Goal: Information Seeking & Learning: Learn about a topic

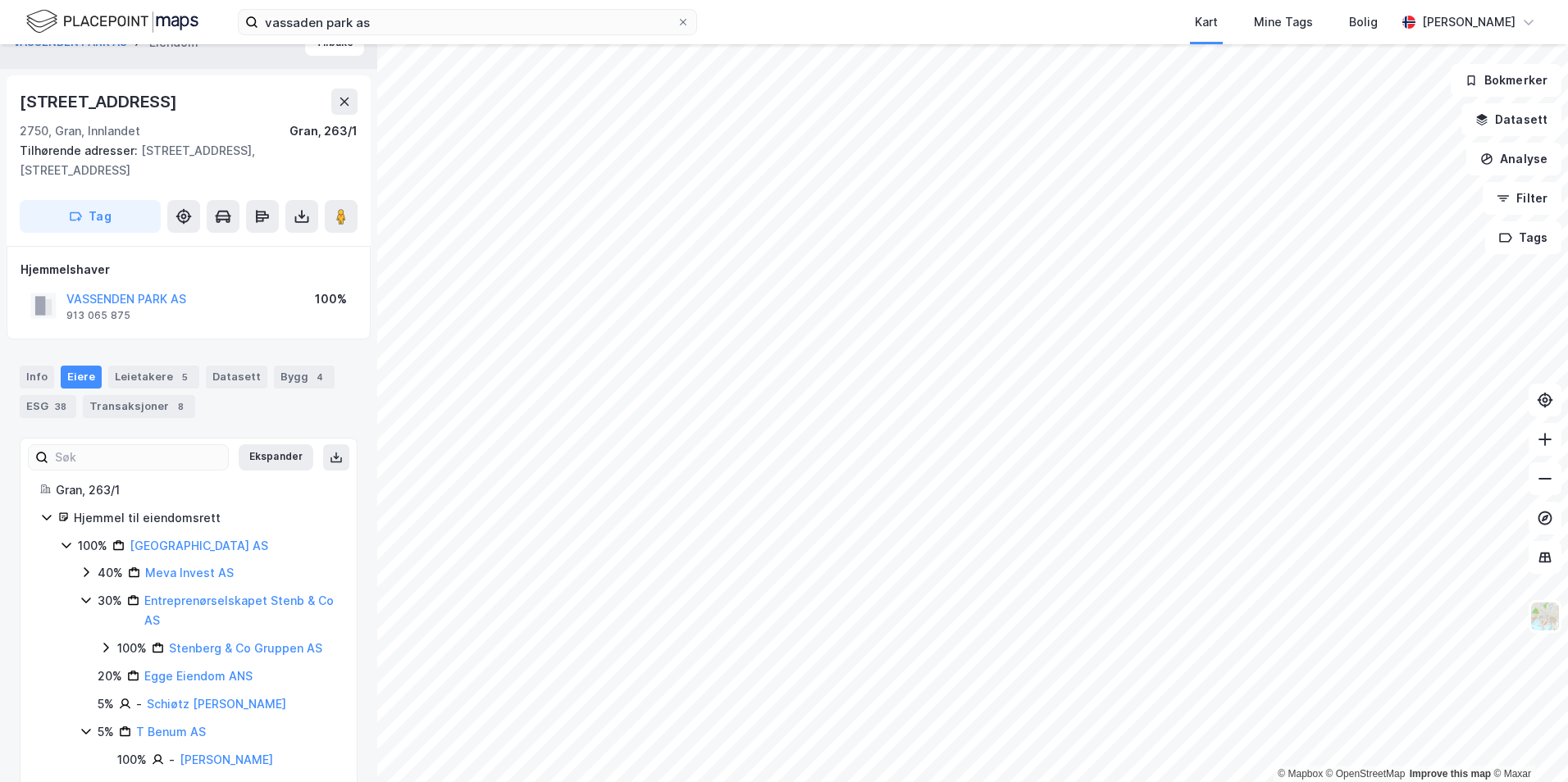
scroll to position [56, 0]
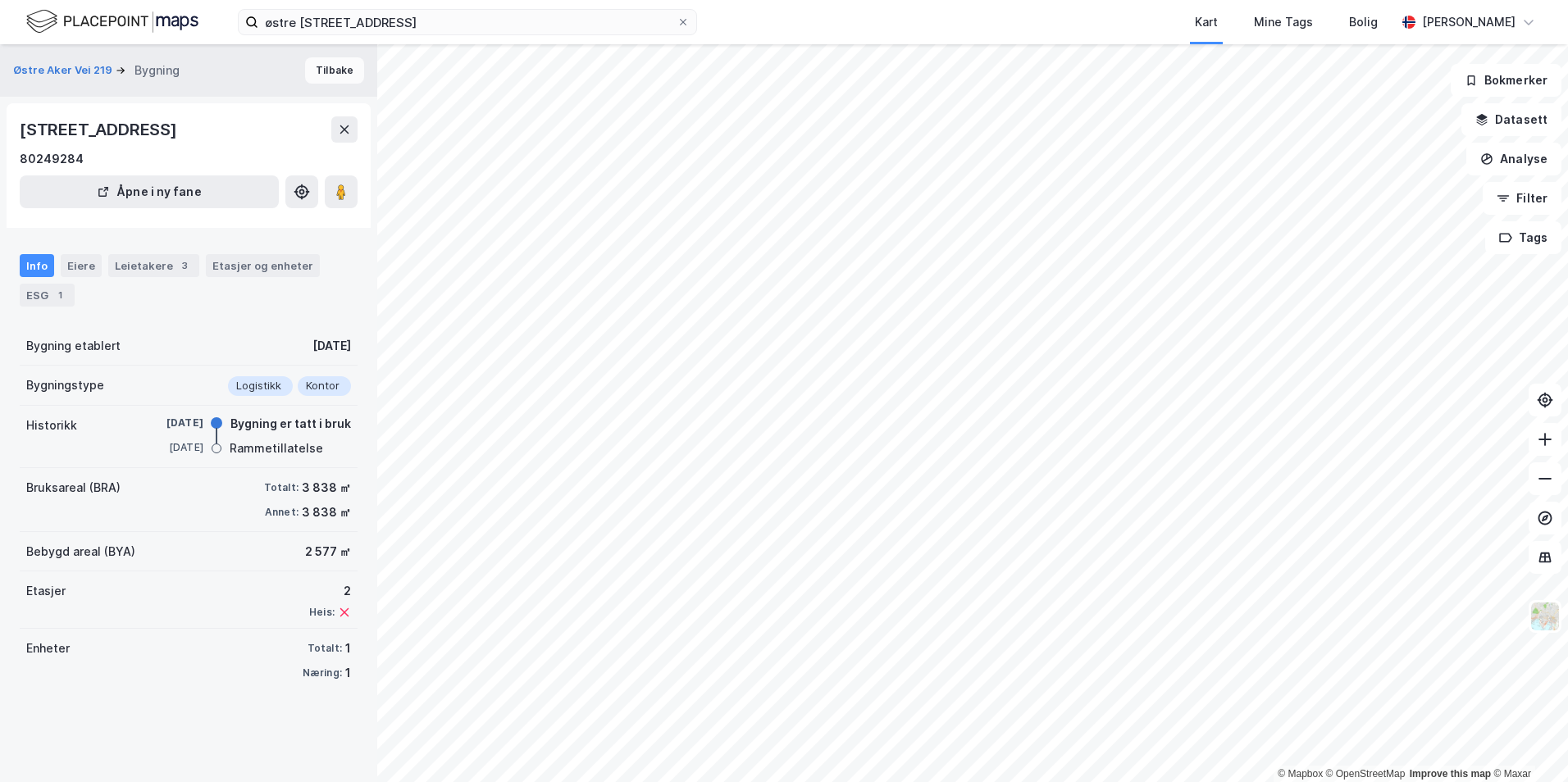
click at [335, 66] on button "Tilbake" at bounding box center [335, 70] width 59 height 26
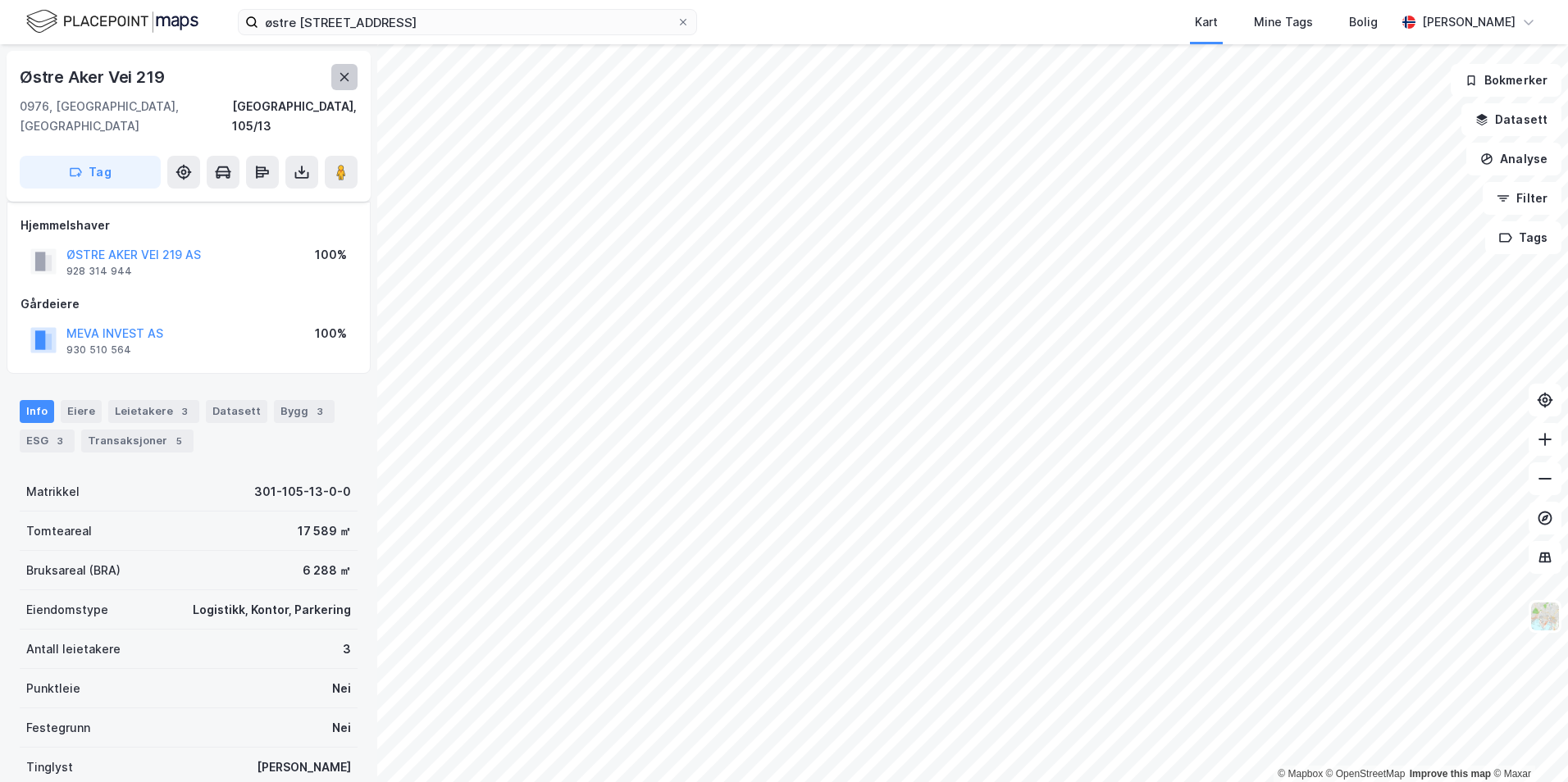
scroll to position [107, 0]
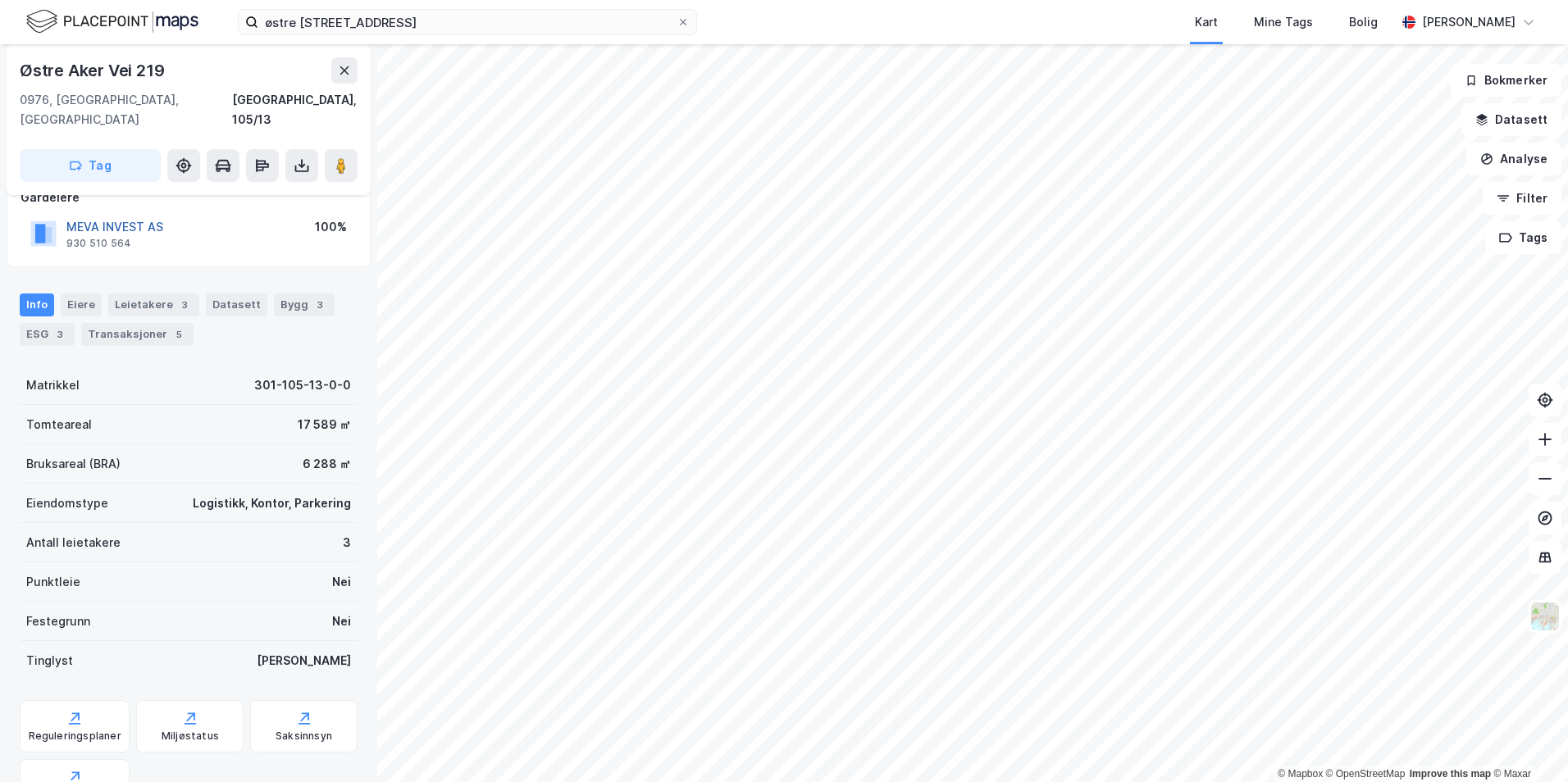
click at [0, 0] on button "MEVA INVEST AS" at bounding box center [0, 0] width 0 height 0
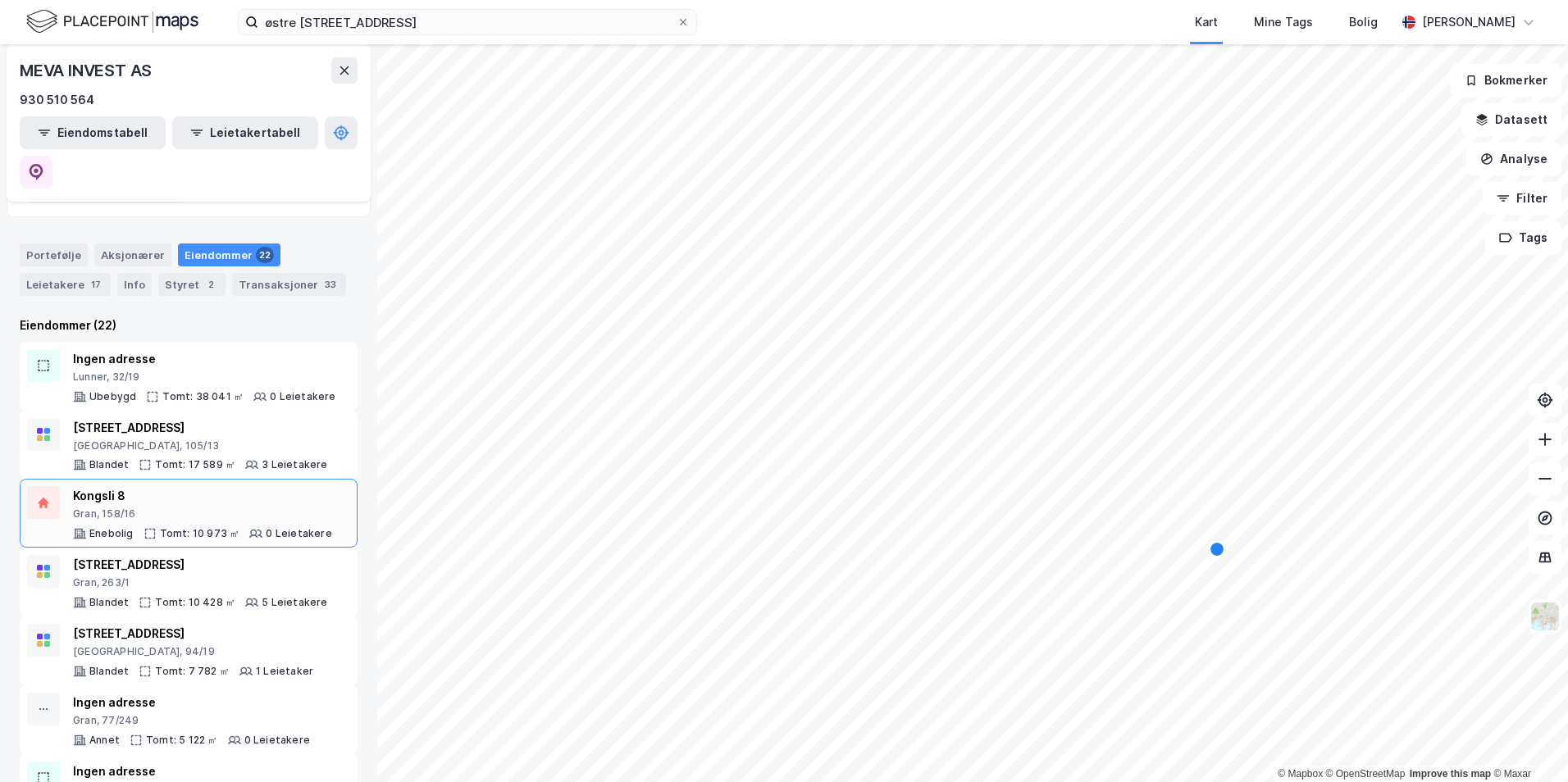
scroll to position [164, 0]
click at [213, 507] on div "Gran, 158/16" at bounding box center [202, 513] width 259 height 13
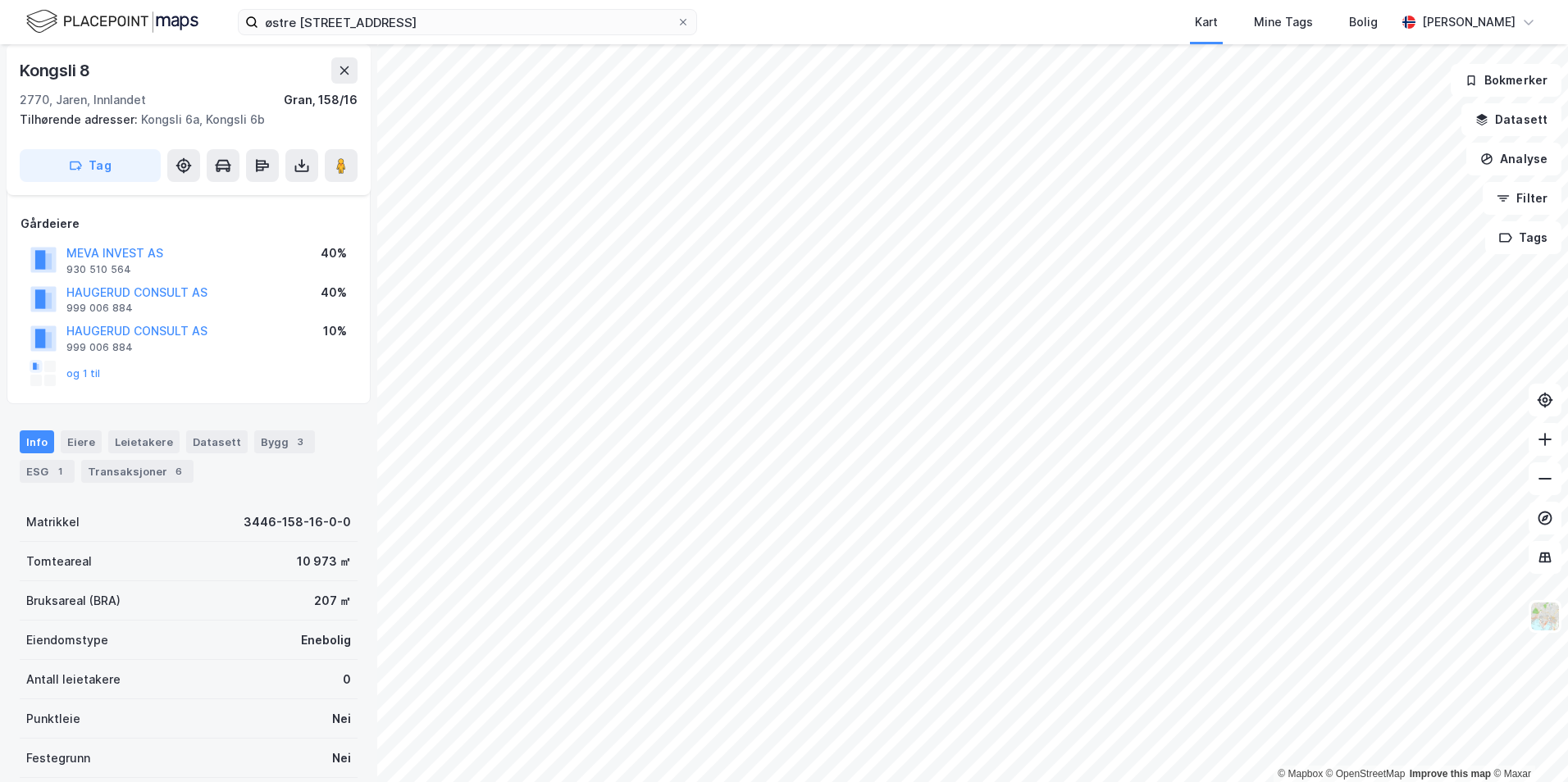
scroll to position [107, 0]
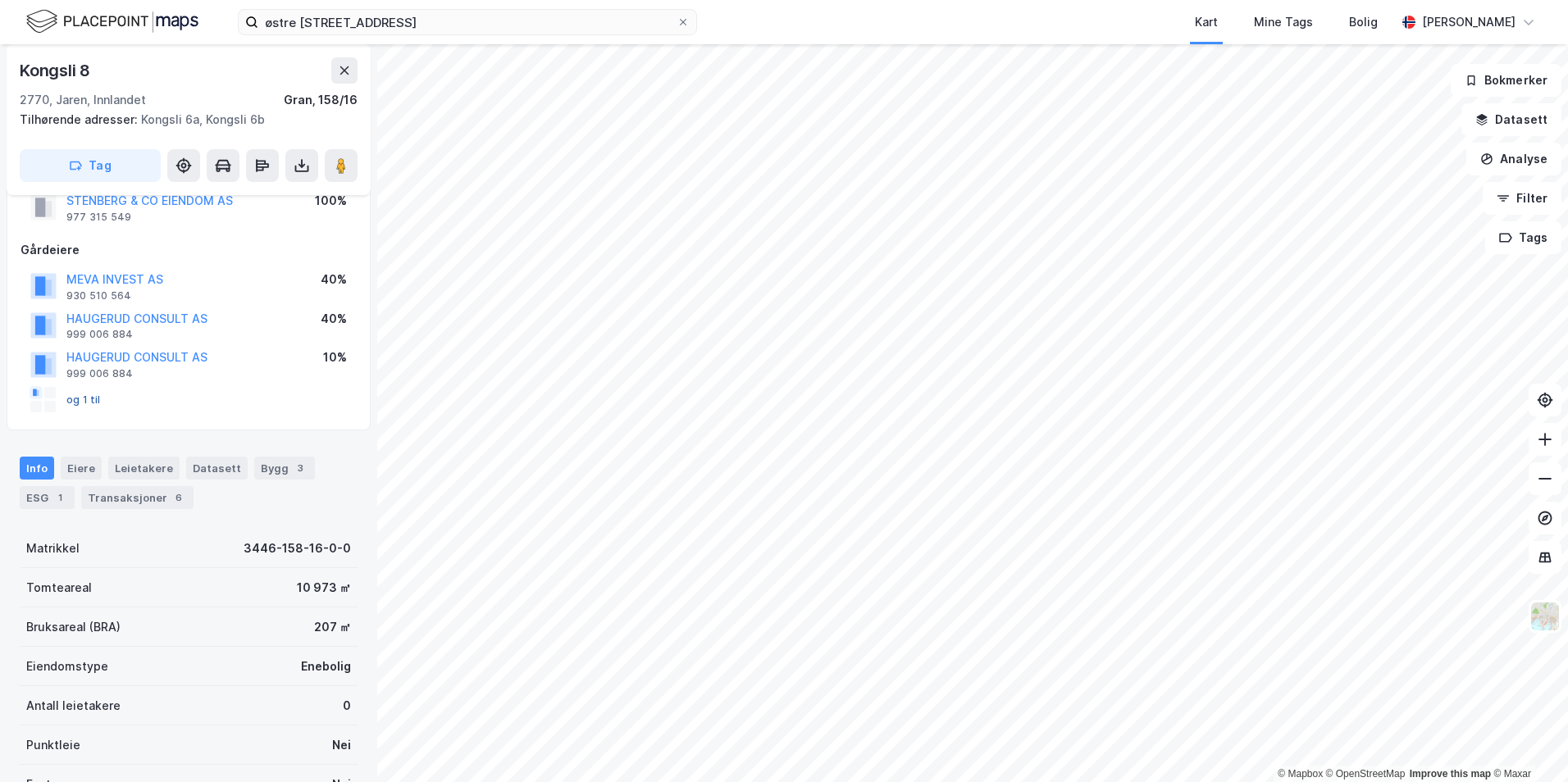
click at [0, 0] on button "og 1 til" at bounding box center [0, 0] width 0 height 0
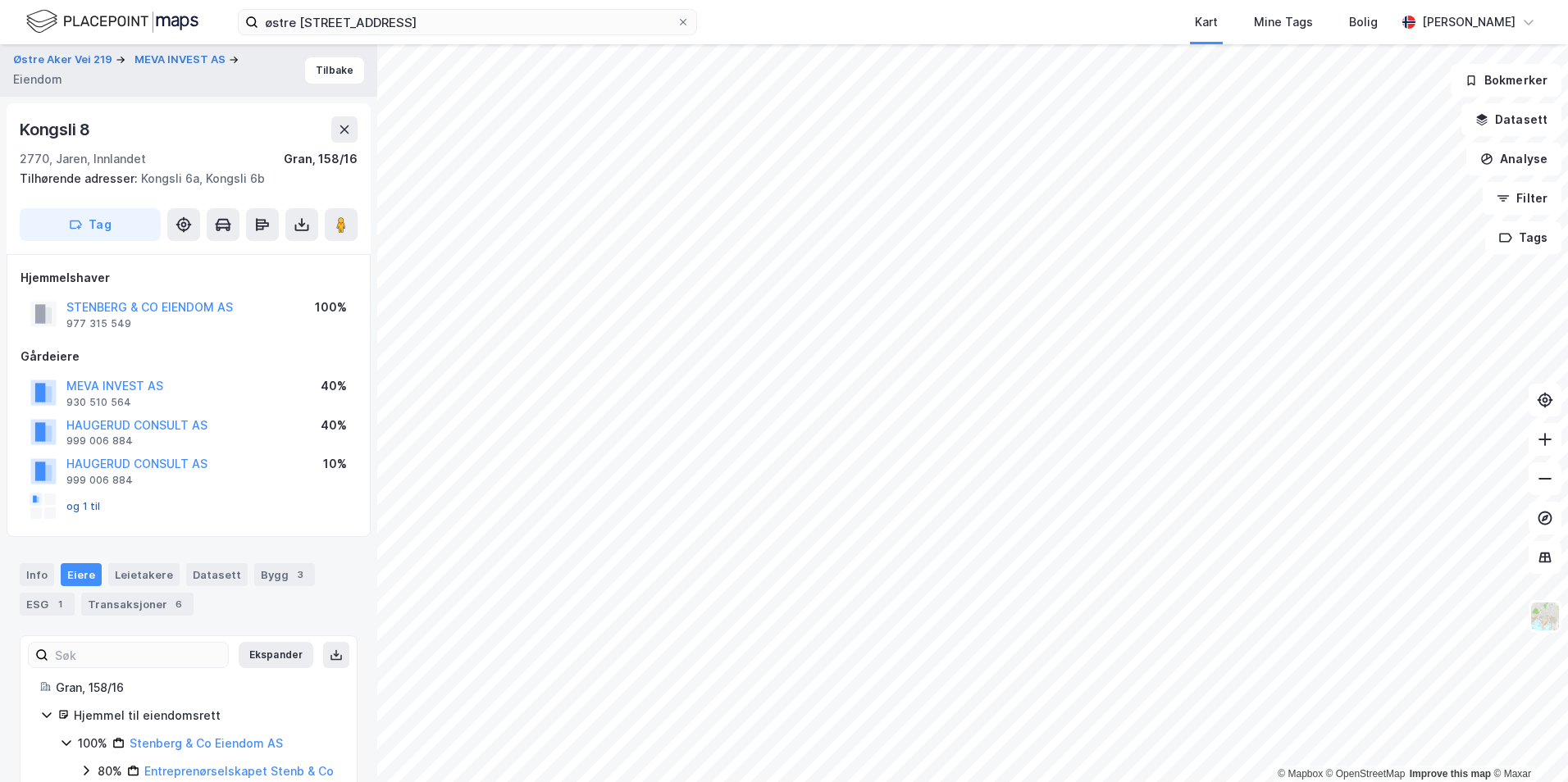
click at [0, 0] on button "og 1 til" at bounding box center [0, 0] width 0 height 0
click at [494, 26] on input "østre aker vei 219a" at bounding box center [467, 22] width 418 height 25
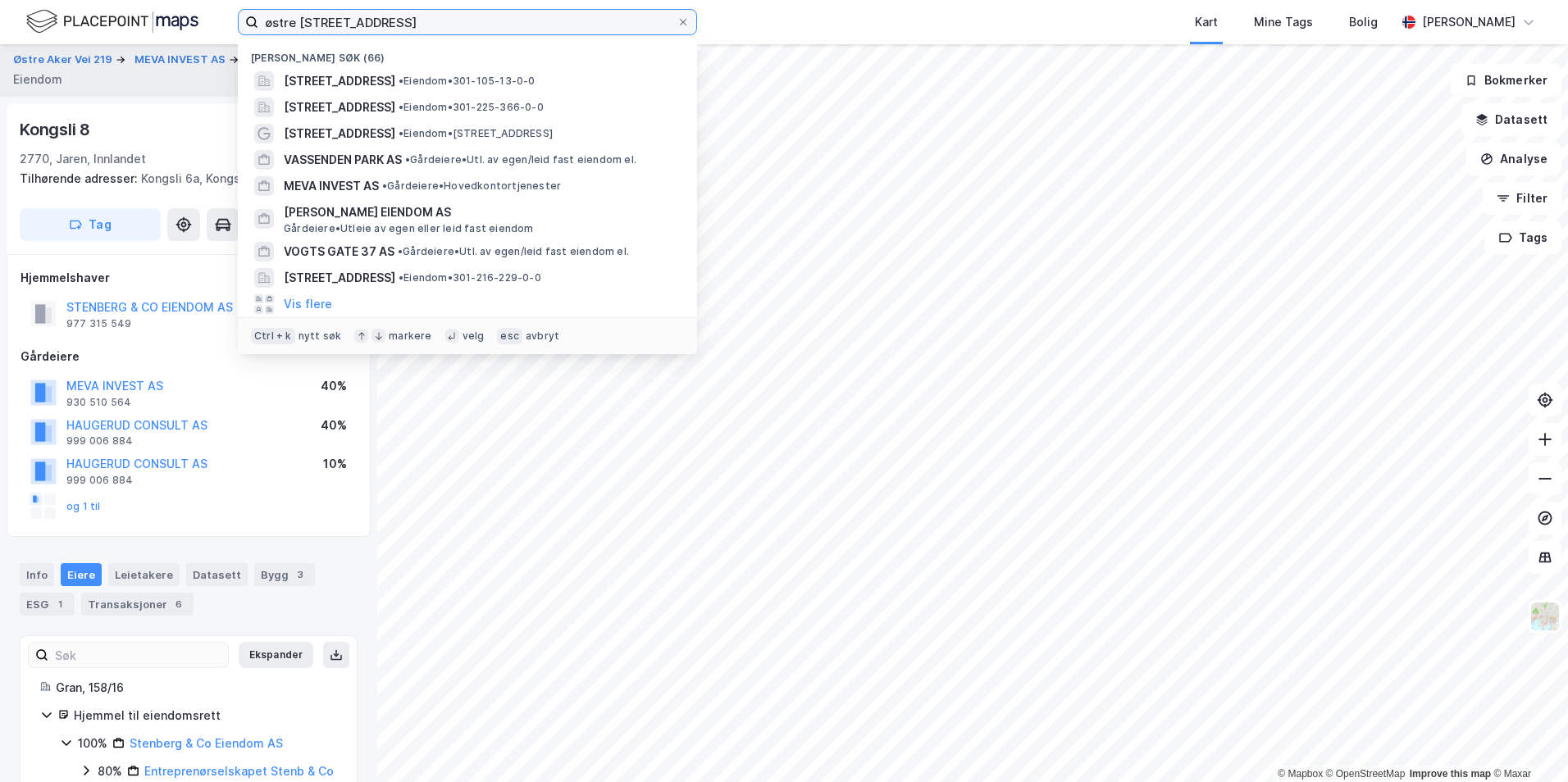
click at [491, 27] on input "østre aker vei 219a" at bounding box center [467, 22] width 418 height 25
click at [490, 28] on input "østre aker vei 219a" at bounding box center [467, 22] width 418 height 25
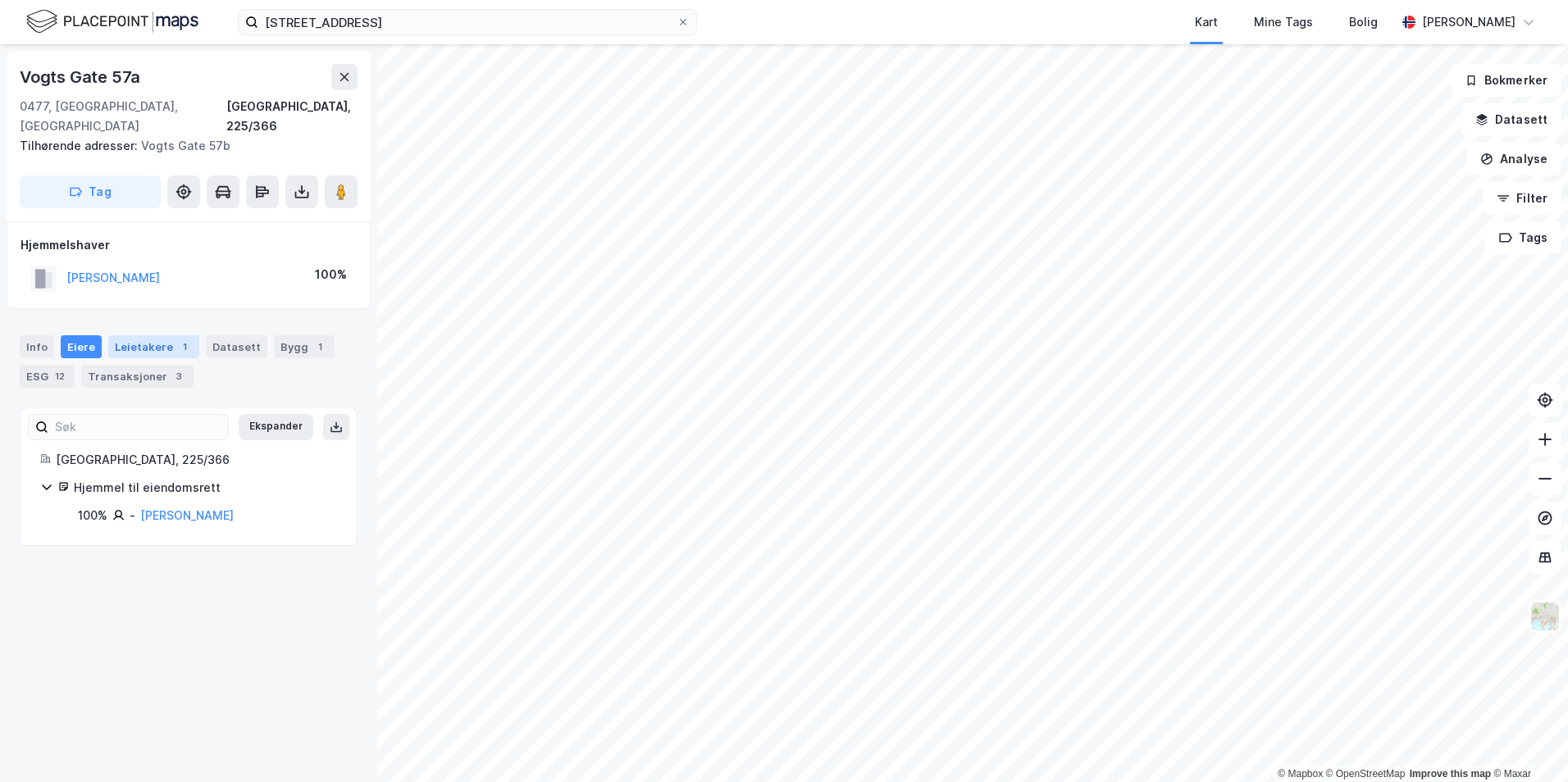
click at [176, 339] on div "1" at bounding box center [184, 347] width 16 height 16
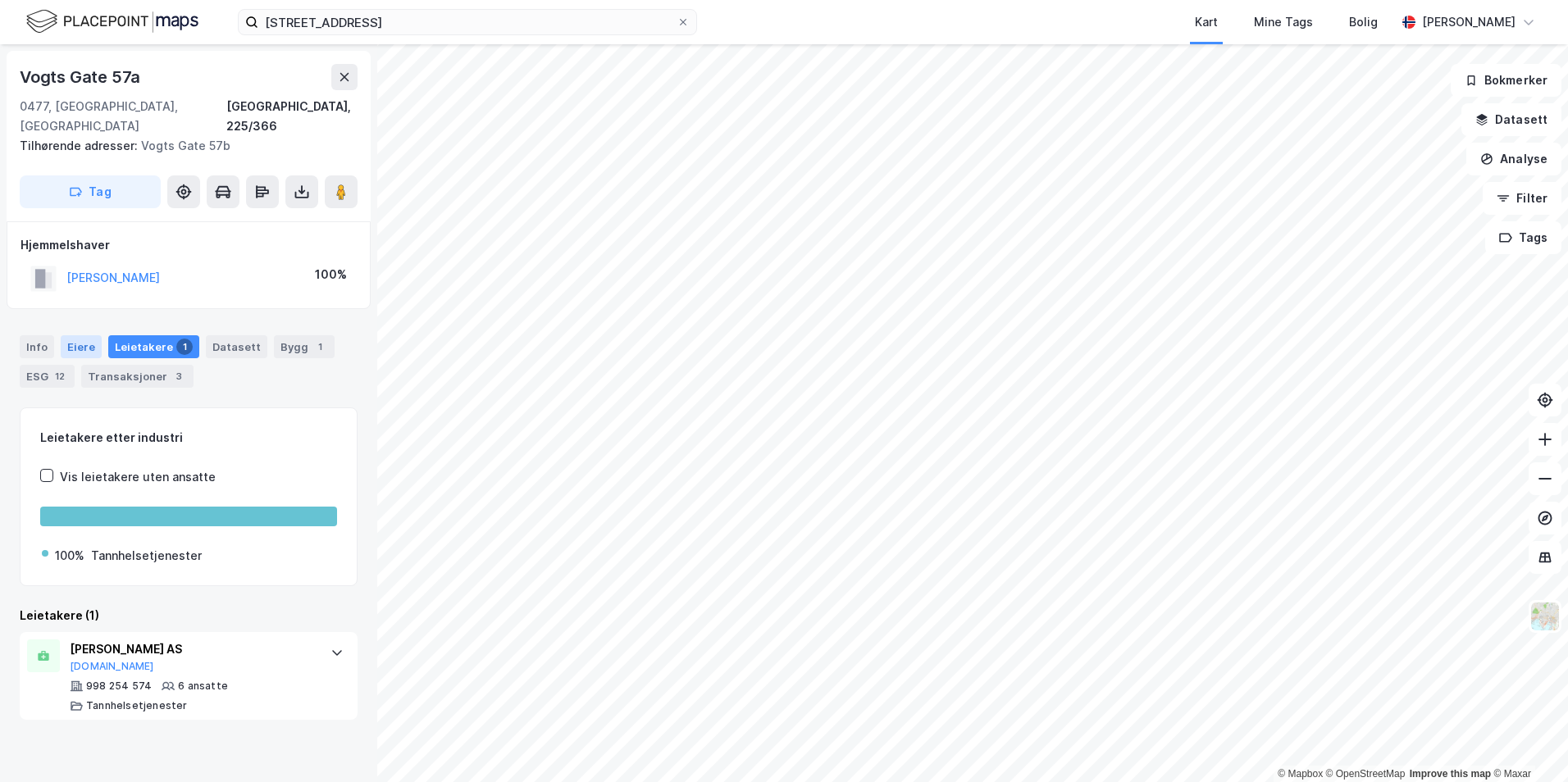
click at [86, 335] on div "Eiere" at bounding box center [81, 346] width 41 height 23
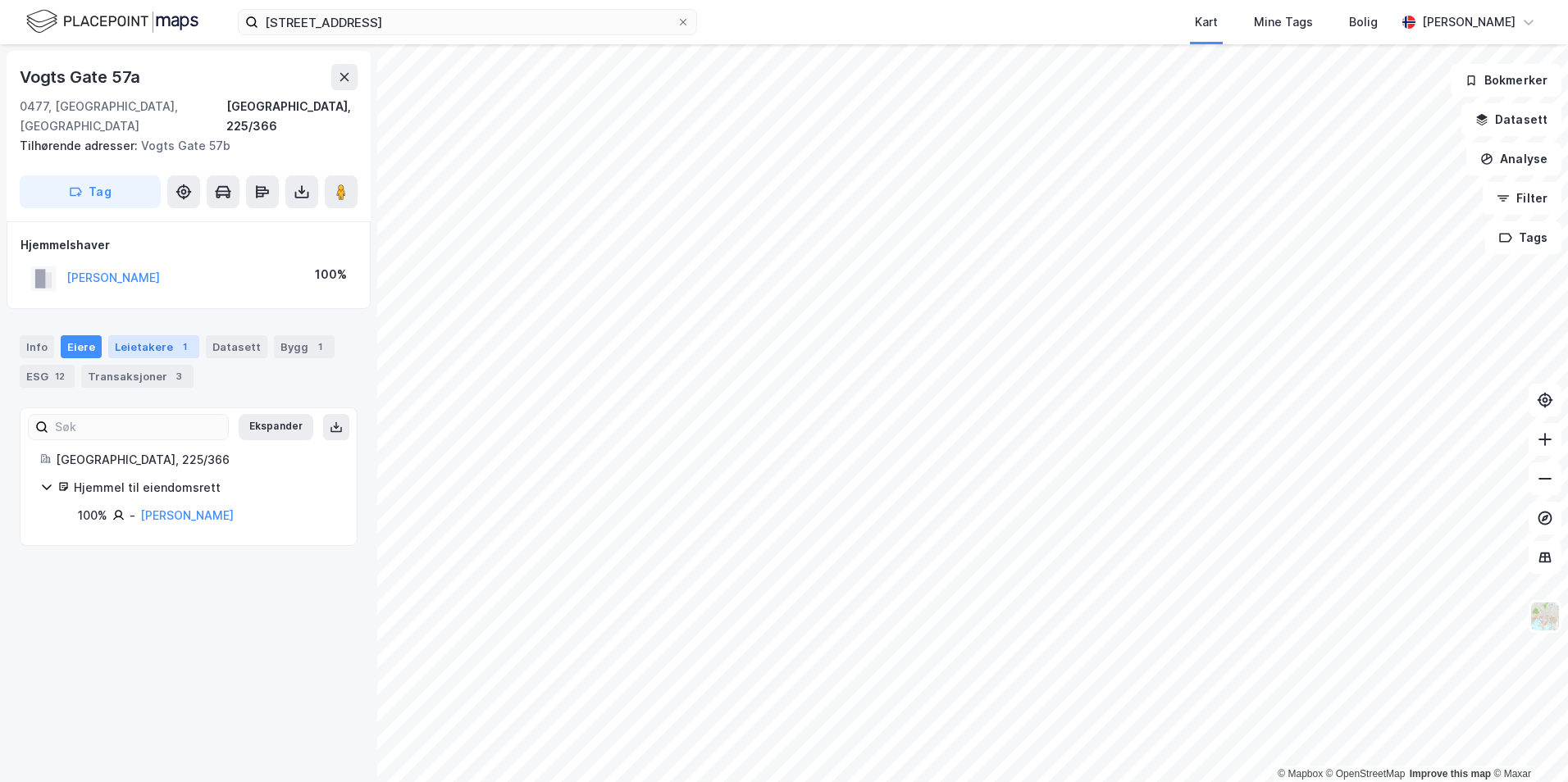
click at [120, 335] on div "Leietakere 1" at bounding box center [154, 346] width 91 height 23
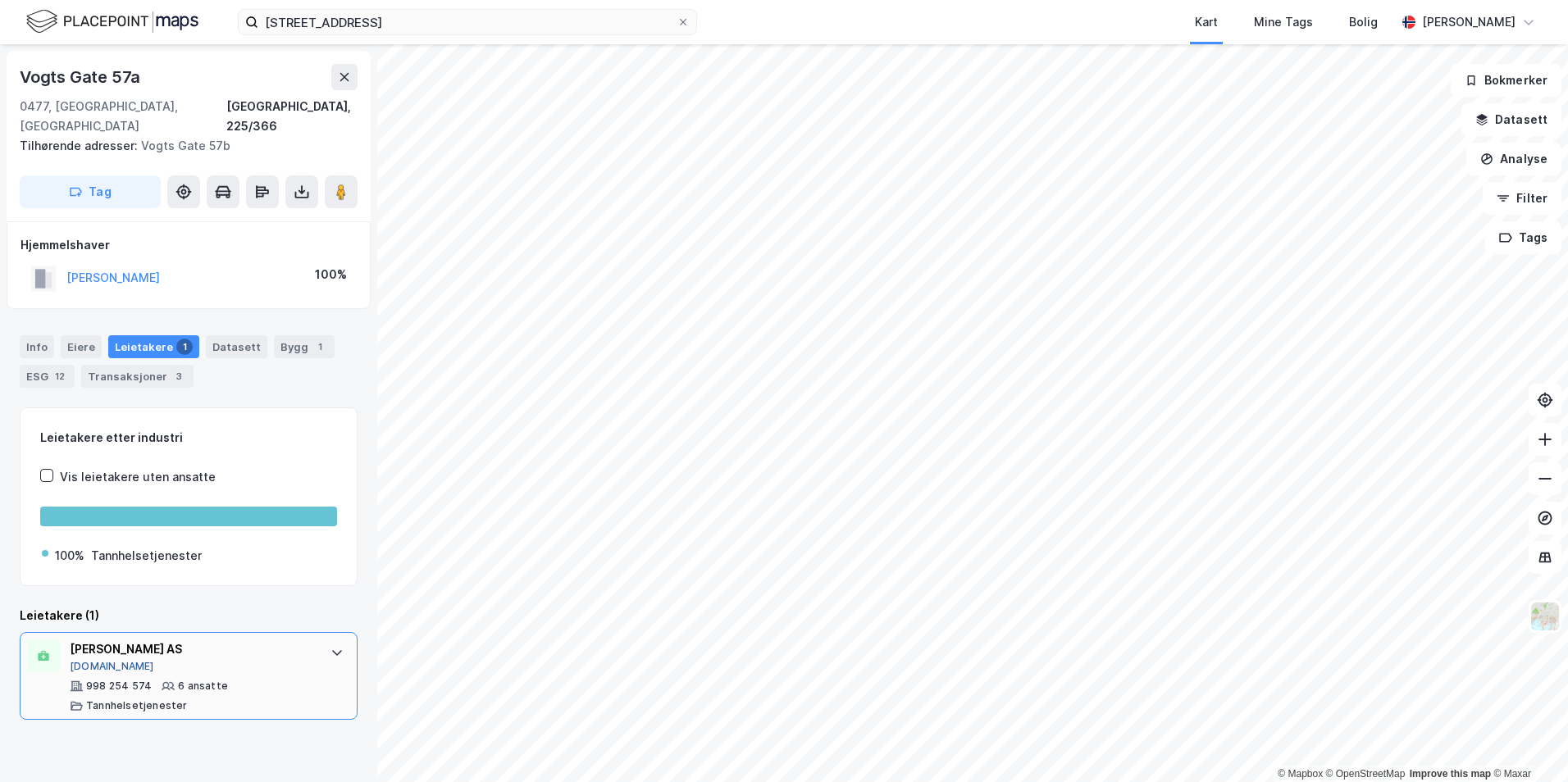
click at [85, 660] on button "Proff.no" at bounding box center [111, 666] width 85 height 13
click at [32, 335] on div "Info" at bounding box center [37, 346] width 35 height 23
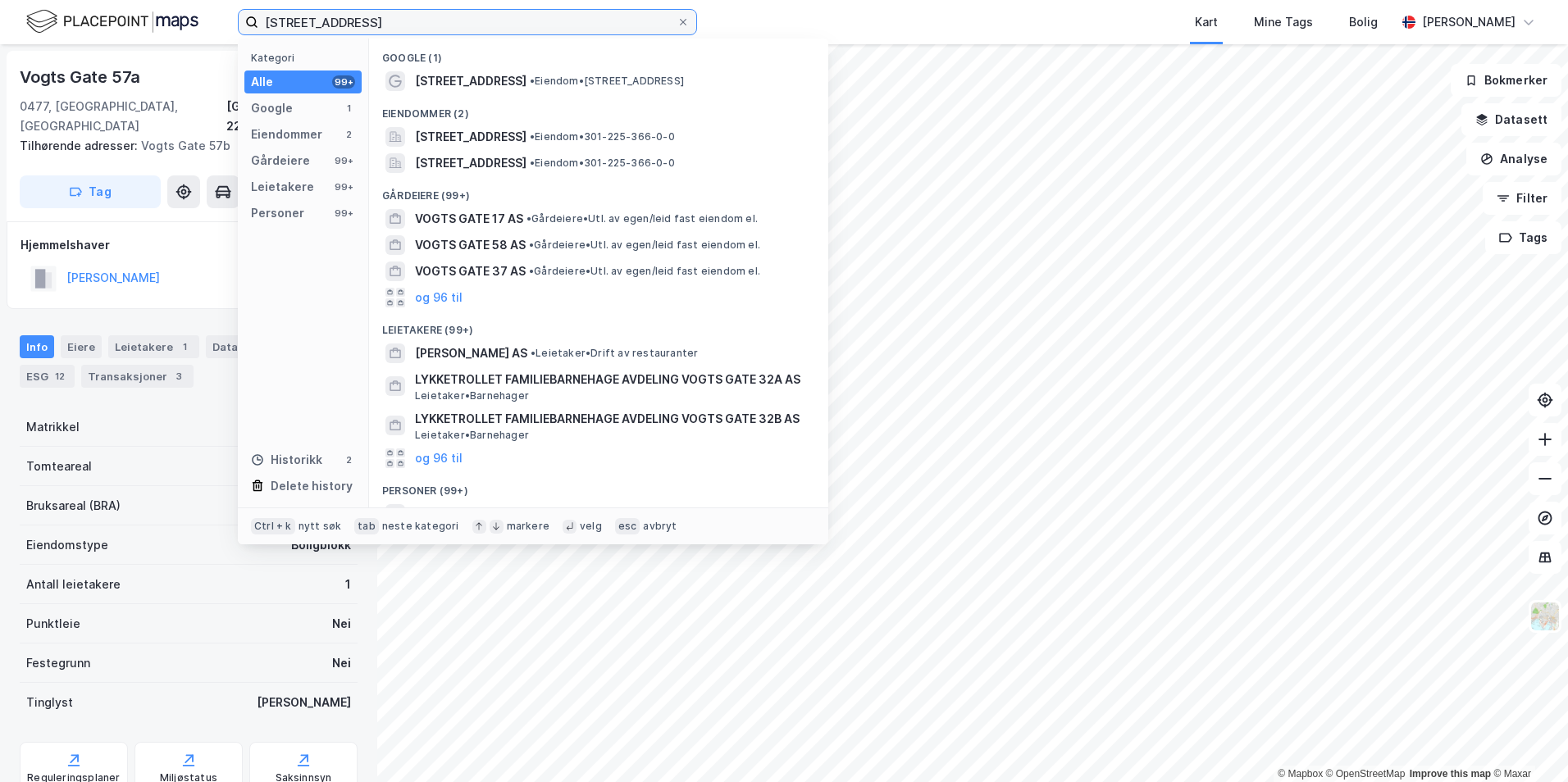
click at [491, 28] on input "vogts gate 57" at bounding box center [467, 22] width 418 height 25
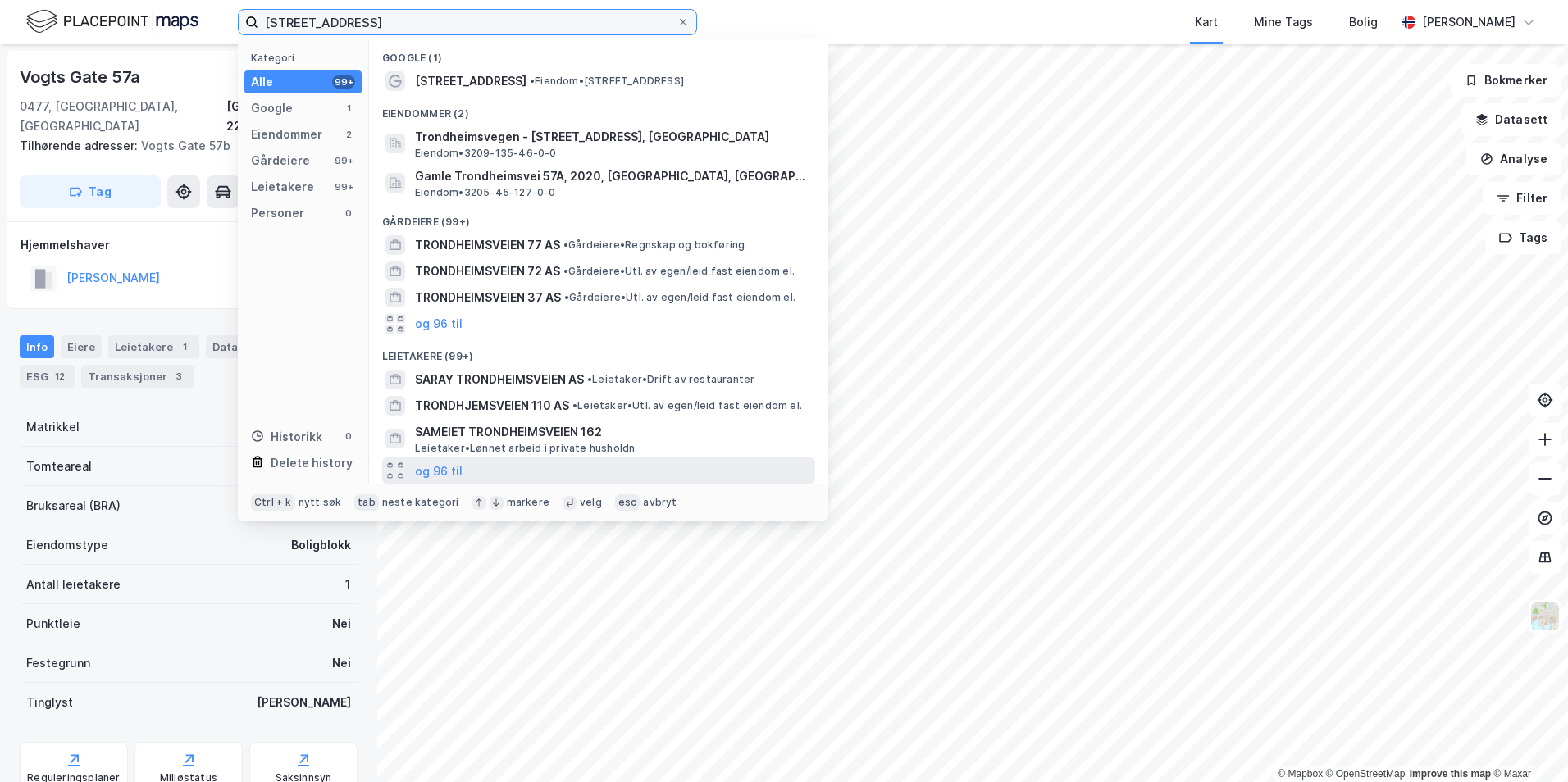
click at [491, 28] on input "trondheimsveien 57a" at bounding box center [467, 22] width 418 height 25
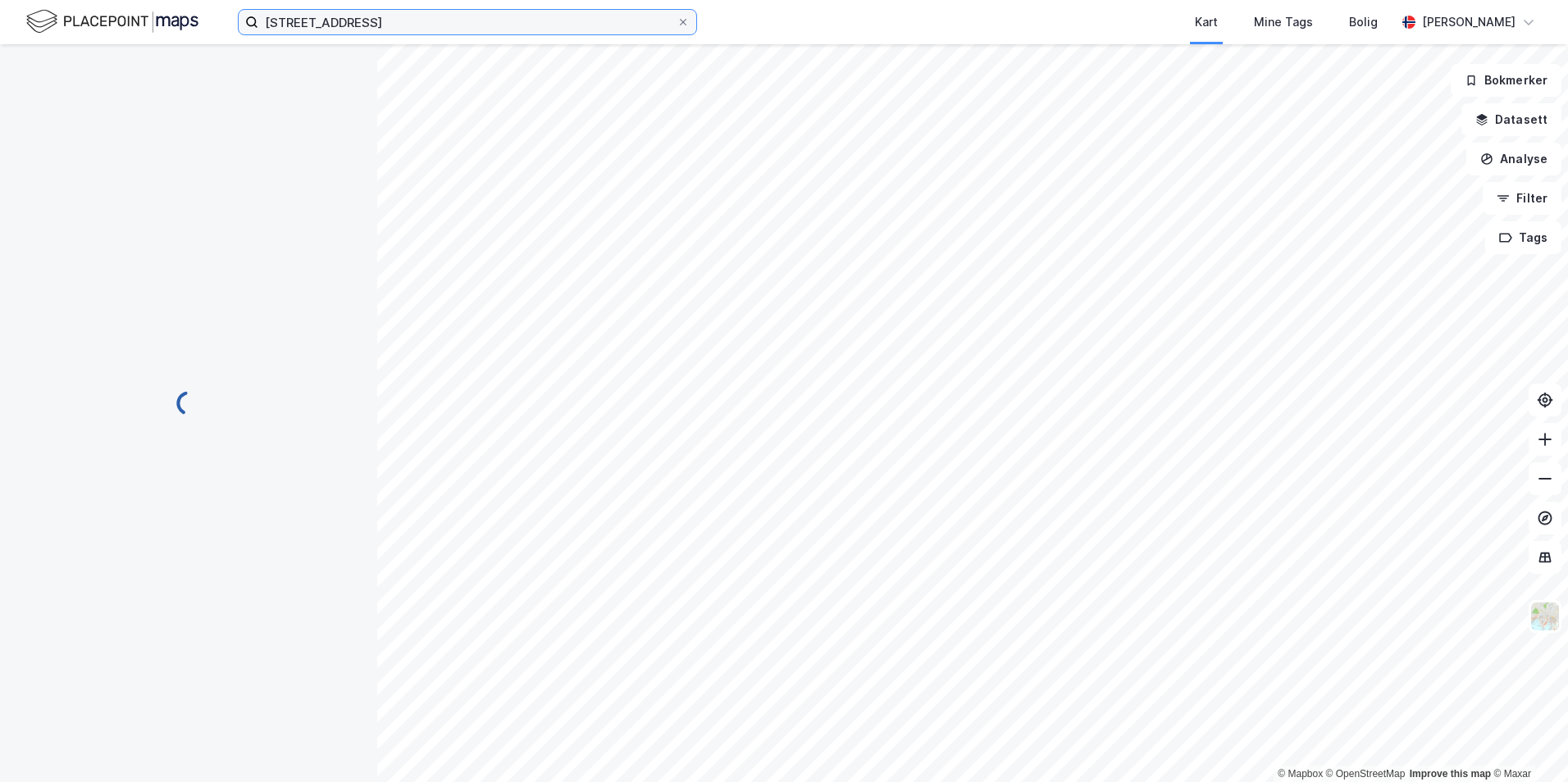
scroll to position [1, 0]
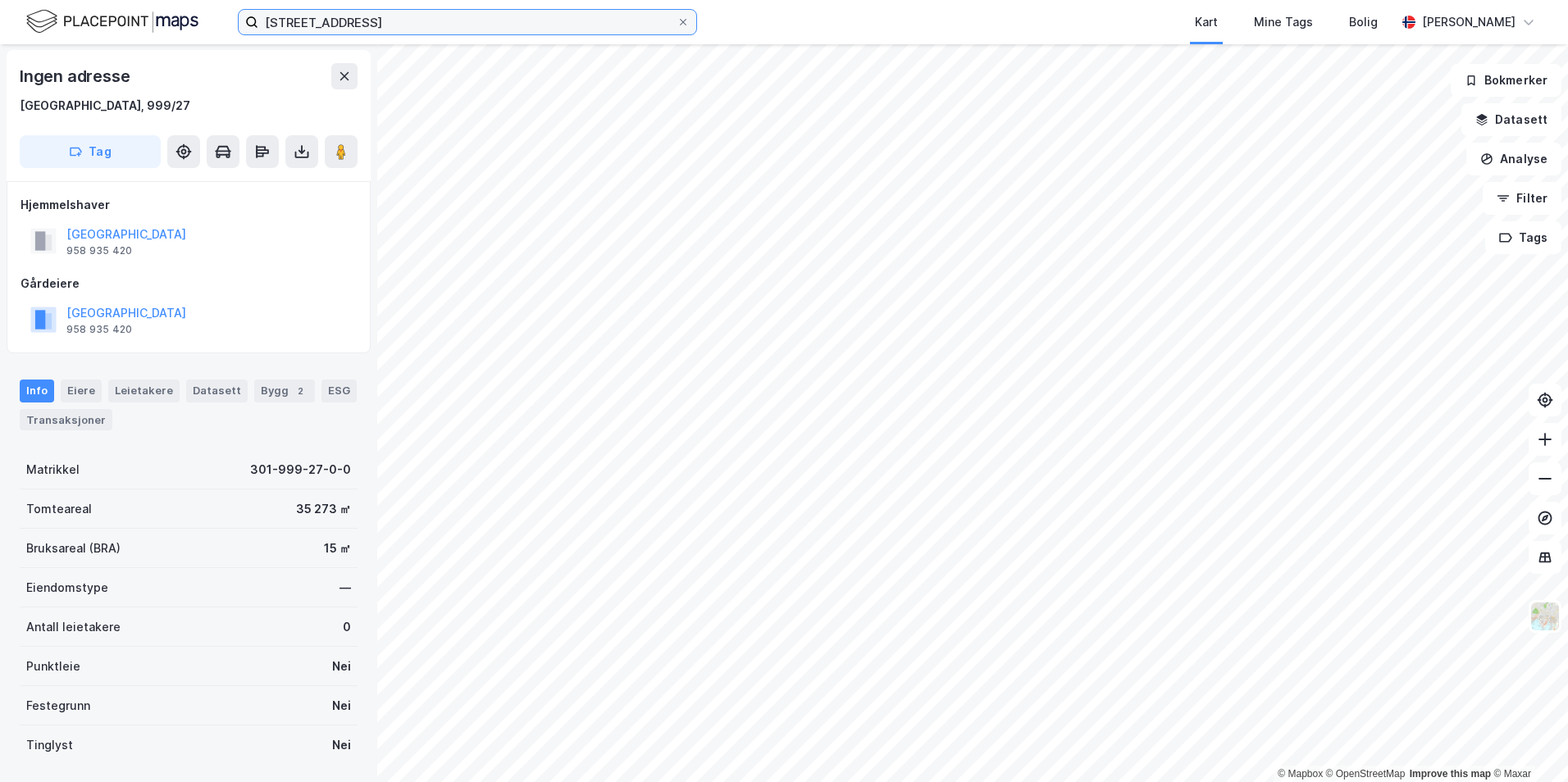
click at [428, 22] on input "trondheimsveien 57" at bounding box center [467, 22] width 418 height 25
click at [341, 23] on input "trondheimsveien 57" at bounding box center [467, 22] width 418 height 25
click at [398, 18] on input "trondheimsveien 57" at bounding box center [467, 22] width 418 height 25
type input "t"
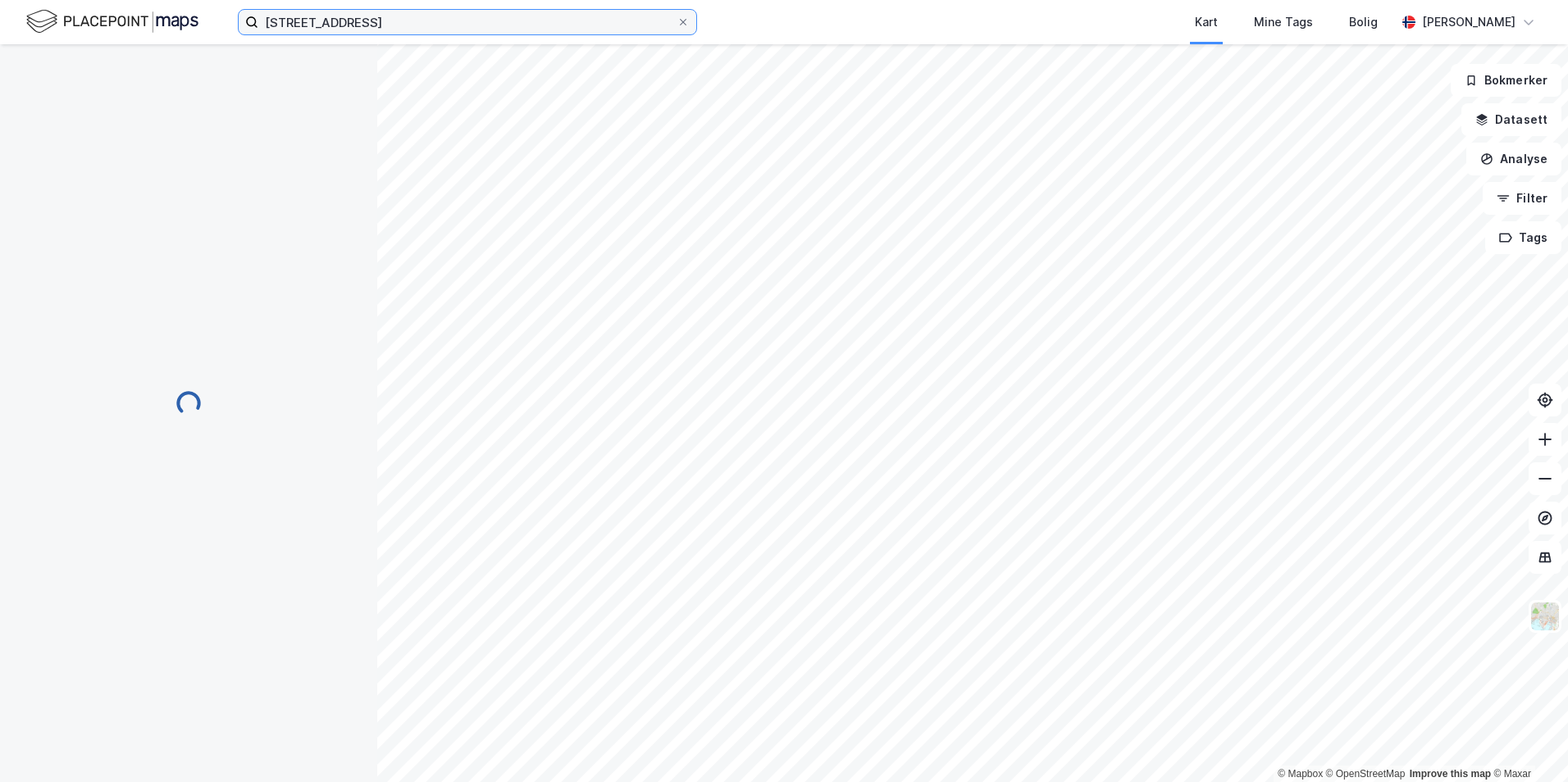
scroll to position [1, 0]
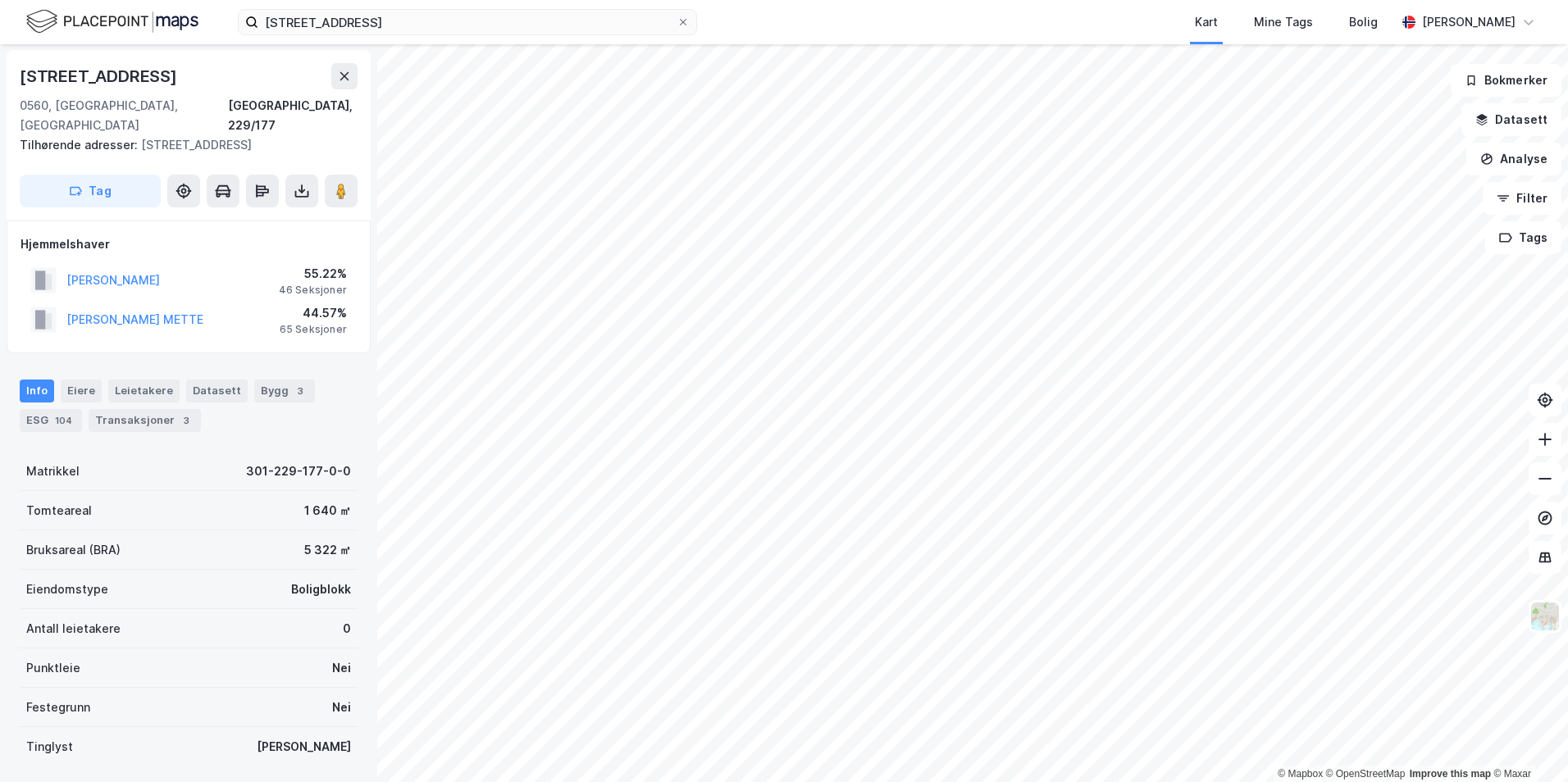
click at [143, 338] on div "Trondheimsveien 51a 0560, Oslo, Oslo Oslo, 229/177 Tilhørende adresser: Trondhe…" at bounding box center [189, 414] width 377 height 738
click at [392, 17] on input "trondheimsveien 51" at bounding box center [467, 22] width 418 height 25
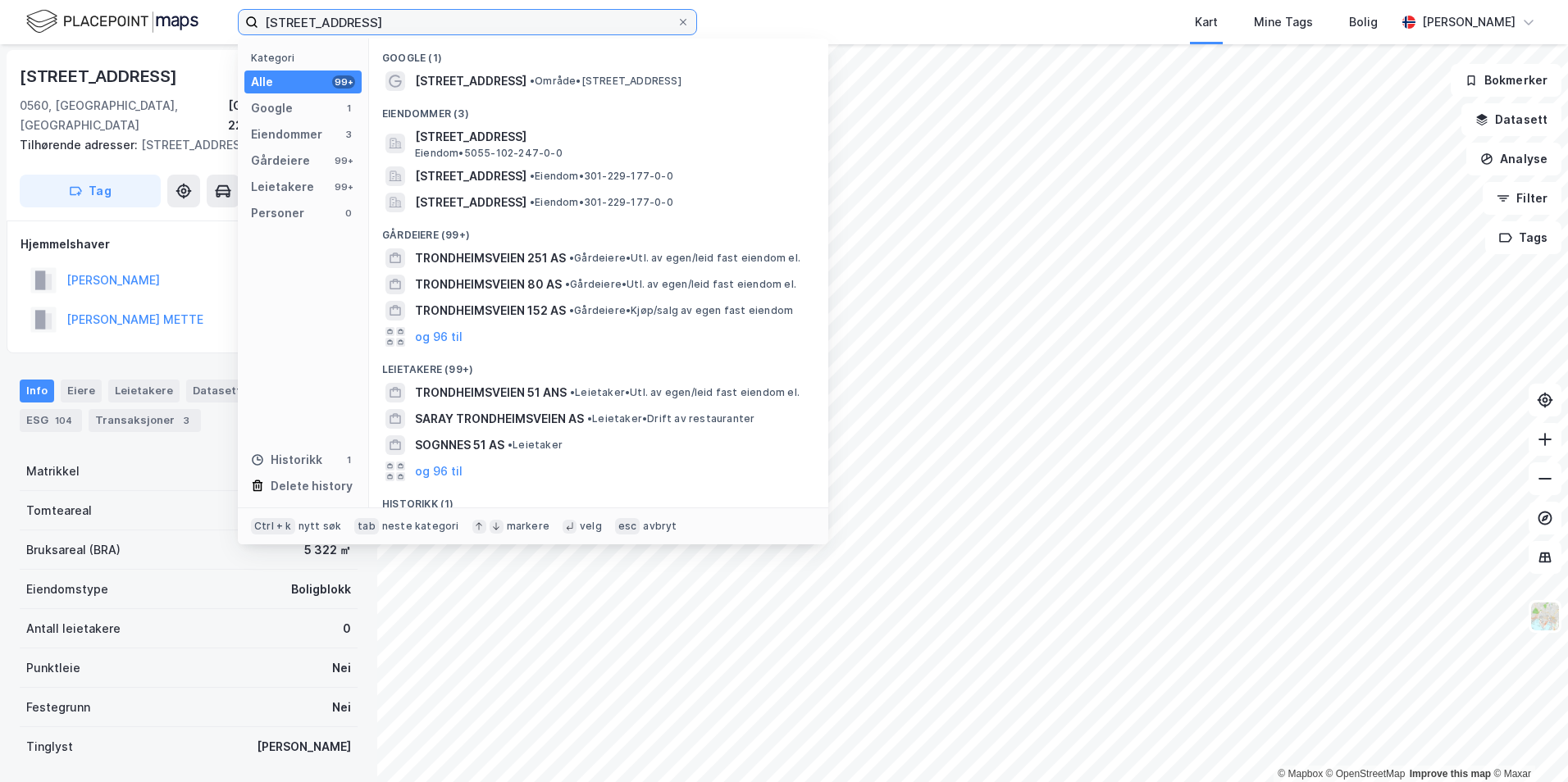
click at [392, 17] on input "trondheimsveien 51" at bounding box center [467, 22] width 418 height 25
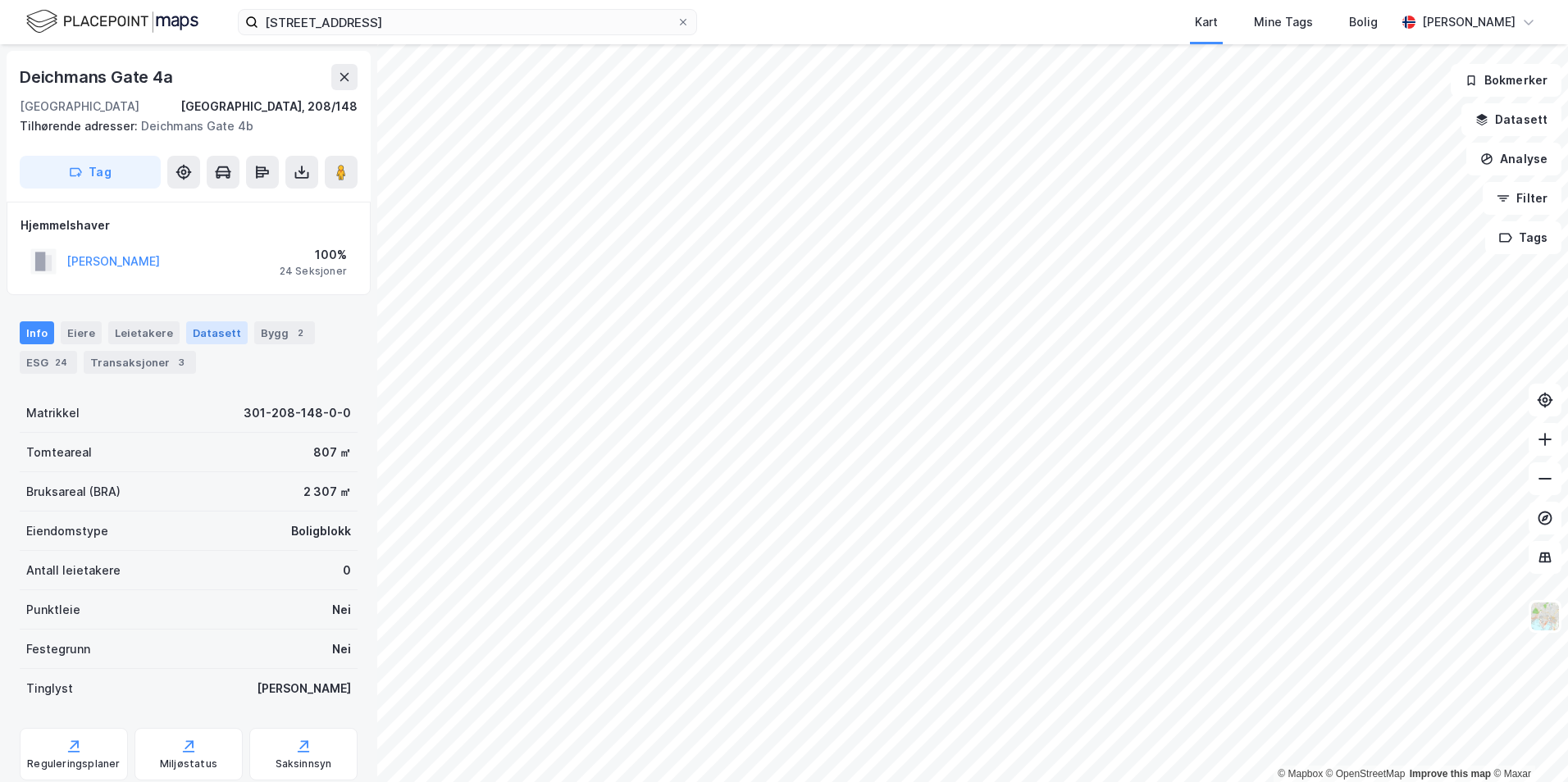
click at [186, 339] on div "Datasett" at bounding box center [216, 333] width 61 height 23
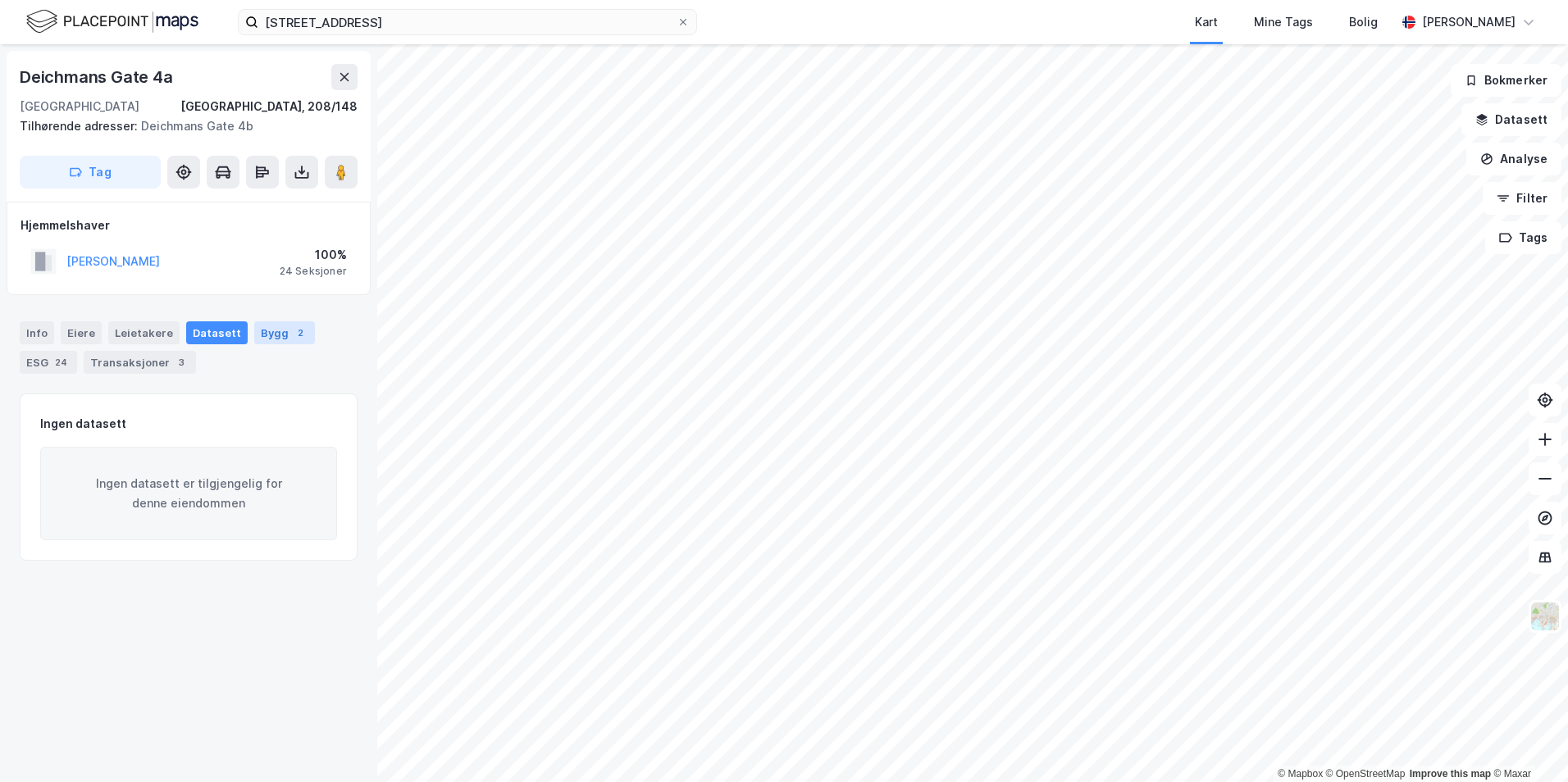
click at [257, 328] on div "Bygg 2" at bounding box center [284, 333] width 61 height 23
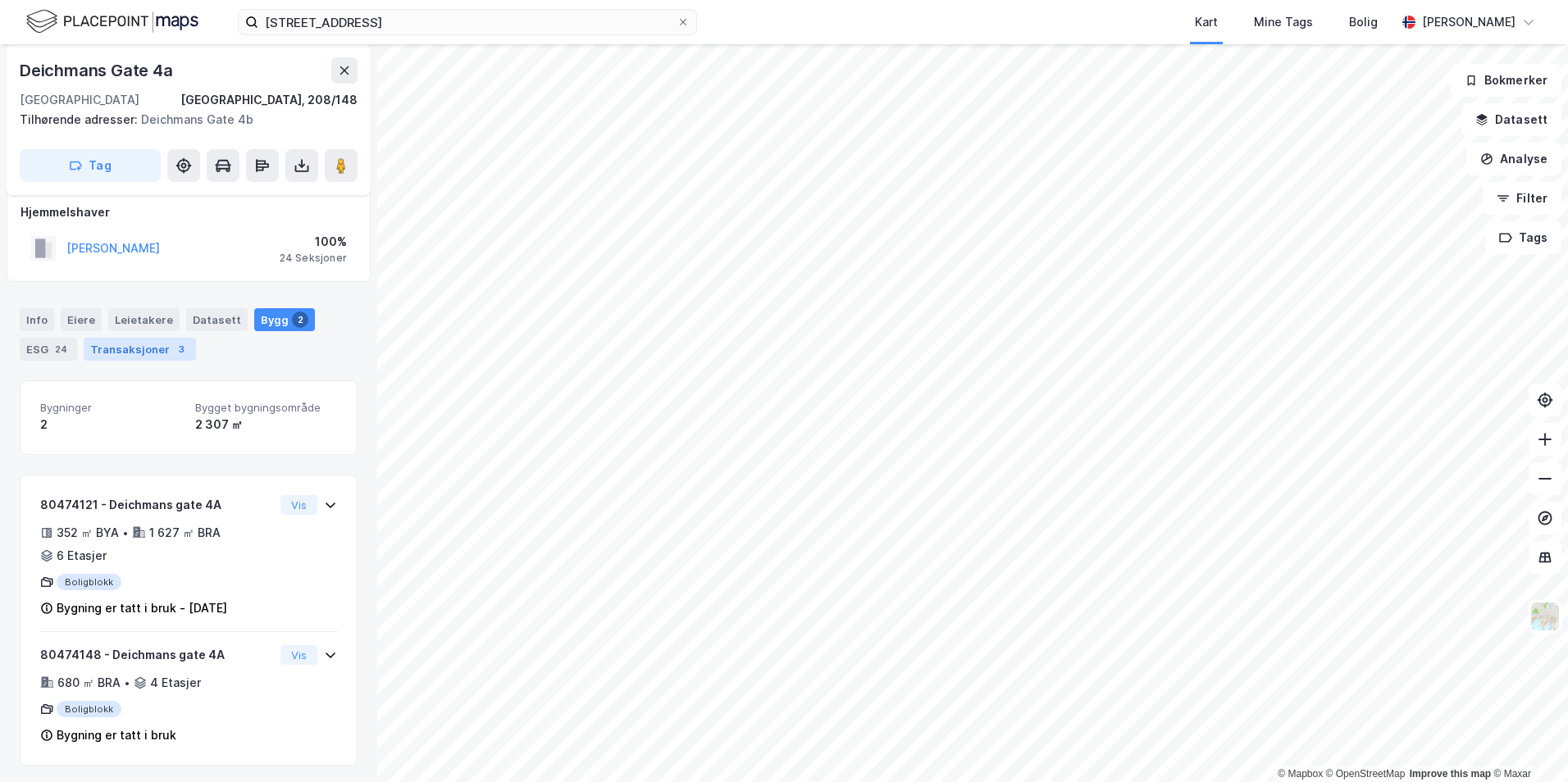
scroll to position [16, 0]
click at [39, 311] on div "Info" at bounding box center [37, 316] width 35 height 23
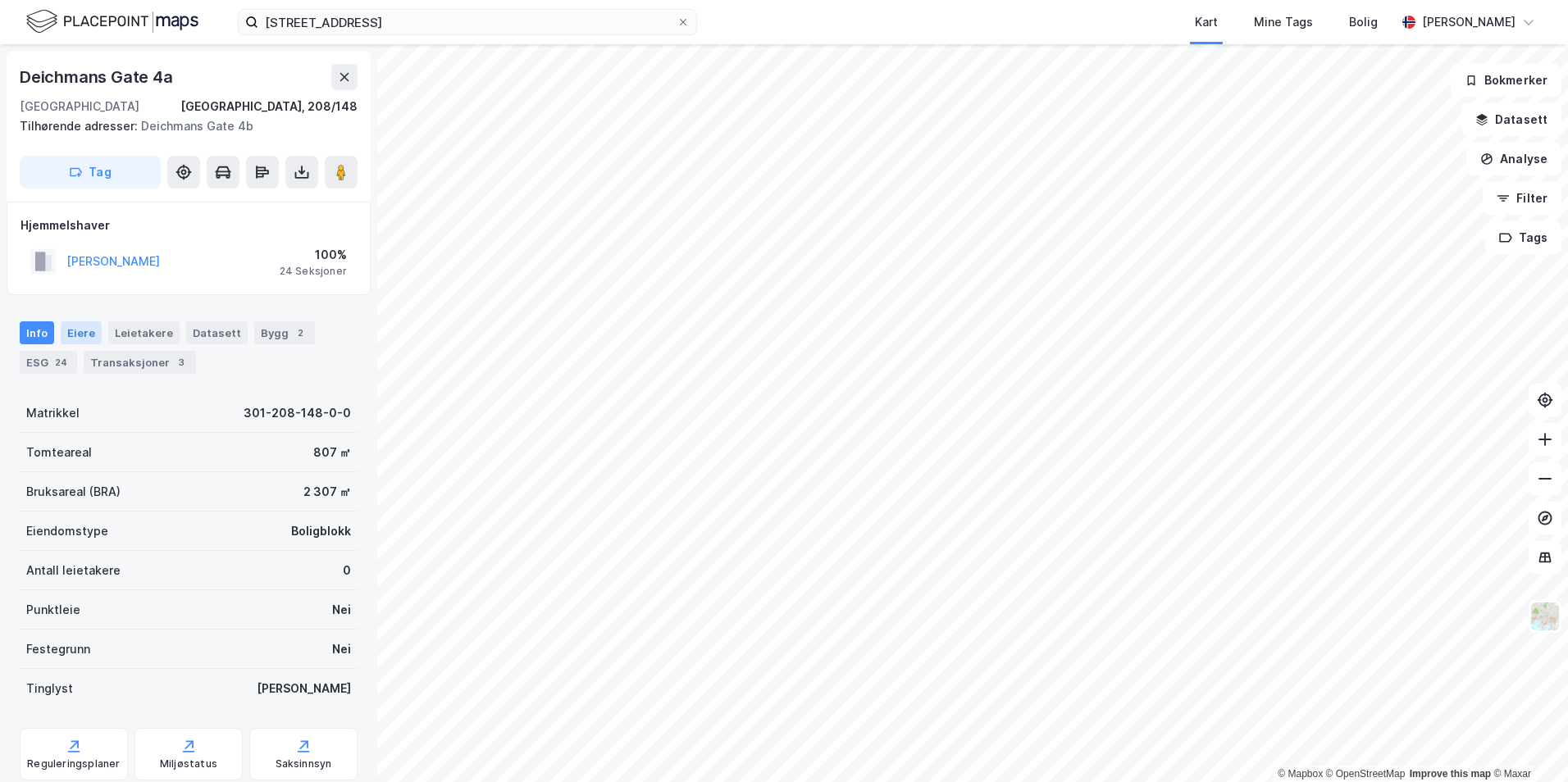
click at [80, 338] on div "Eiere" at bounding box center [81, 333] width 41 height 23
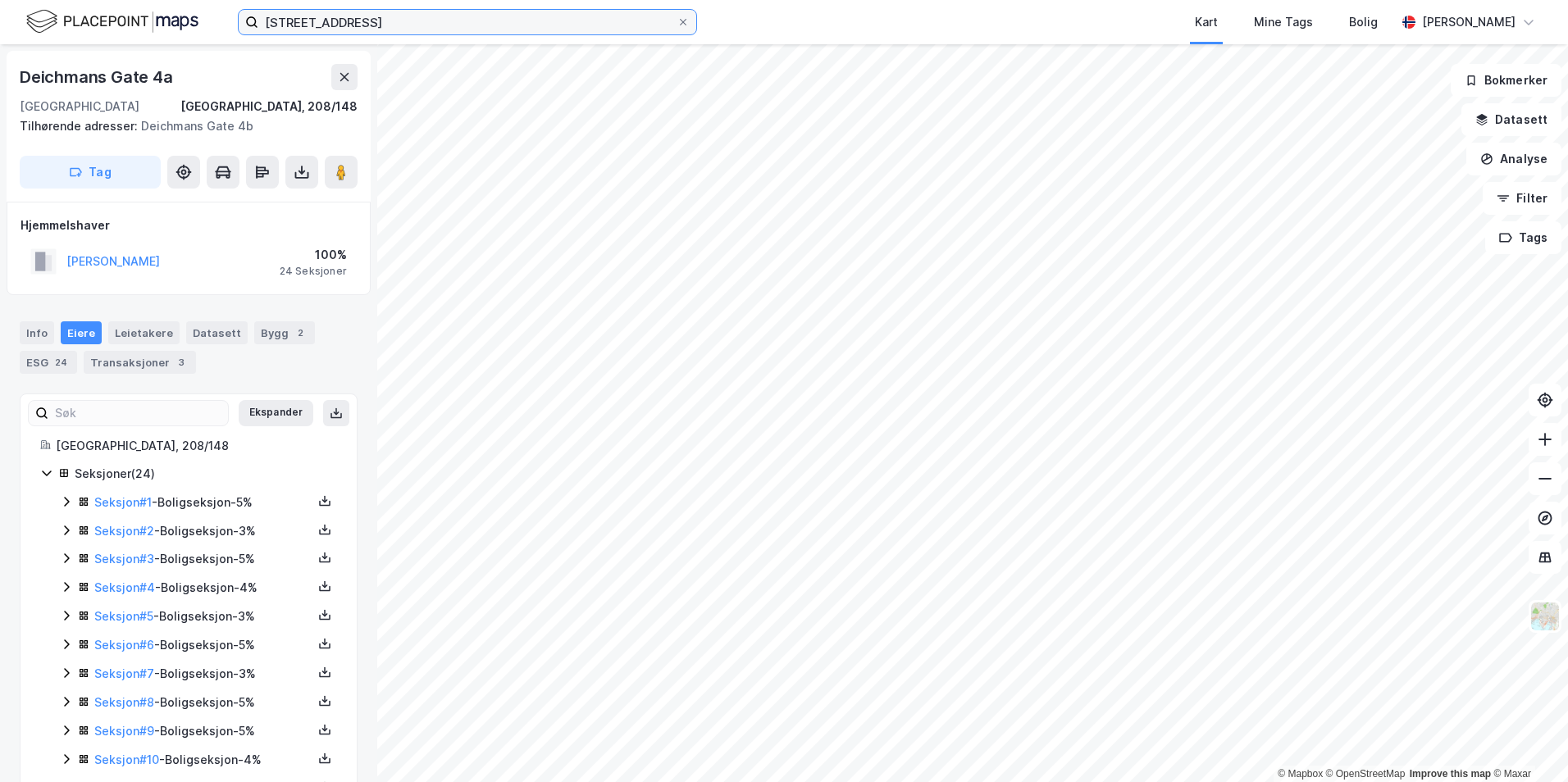
click at [356, 16] on input "deichmans gate 4" at bounding box center [467, 22] width 418 height 25
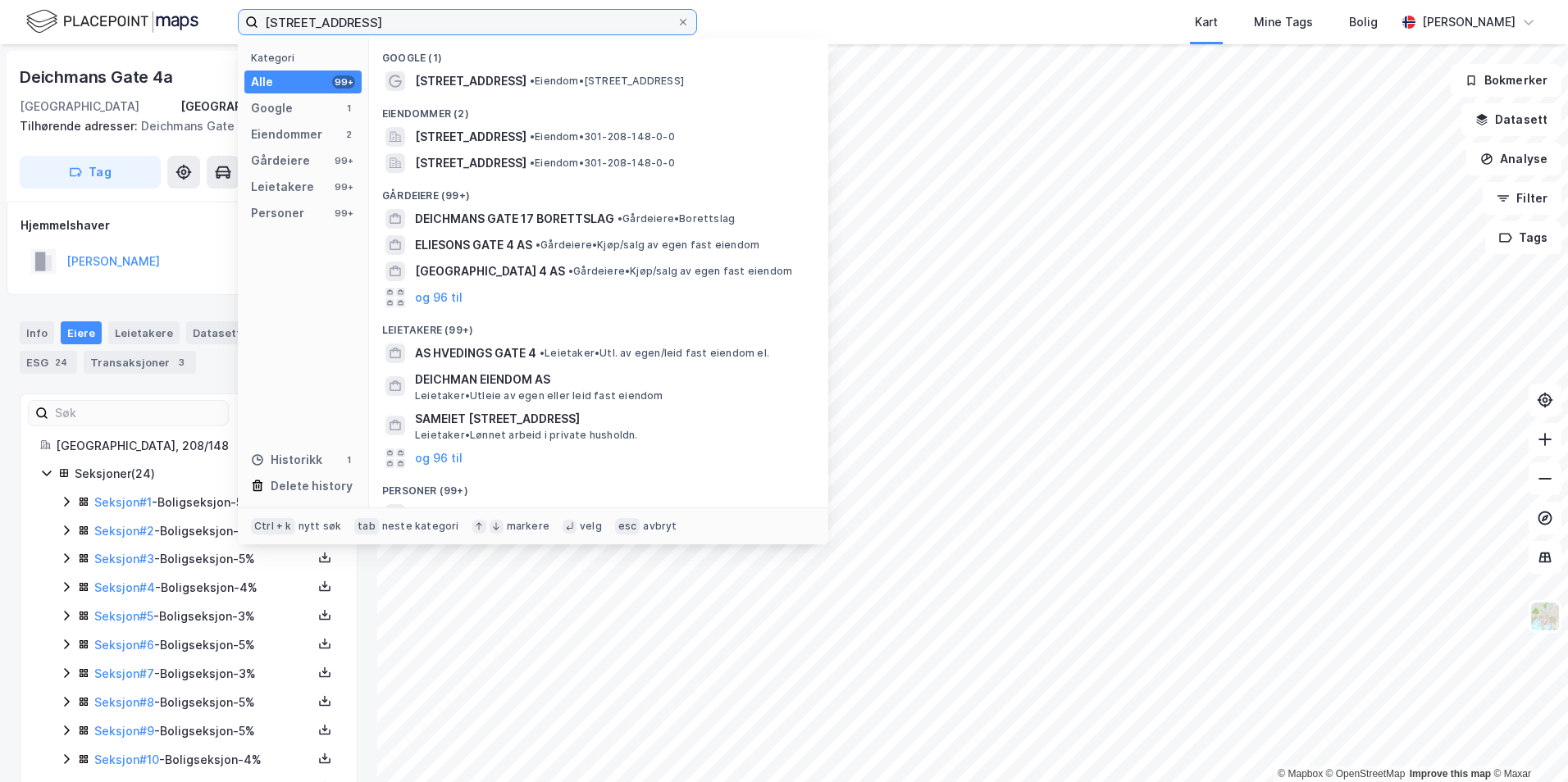
click at [356, 16] on input "deichmans gate 4" at bounding box center [467, 22] width 418 height 25
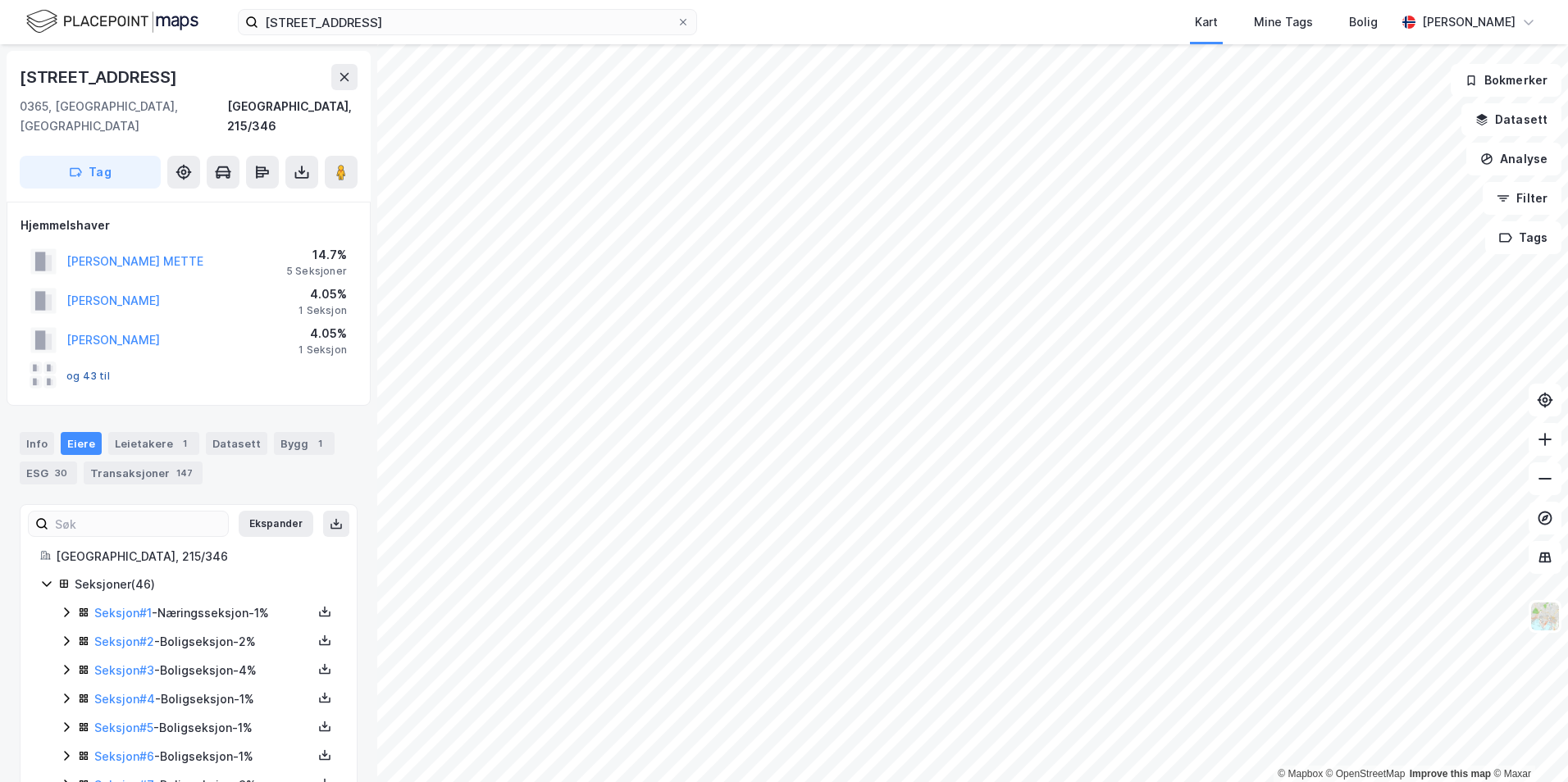
click at [0, 0] on button "og 43 til" at bounding box center [0, 0] width 0 height 0
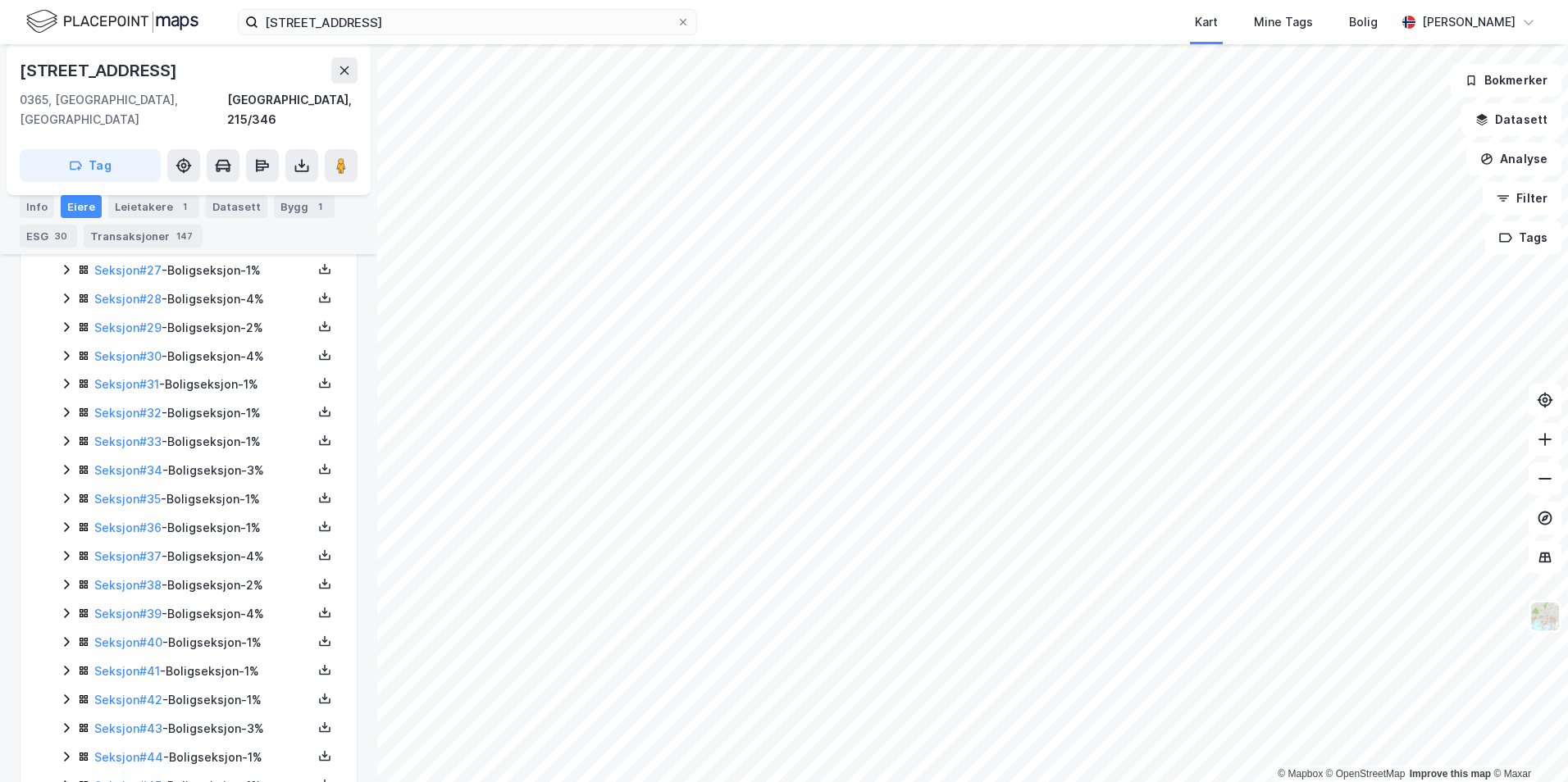
scroll to position [1089, 0]
click at [160, 204] on div "Leietakere 1" at bounding box center [154, 206] width 91 height 23
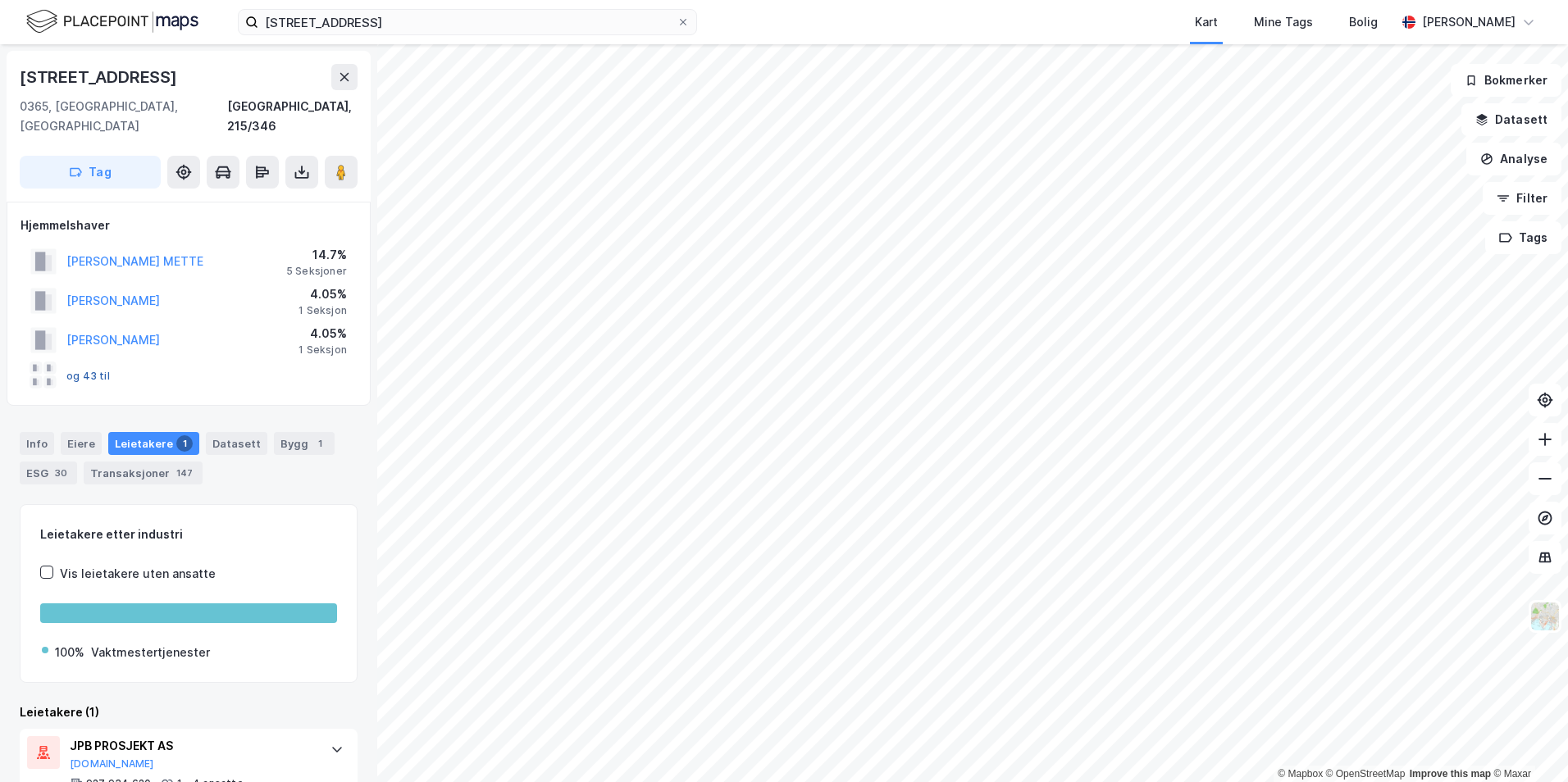
click at [0, 0] on button "og 43 til" at bounding box center [0, 0] width 0 height 0
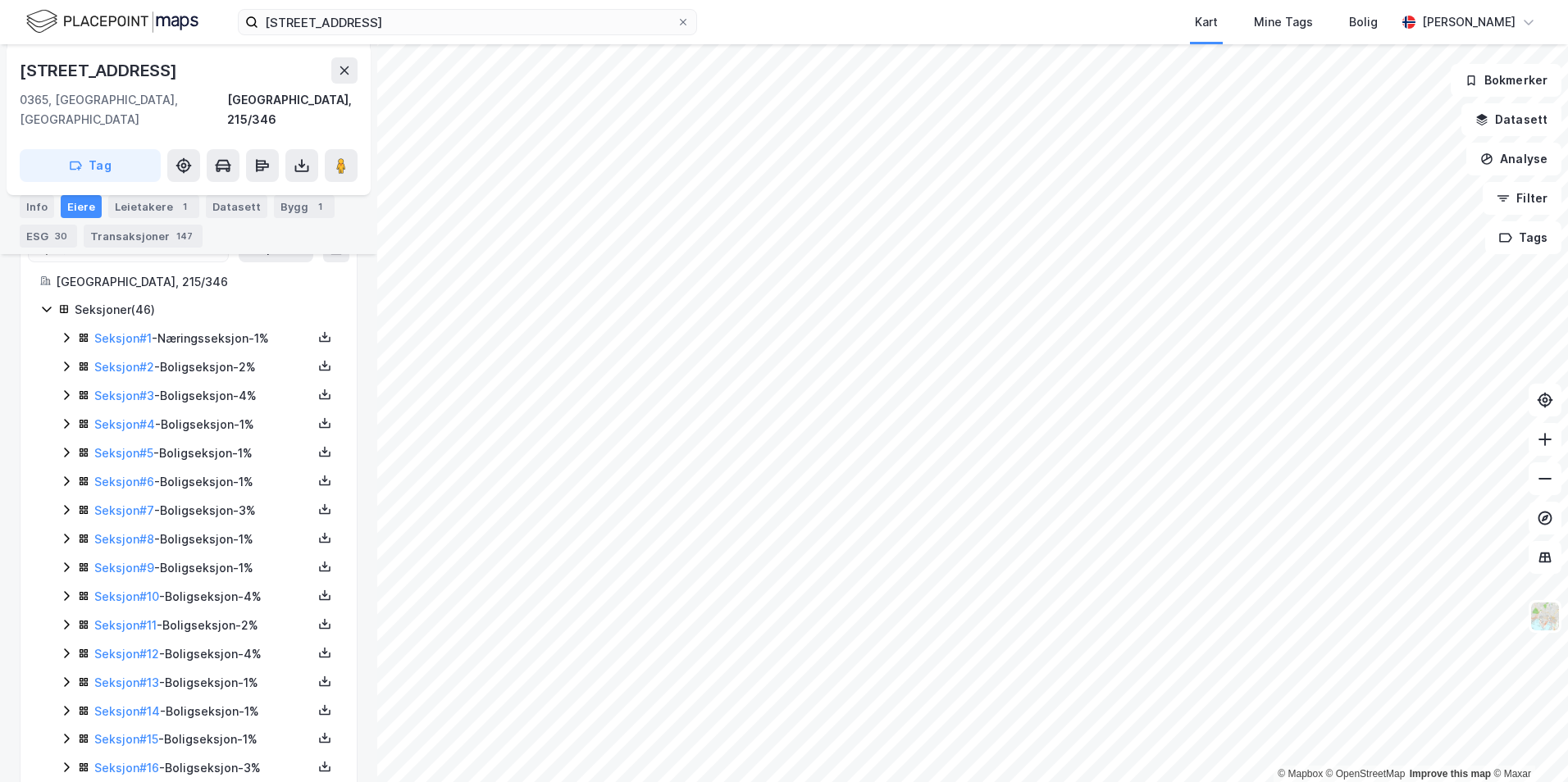
scroll to position [328, 0]
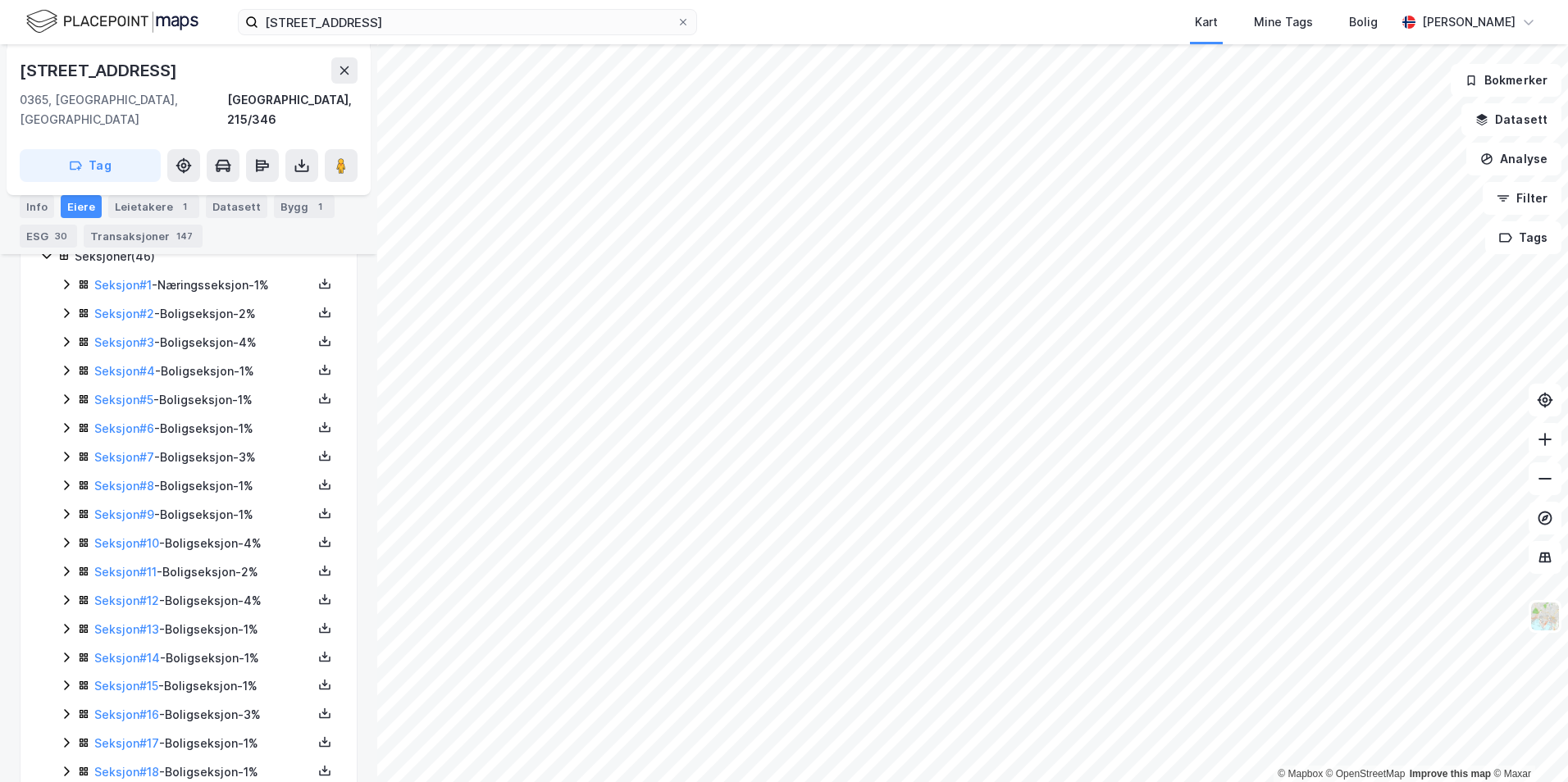
click at [69, 278] on icon at bounding box center [67, 284] width 13 height 13
click at [60, 363] on icon at bounding box center [67, 369] width 13 height 13
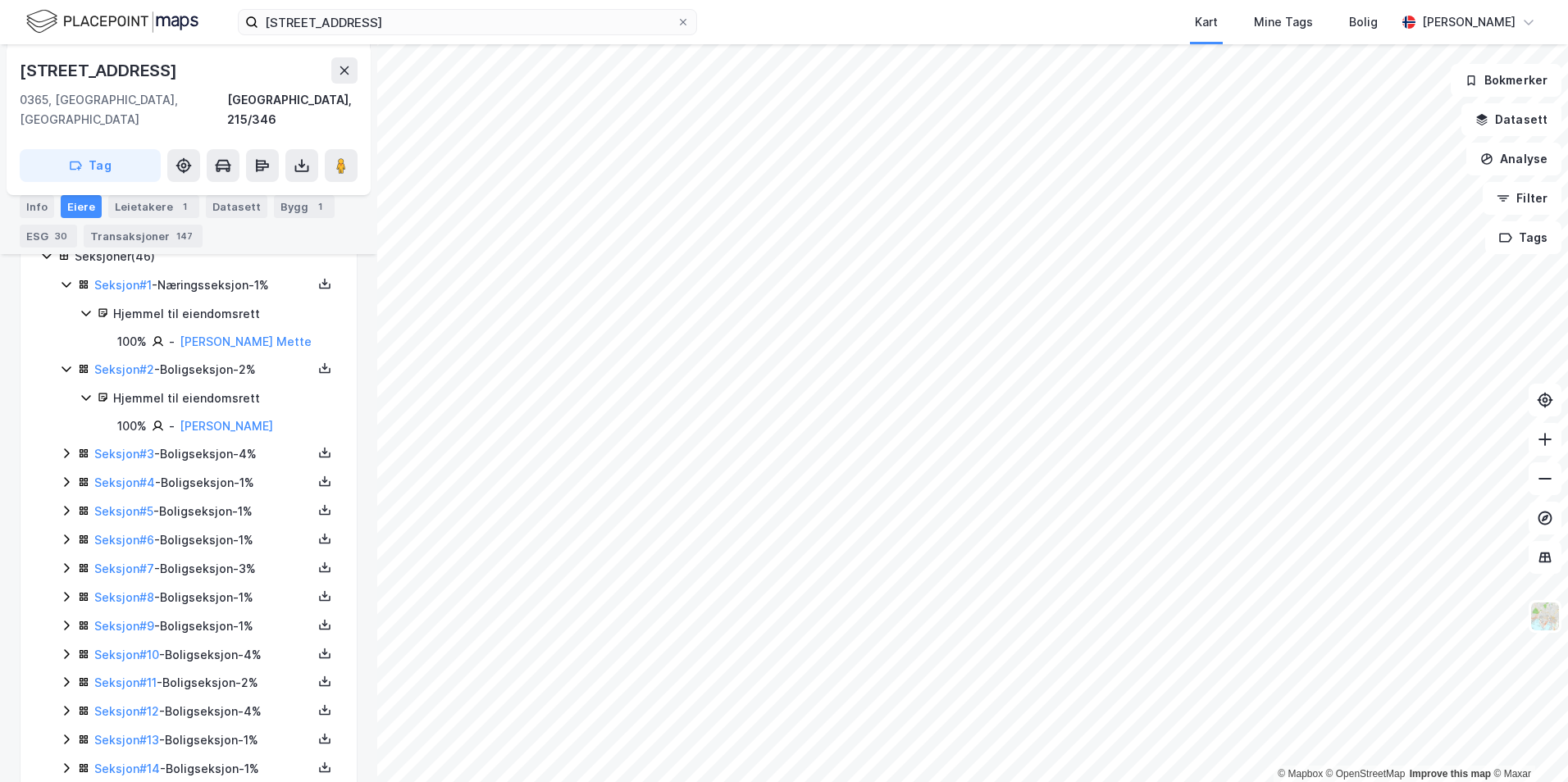
click at [66, 445] on div "Seksjon # 3 - Boligseksjon - 4%" at bounding box center [199, 455] width 277 height 20
click at [63, 560] on icon at bounding box center [67, 566] width 13 height 13
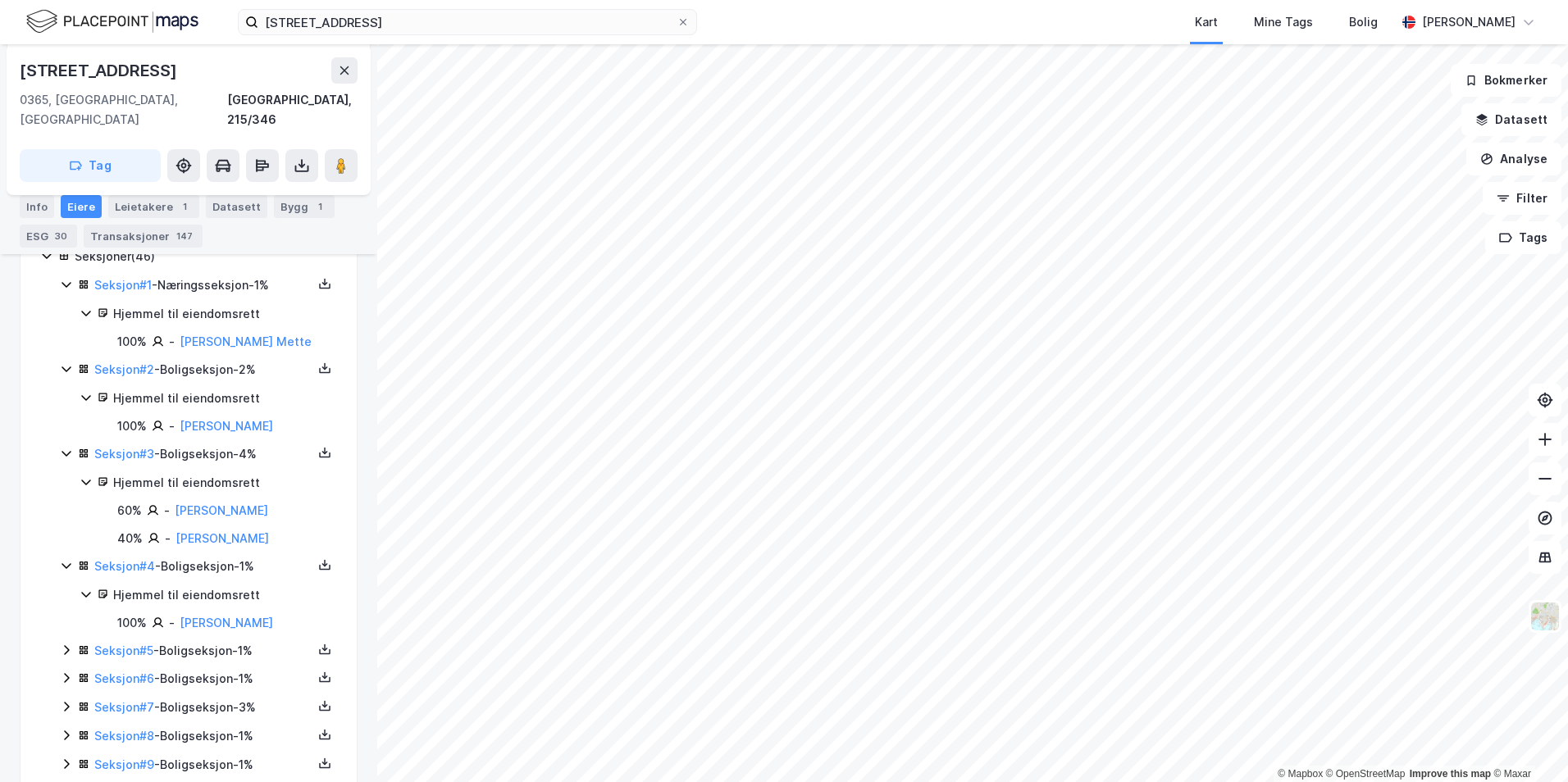
click at [62, 643] on icon at bounding box center [67, 650] width 13 height 13
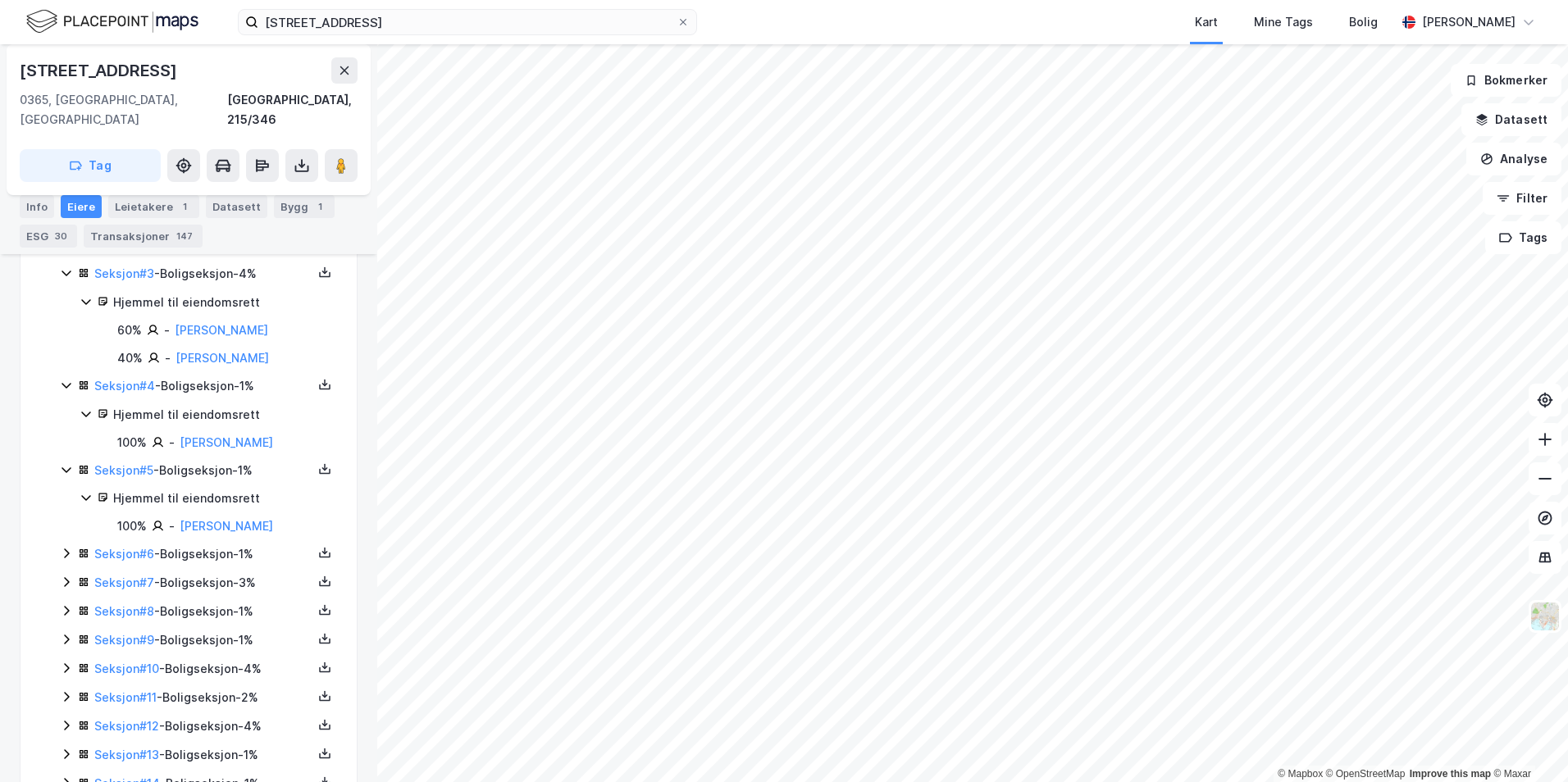
scroll to position [574, 0]
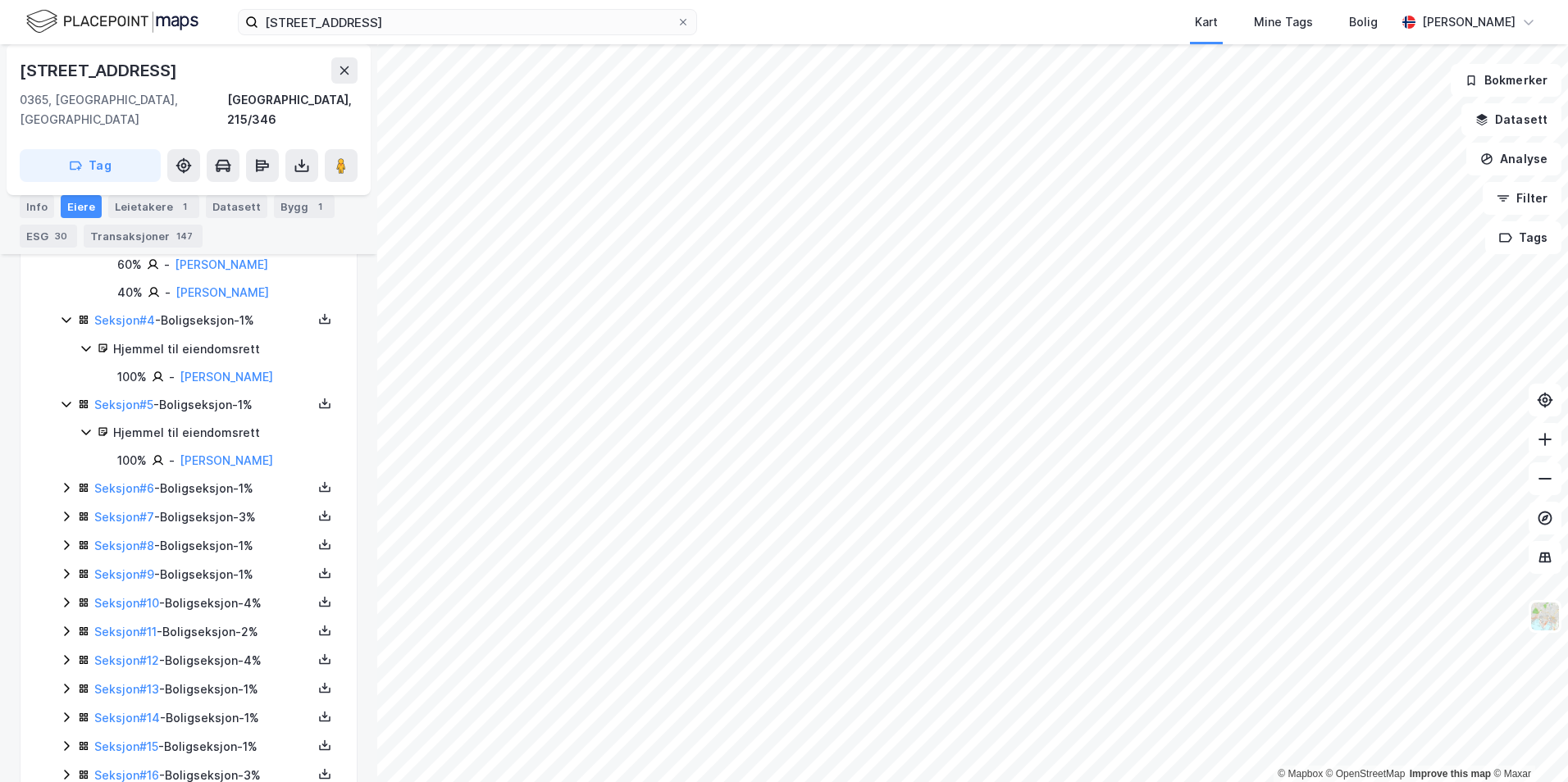
click at [66, 481] on icon at bounding box center [67, 488] width 13 height 13
click at [63, 593] on icon at bounding box center [67, 600] width 13 height 13
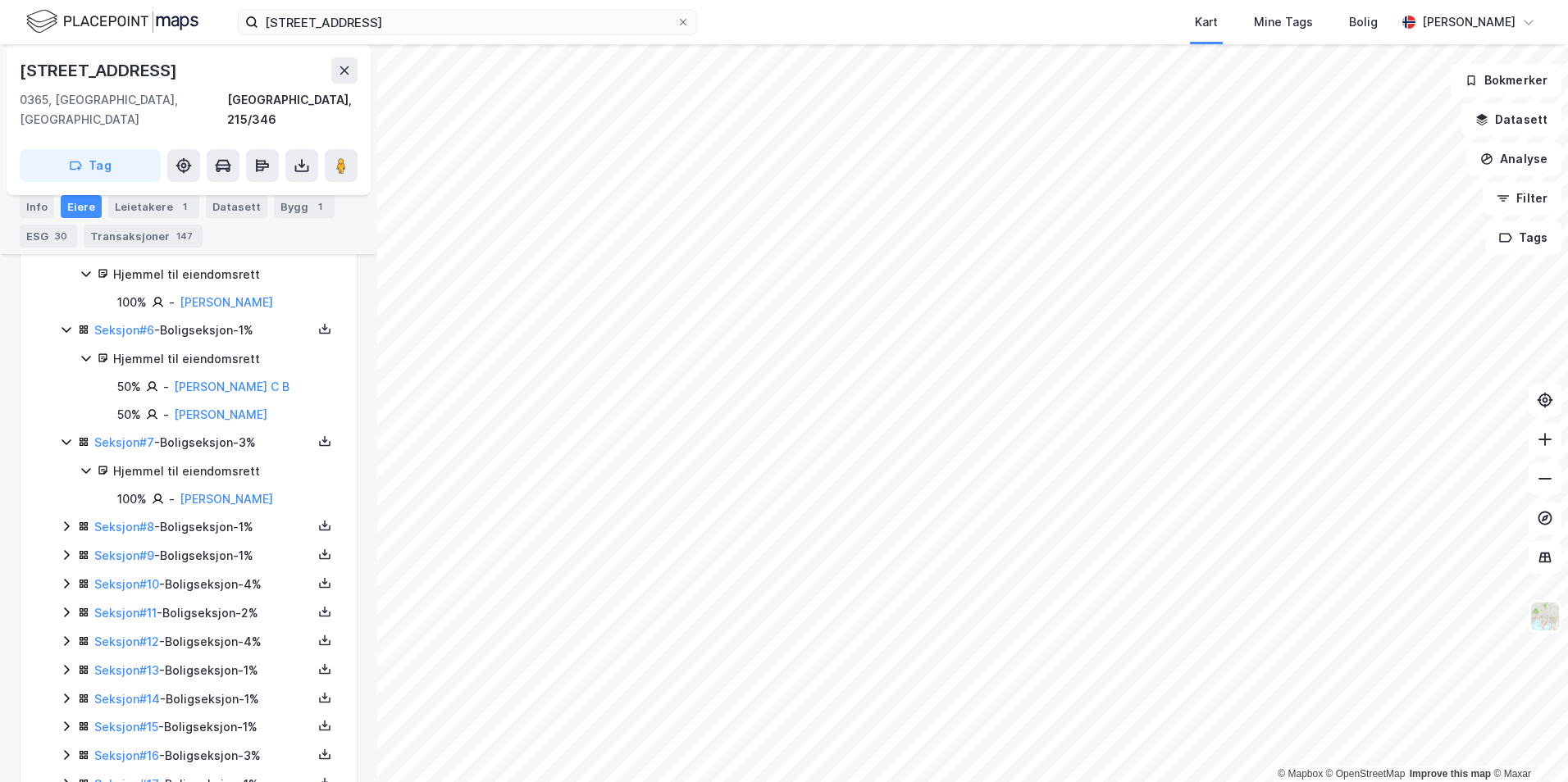
scroll to position [738, 0]
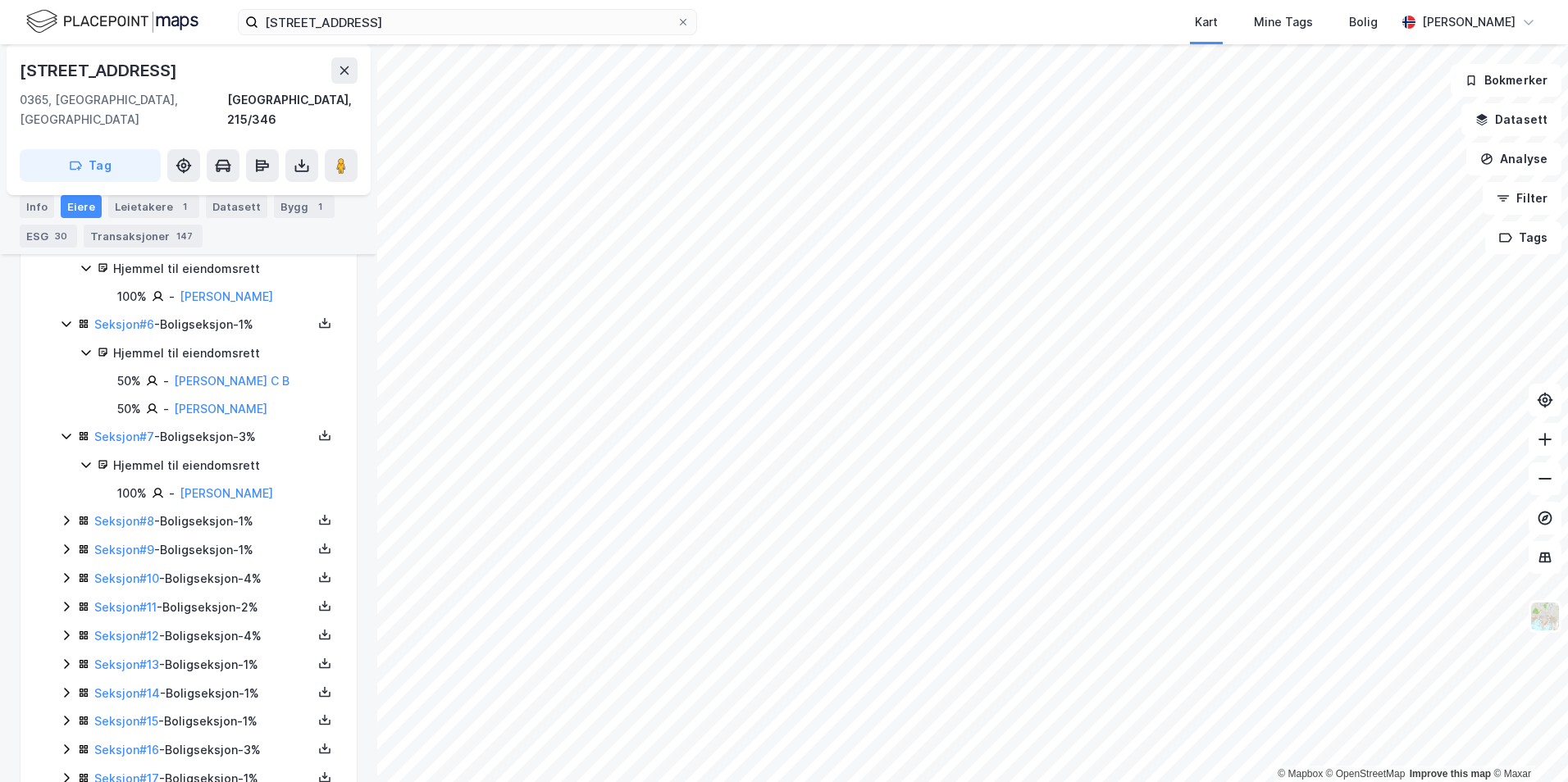
click at [63, 514] on icon at bounding box center [67, 520] width 13 height 13
click at [64, 599] on icon at bounding box center [67, 605] width 13 height 13
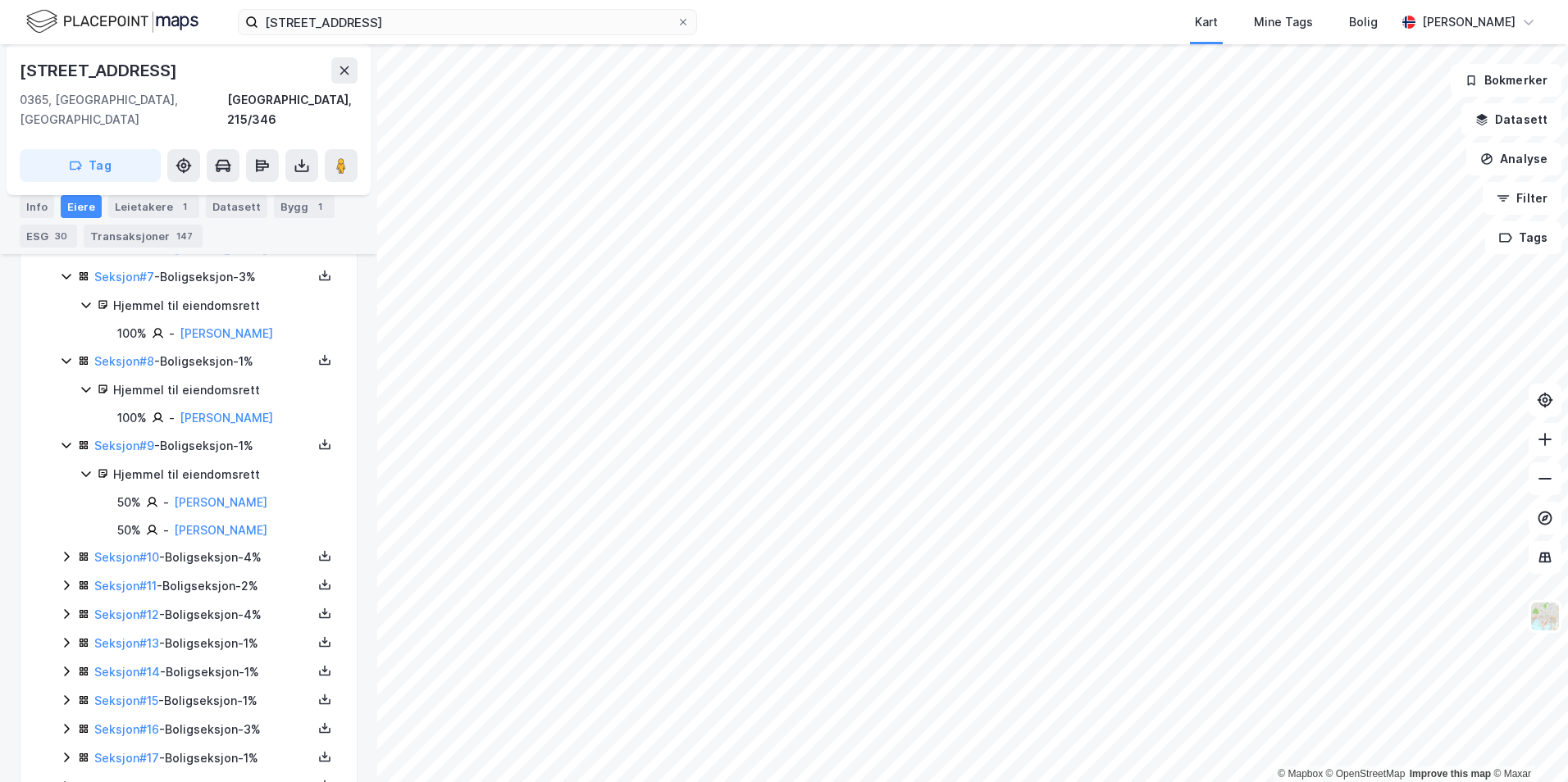
scroll to position [902, 0]
click at [67, 549] on icon at bounding box center [66, 553] width 5 height 10
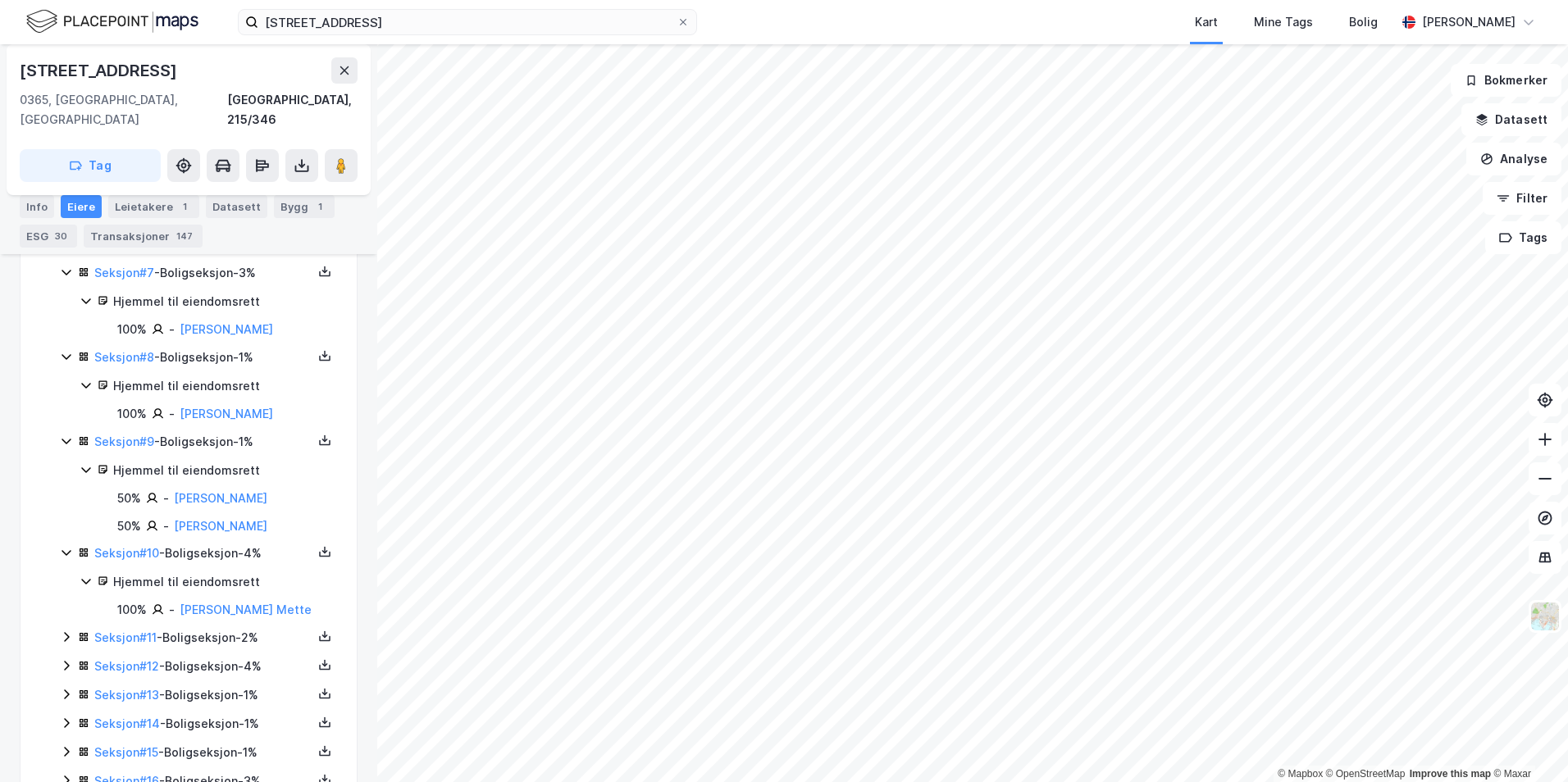
click at [66, 631] on icon at bounding box center [67, 637] width 13 height 13
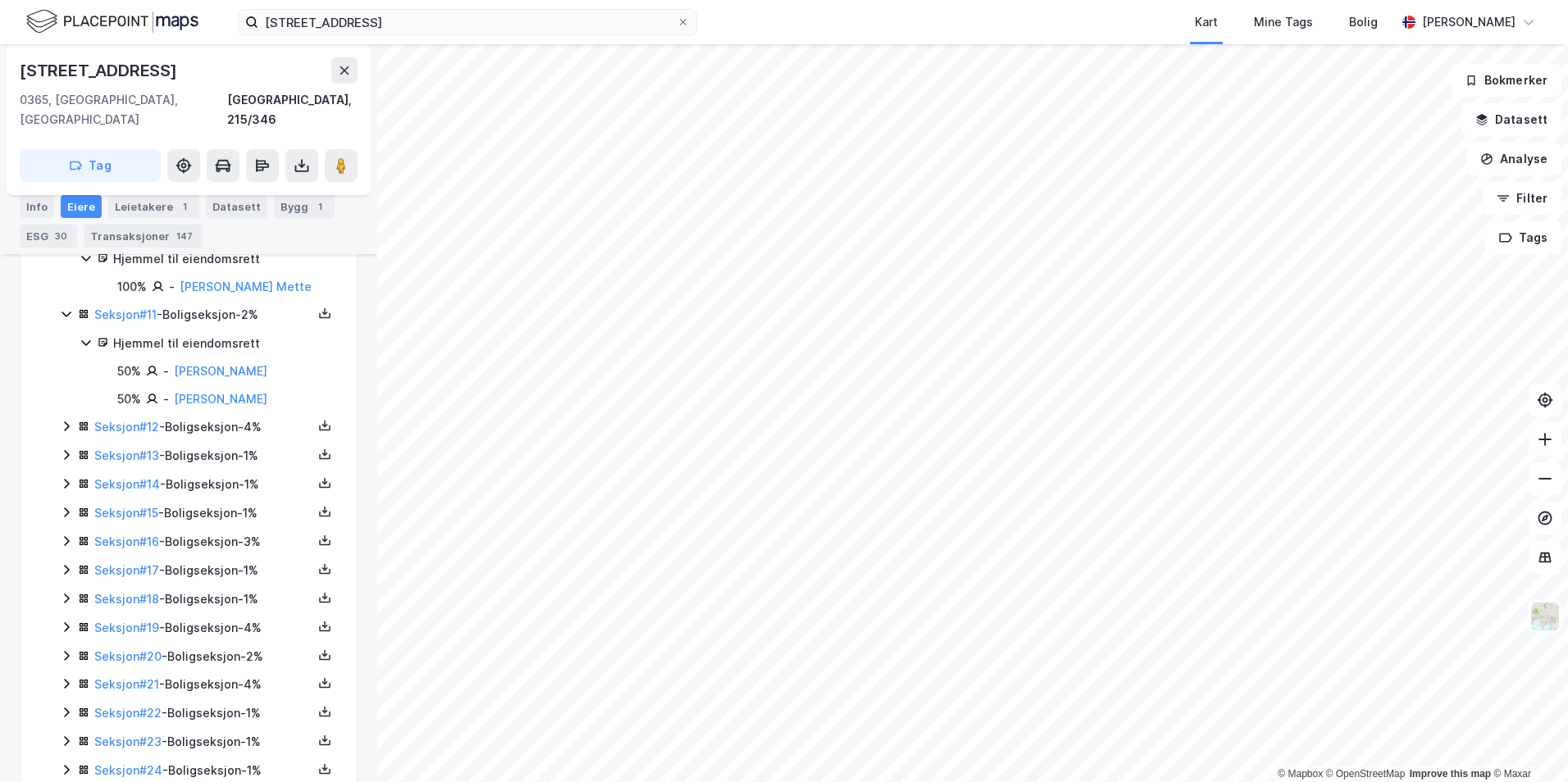
scroll to position [1230, 0]
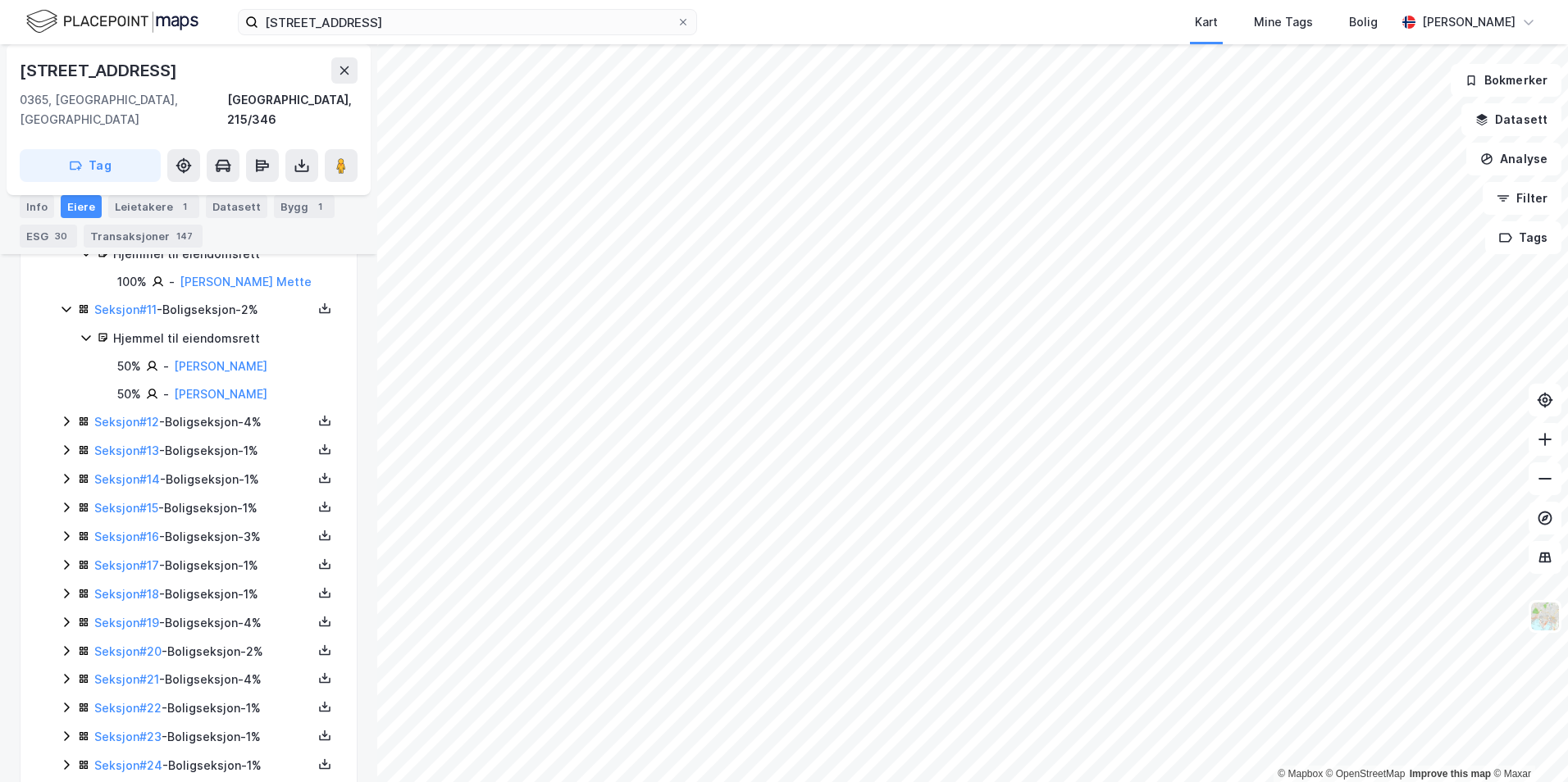
click at [60, 415] on icon at bounding box center [67, 421] width 13 height 13
click at [61, 499] on icon at bounding box center [67, 506] width 13 height 13
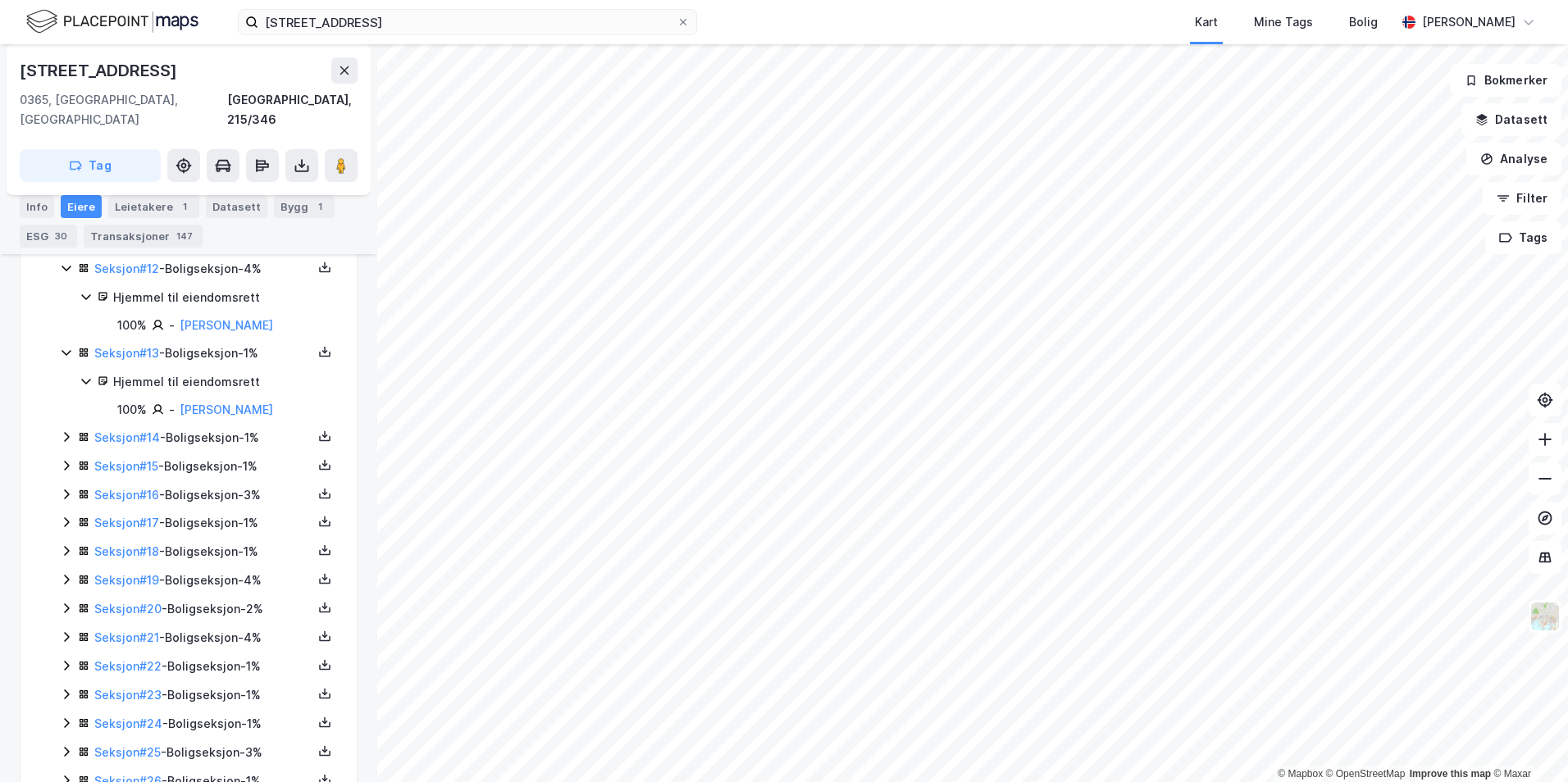
scroll to position [1394, 0]
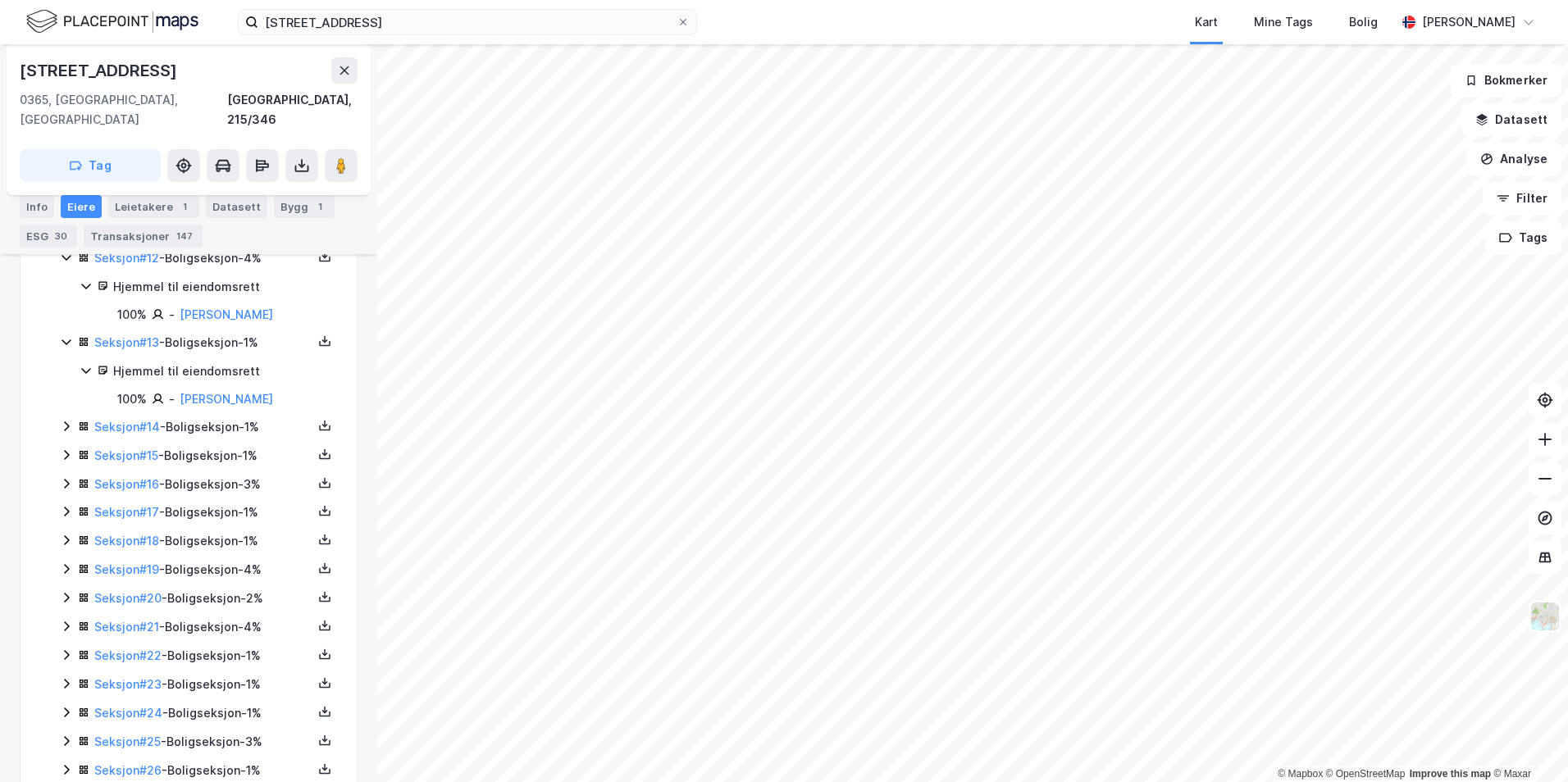
click at [69, 420] on icon at bounding box center [67, 427] width 13 height 13
click at [59, 489] on div "Seksjoner ( 46 ) Seksjon # 1 - Næringsseksjon - 1% Hjemmel til eiendomsrett 100…" at bounding box center [189, 294] width 297 height 2228
click at [62, 503] on icon at bounding box center [67, 509] width 13 height 13
click at [62, 588] on icon at bounding box center [67, 594] width 13 height 13
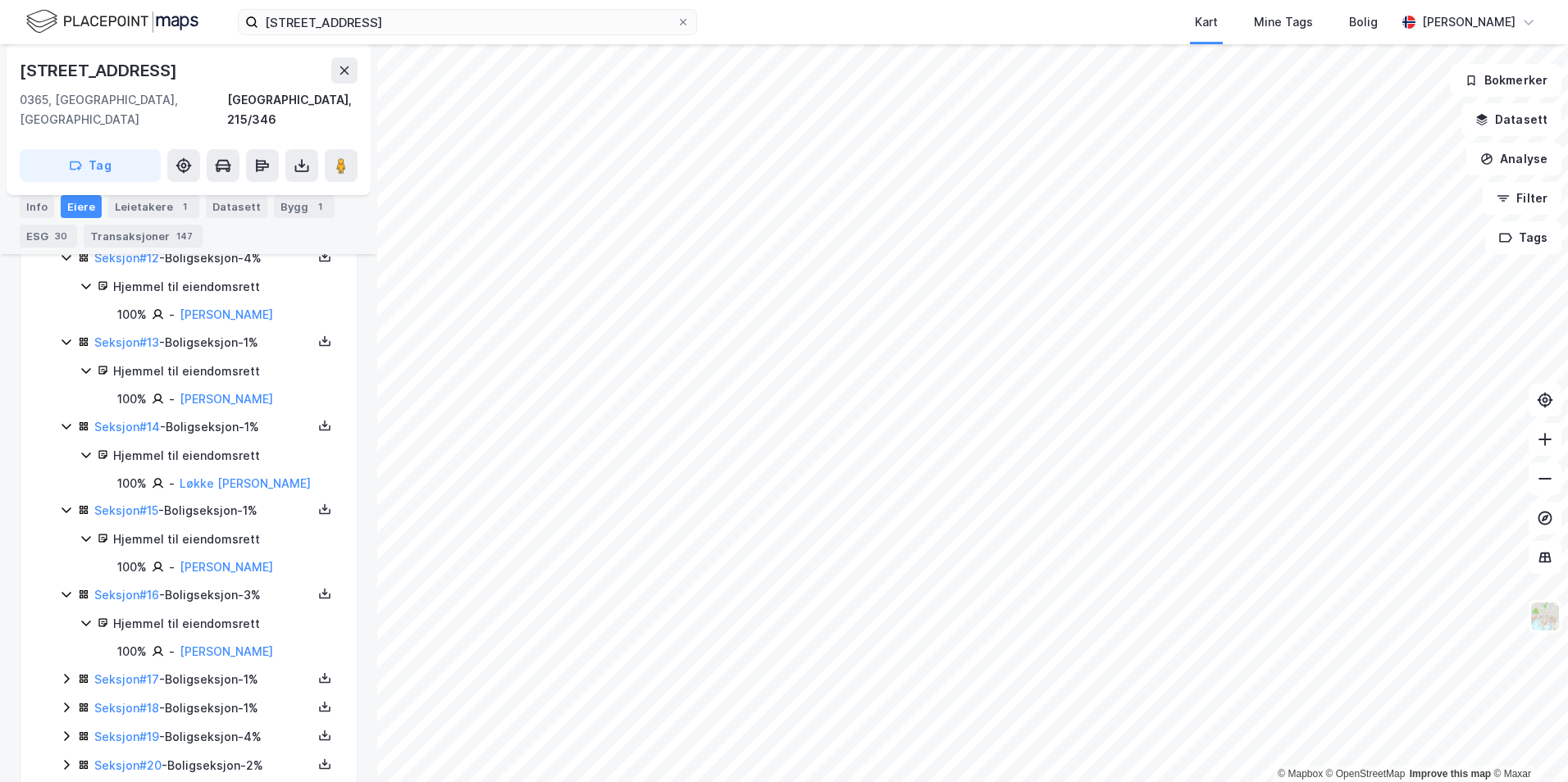
click at [67, 673] on icon at bounding box center [67, 679] width 13 height 13
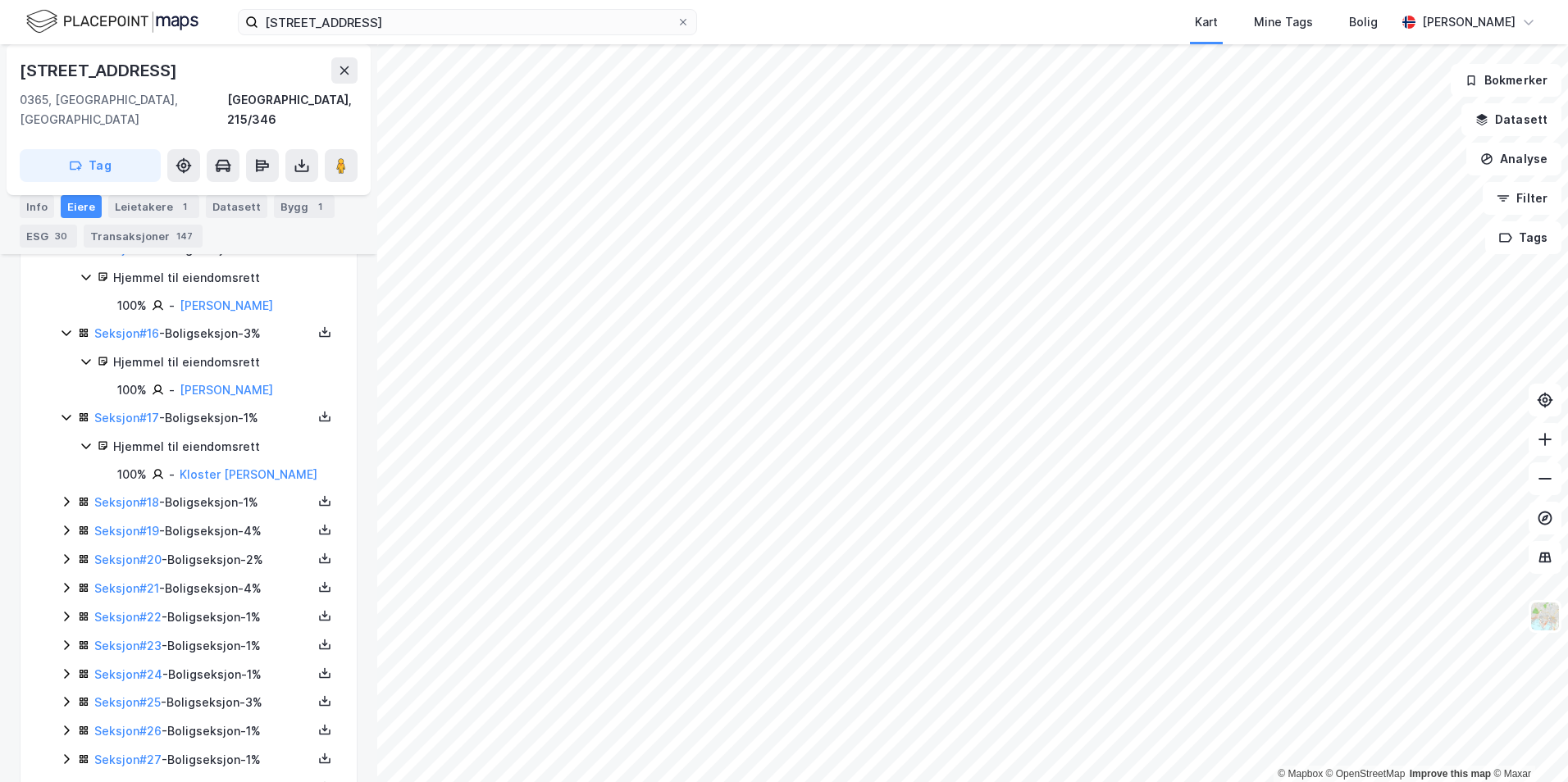
scroll to position [1722, 0]
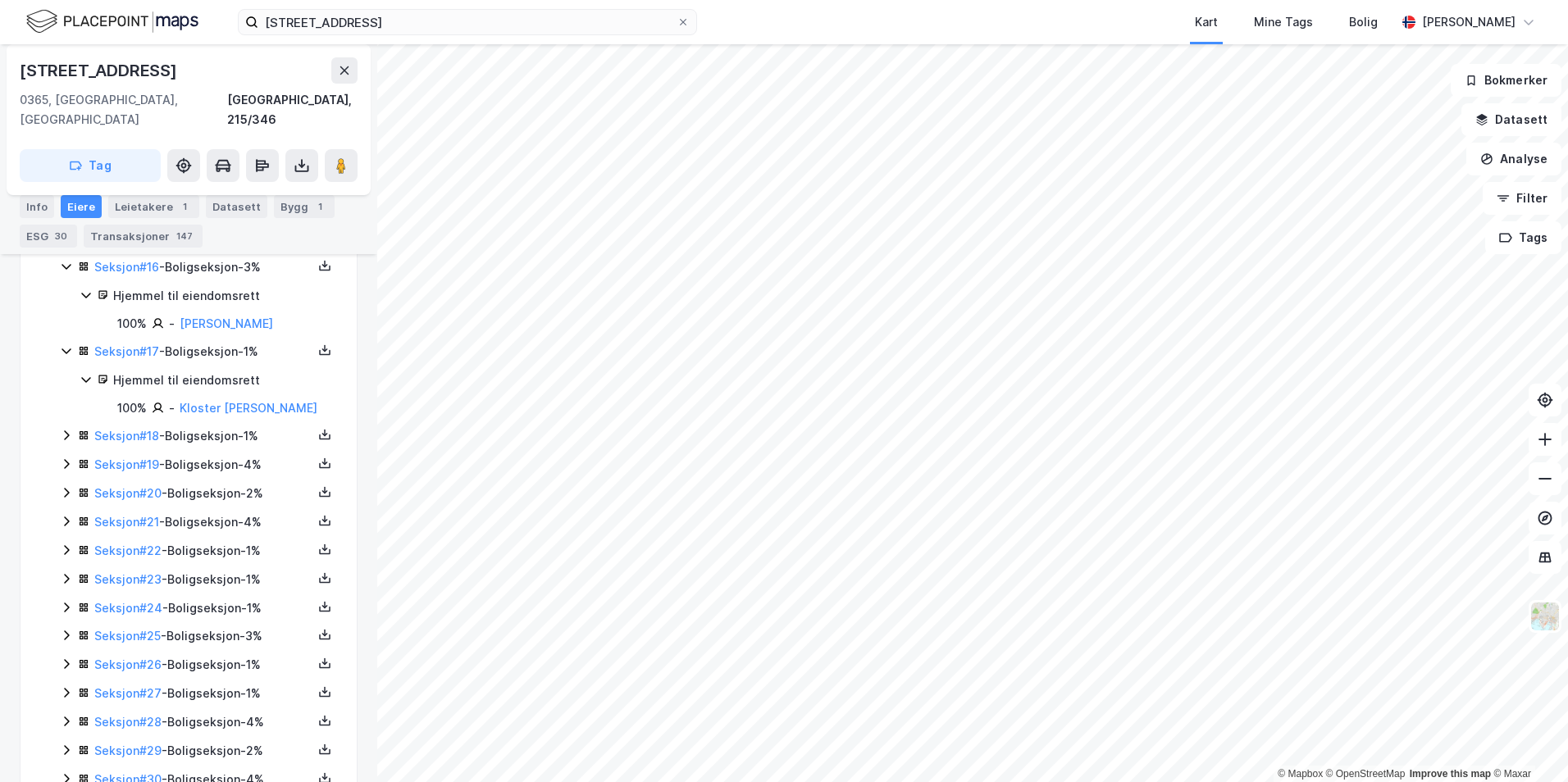
click at [65, 429] on icon at bounding box center [67, 436] width 13 height 13
click at [67, 515] on icon at bounding box center [67, 520] width 13 height 13
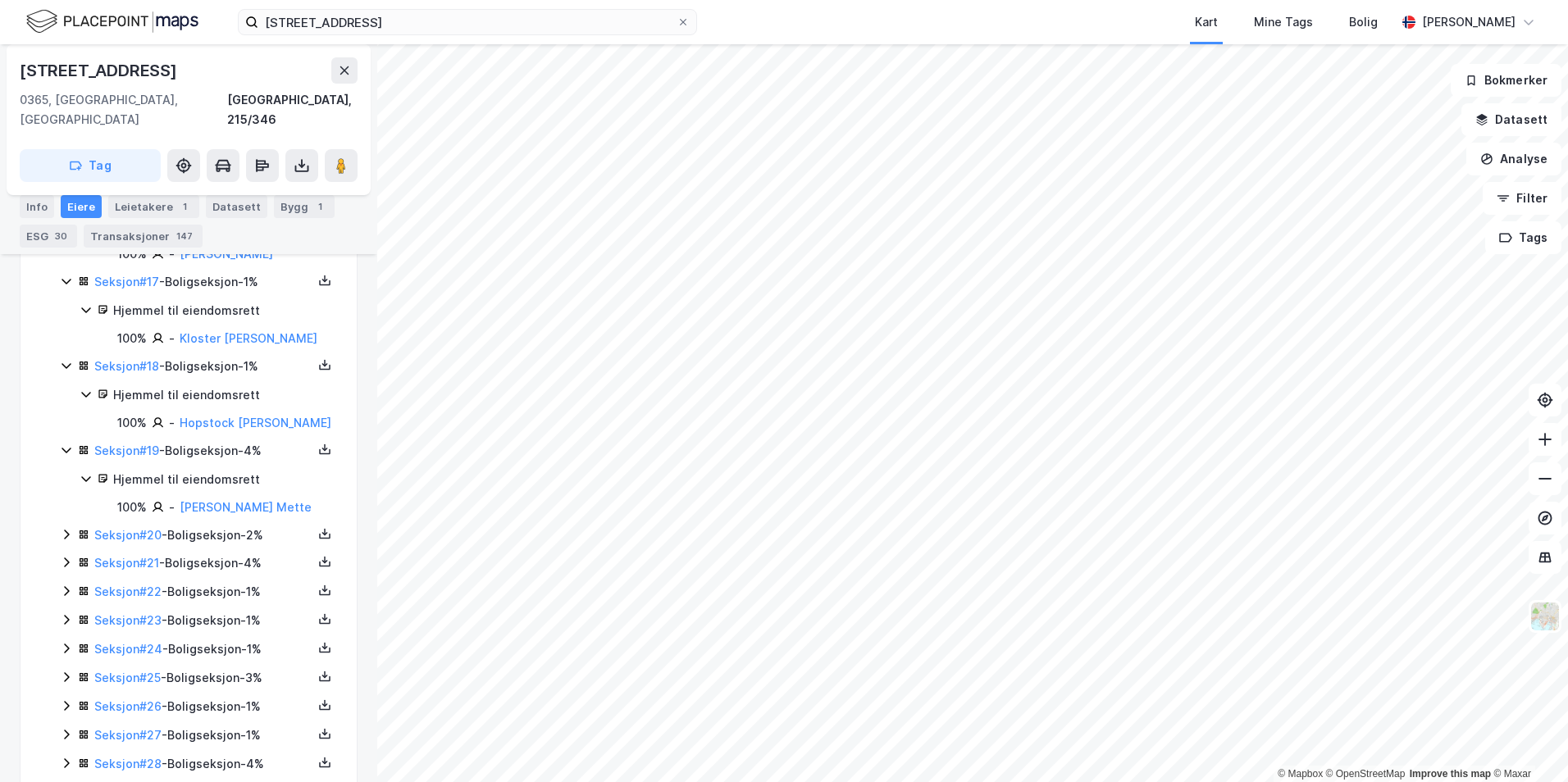
scroll to position [1886, 0]
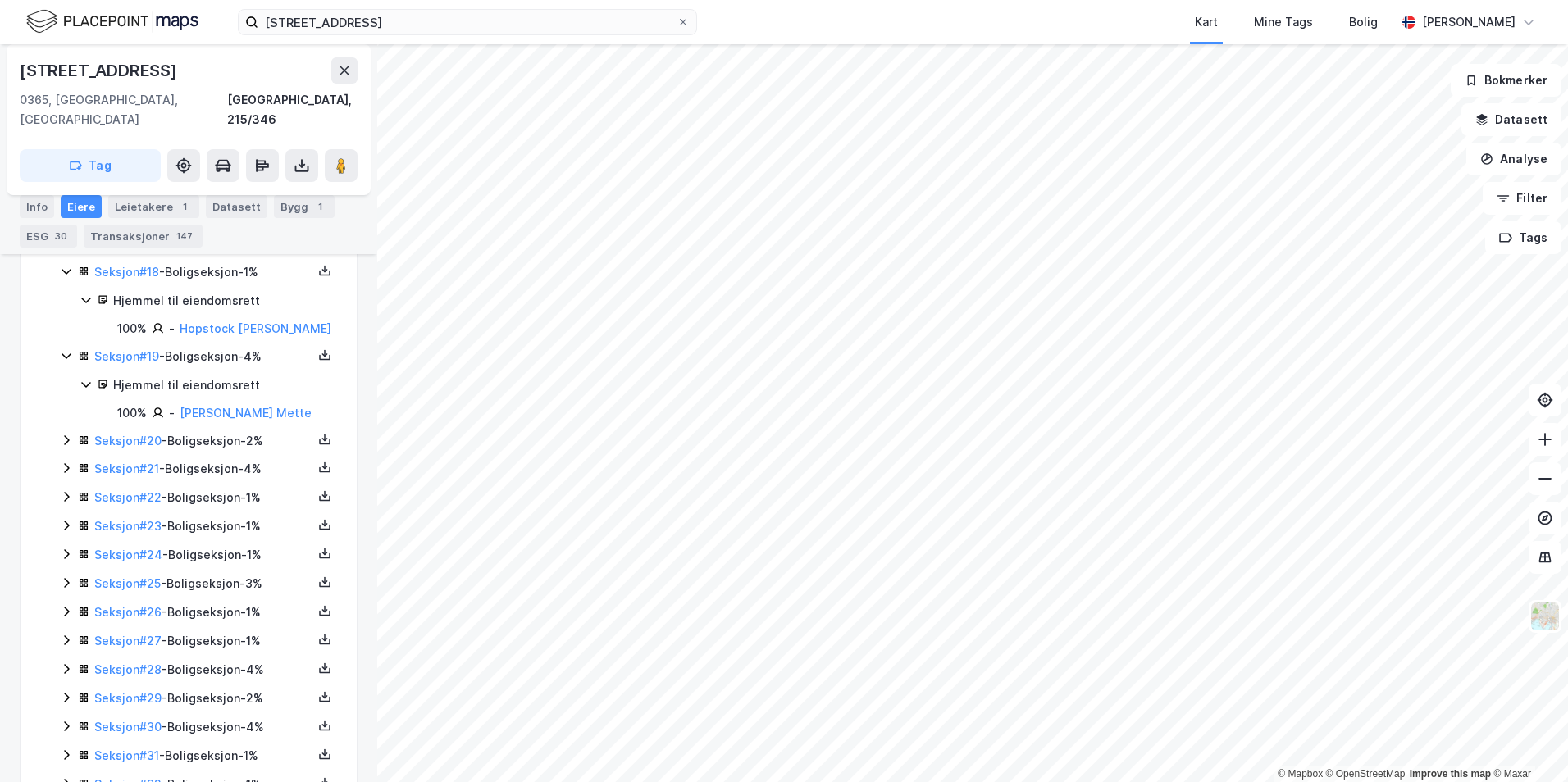
click at [67, 444] on icon at bounding box center [67, 440] width 13 height 13
click at [64, 524] on icon at bounding box center [67, 524] width 13 height 13
click at [65, 606] on icon at bounding box center [67, 608] width 13 height 13
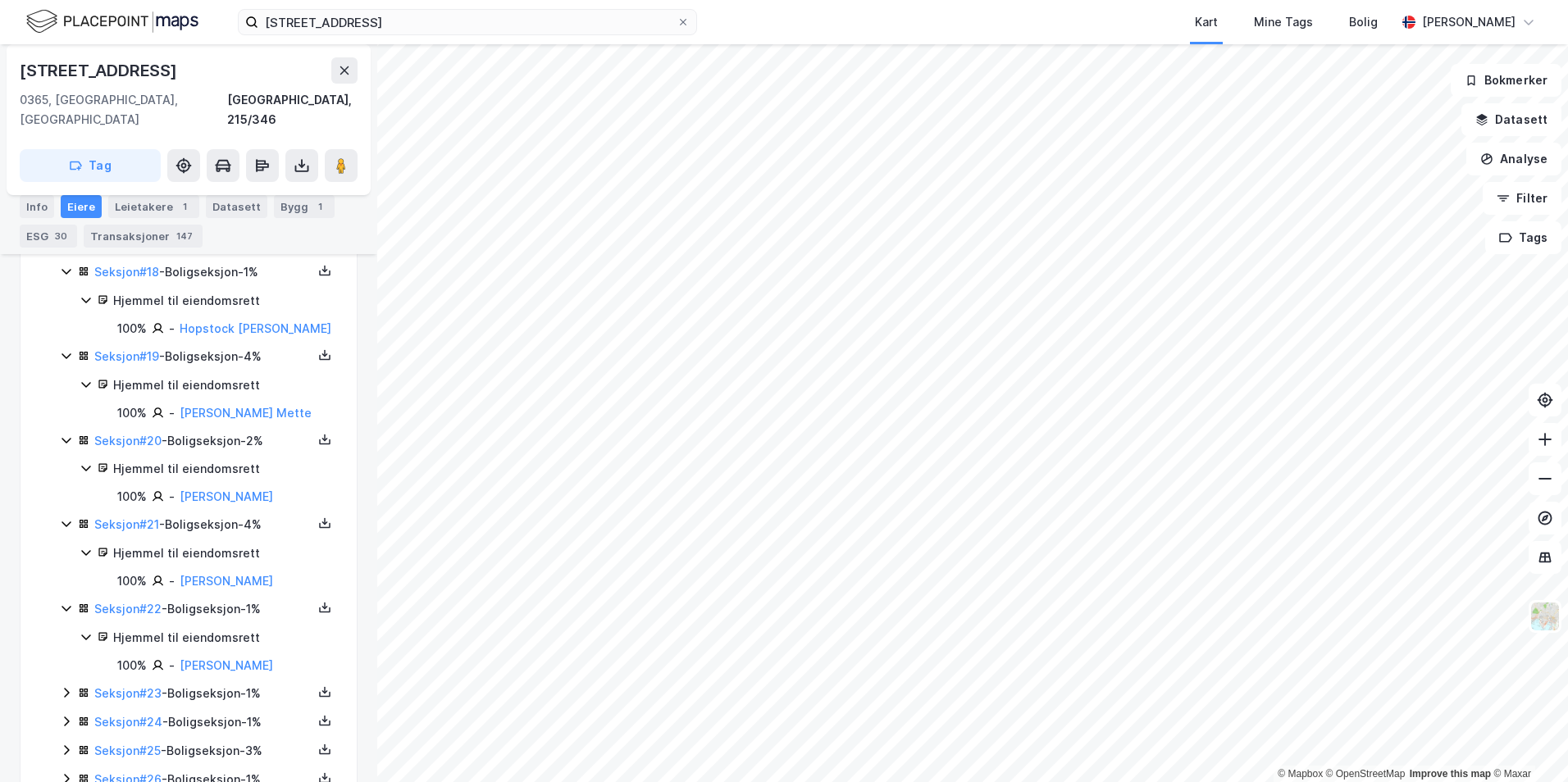
click at [61, 692] on icon at bounding box center [67, 693] width 13 height 13
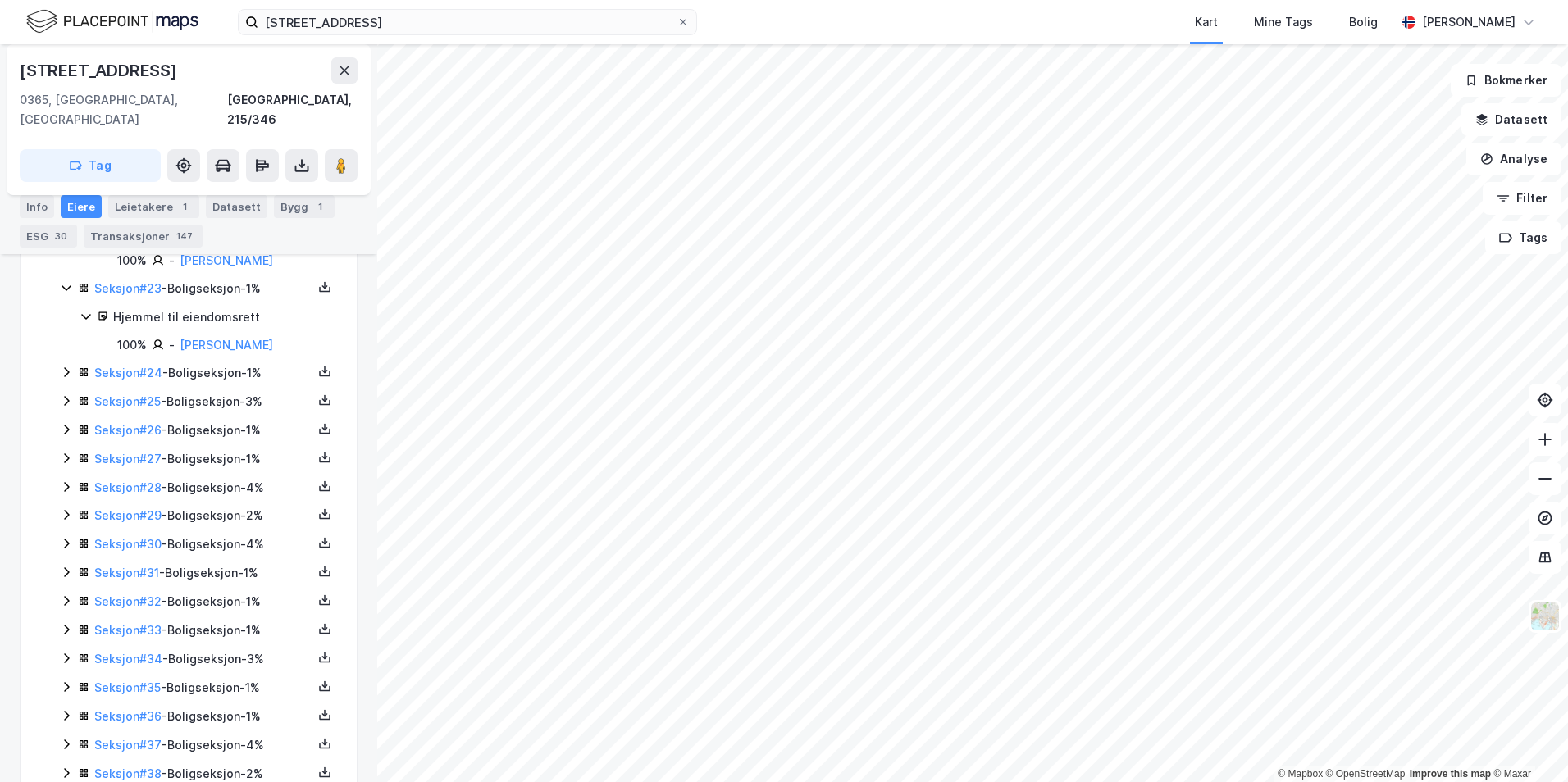
scroll to position [2296, 0]
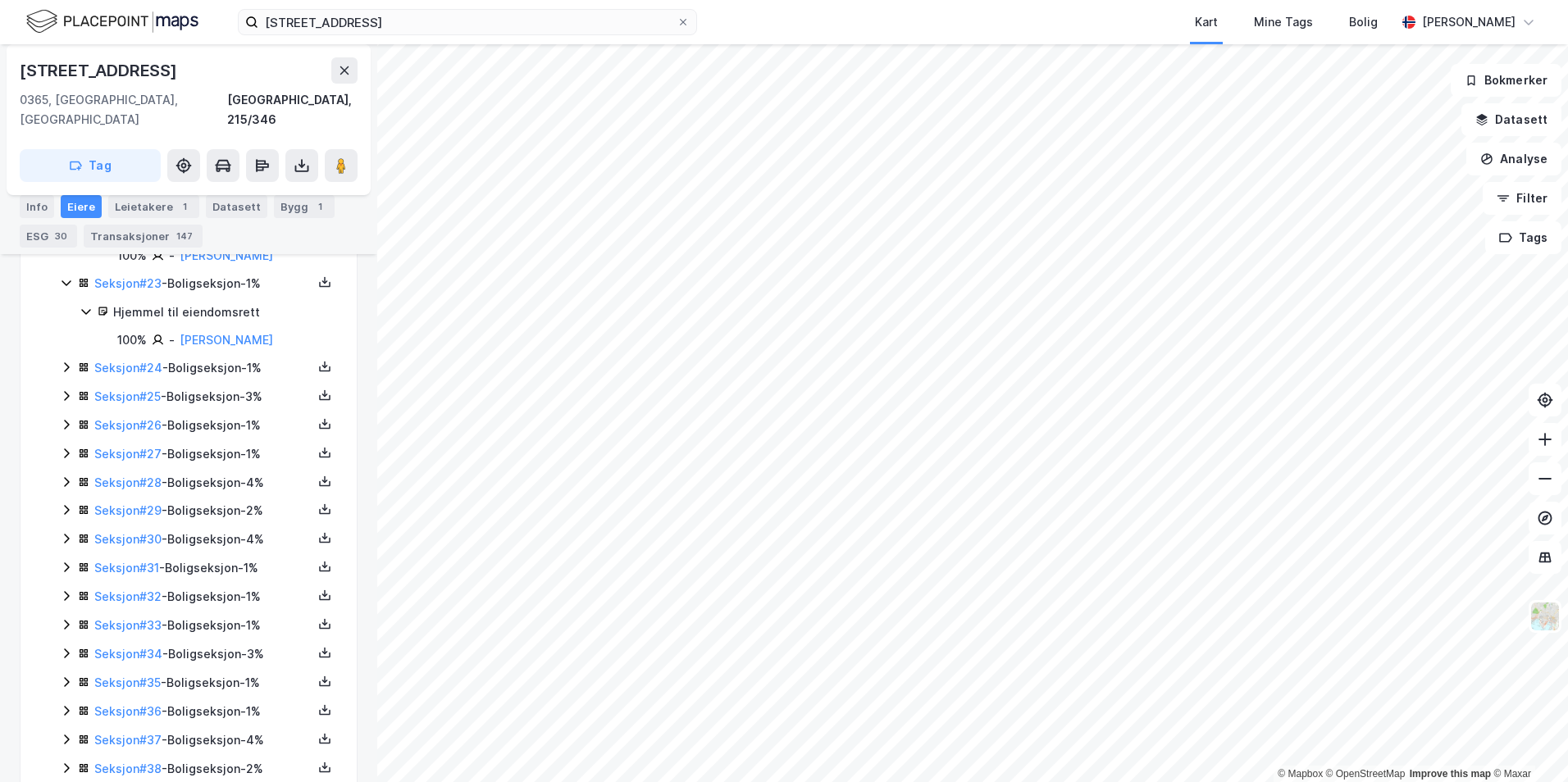
click at [67, 372] on icon at bounding box center [67, 367] width 13 height 13
click at [69, 448] on icon at bounding box center [67, 452] width 13 height 13
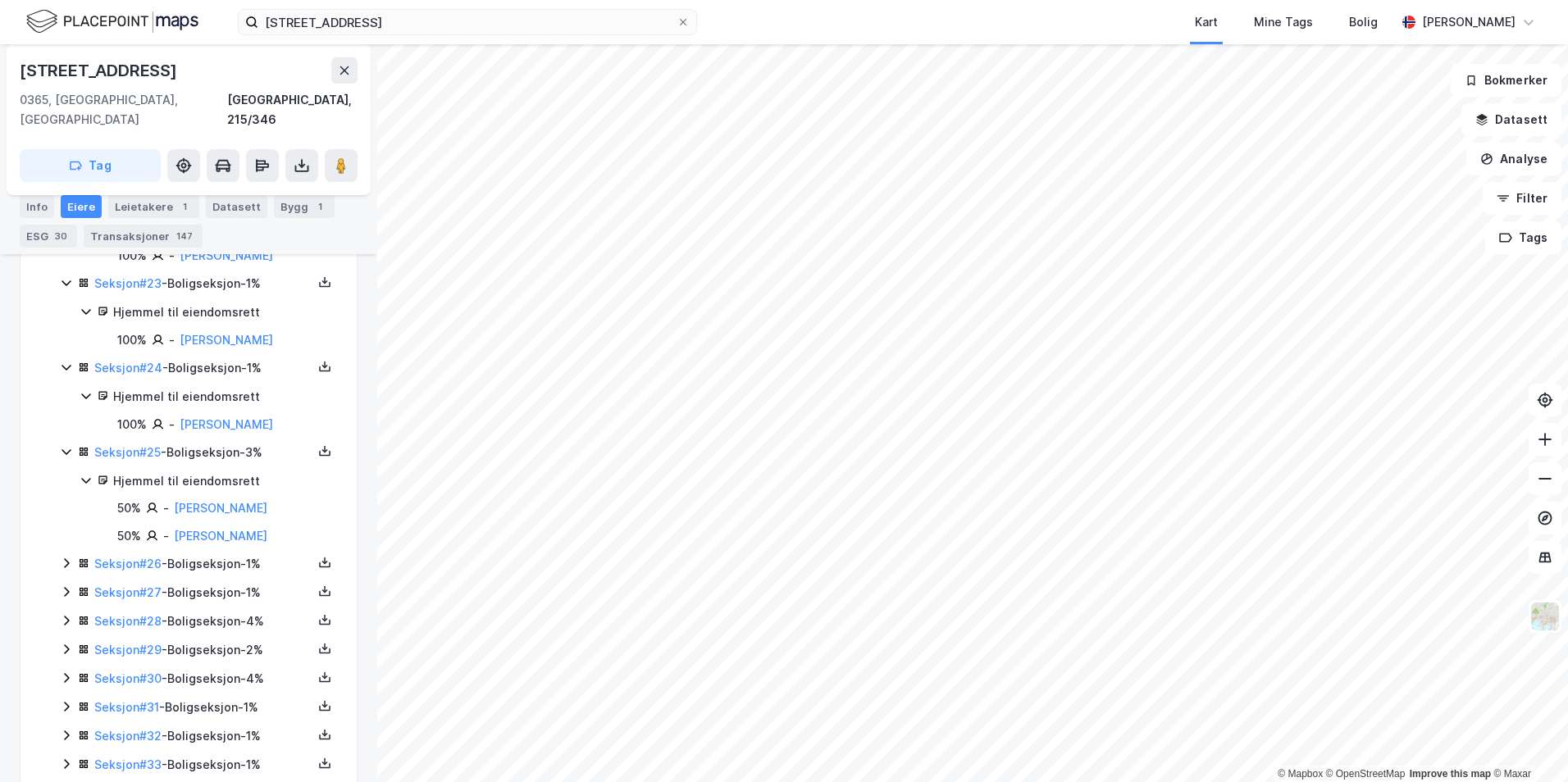
click at [67, 567] on icon at bounding box center [67, 563] width 13 height 13
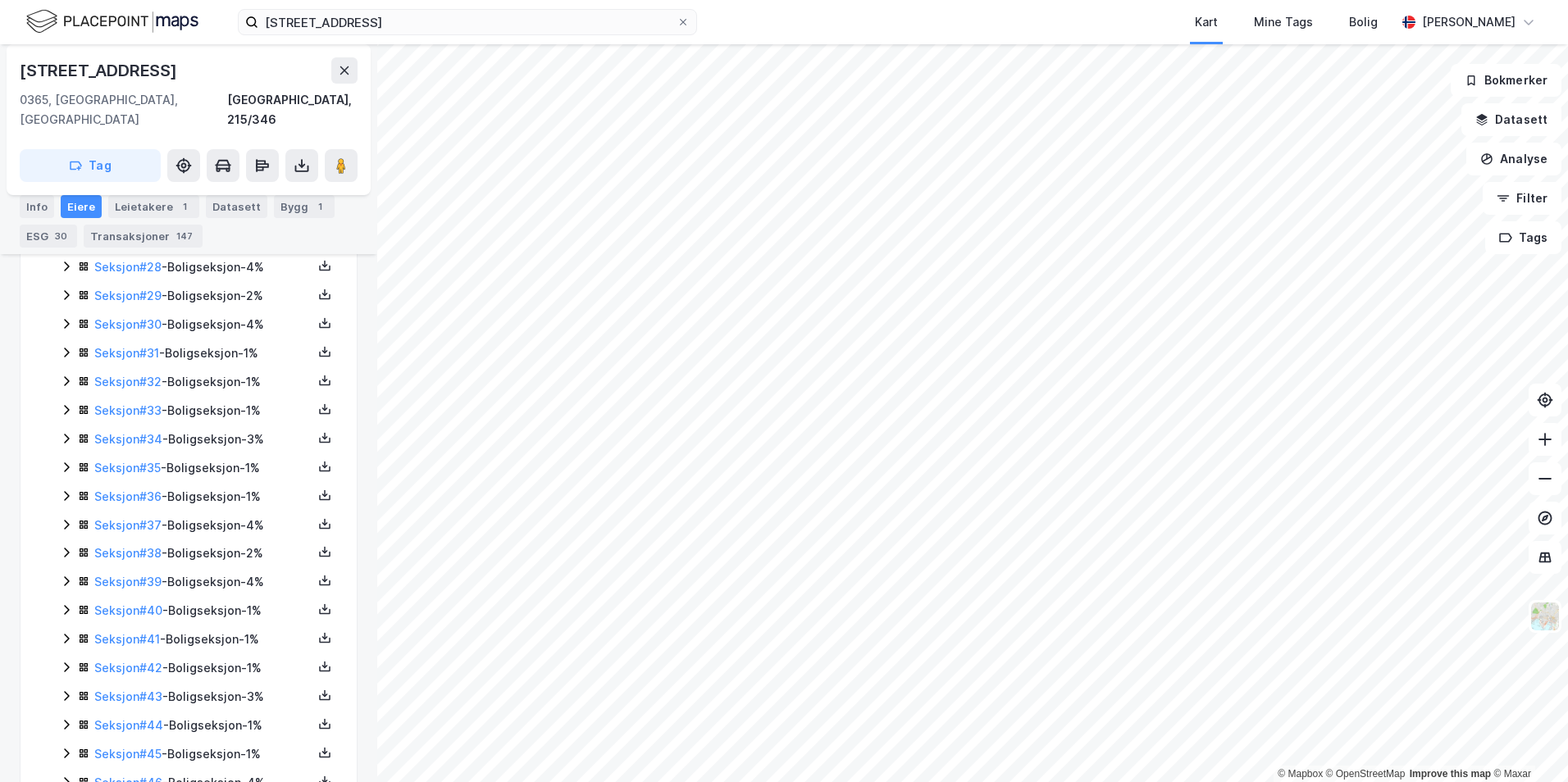
scroll to position [2624, 0]
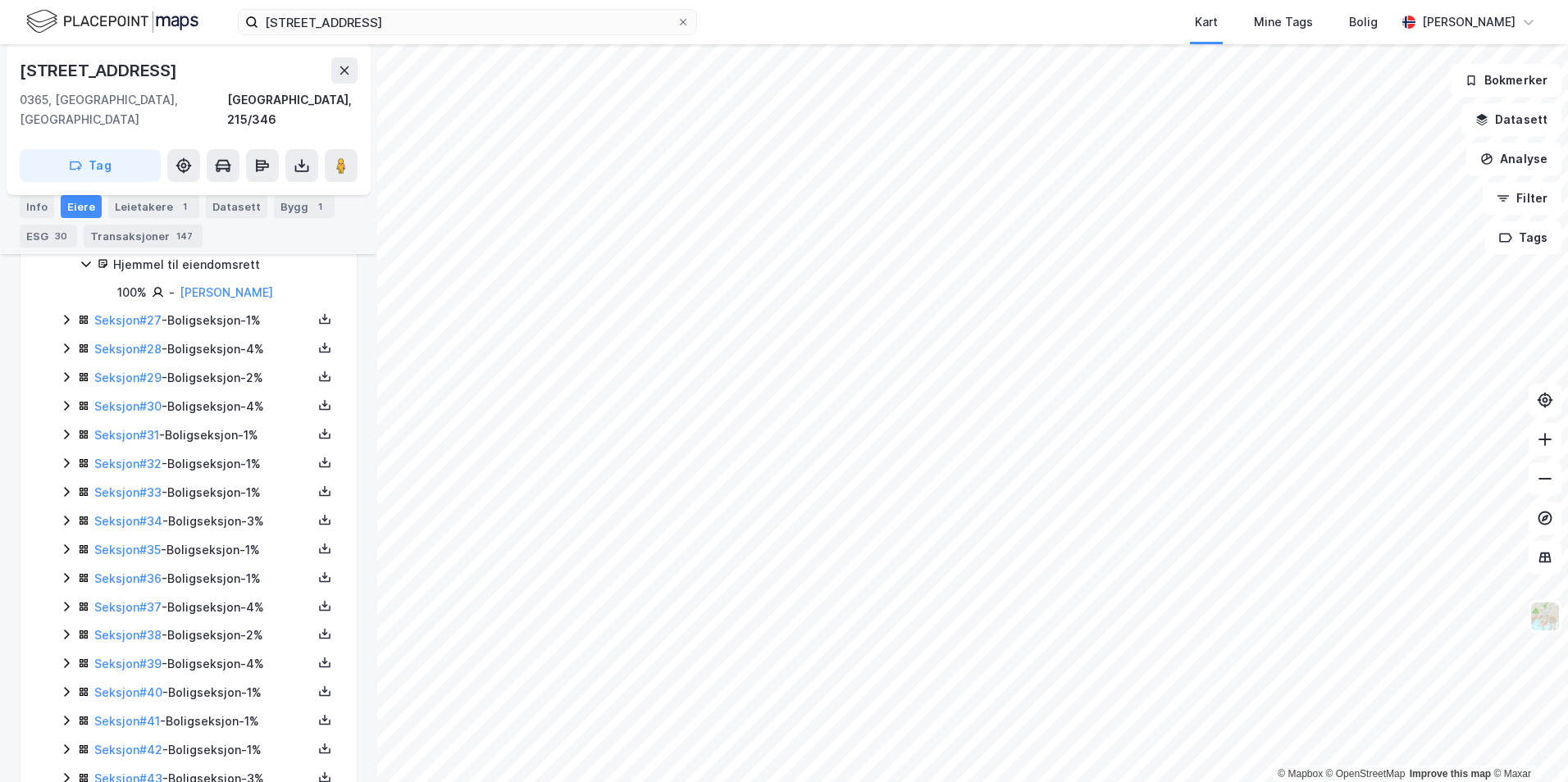
click at [67, 323] on icon at bounding box center [66, 319] width 5 height 10
click at [66, 406] on icon at bounding box center [66, 404] width 5 height 10
click at [60, 486] on icon at bounding box center [67, 489] width 13 height 13
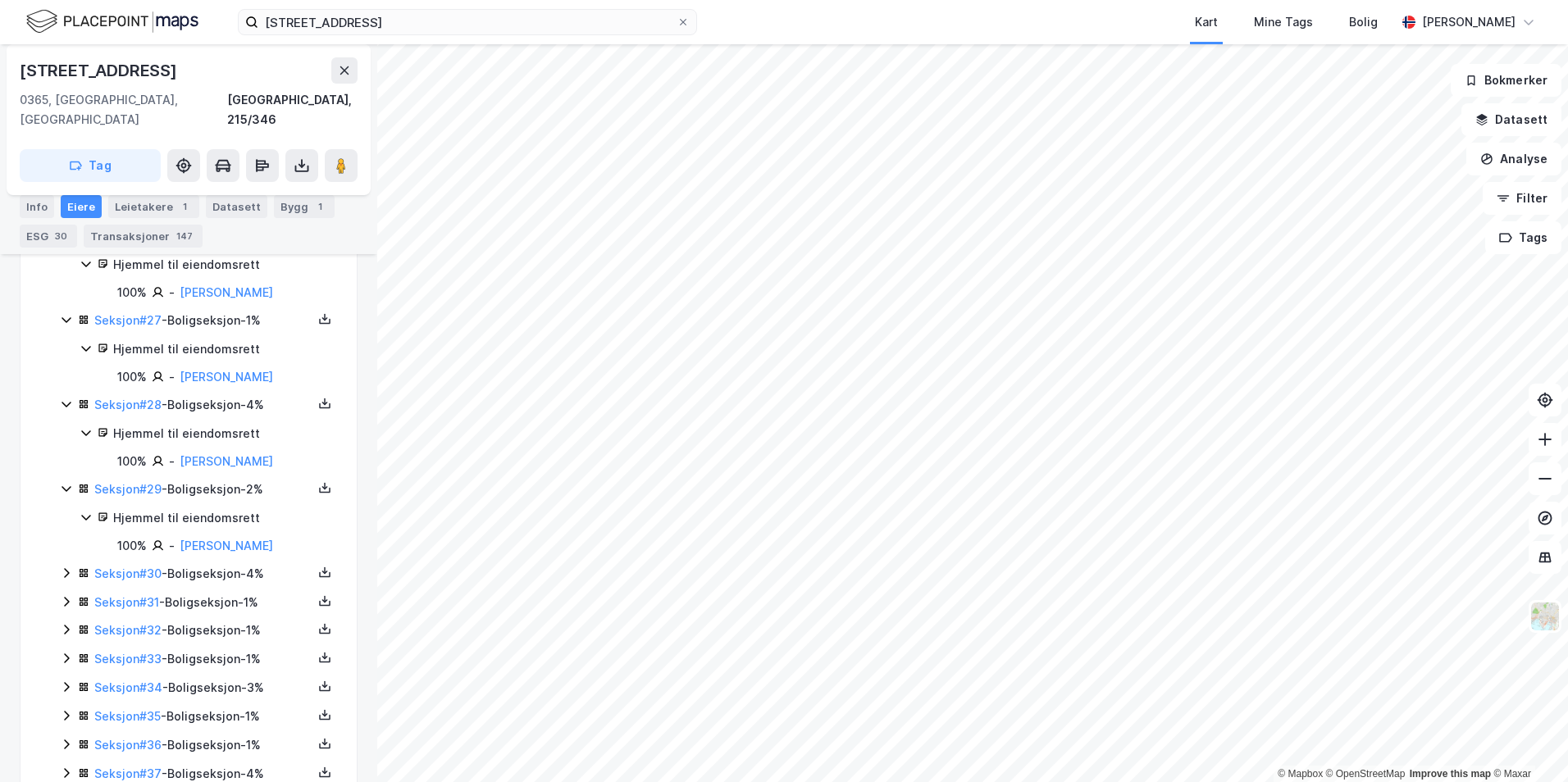
click at [61, 573] on icon at bounding box center [67, 573] width 13 height 13
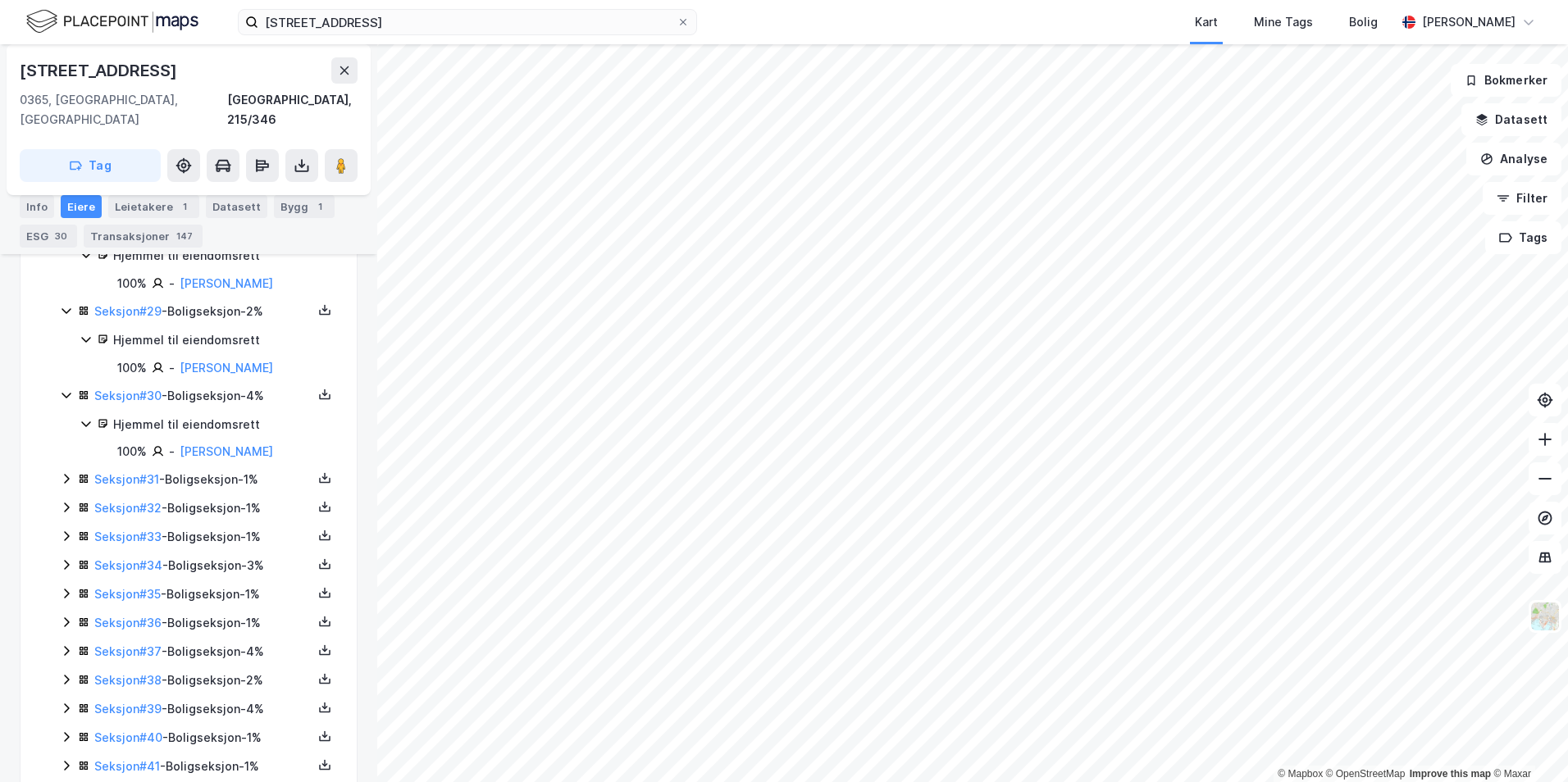
scroll to position [2870, 0]
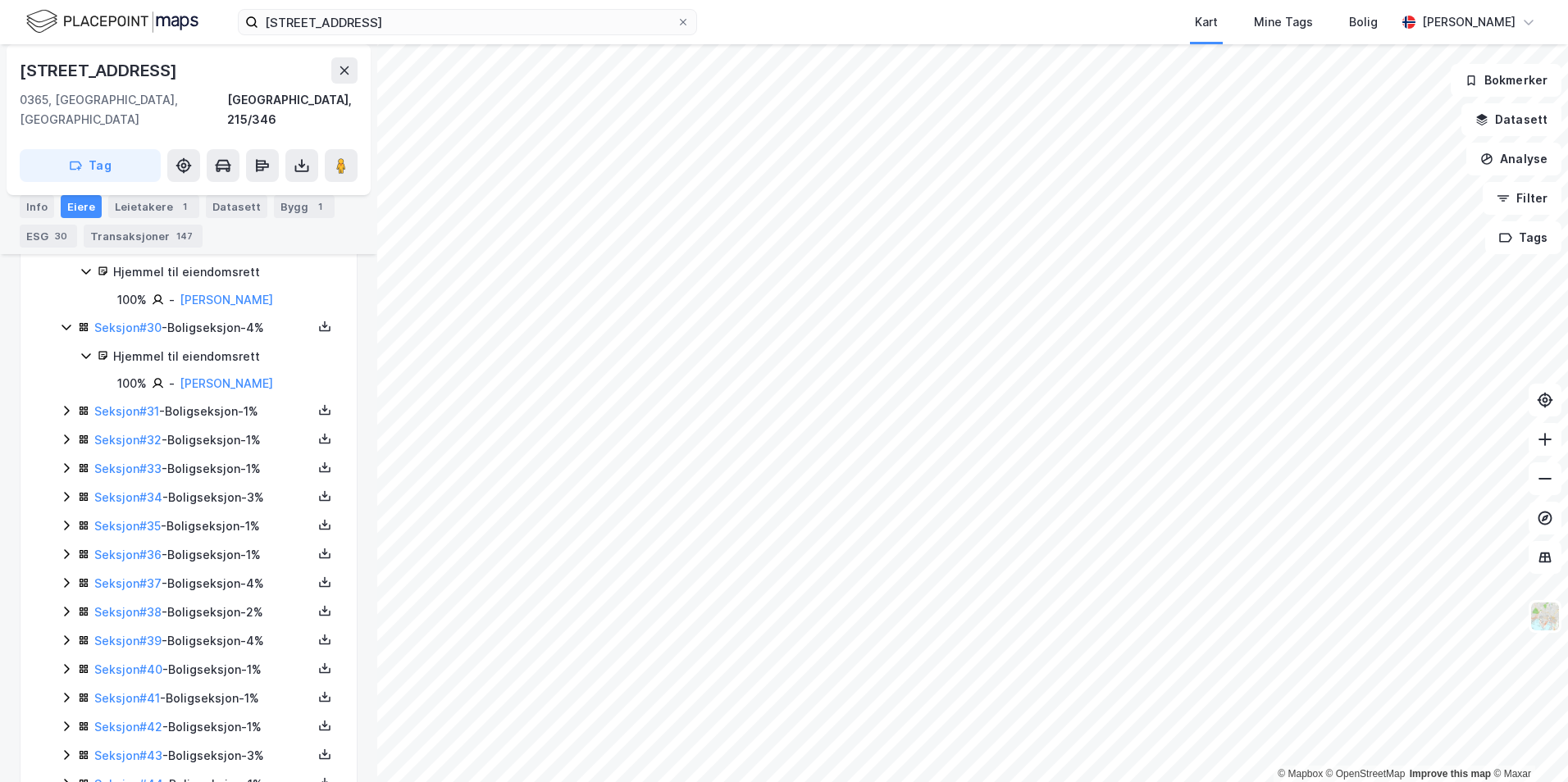
click at [69, 413] on icon at bounding box center [67, 411] width 13 height 13
click at [64, 495] on icon at bounding box center [67, 495] width 13 height 13
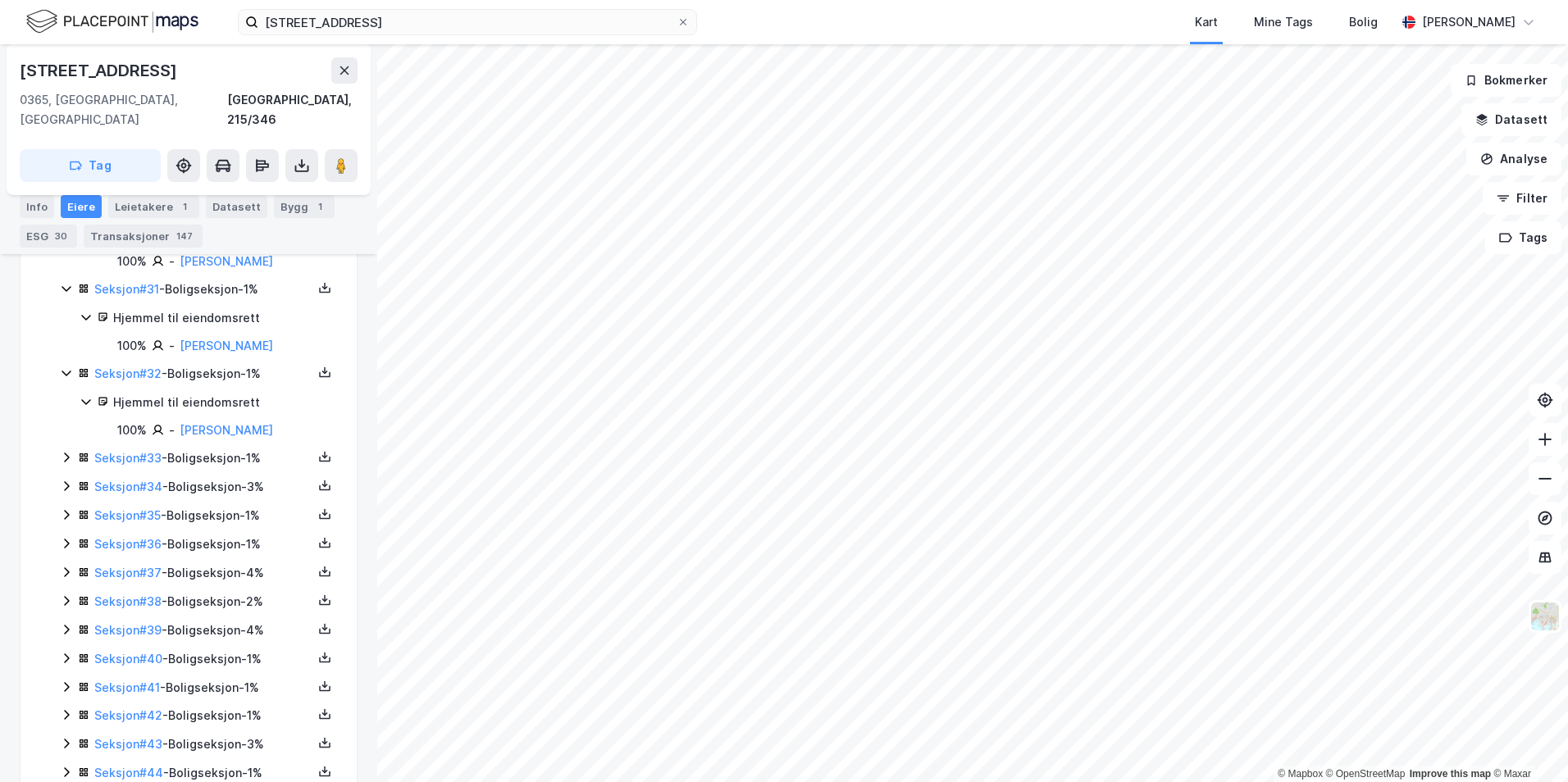
scroll to position [3034, 0]
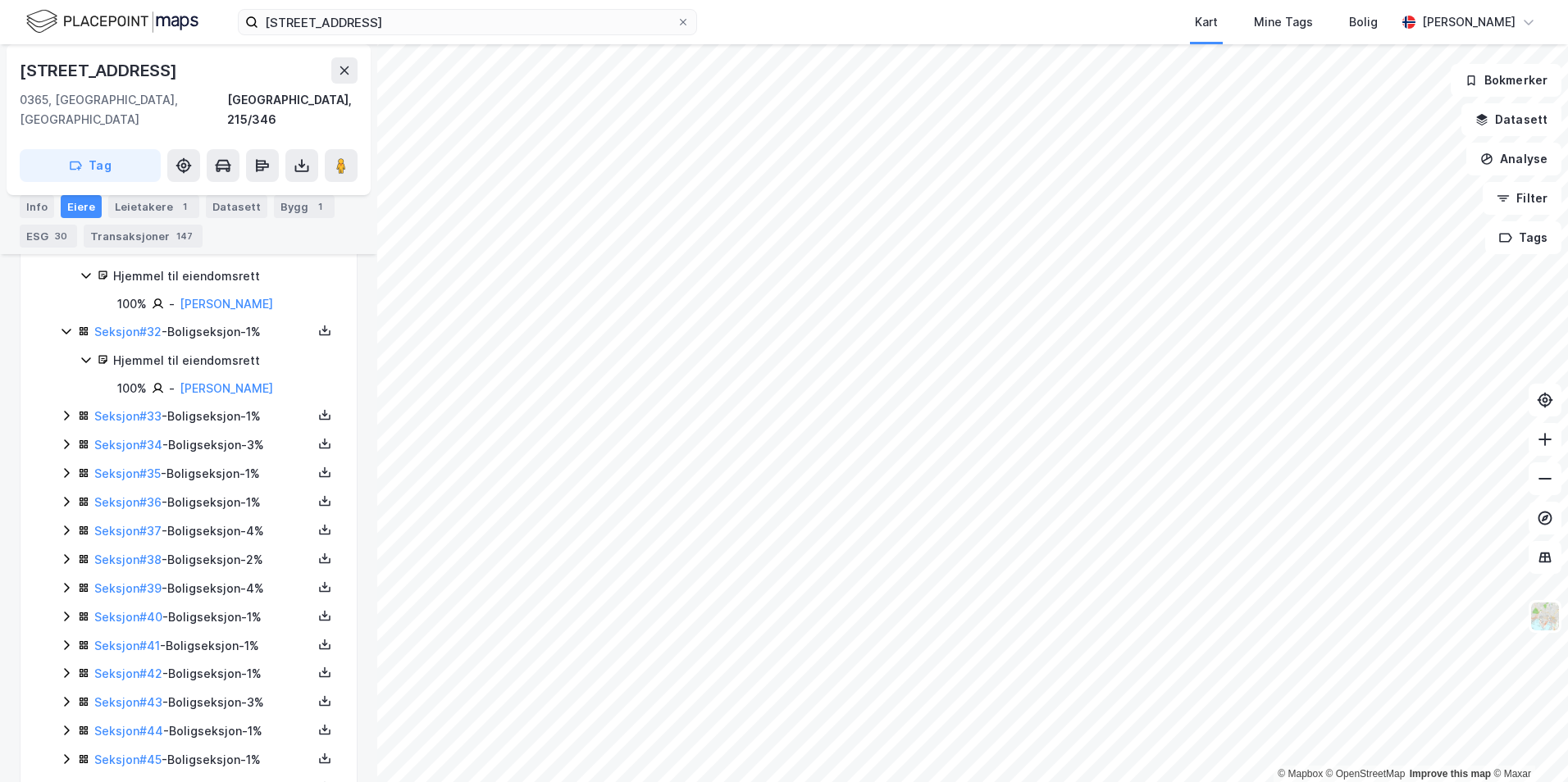
click at [66, 417] on icon at bounding box center [67, 416] width 13 height 13
click at [72, 503] on icon at bounding box center [67, 500] width 13 height 13
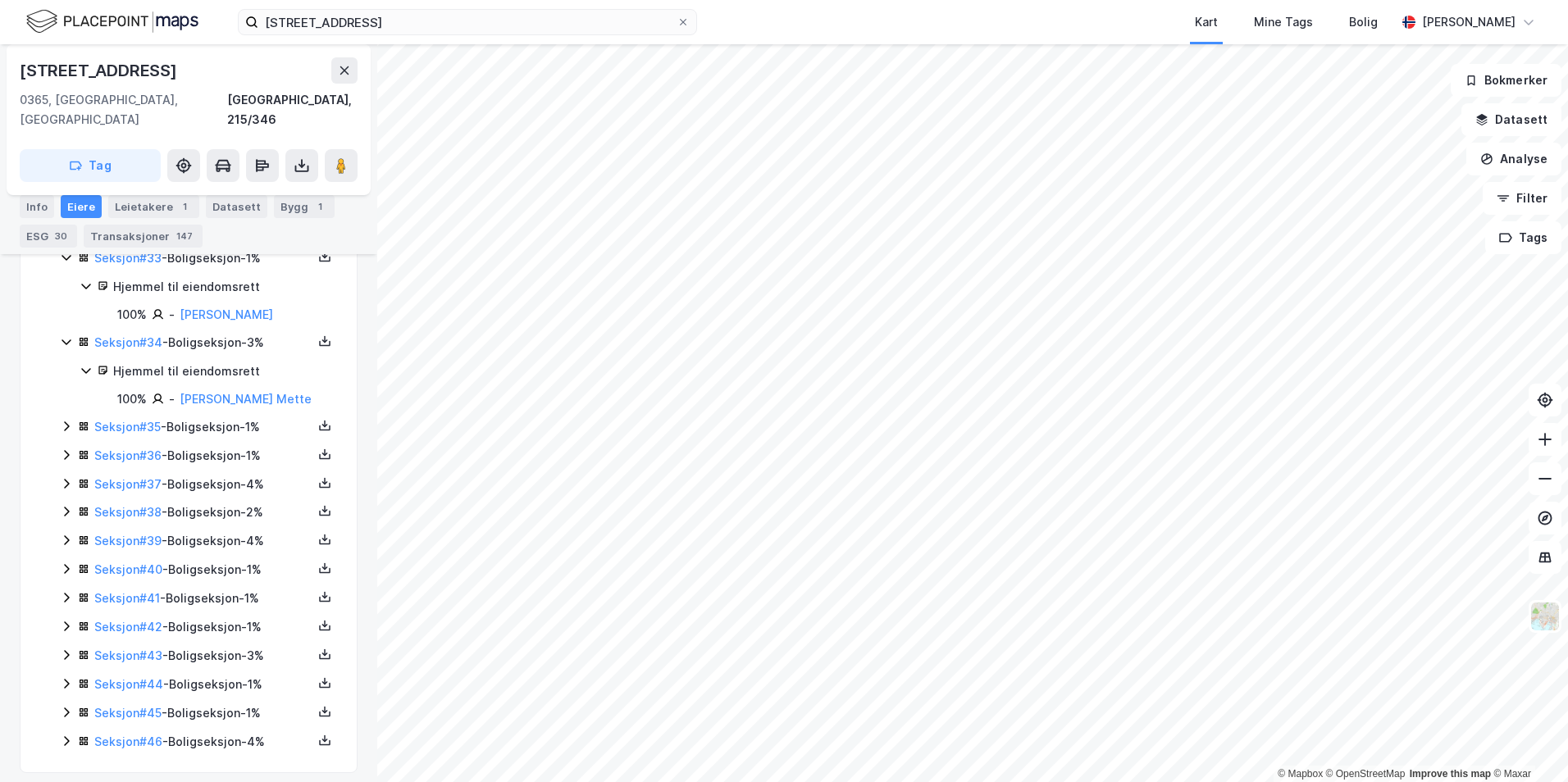
scroll to position [3203, 0]
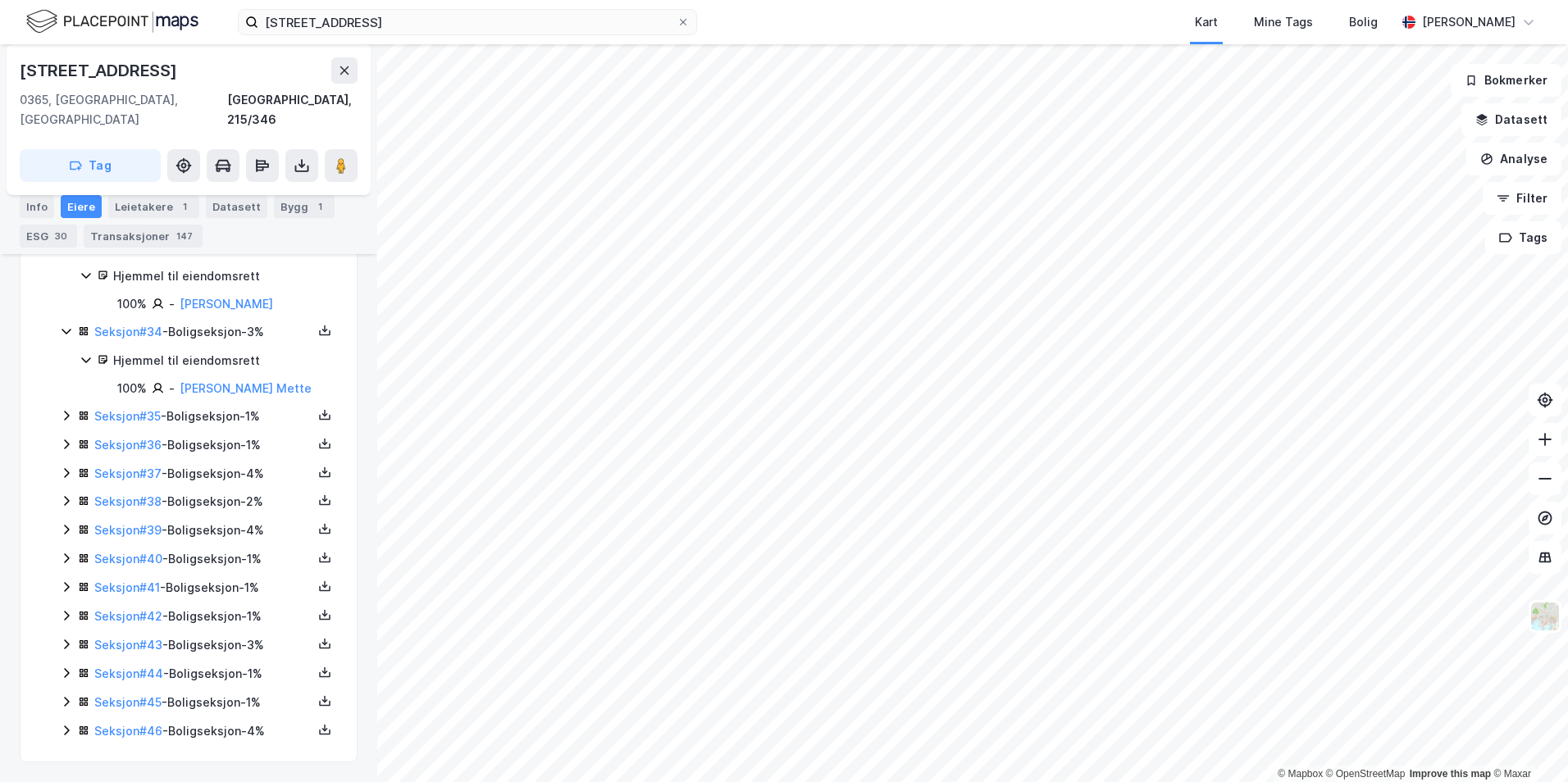
click at [68, 413] on icon at bounding box center [67, 416] width 13 height 13
click at [62, 495] on icon at bounding box center [67, 499] width 13 height 13
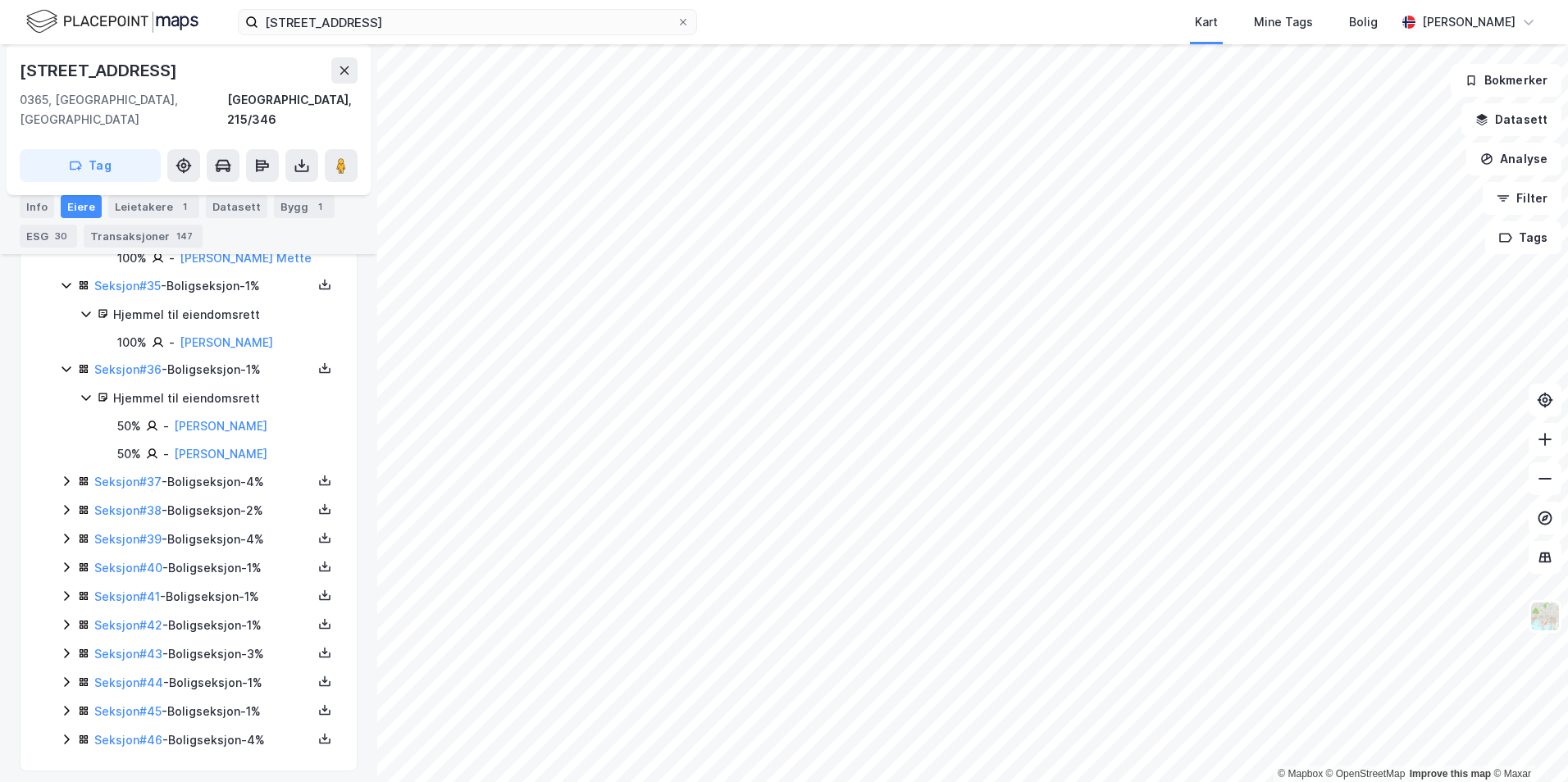
scroll to position [3342, 0]
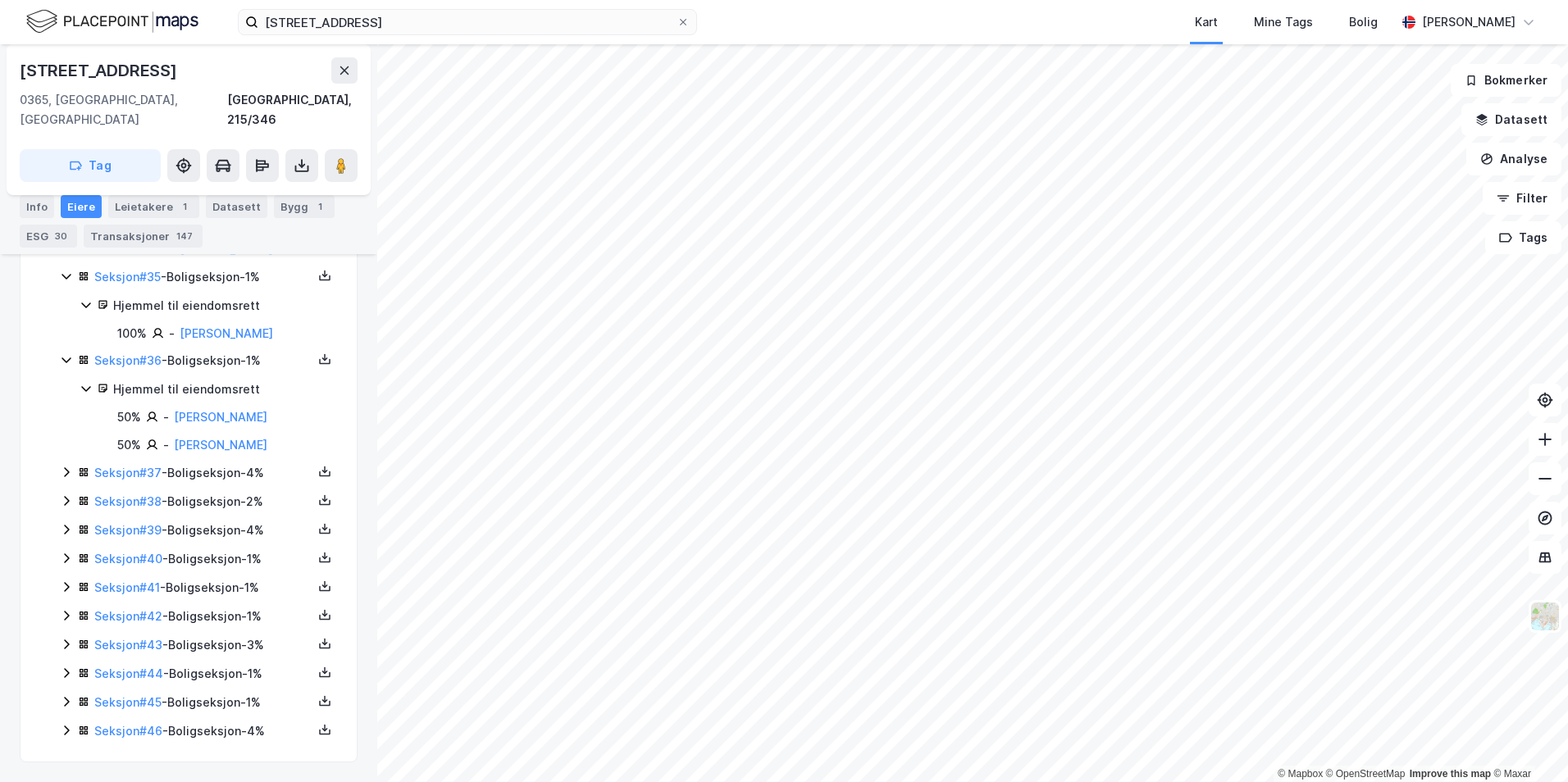
click at [65, 475] on icon at bounding box center [67, 472] width 13 height 13
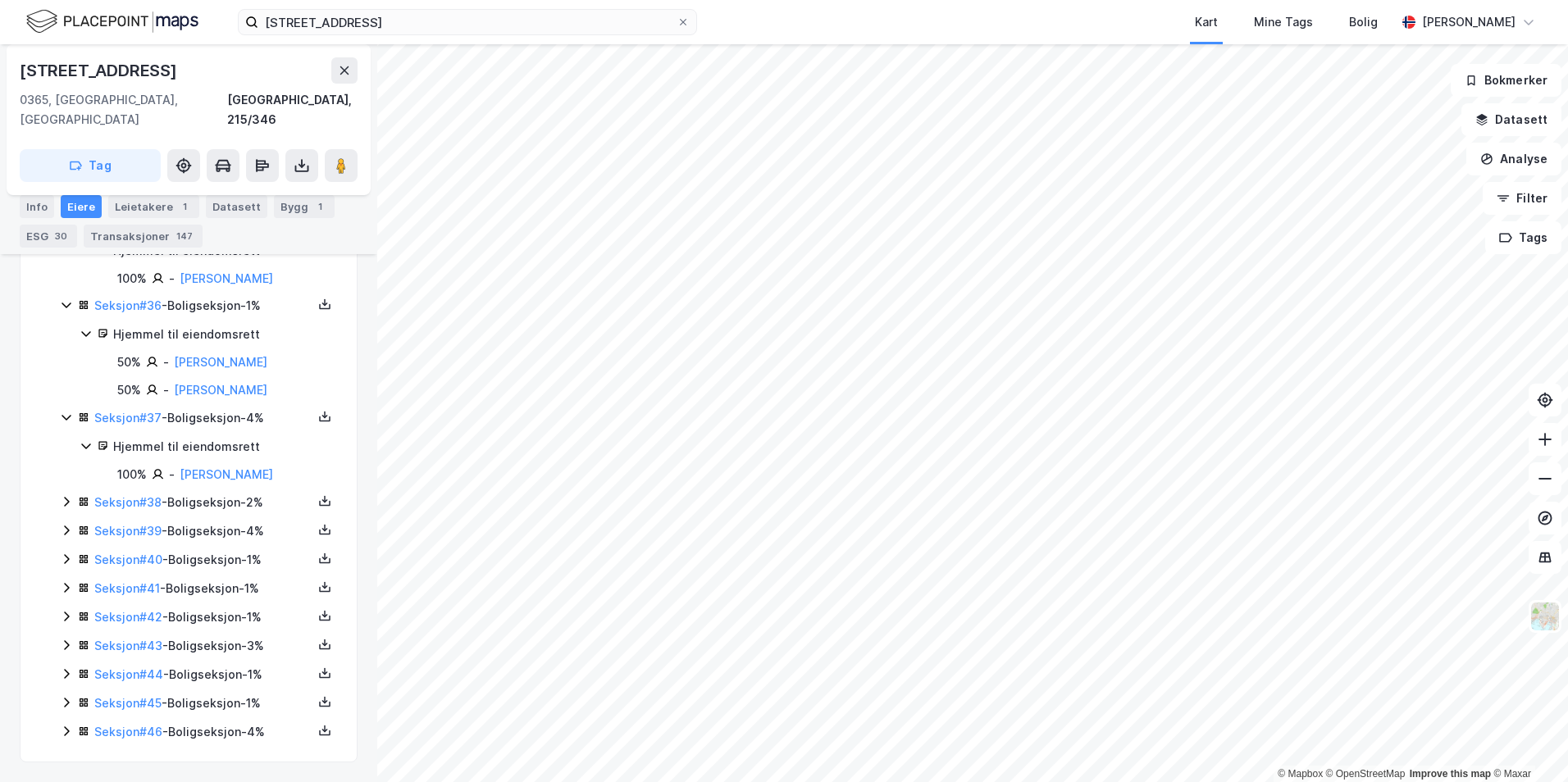
click at [67, 502] on icon at bounding box center [67, 501] width 13 height 13
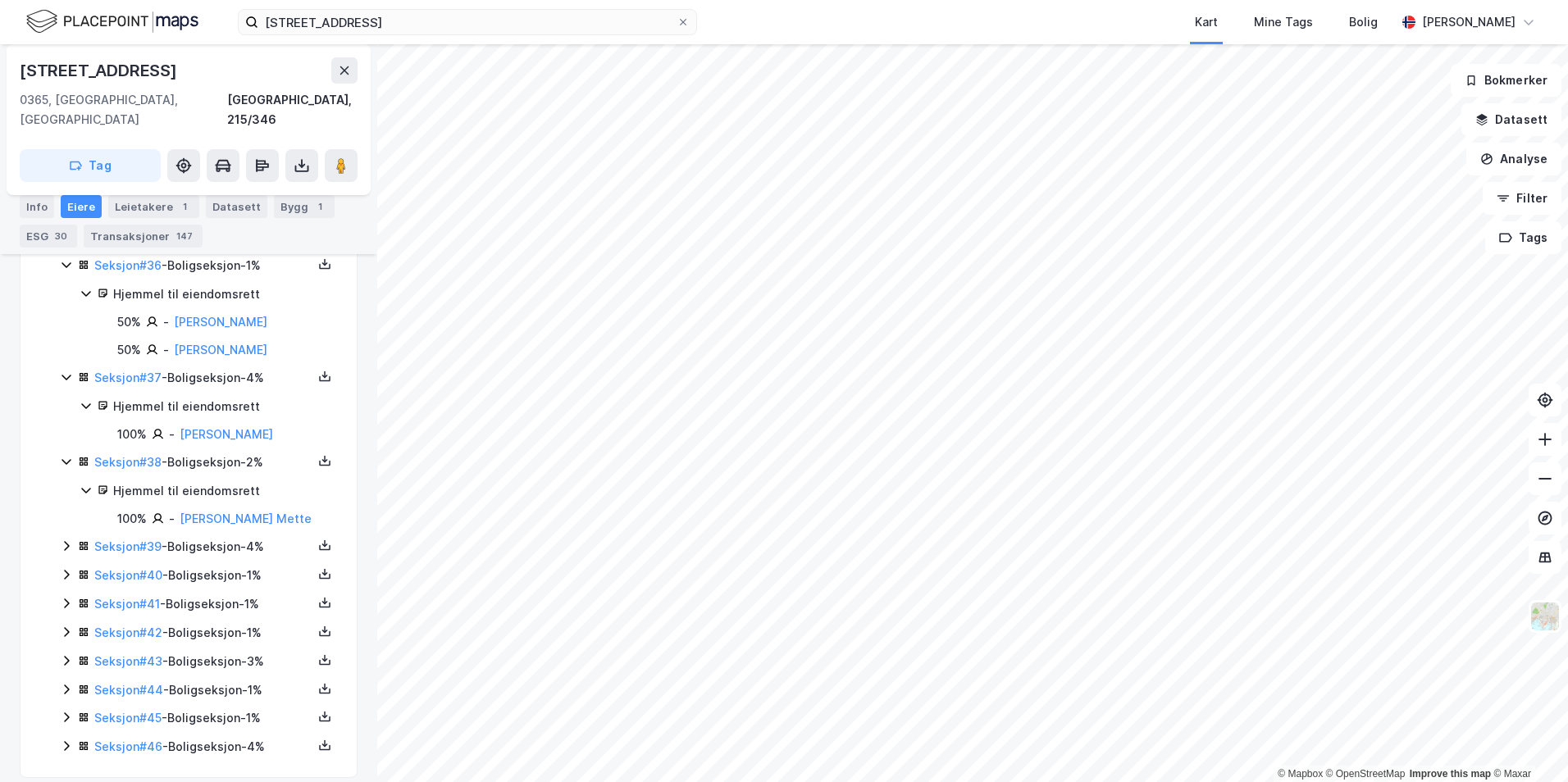
scroll to position [3453, 0]
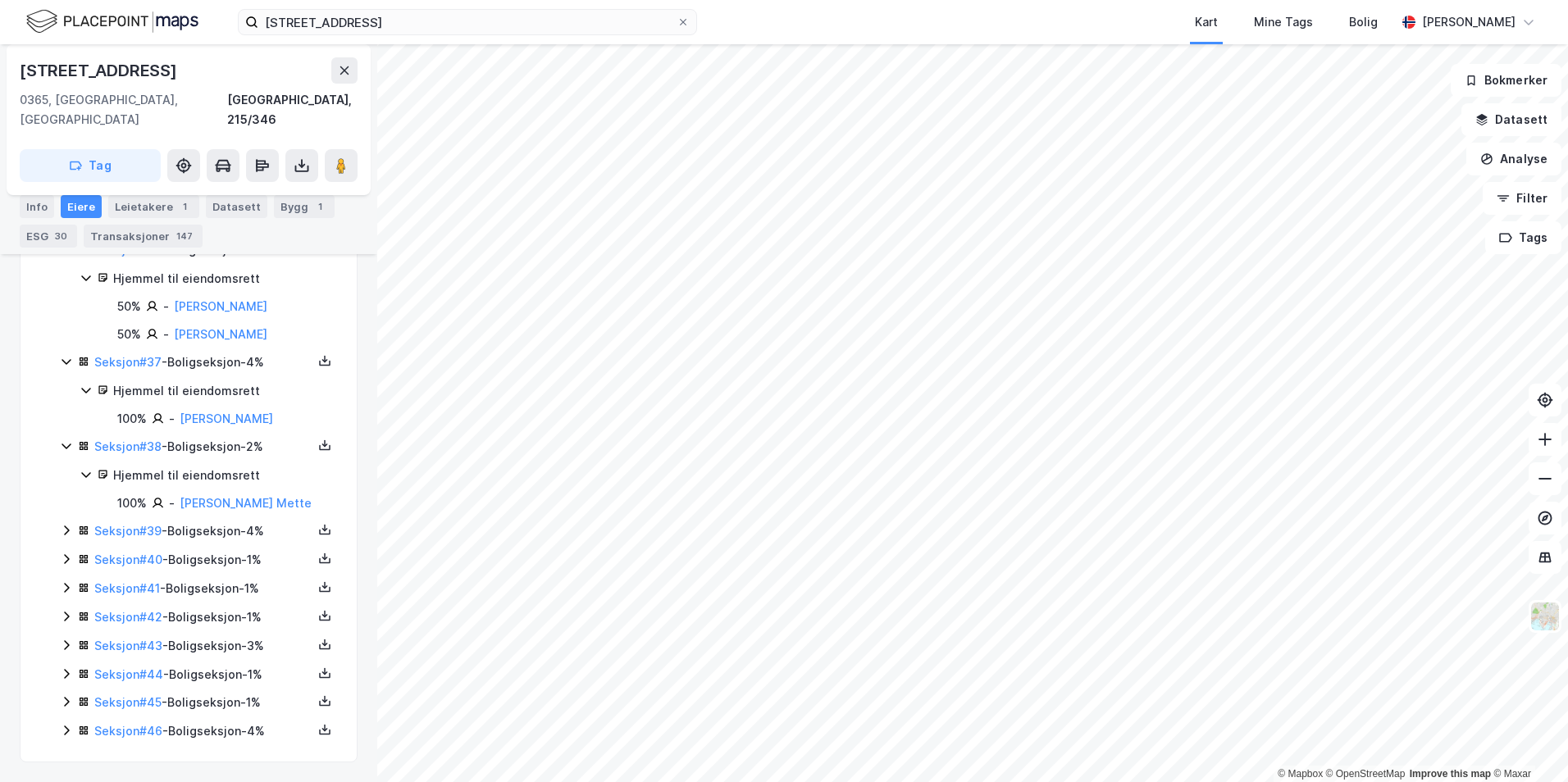
click at [67, 530] on icon at bounding box center [67, 530] width 13 height 13
click at [69, 617] on icon at bounding box center [67, 615] width 13 height 13
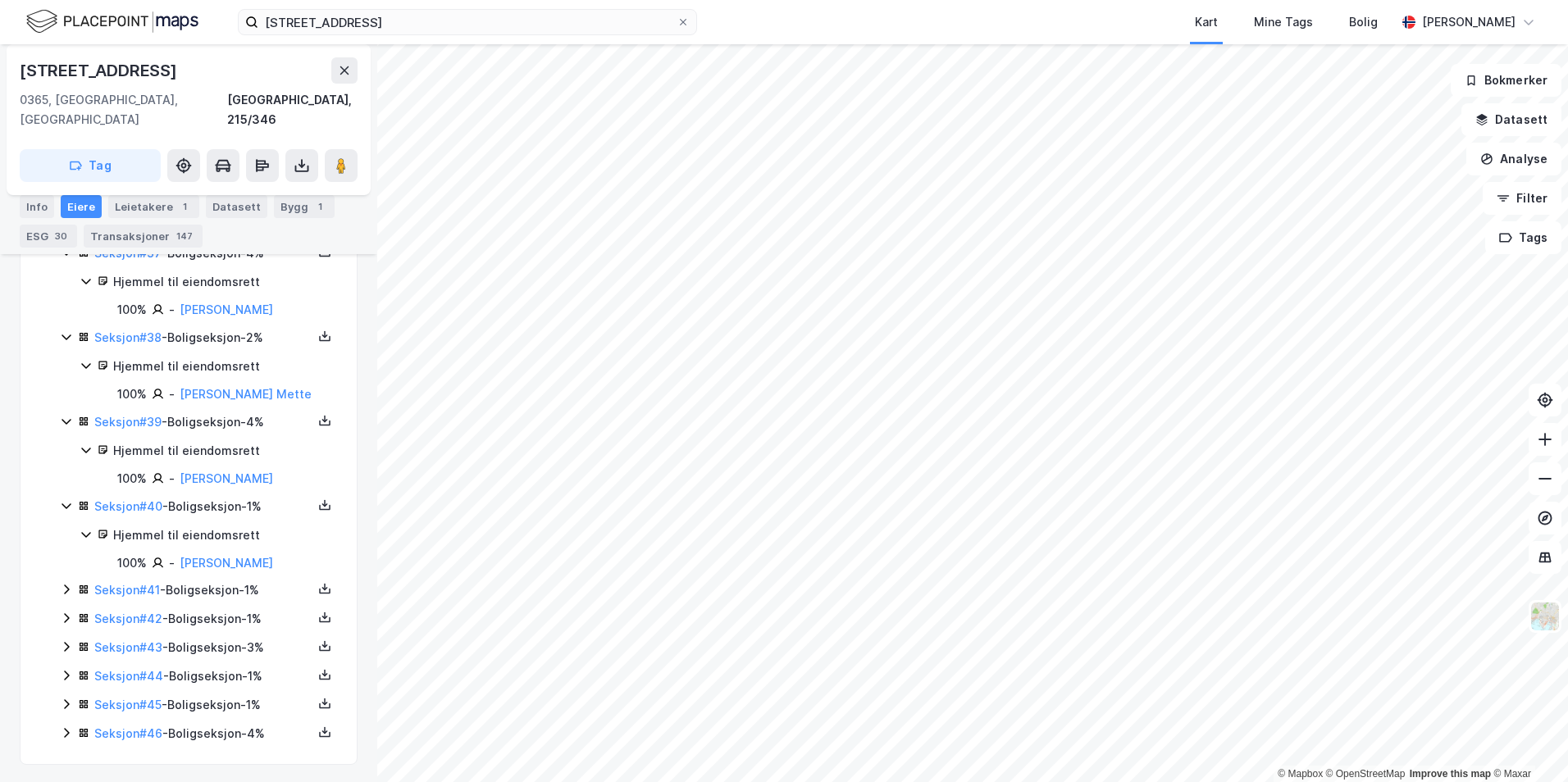
scroll to position [3565, 0]
click at [67, 592] on icon at bounding box center [67, 587] width 13 height 13
click at [191, 673] on div "Seksjon # 42 - Boligseksjon - 1%" at bounding box center [202, 673] width 218 height 20
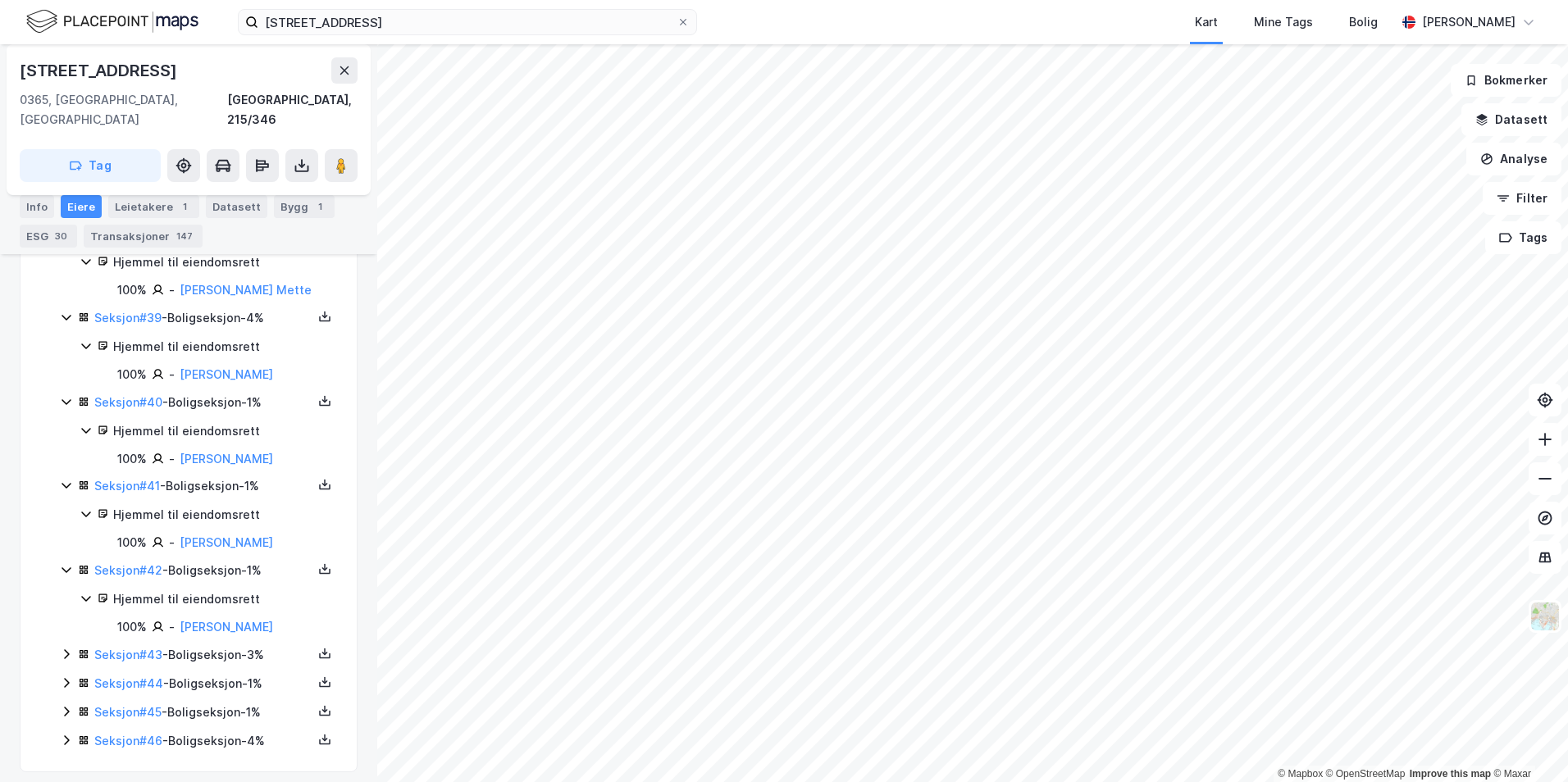
scroll to position [3676, 0]
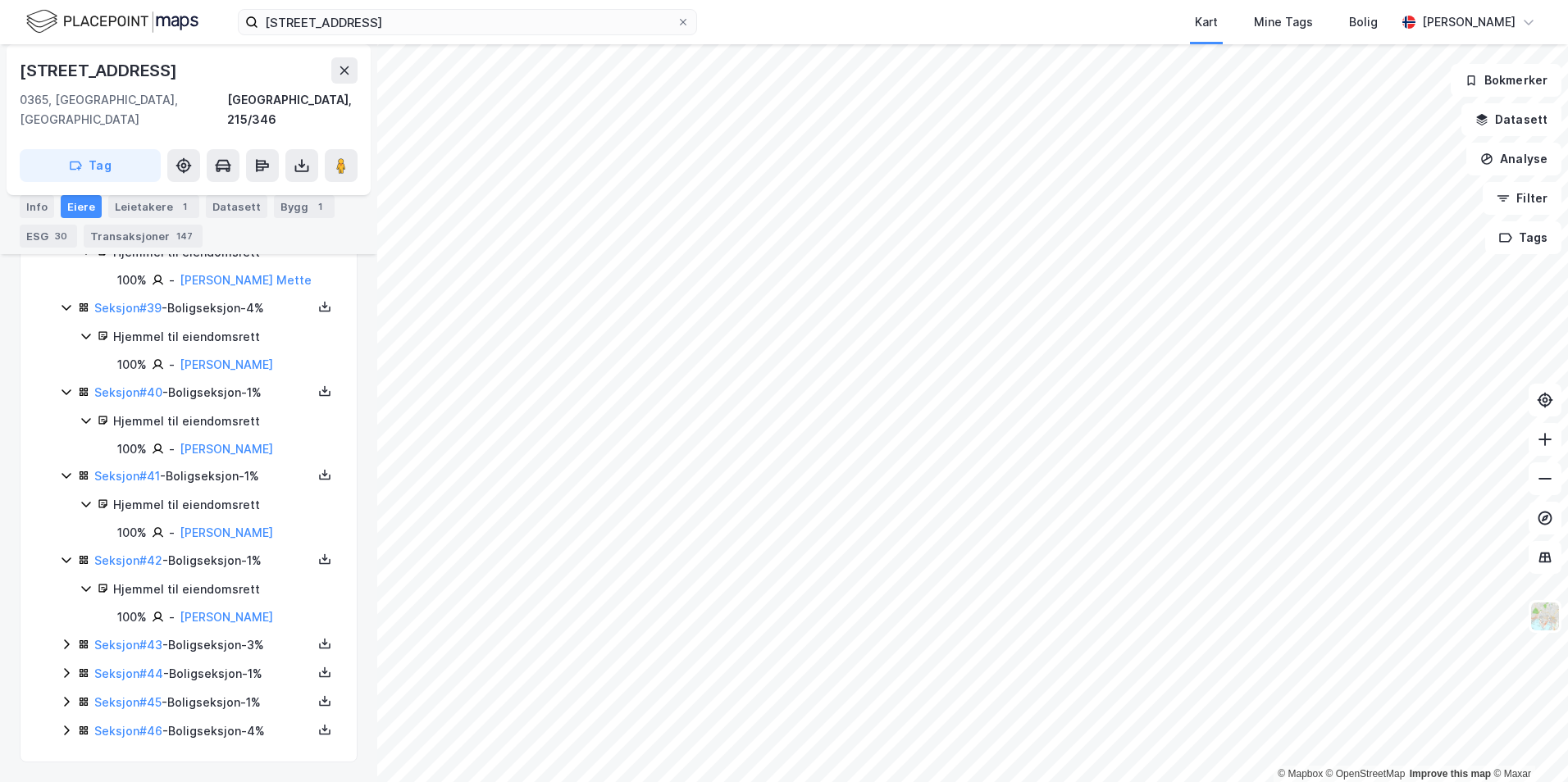
click at [200, 649] on div "Seksjon # 43 - Boligseksjon - 3%" at bounding box center [202, 645] width 218 height 20
click at [192, 721] on div "Seksjon # 44 - Boligseksjon - 1%" at bounding box center [202, 730] width 218 height 20
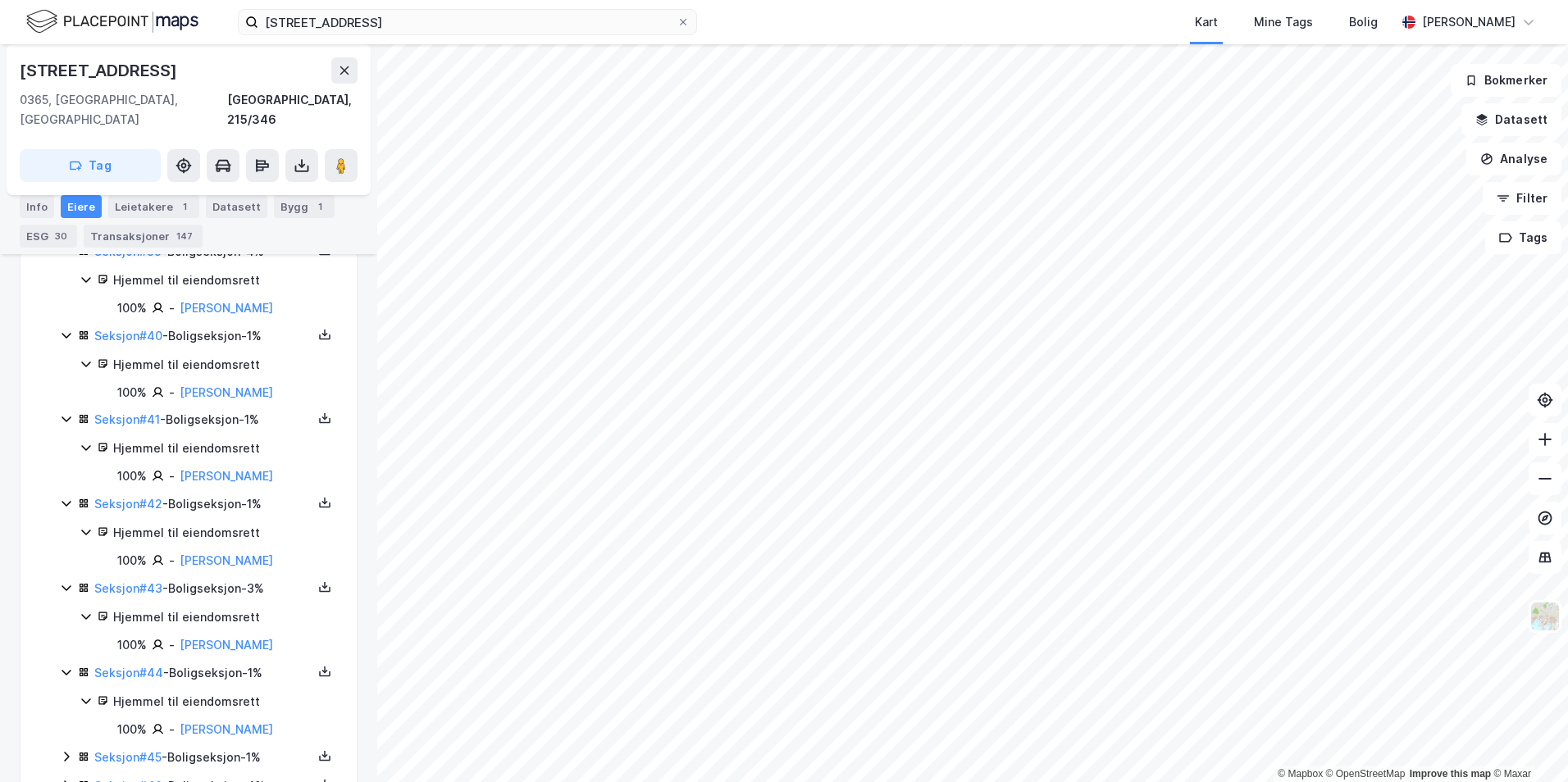
scroll to position [3788, 0]
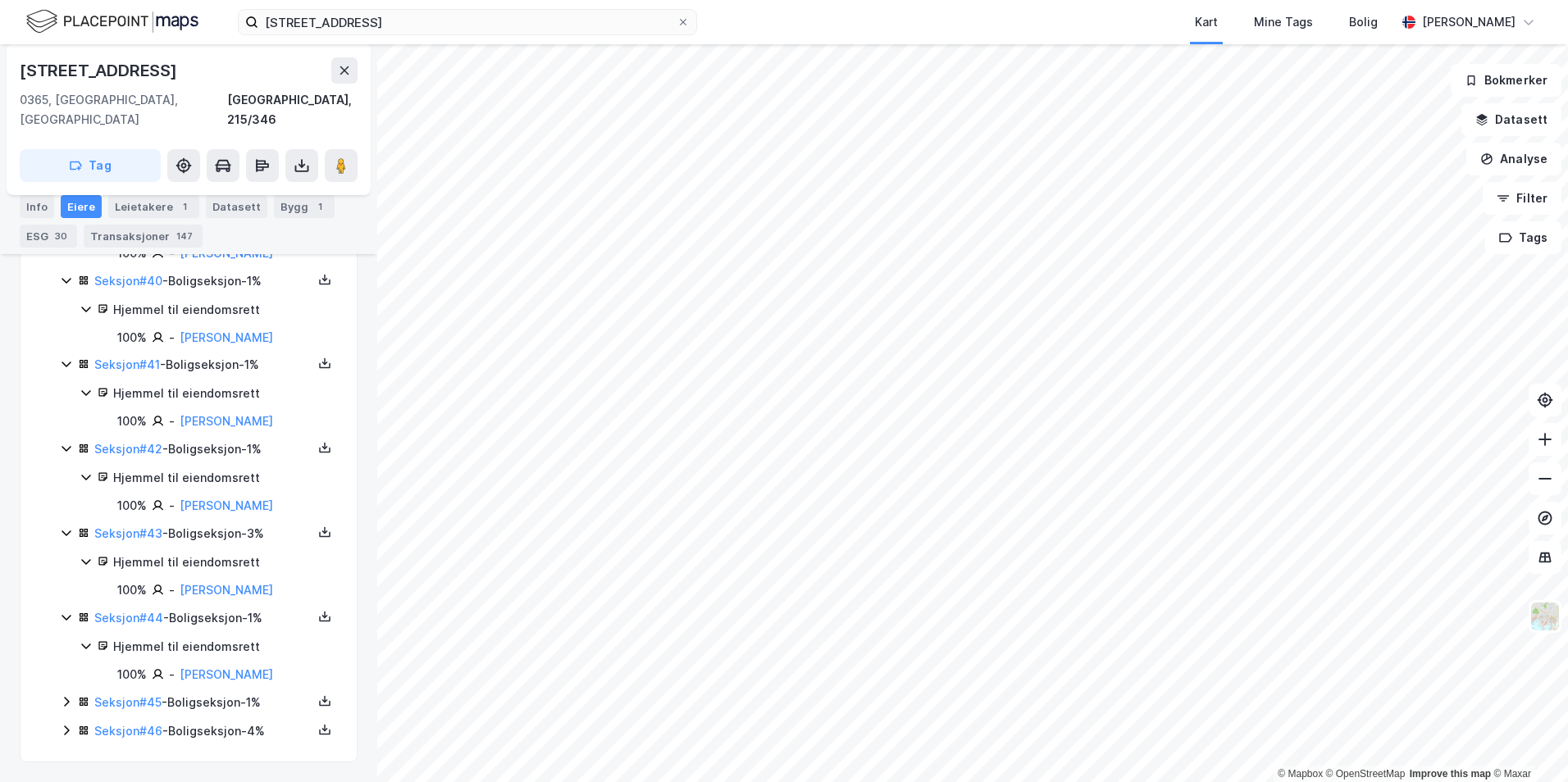
click at [202, 704] on div "Seksjon # 45 - Boligseksjon - 1%" at bounding box center [202, 703] width 218 height 20
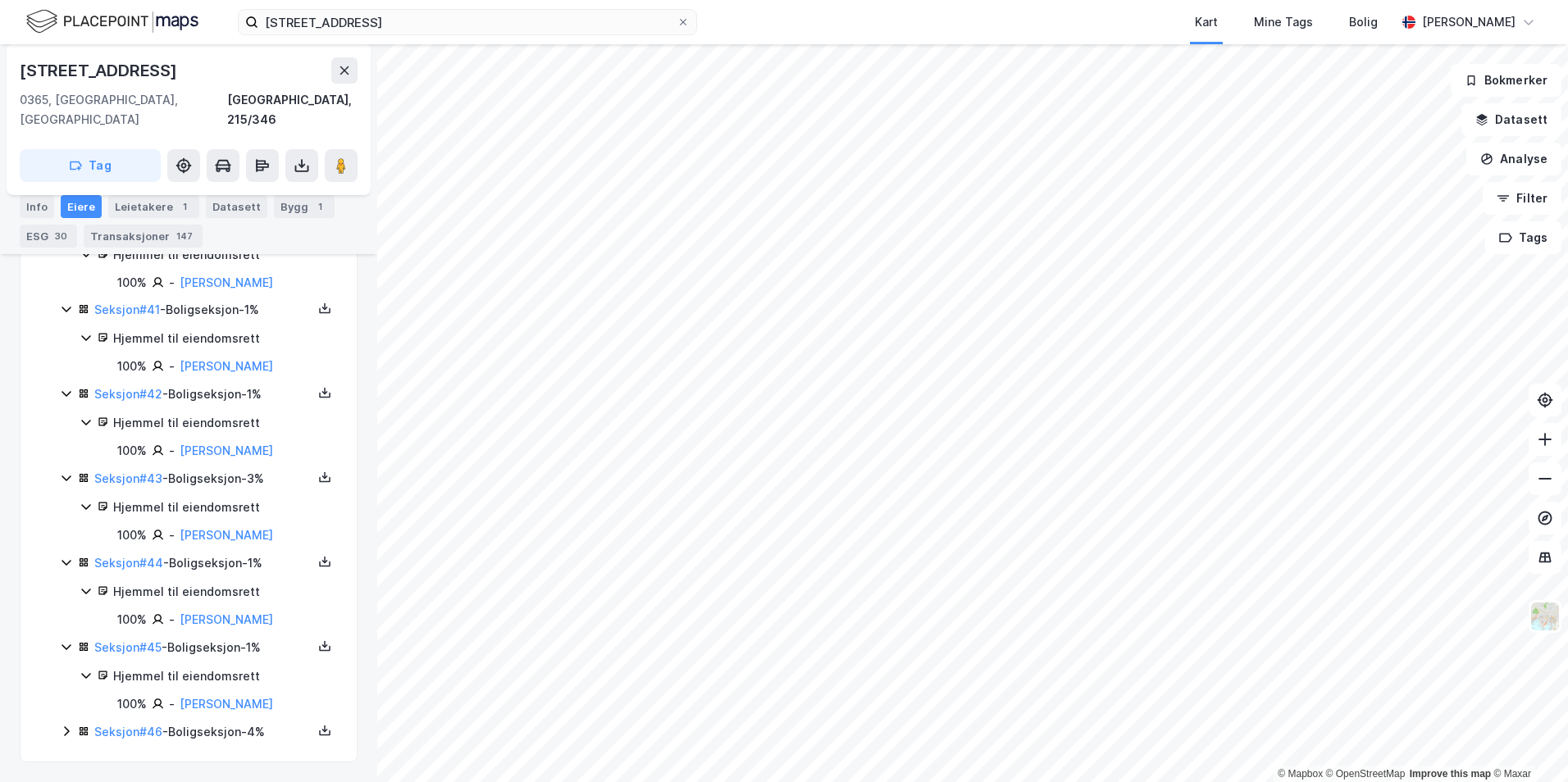
click at [204, 736] on div "Seksjon # 46 - Boligseksjon - 4%" at bounding box center [202, 733] width 218 height 20
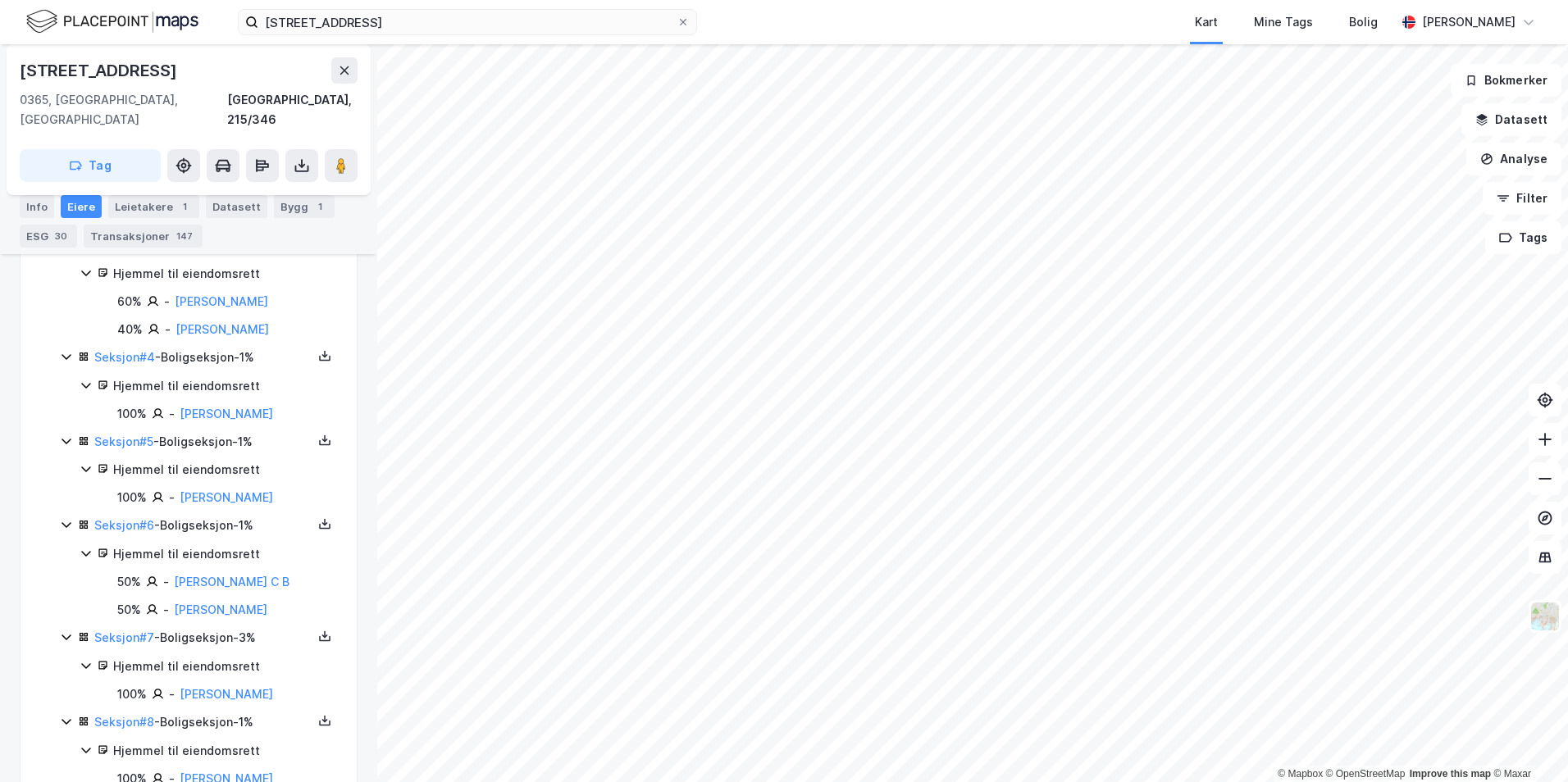
scroll to position [536, 0]
click at [445, 20] on input "sorgenfrigate 34" at bounding box center [467, 22] width 418 height 25
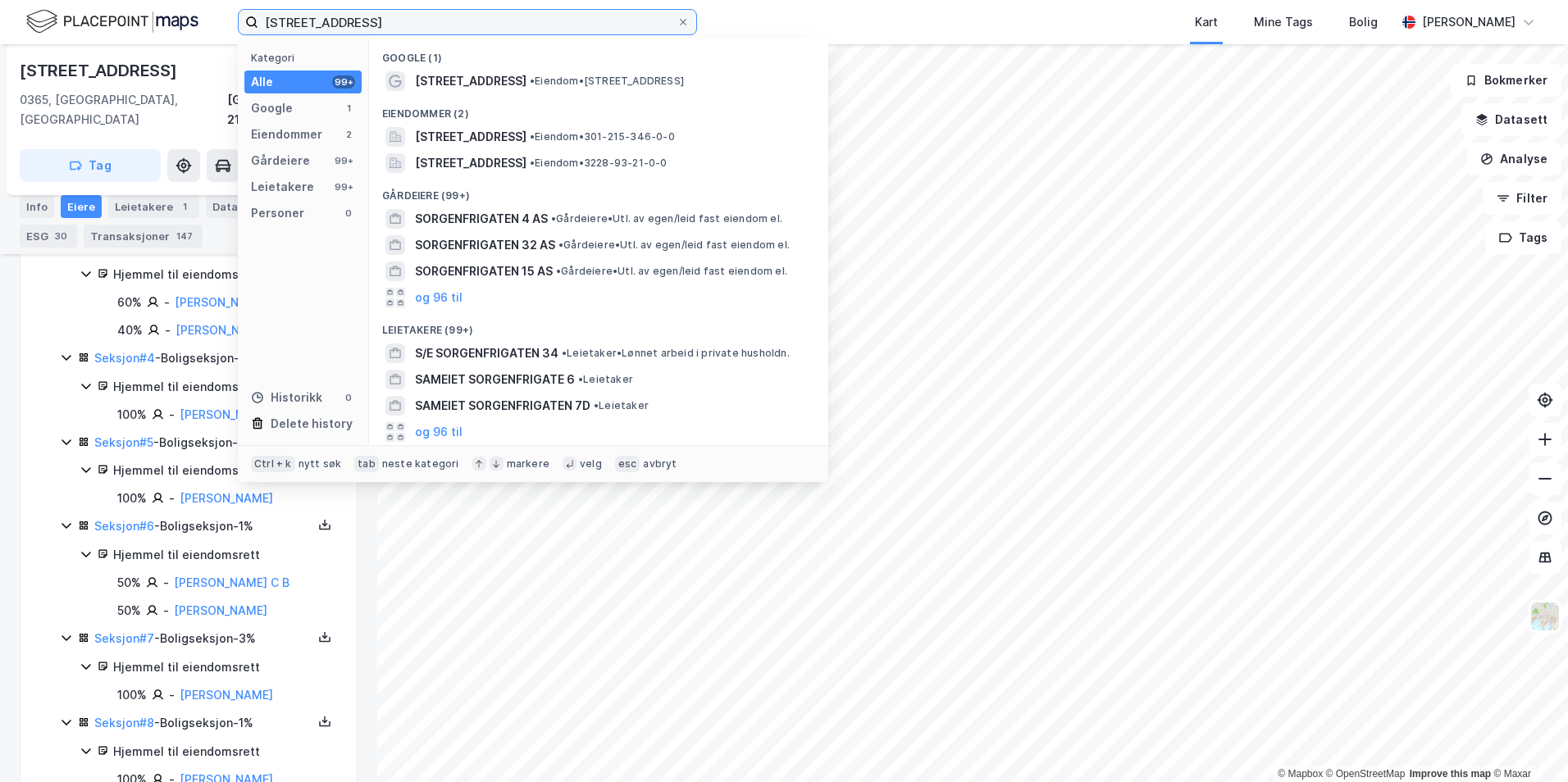
click at [445, 20] on input "sorgenfrigate 34" at bounding box center [467, 22] width 418 height 25
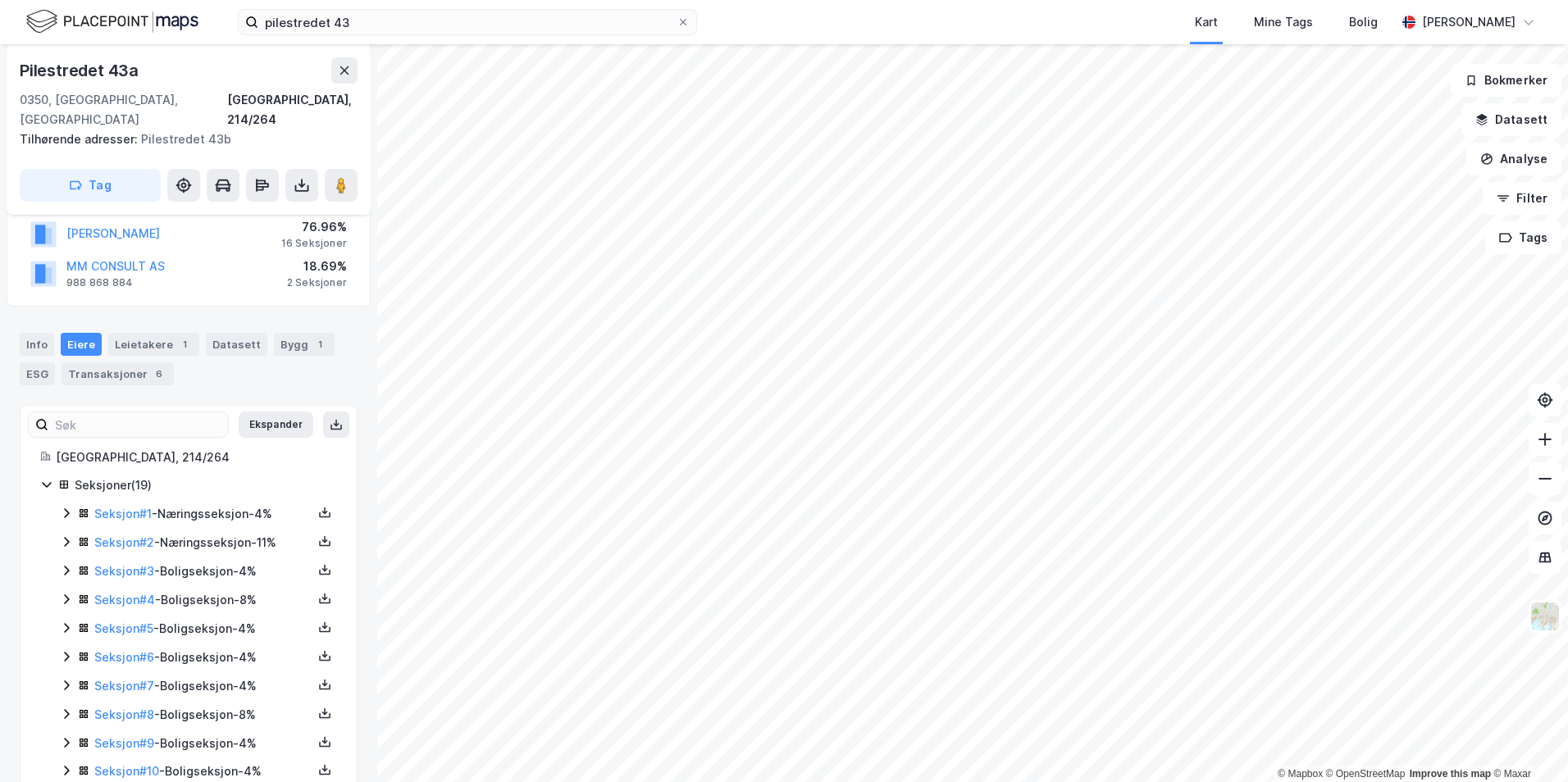
scroll to position [246, 0]
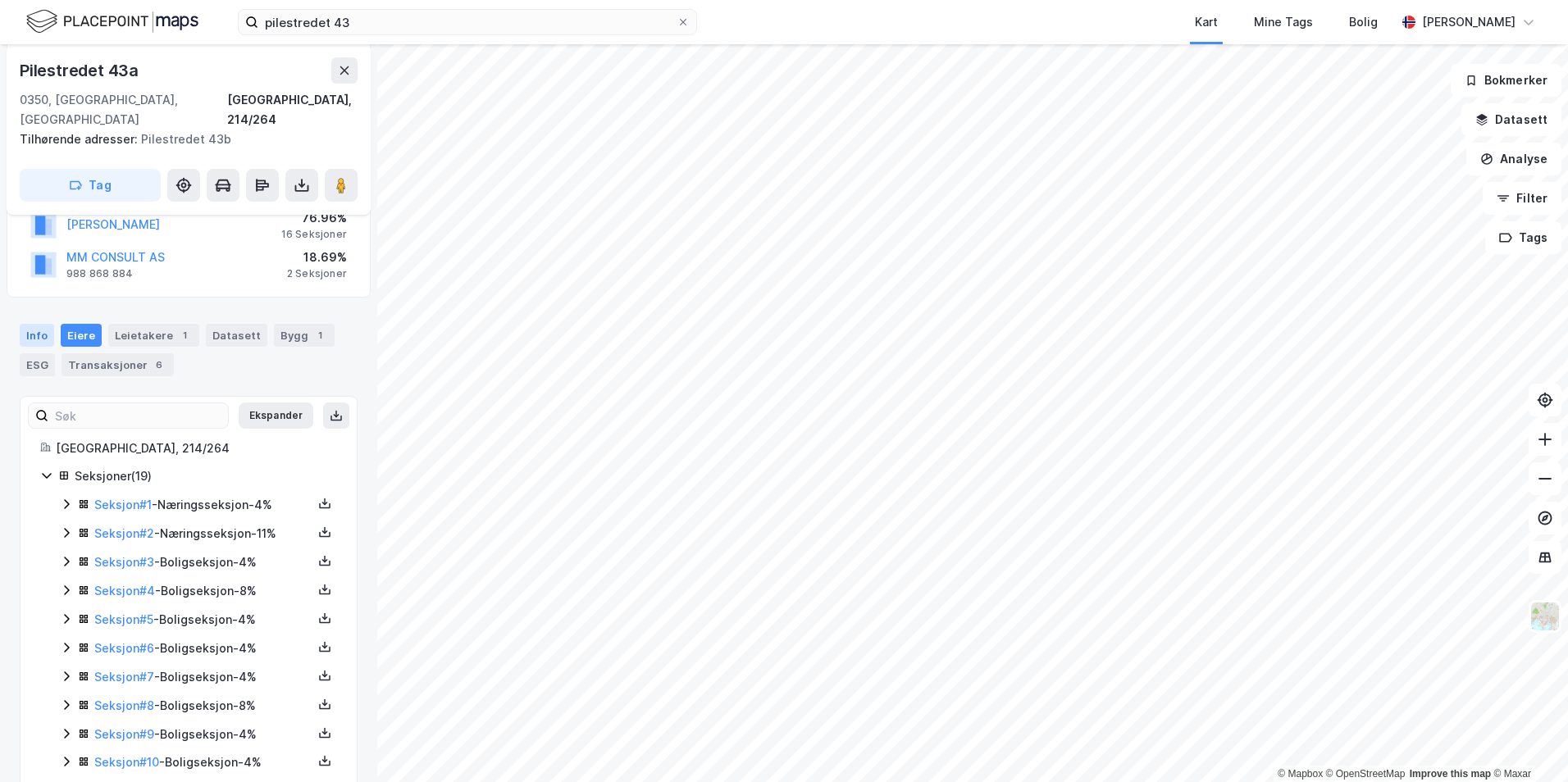
click at [36, 324] on div "Info" at bounding box center [37, 334] width 35 height 23
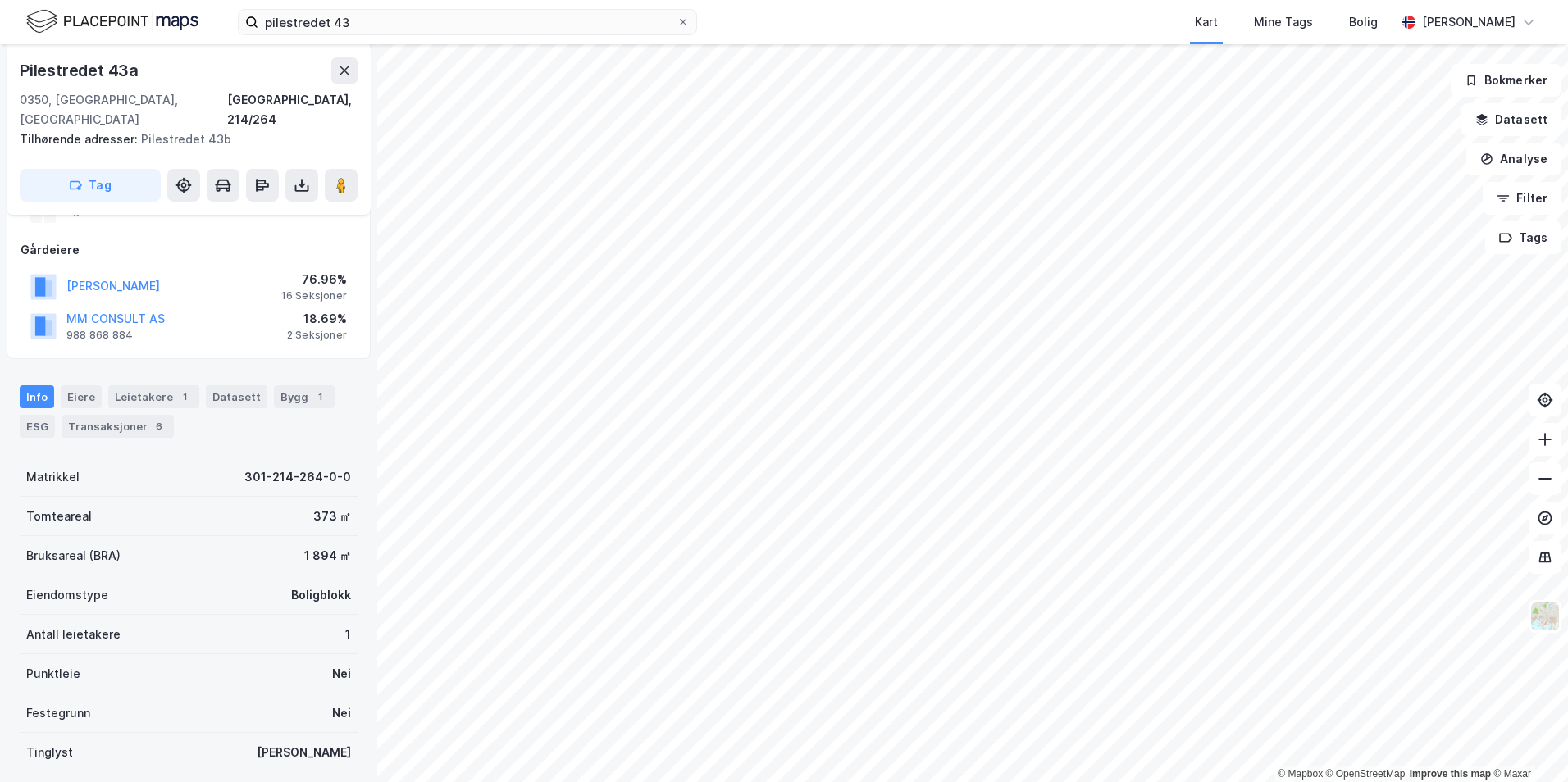
scroll to position [246, 0]
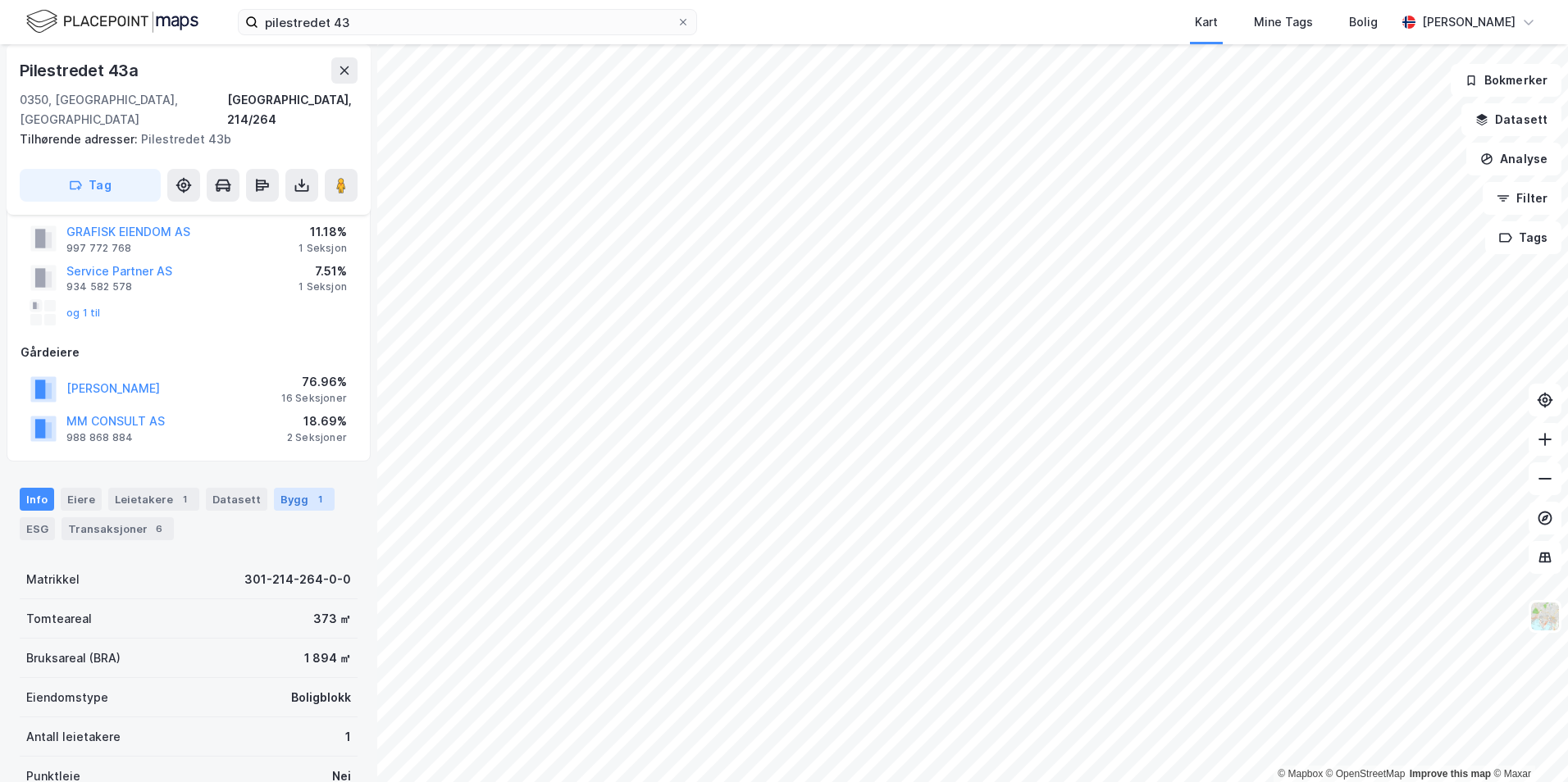
click at [282, 488] on div "Bygg 1" at bounding box center [304, 499] width 61 height 23
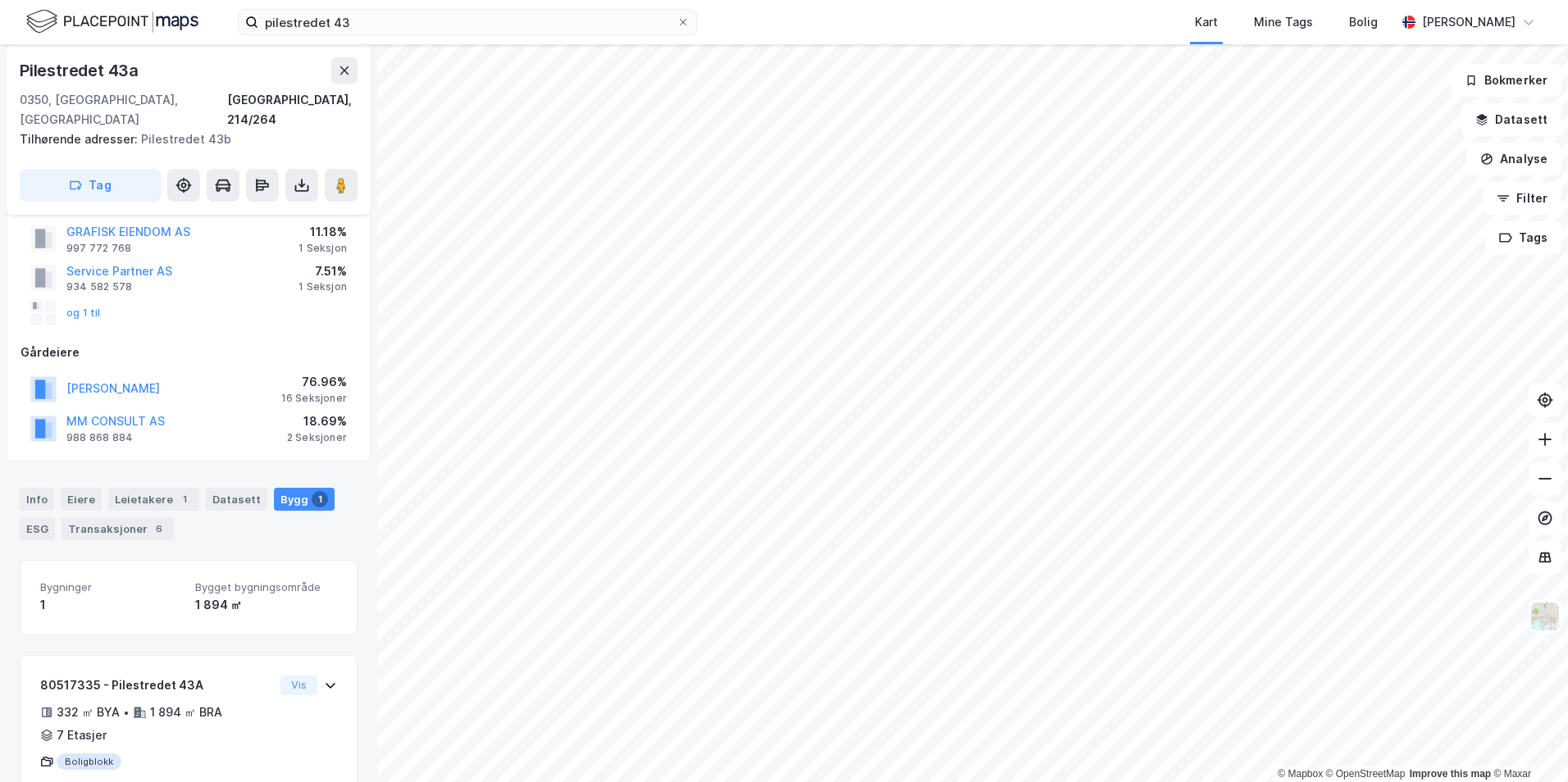
scroll to position [118, 0]
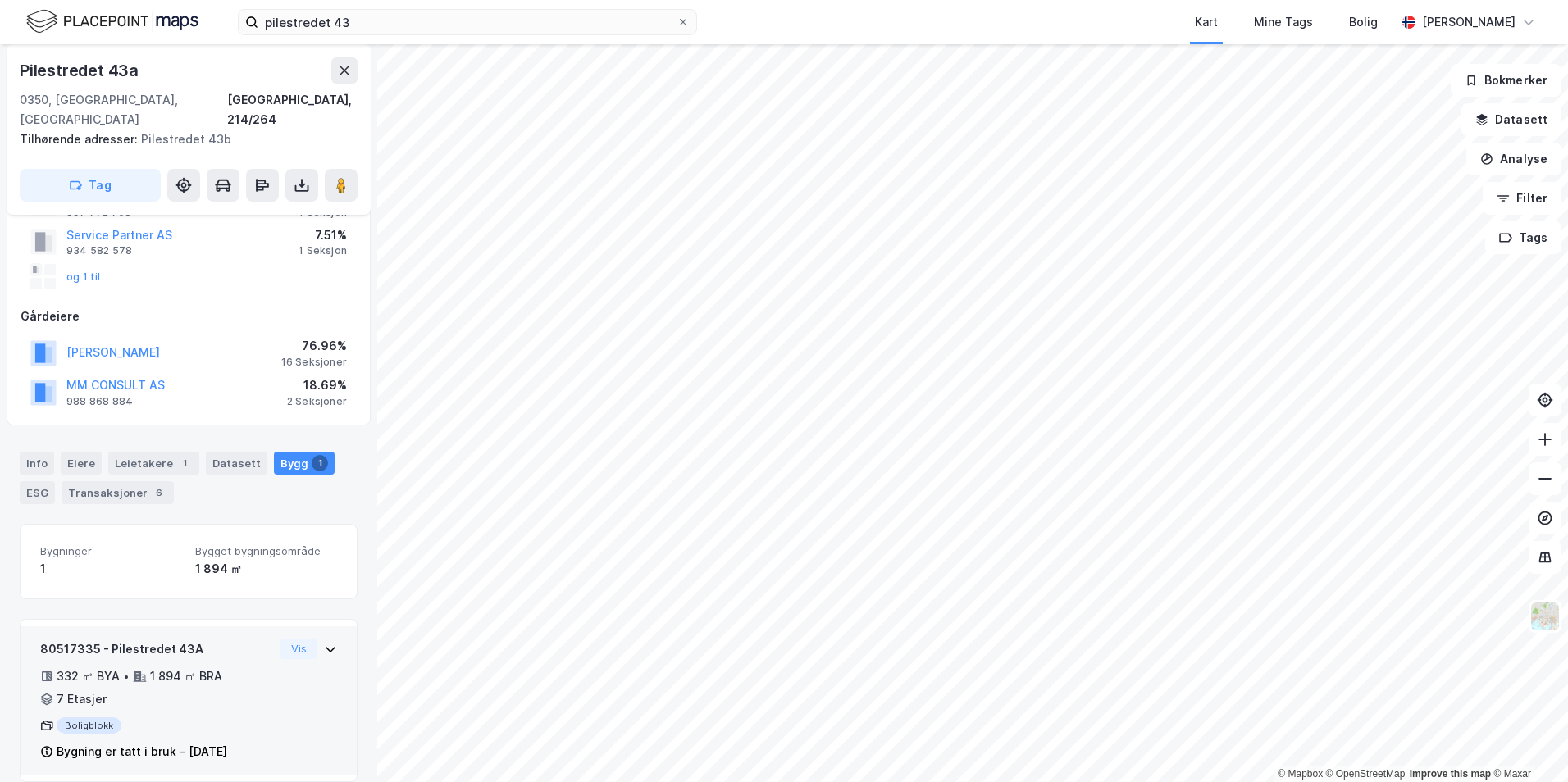
click at [231, 640] on div "80517335 - Pilestredet 43A 332 ㎡ BYA • 1 894 ㎡ BRA • 7 Etasjer Boligblokk Bygni…" at bounding box center [157, 701] width 233 height 123
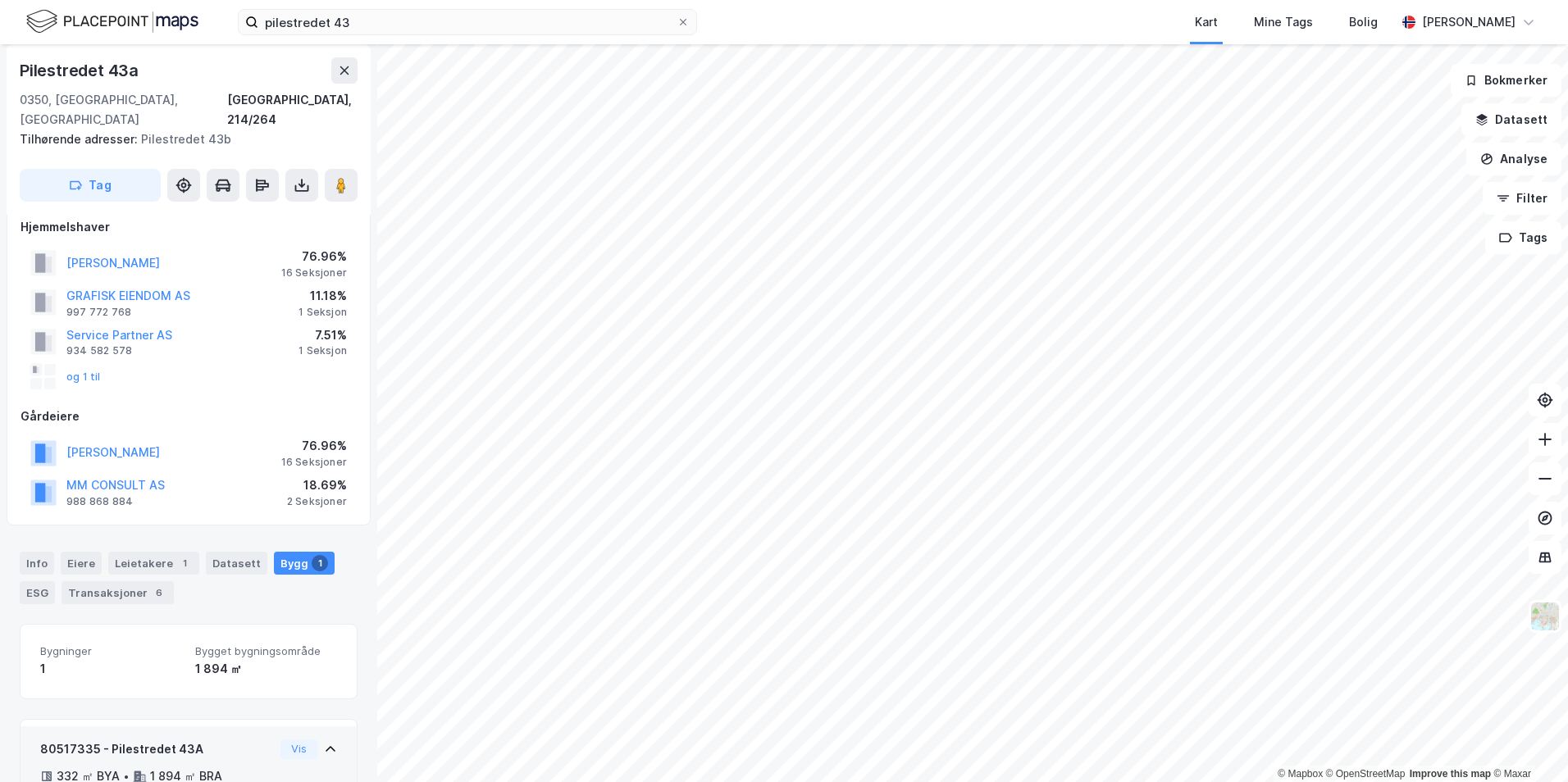
scroll to position [0, 0]
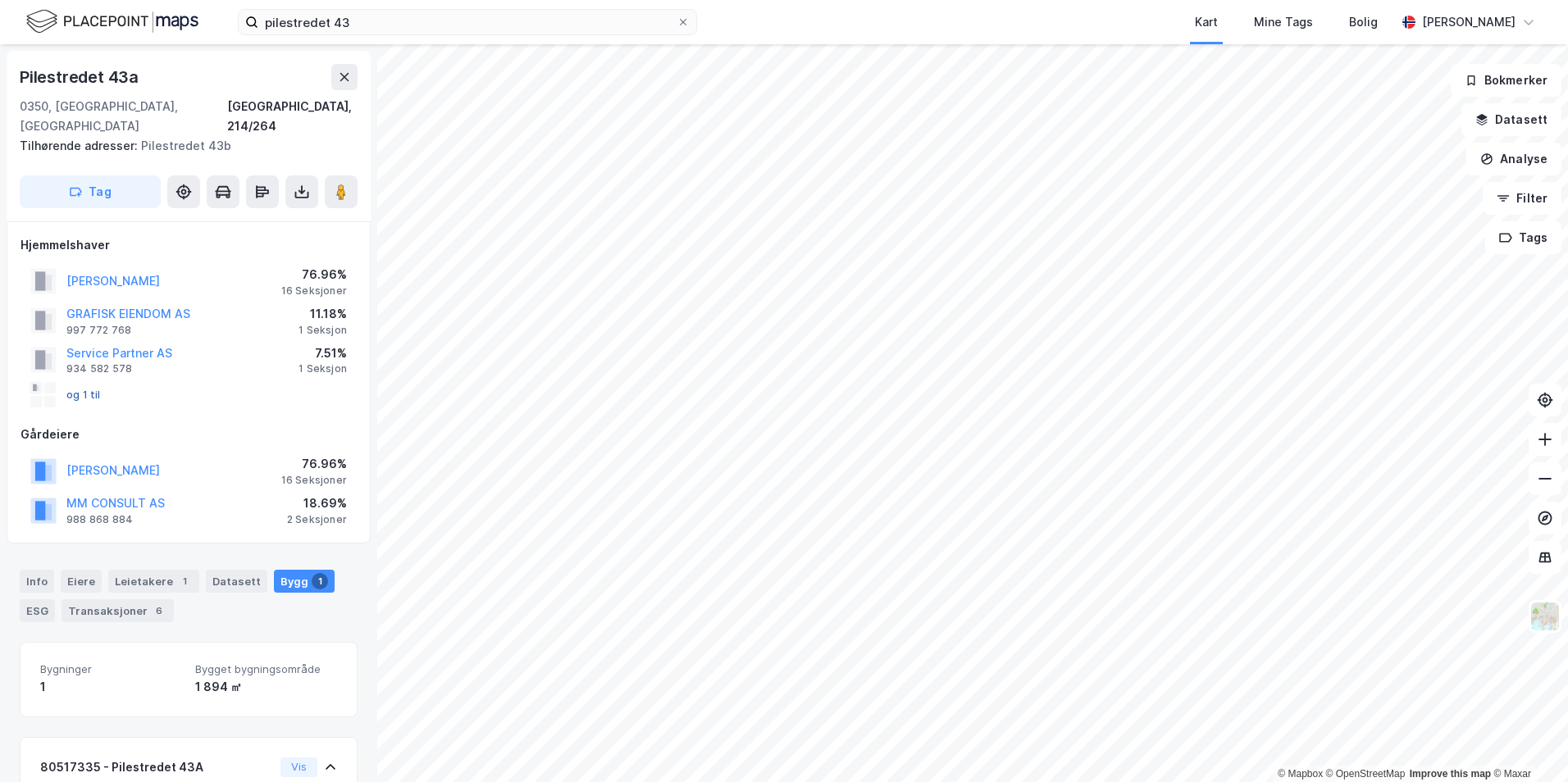
click at [0, 0] on button "og 1 til" at bounding box center [0, 0] width 0 height 0
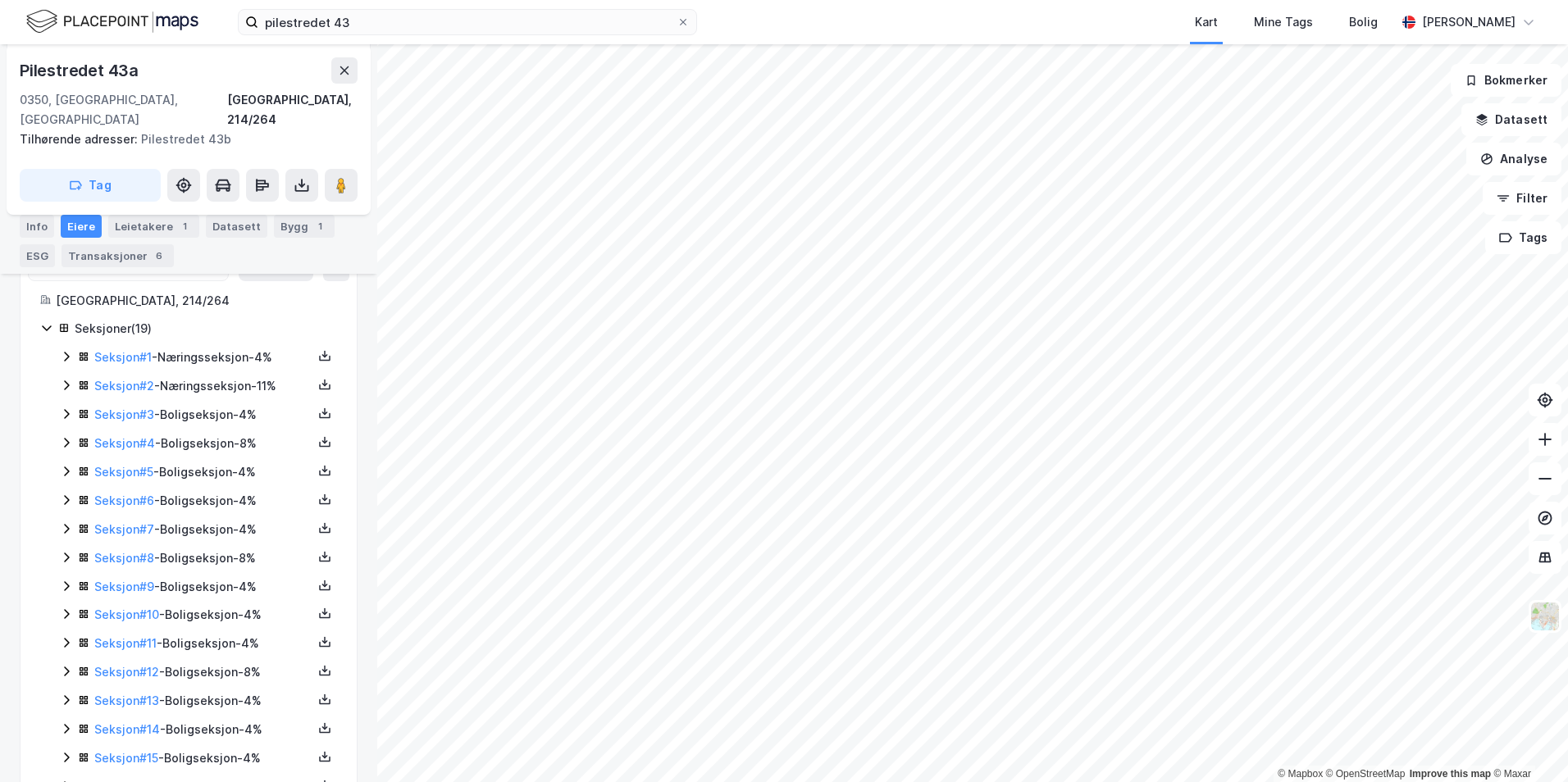
scroll to position [516, 0]
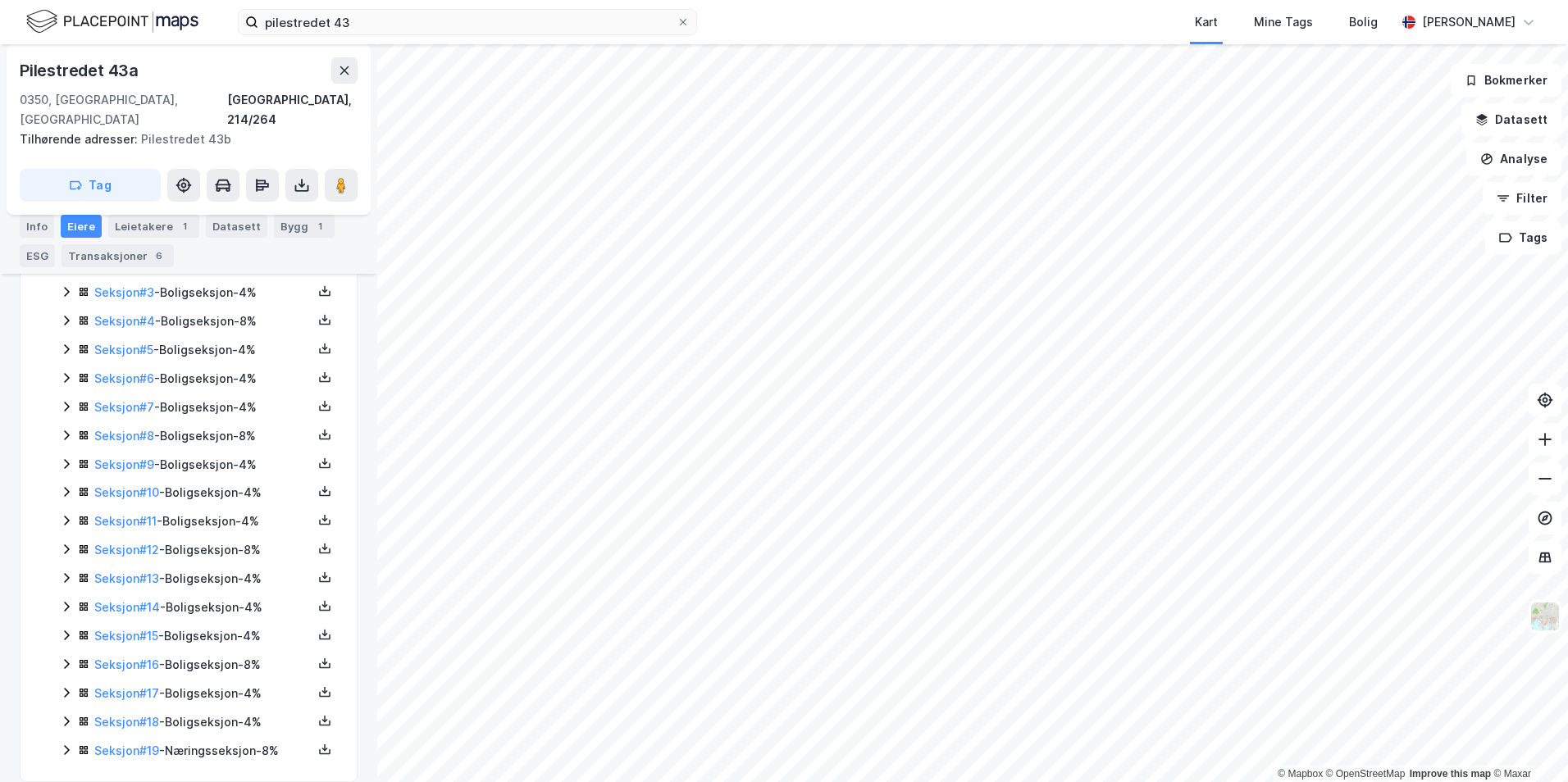
click at [178, 741] on div "Seksjon # 19 - Næringsseksjon - 8%" at bounding box center [202, 751] width 218 height 20
click at [154, 629] on div "Seksjon # 18 - Boligseksjon - 4%" at bounding box center [202, 639] width 218 height 20
click at [143, 601] on div "Seksjon # 17 - Boligseksjon - 4%" at bounding box center [202, 611] width 218 height 20
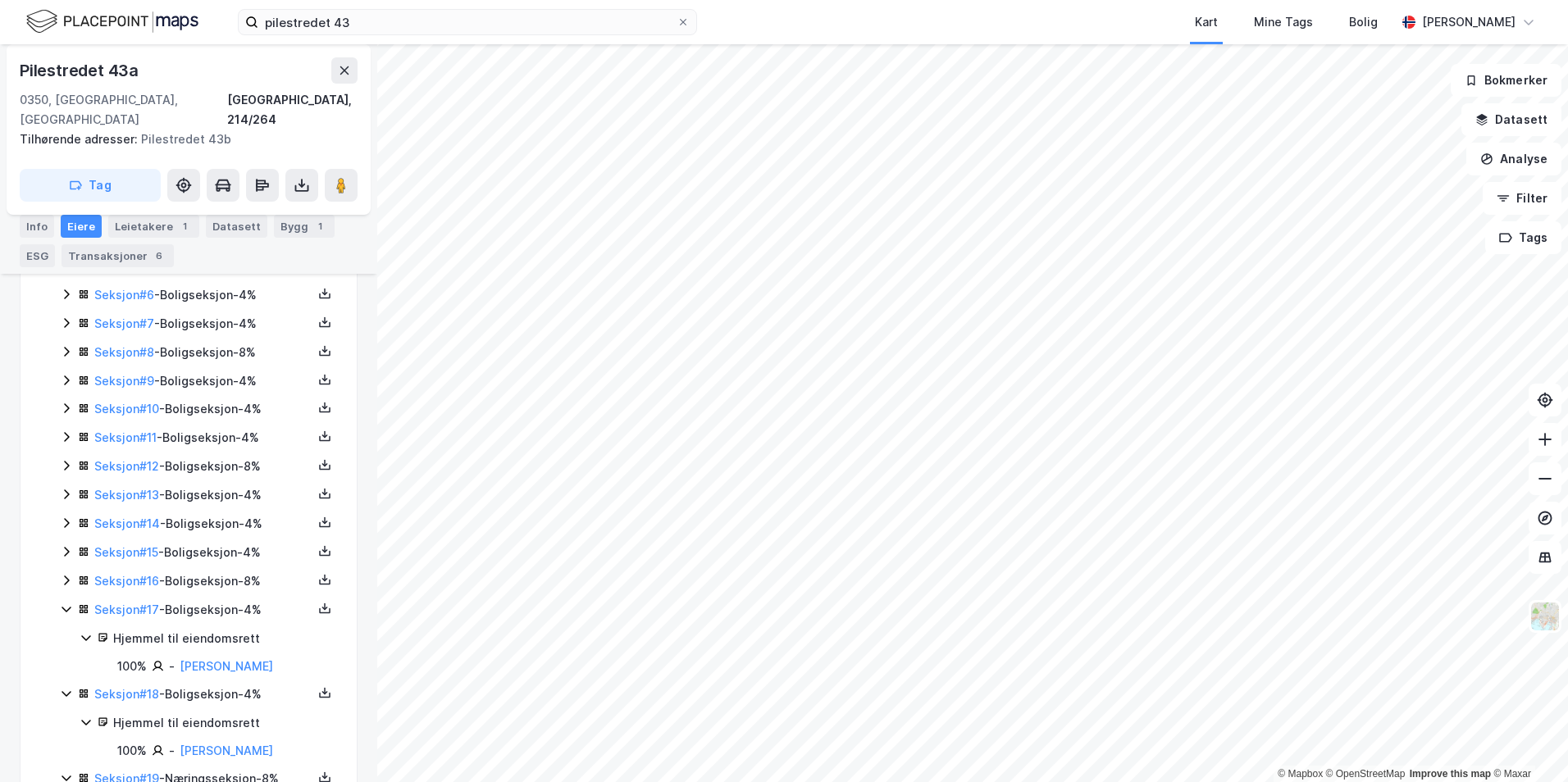
click at [186, 571] on div "Seksjon # 16 - Boligseksjon - 8%" at bounding box center [202, 581] width 218 height 20
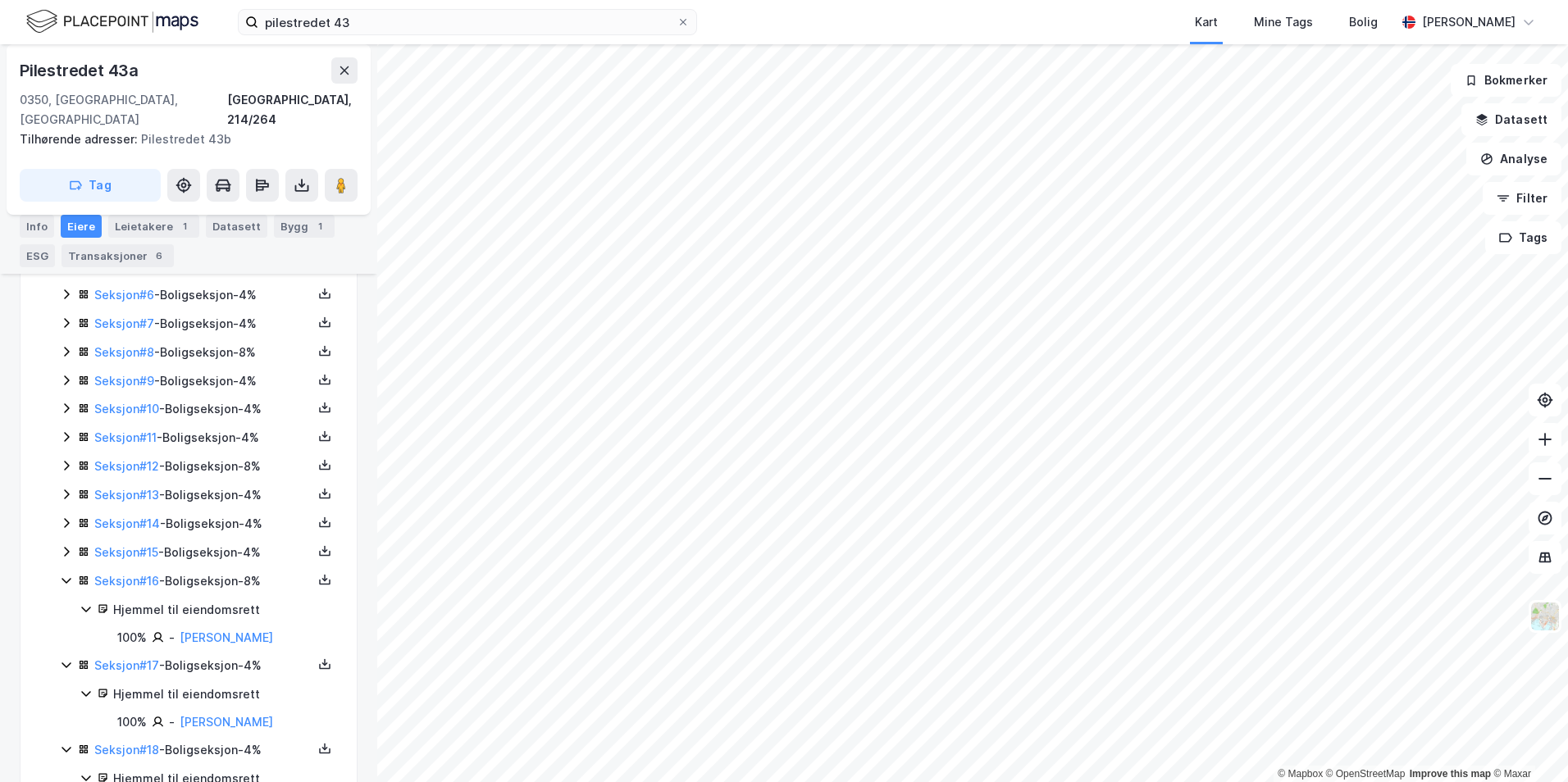
click at [201, 543] on div "Seksjon # 15 - Boligseksjon - 4%" at bounding box center [202, 553] width 218 height 20
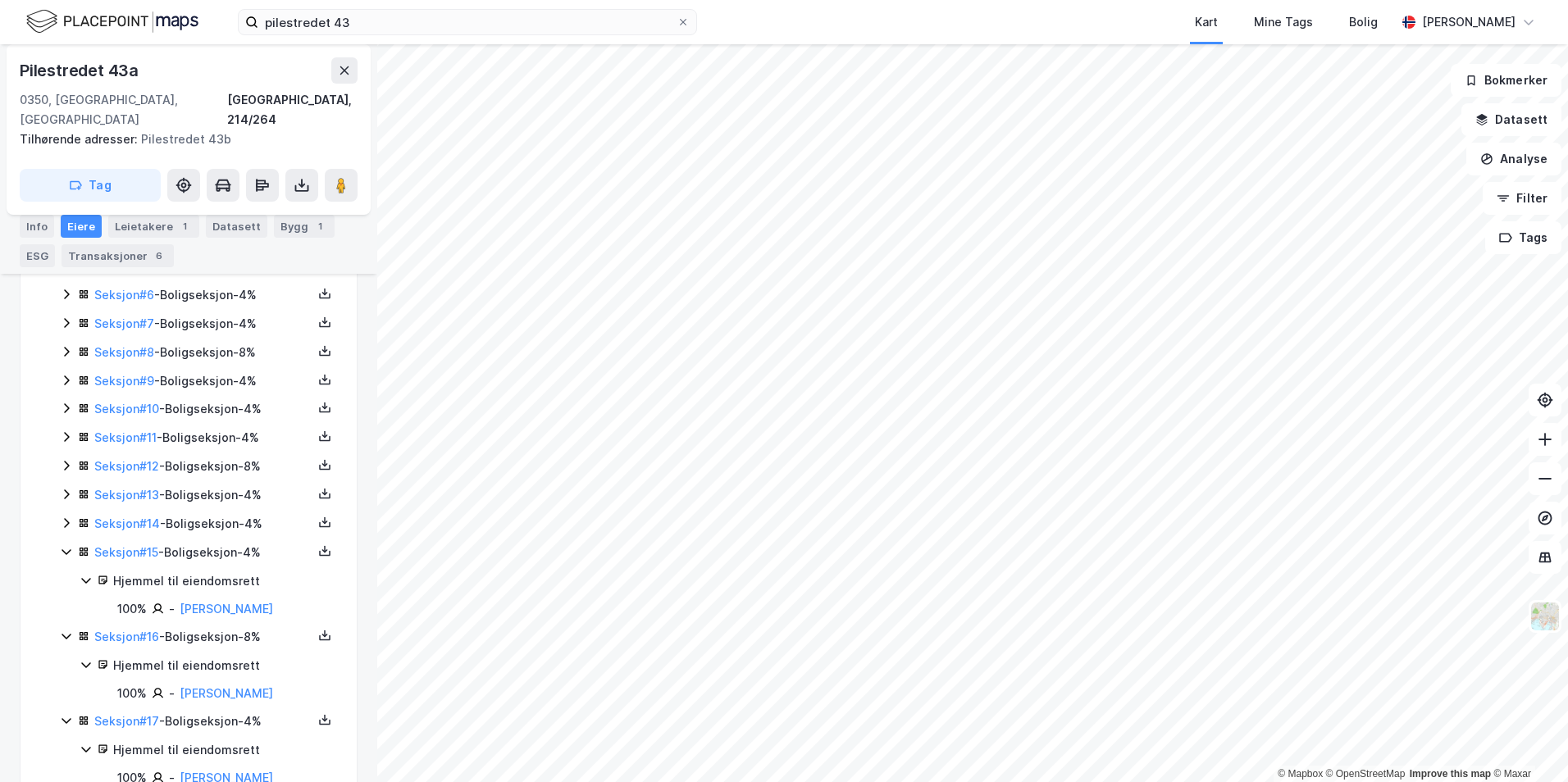
click at [210, 514] on div "Seksjon # 14 - Boligseksjon - 4%" at bounding box center [202, 524] width 218 height 20
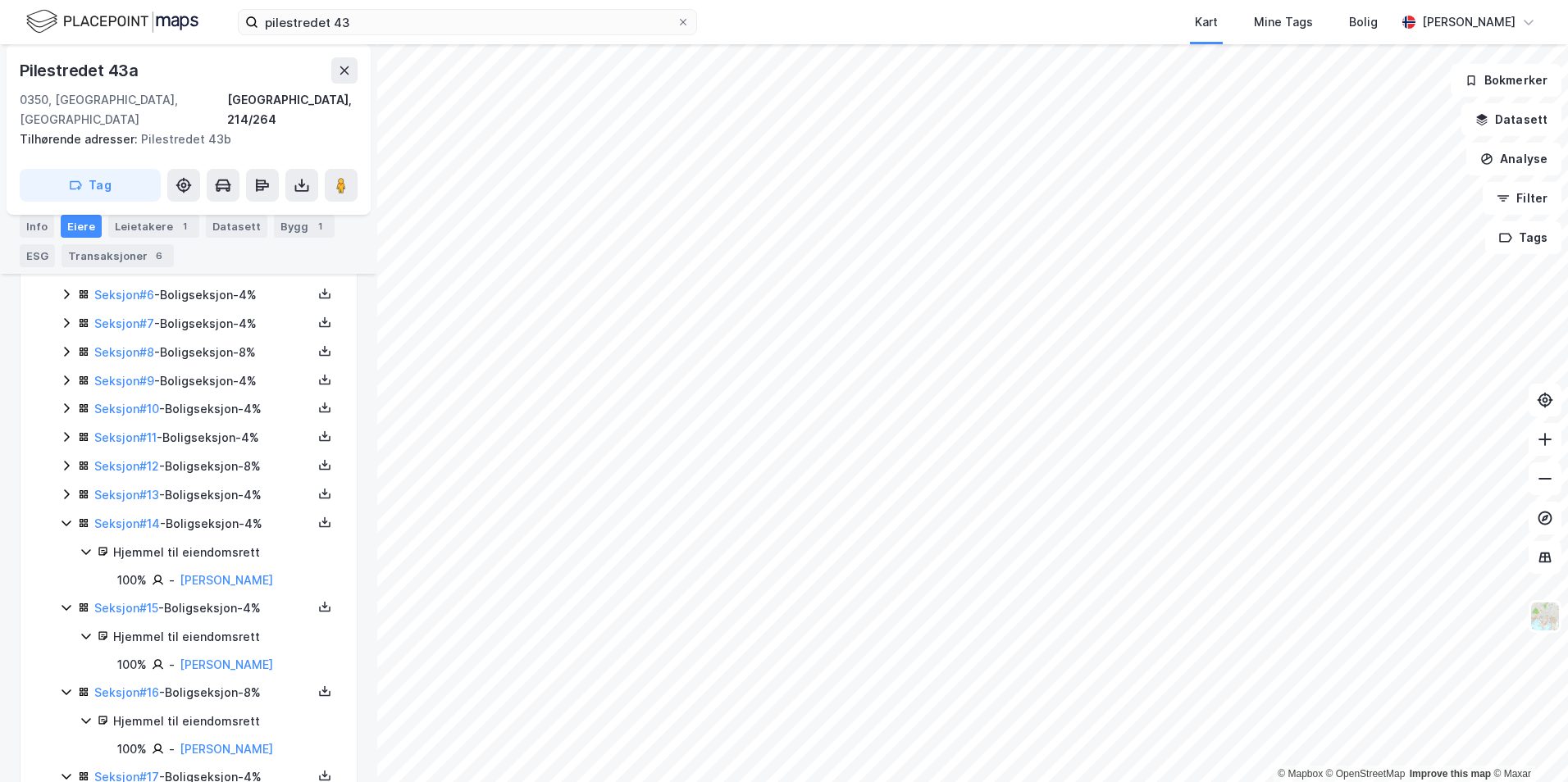
click at [216, 486] on div "Seksjon # 13 - Boligseksjon - 4%" at bounding box center [202, 496] width 218 height 20
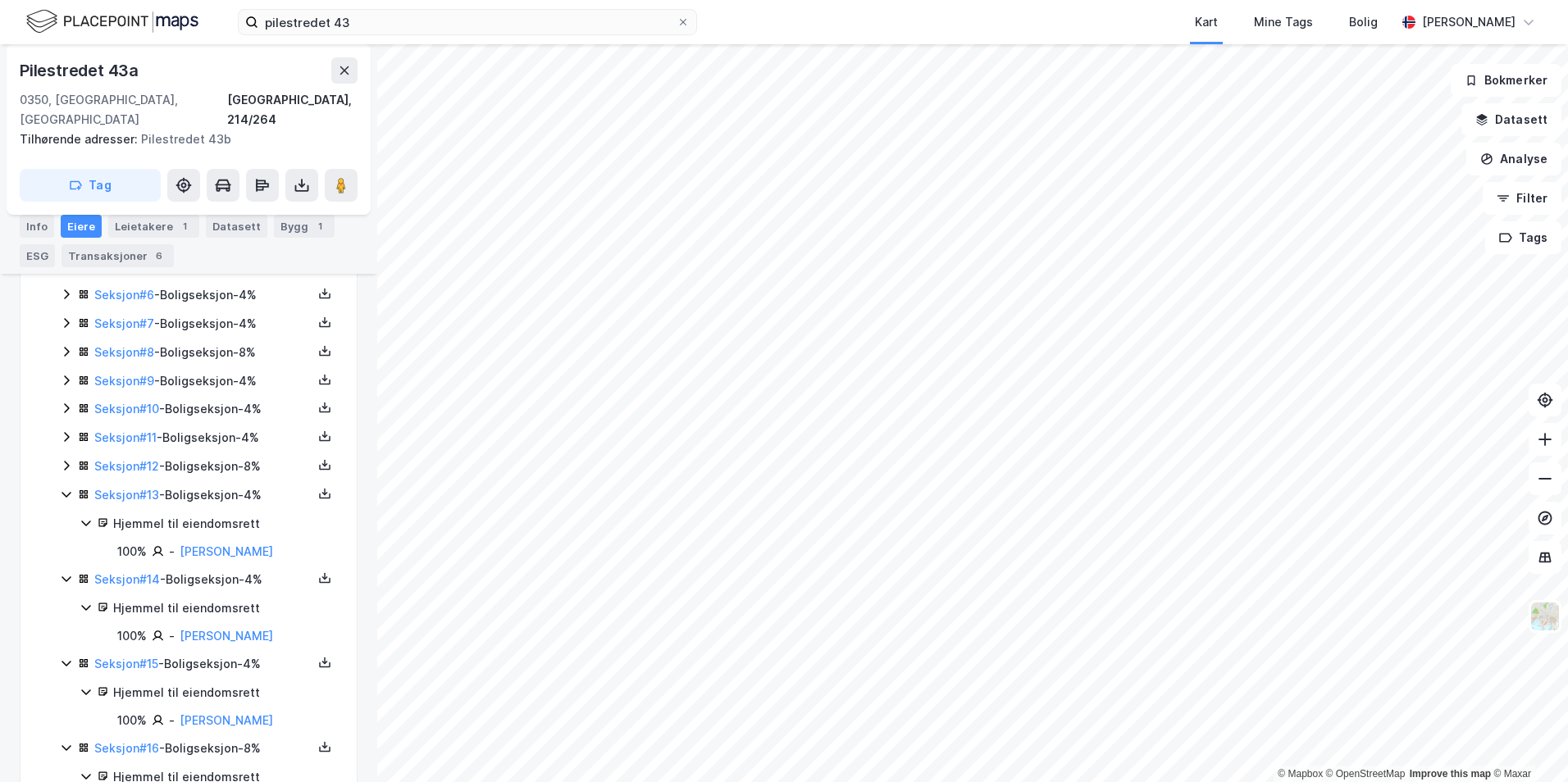
click at [214, 457] on div "Seksjon # 12 - Boligseksjon - 8%" at bounding box center [202, 467] width 218 height 20
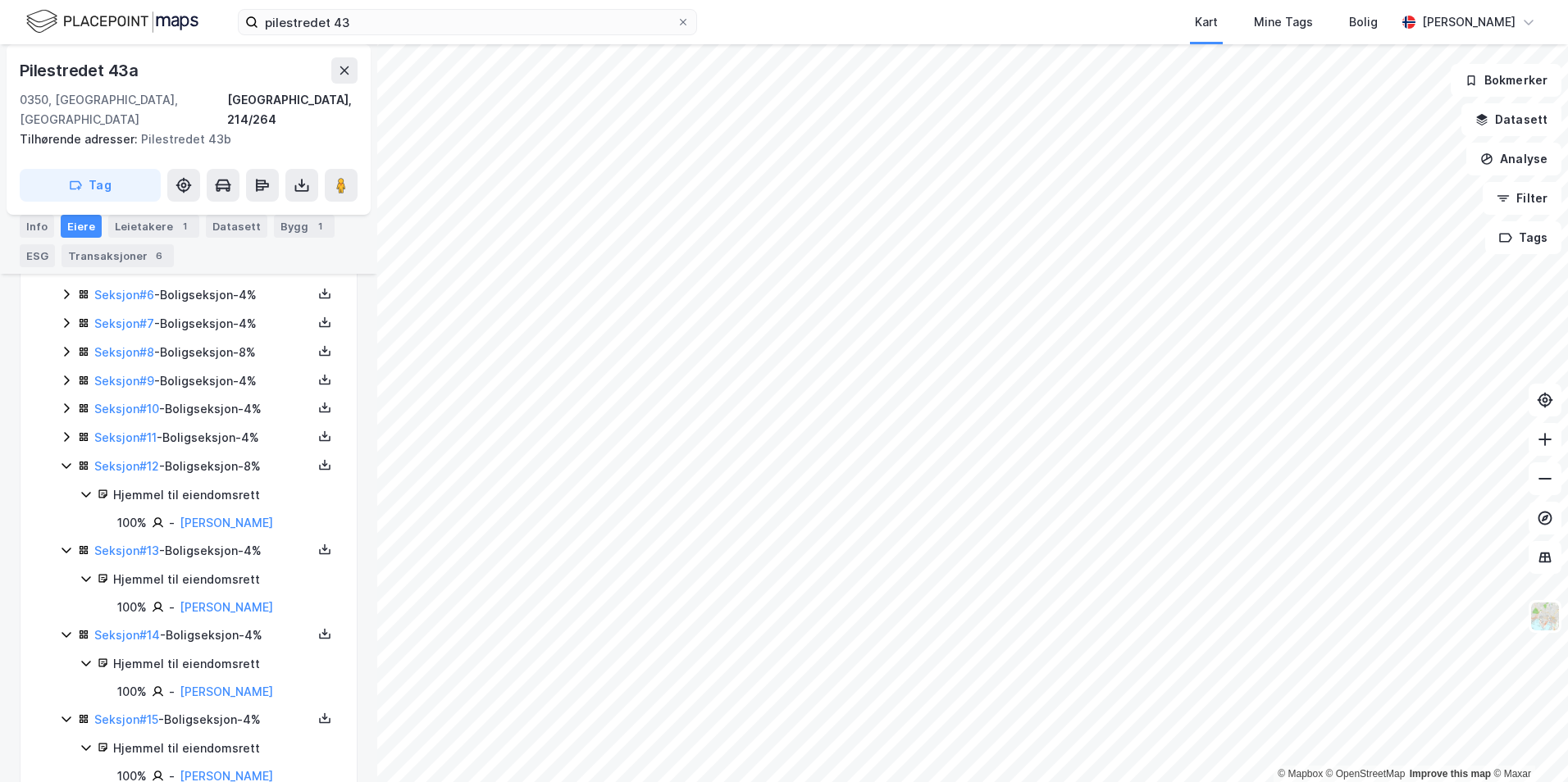
click at [216, 428] on div "Seksjon # 11 - Boligseksjon - 4%" at bounding box center [202, 438] width 218 height 20
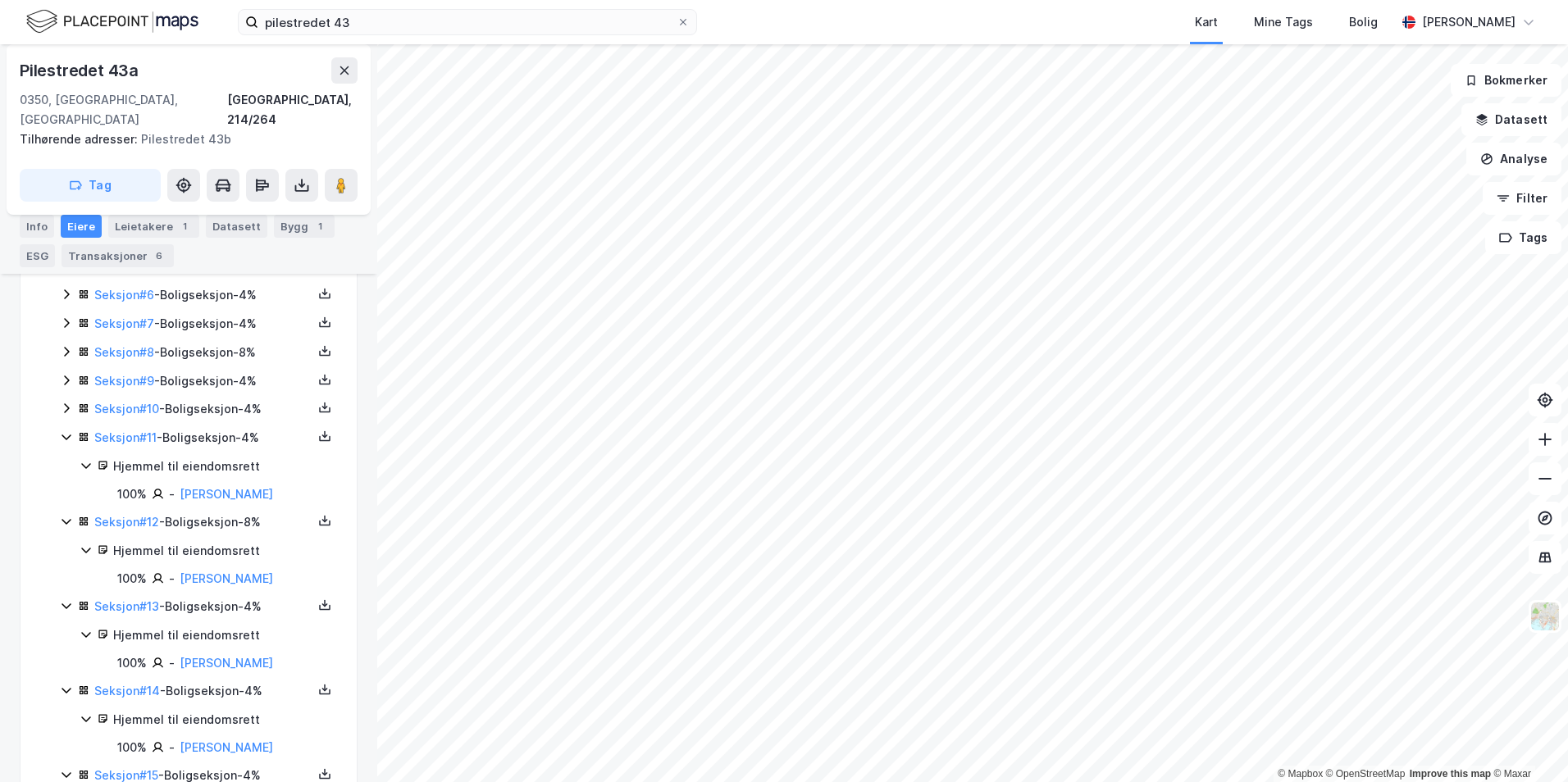
click at [216, 399] on div "Seksjon # 10 - Boligseksjon - 4%" at bounding box center [202, 409] width 218 height 20
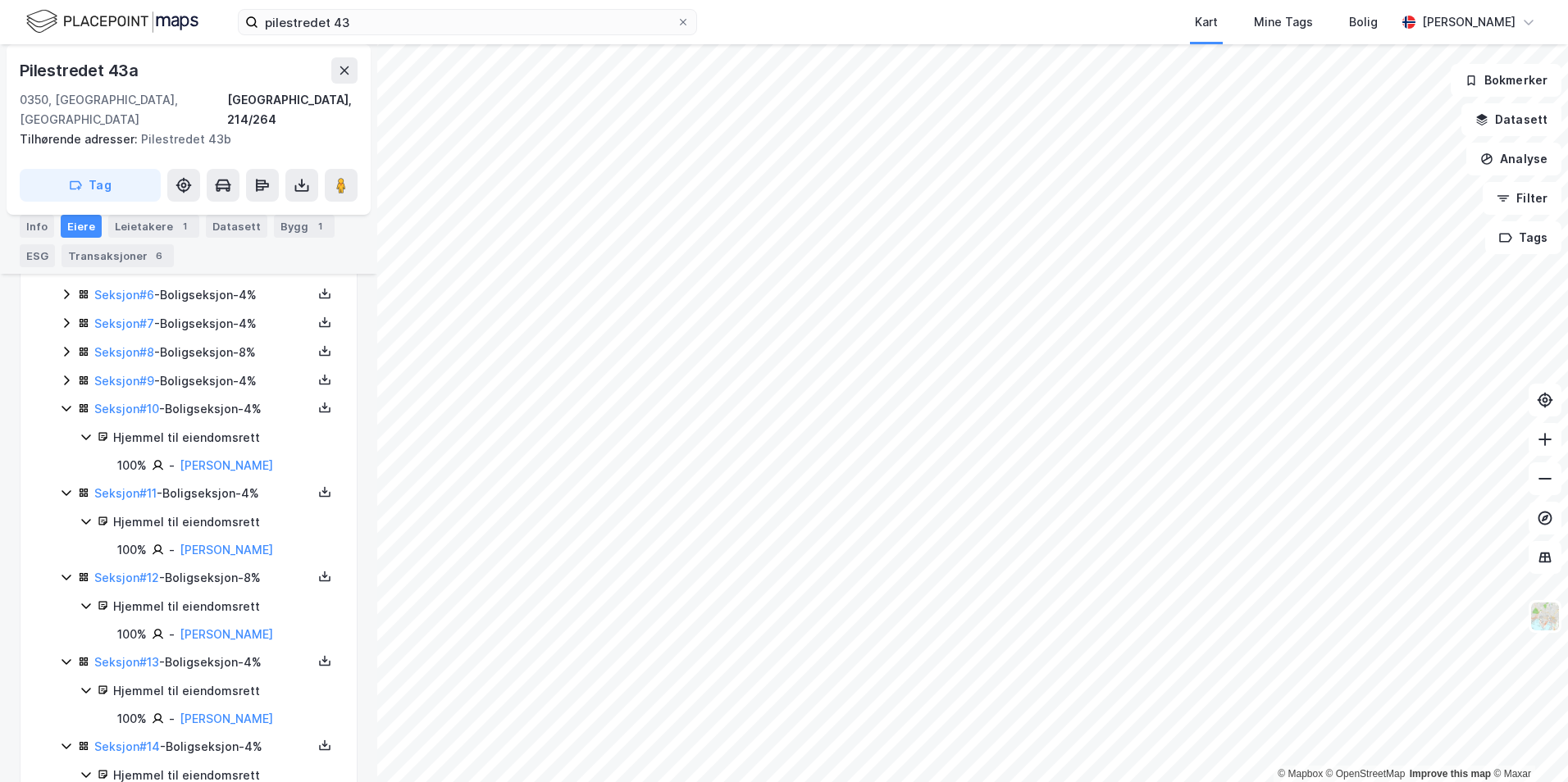
click at [216, 372] on div "Seksjon # 9 - Boligseksjon - 4%" at bounding box center [202, 382] width 218 height 20
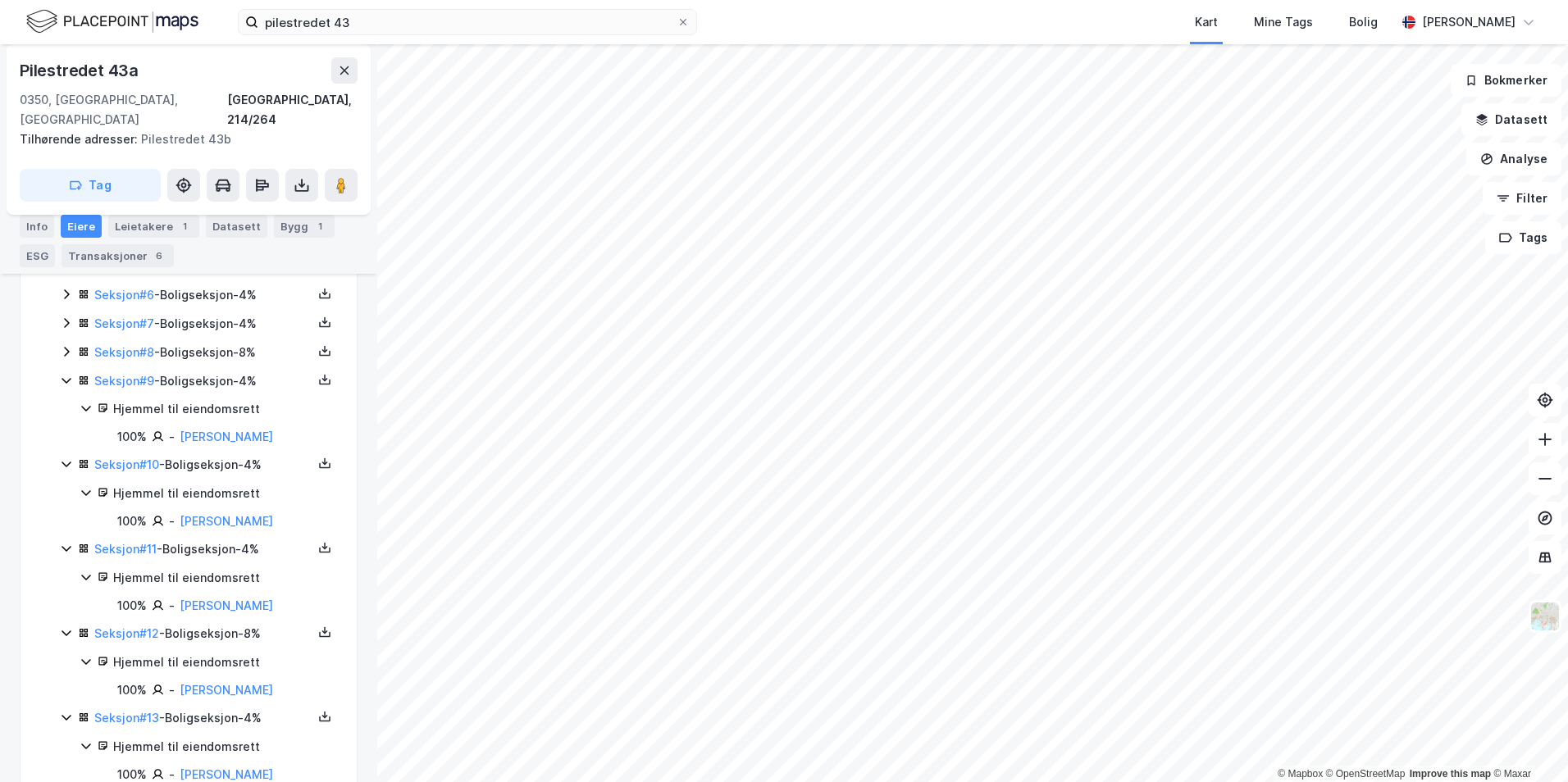
click at [217, 343] on div "Seksjon # 8 - Boligseksjon - 8%" at bounding box center [202, 353] width 218 height 20
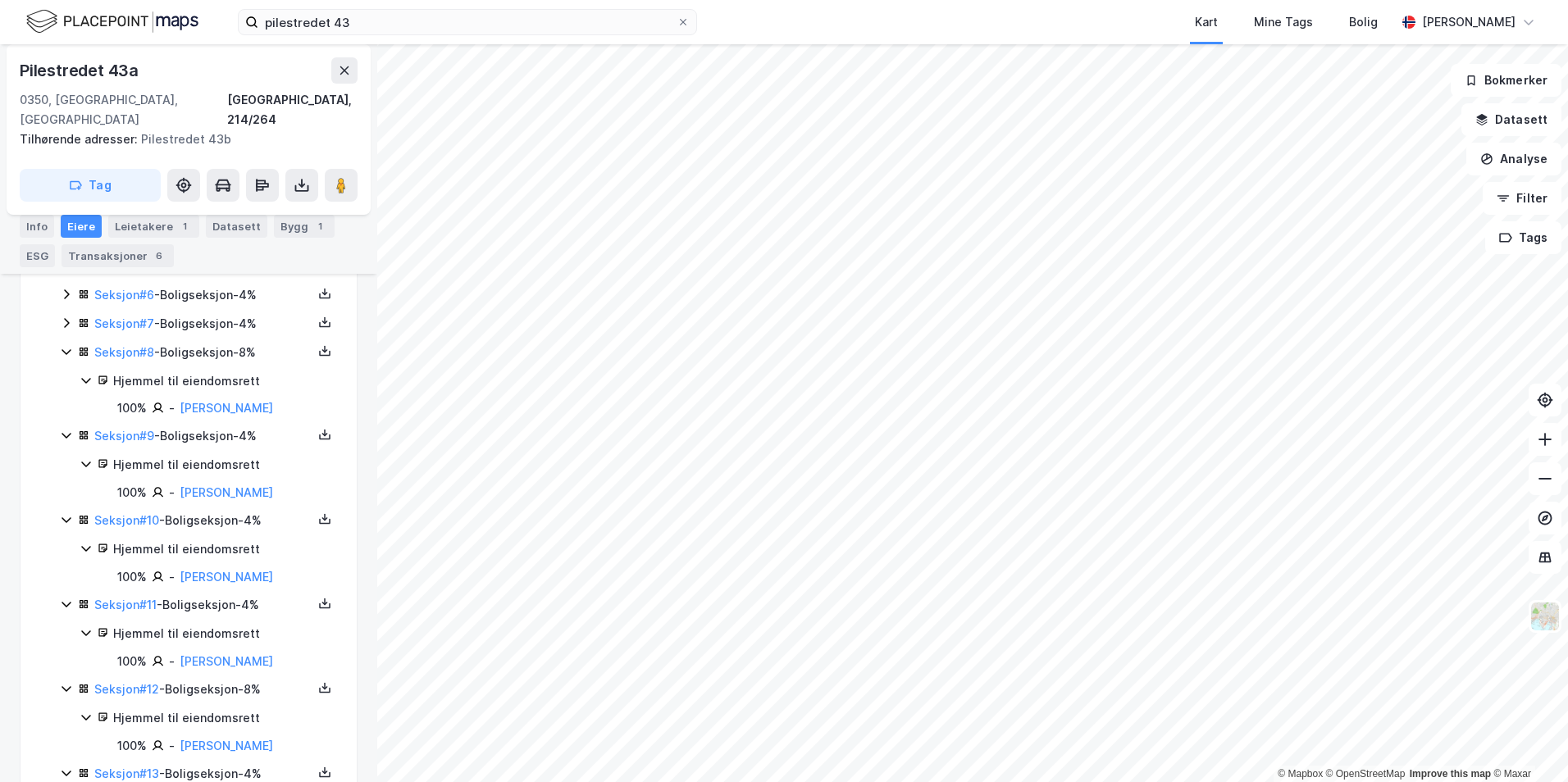
click at [215, 316] on div "Seksjon # 1 - Næringsseksjon - 4% Seksjon # 2 - Næringsseksjon - 11% Seksjon # …" at bounding box center [199, 757] width 277 height 1231
click at [217, 314] on div "Seksjon # 7 - Boligseksjon - 4%" at bounding box center [202, 324] width 218 height 20
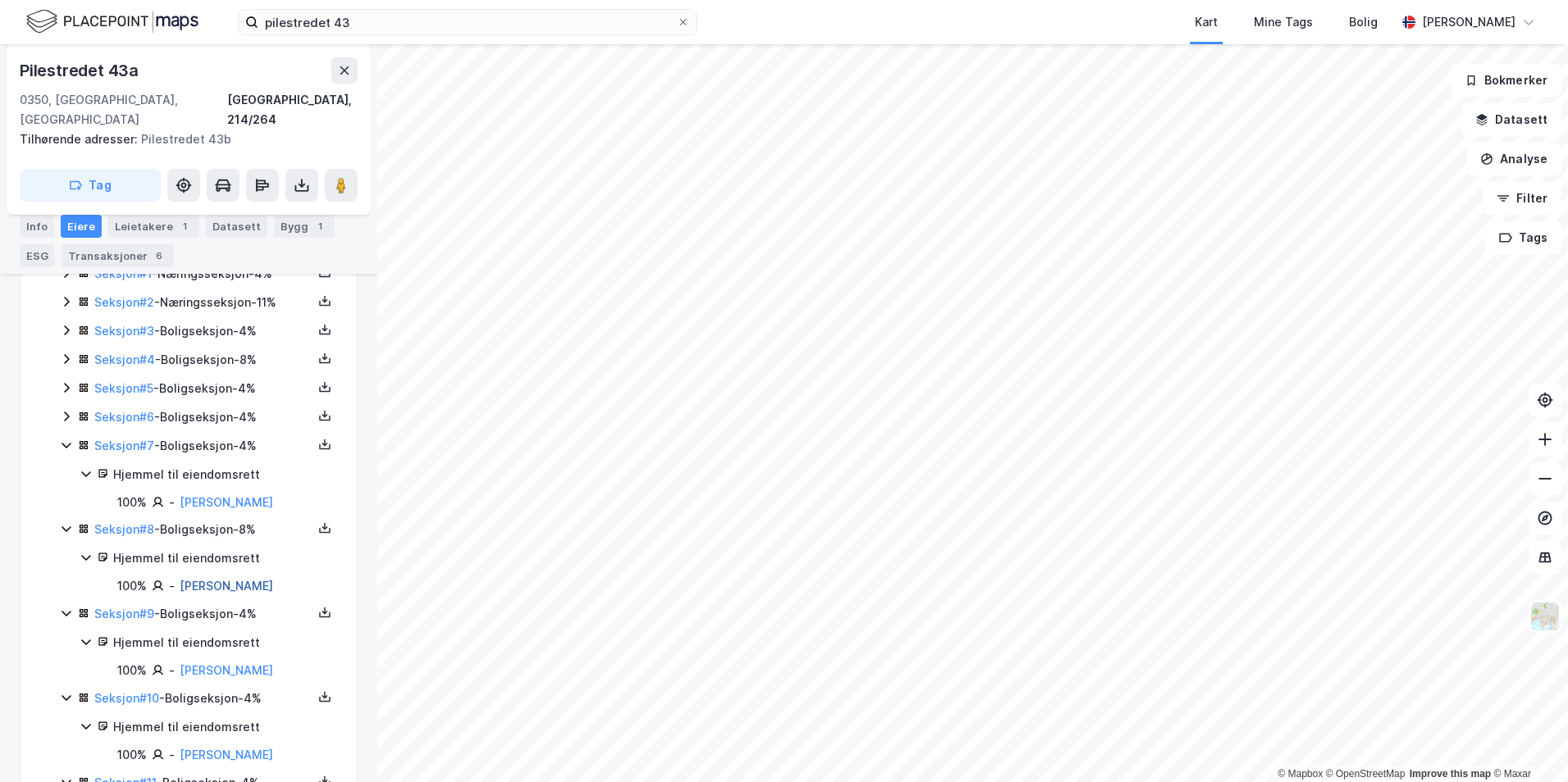
scroll to position [436, 0]
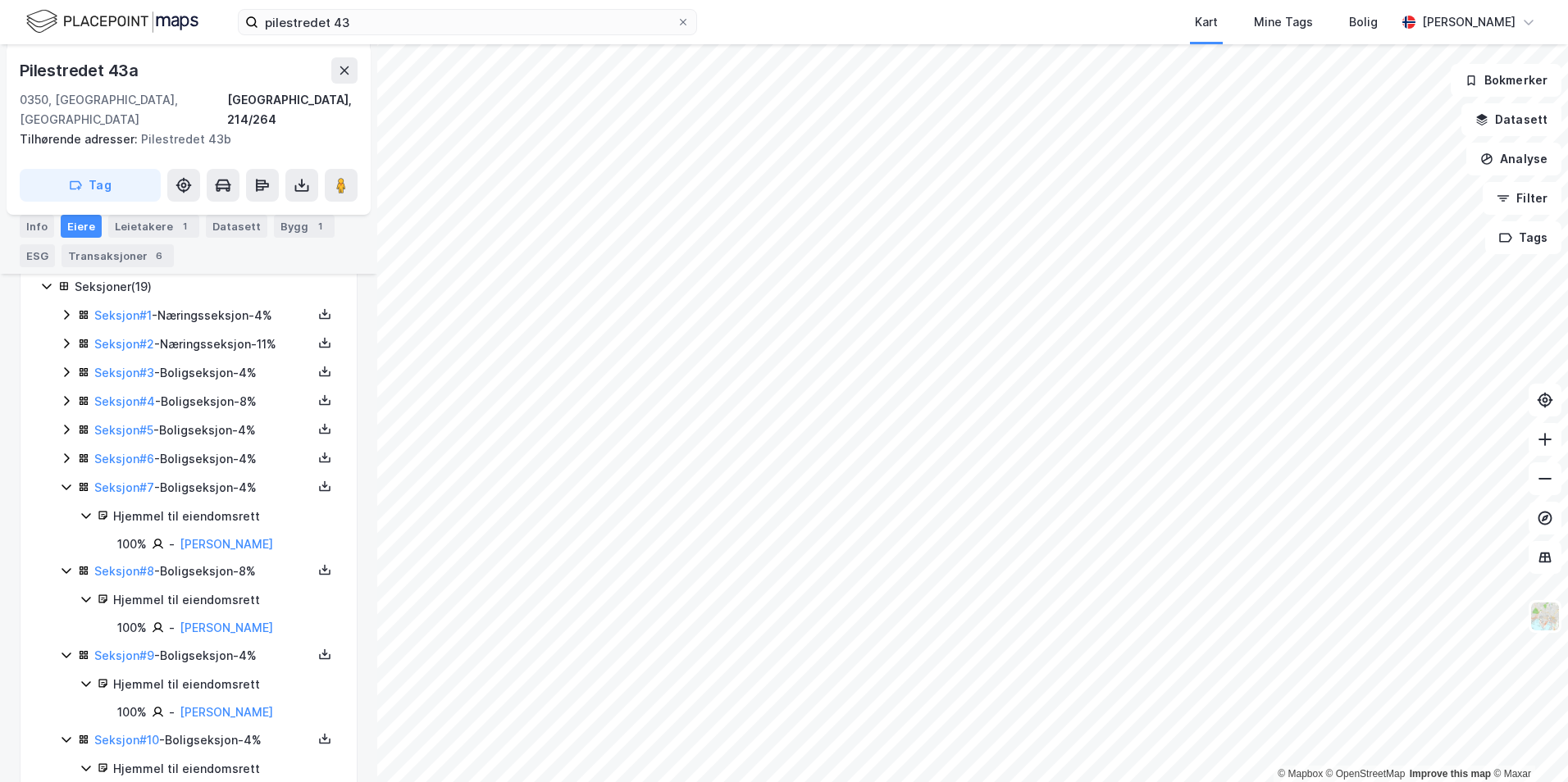
click at [198, 449] on div "Seksjon # 6 - Boligseksjon - 4%" at bounding box center [202, 459] width 218 height 20
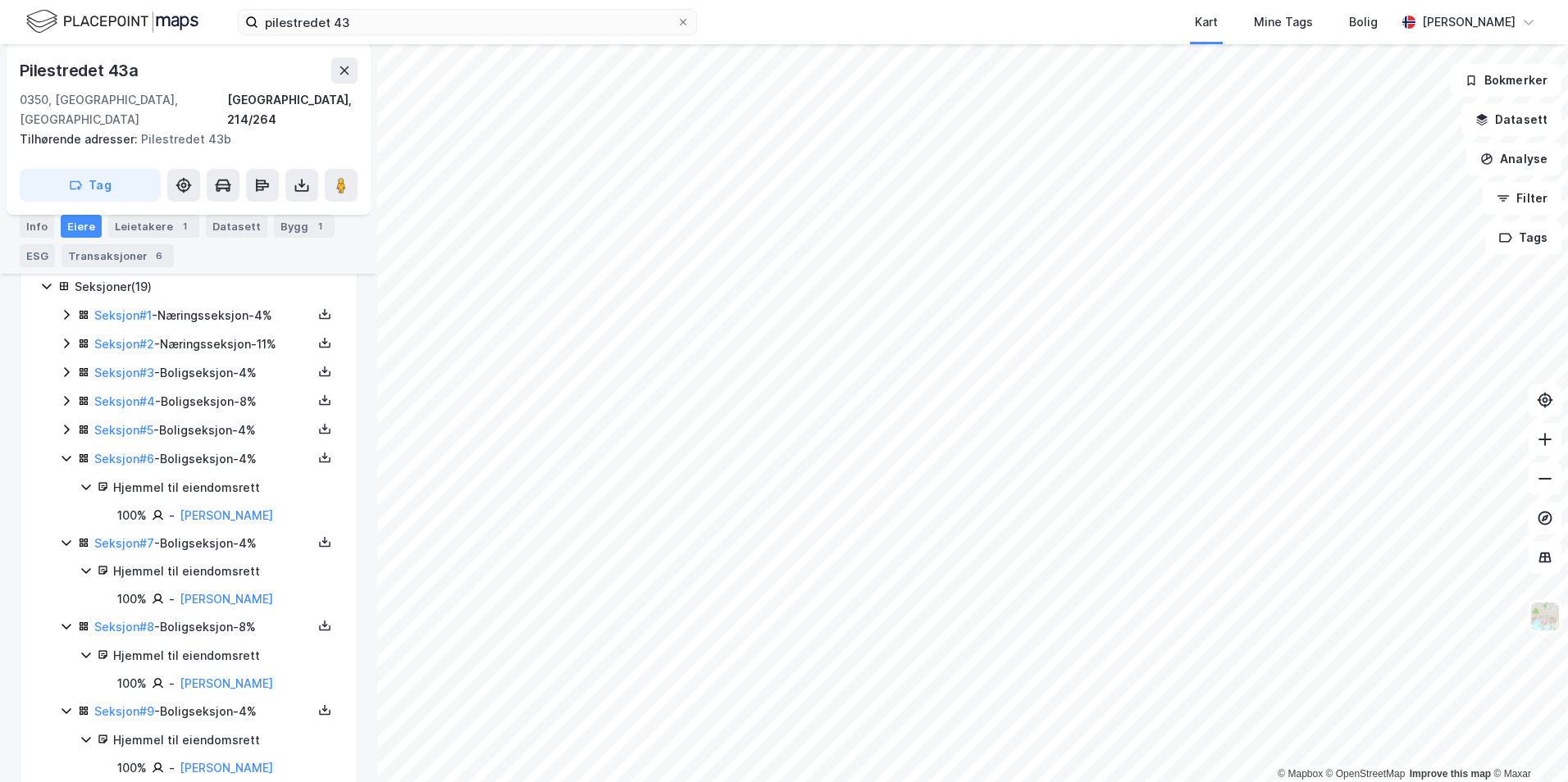
click at [209, 534] on div "Seksjon # 7 - Boligseksjon - 4%" at bounding box center [202, 544] width 218 height 20
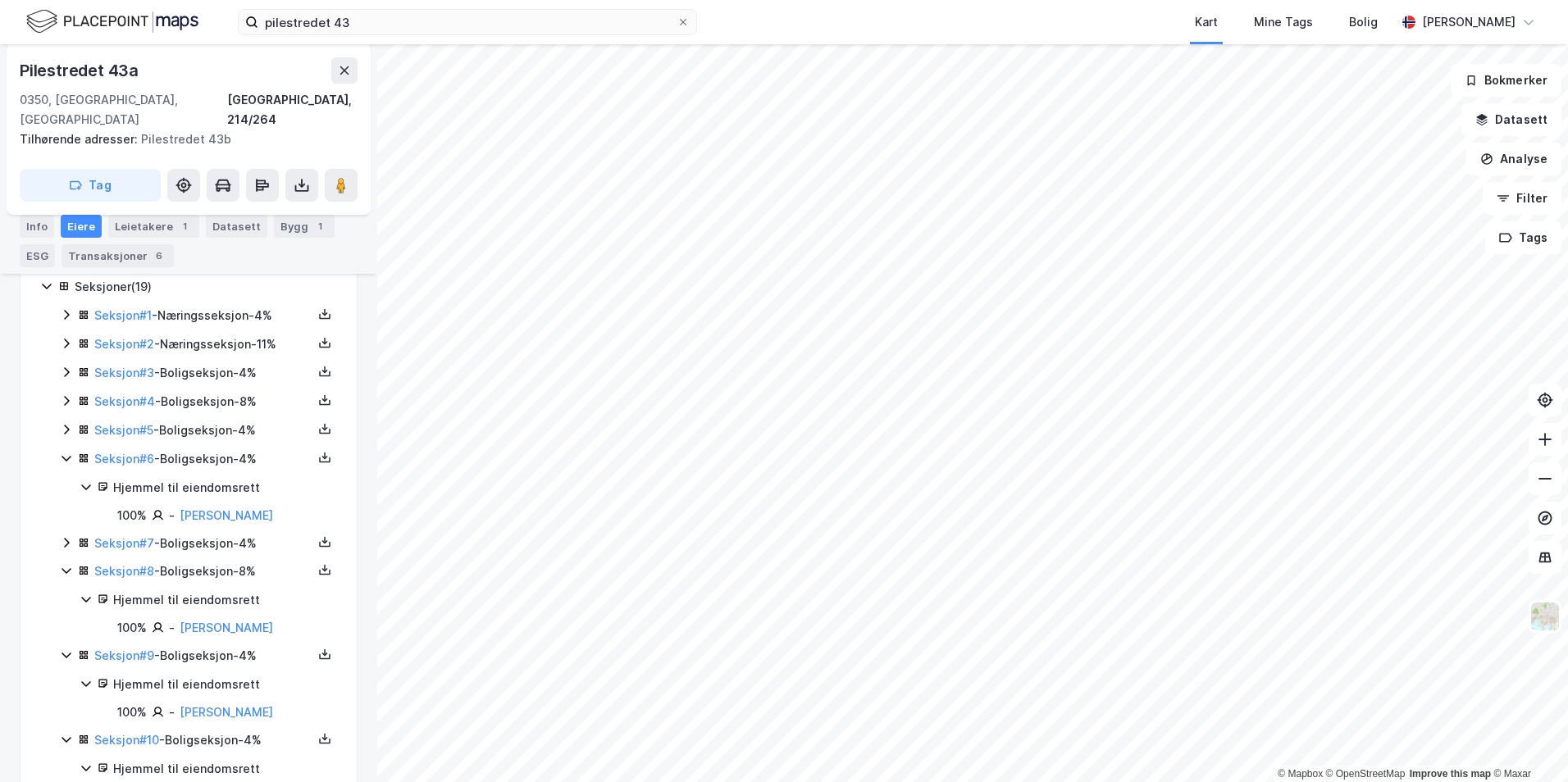
click at [217, 449] on div "Seksjon # 6 - Boligseksjon - 4%" at bounding box center [202, 459] width 218 height 20
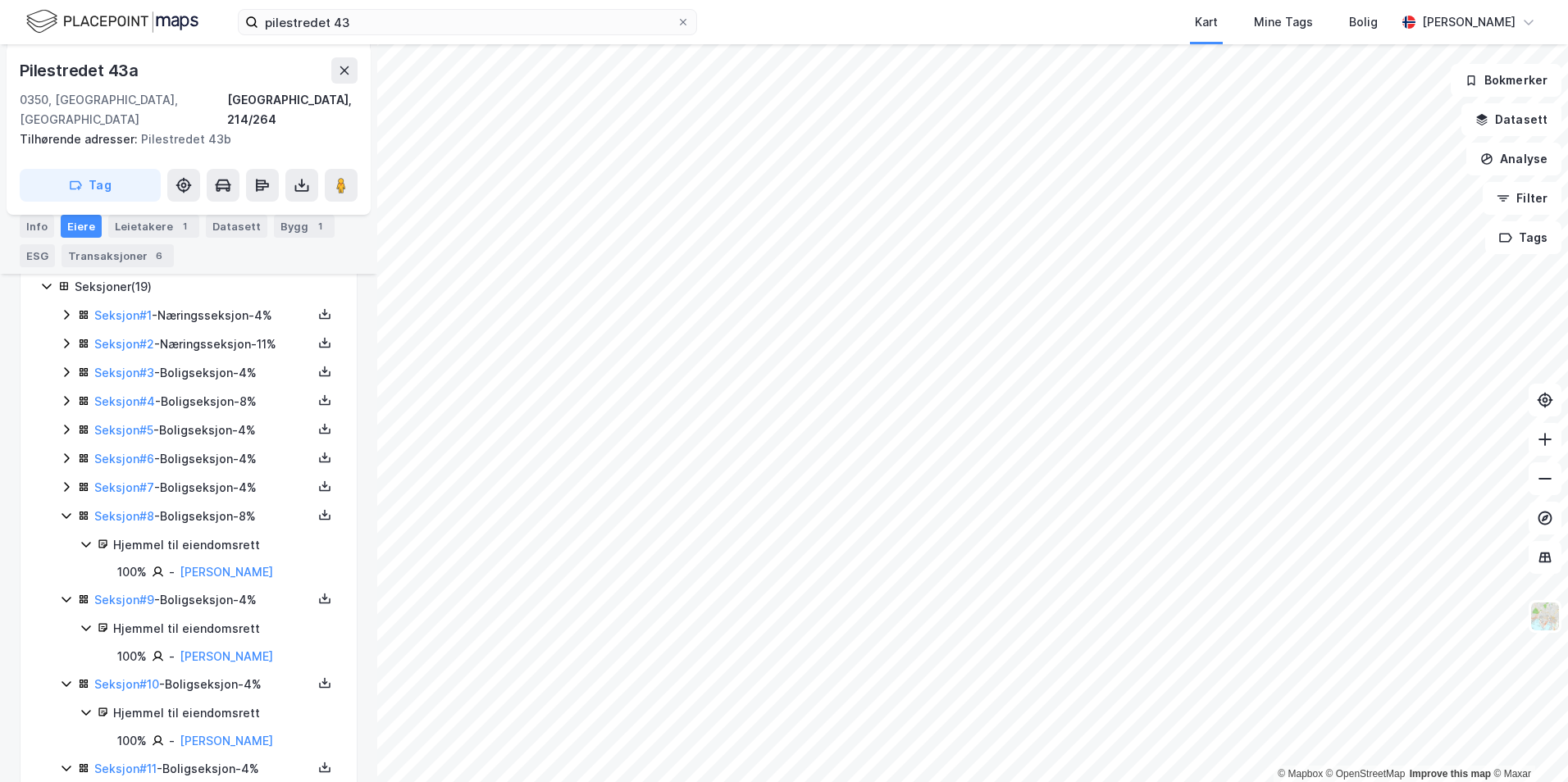
click at [220, 421] on div "Seksjon # 5 - Boligseksjon - 4%" at bounding box center [202, 431] width 218 height 20
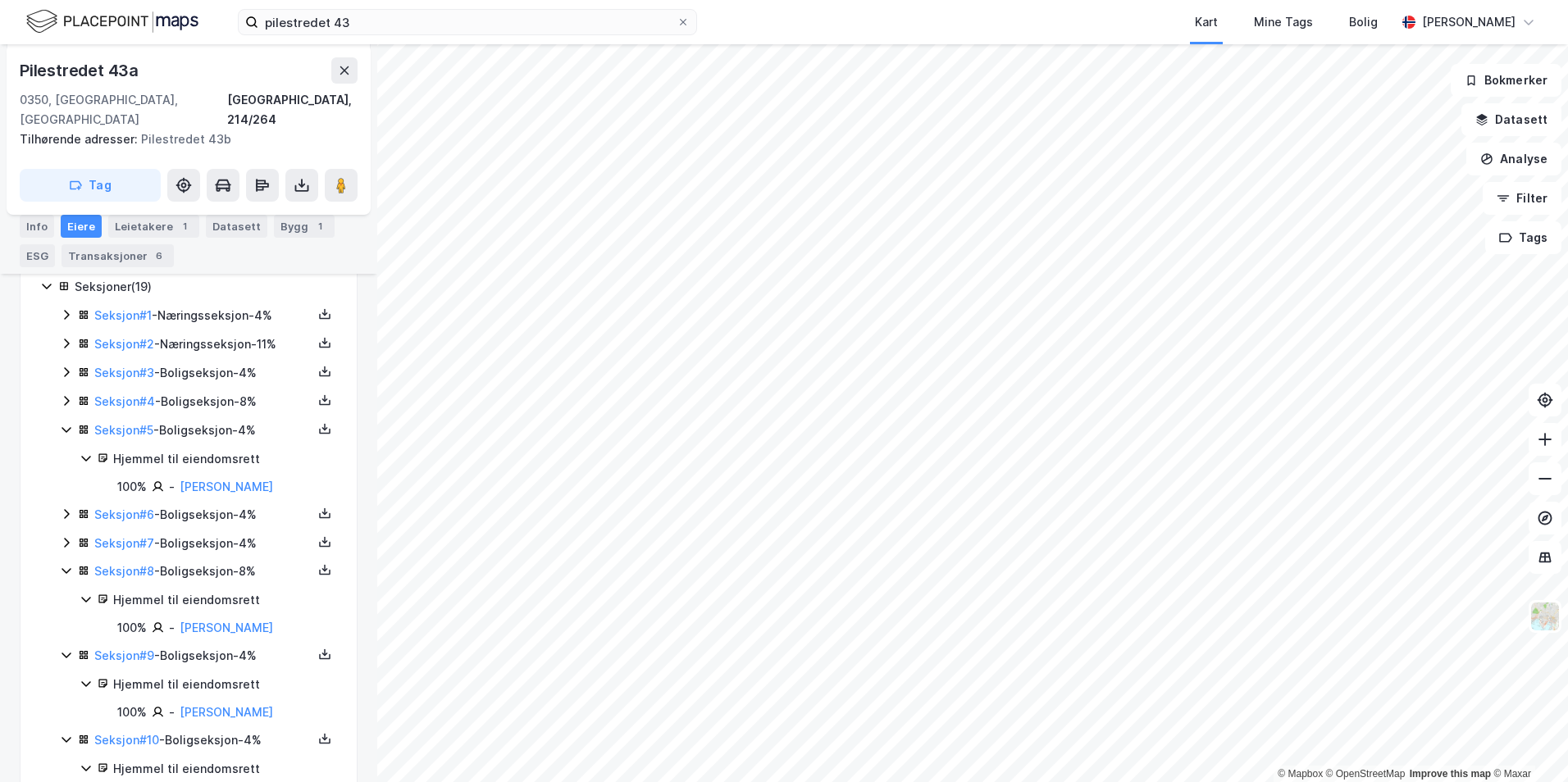
click at [217, 392] on div "Seksjon # 4 - Boligseksjon - 8%" at bounding box center [202, 402] width 218 height 20
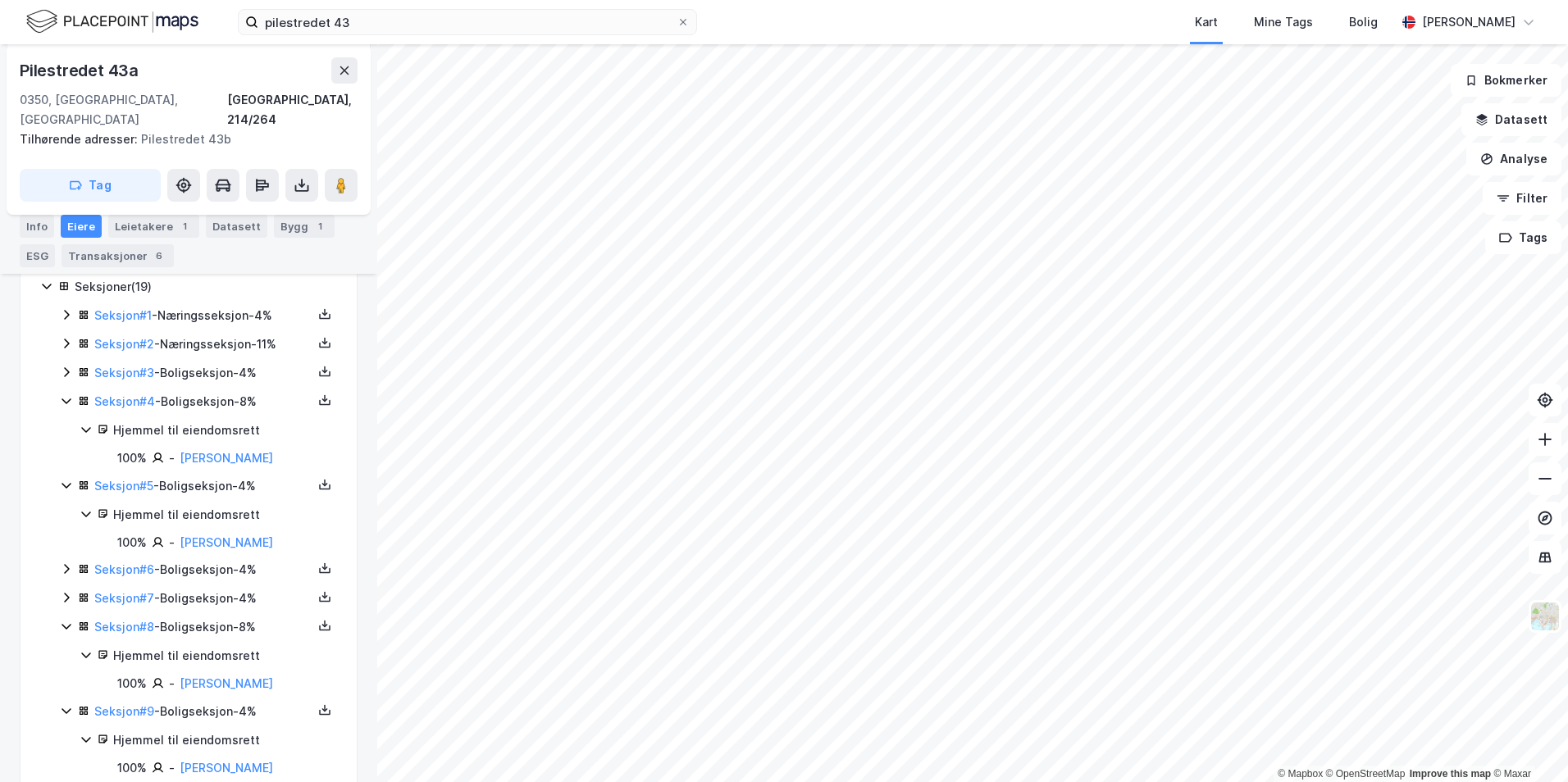
click at [217, 364] on div "Seksjon # 3 - Boligseksjon - 4%" at bounding box center [202, 374] width 218 height 20
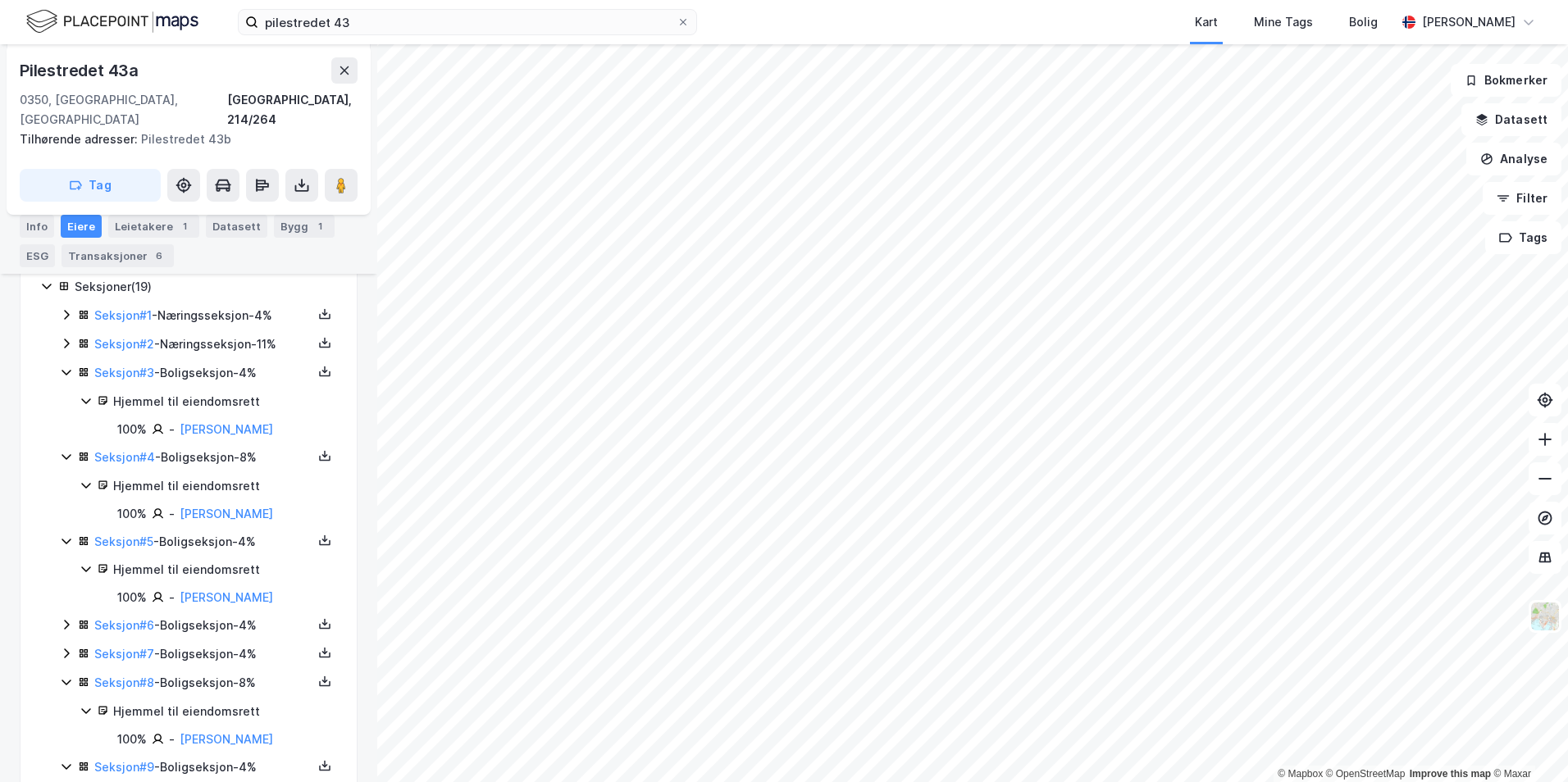
click at [218, 334] on div "Seksjon # 2 - Næringsseksjon - 11%" at bounding box center [202, 345] width 218 height 20
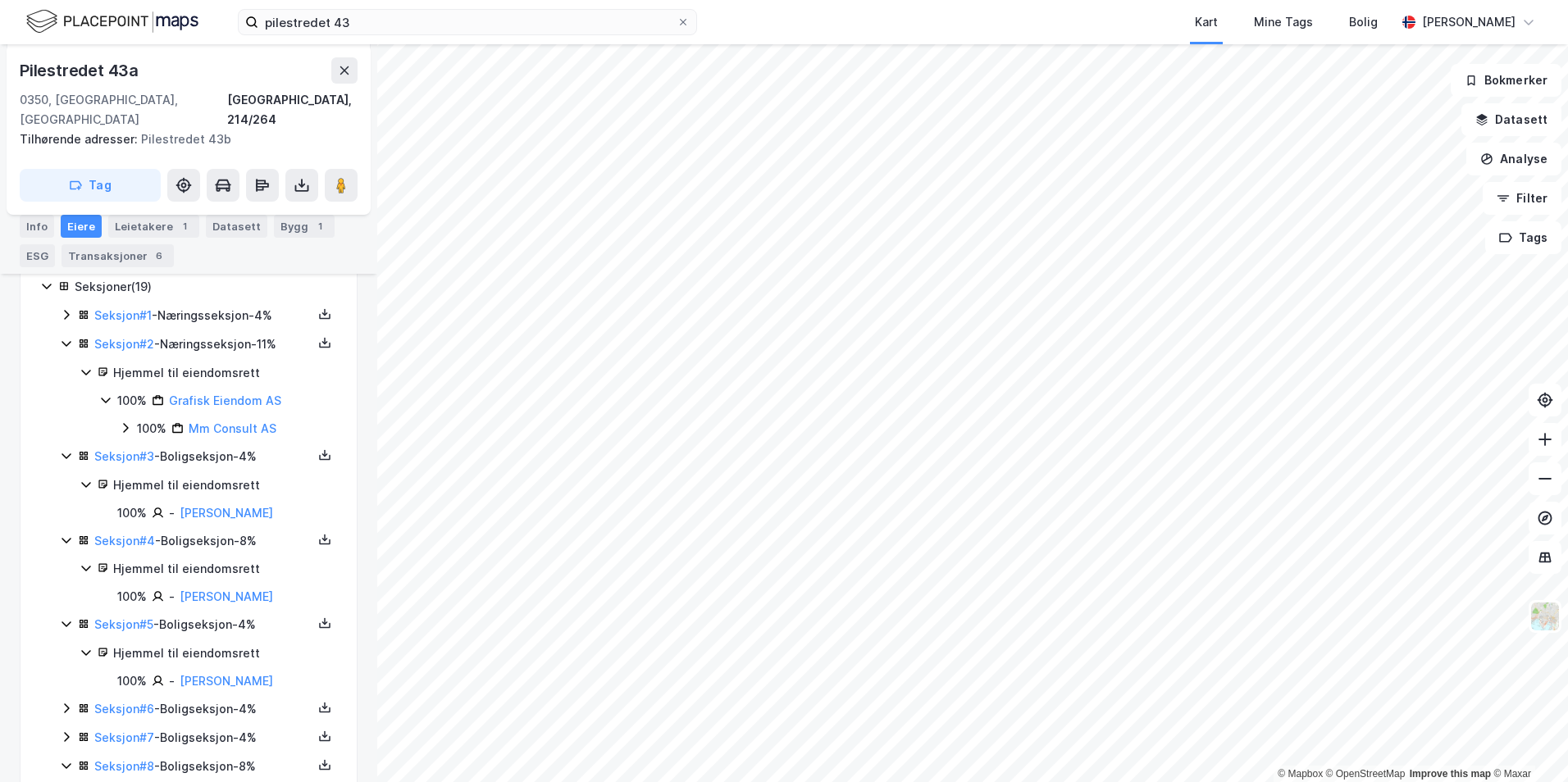
click at [230, 306] on div "Seksjon # 1 - Næringsseksjon - 4%" at bounding box center [202, 316] width 218 height 20
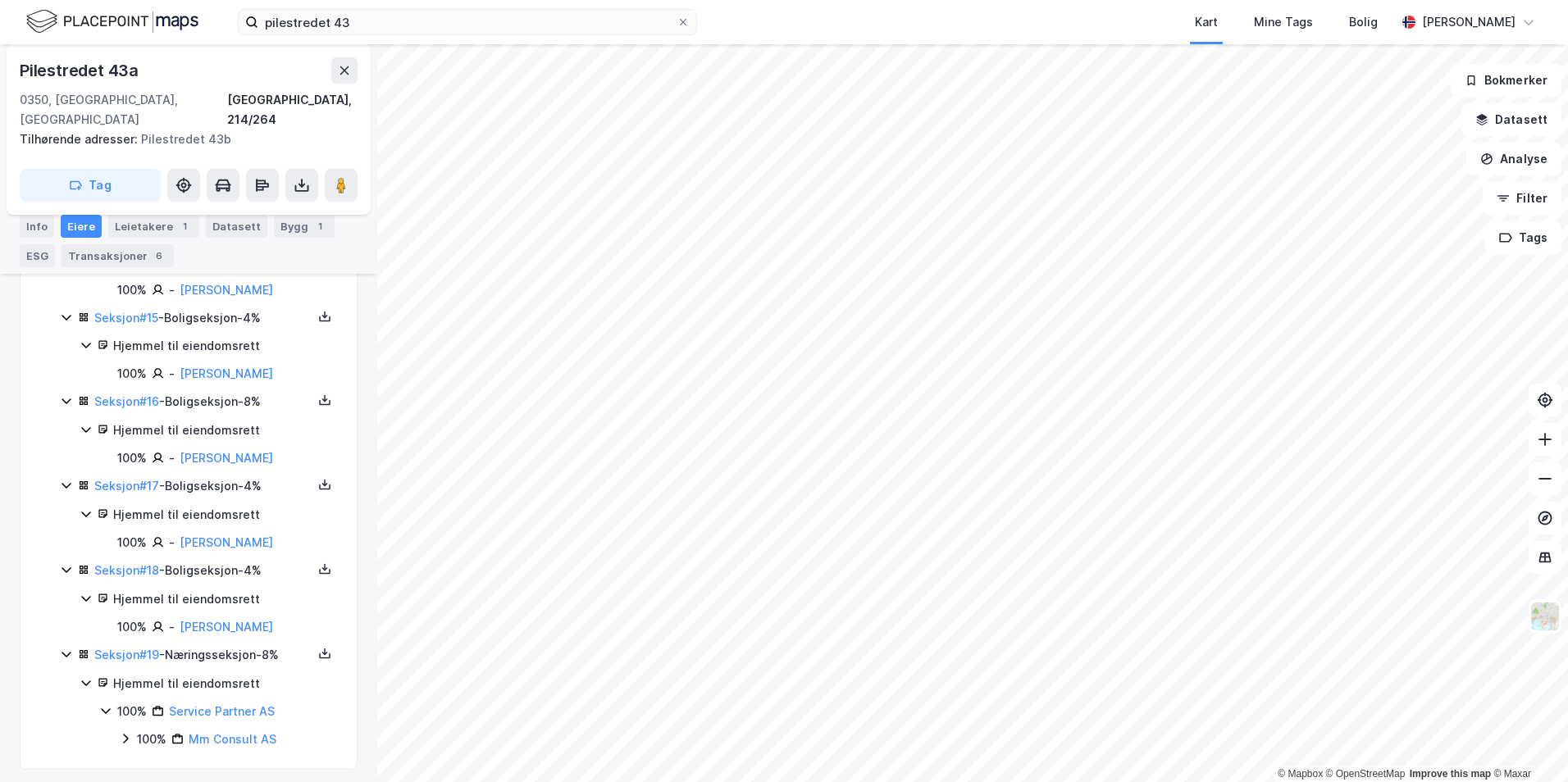
scroll to position [1565, 0]
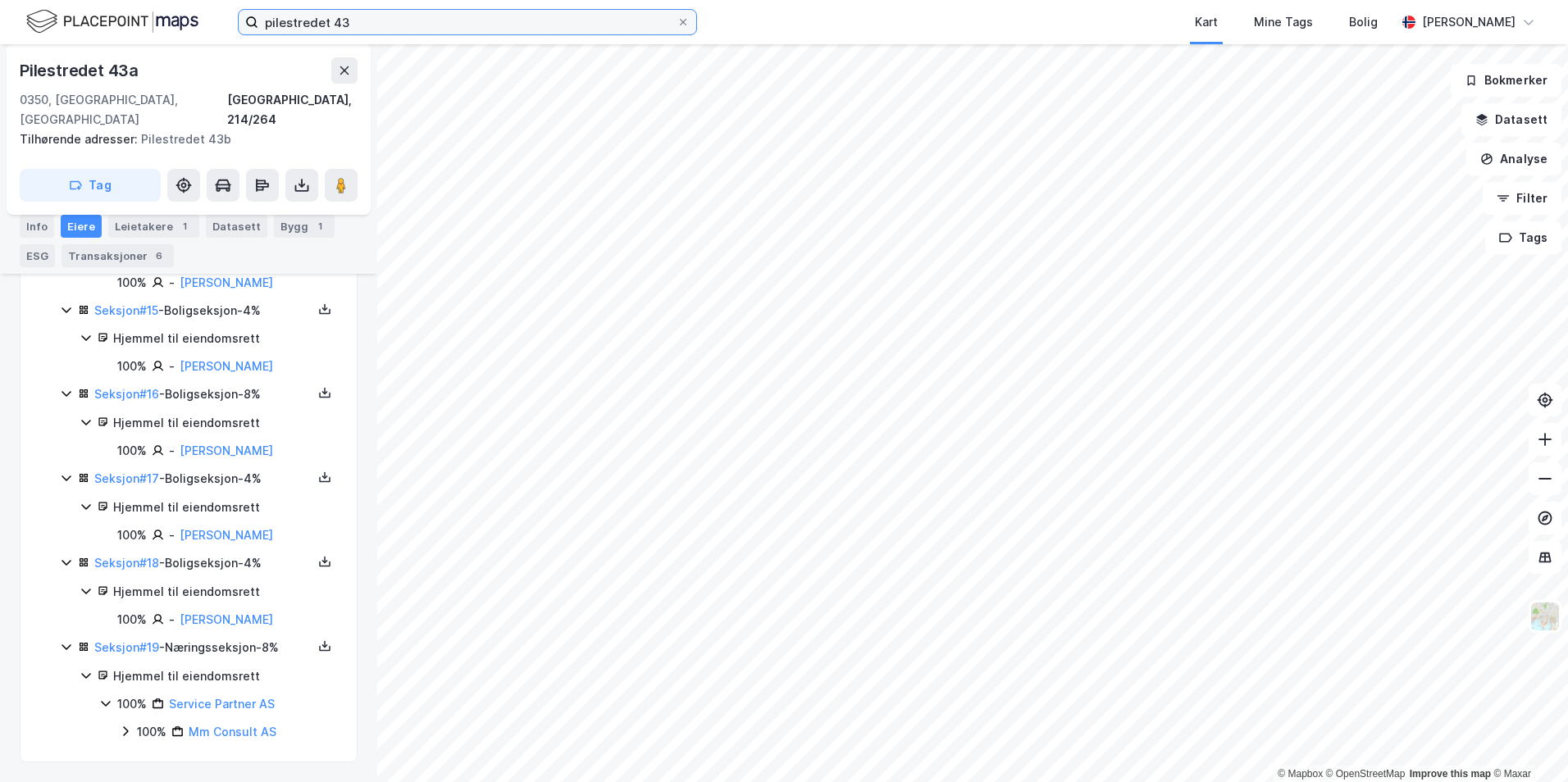
click at [351, 20] on input "pilestredet 43" at bounding box center [467, 22] width 418 height 25
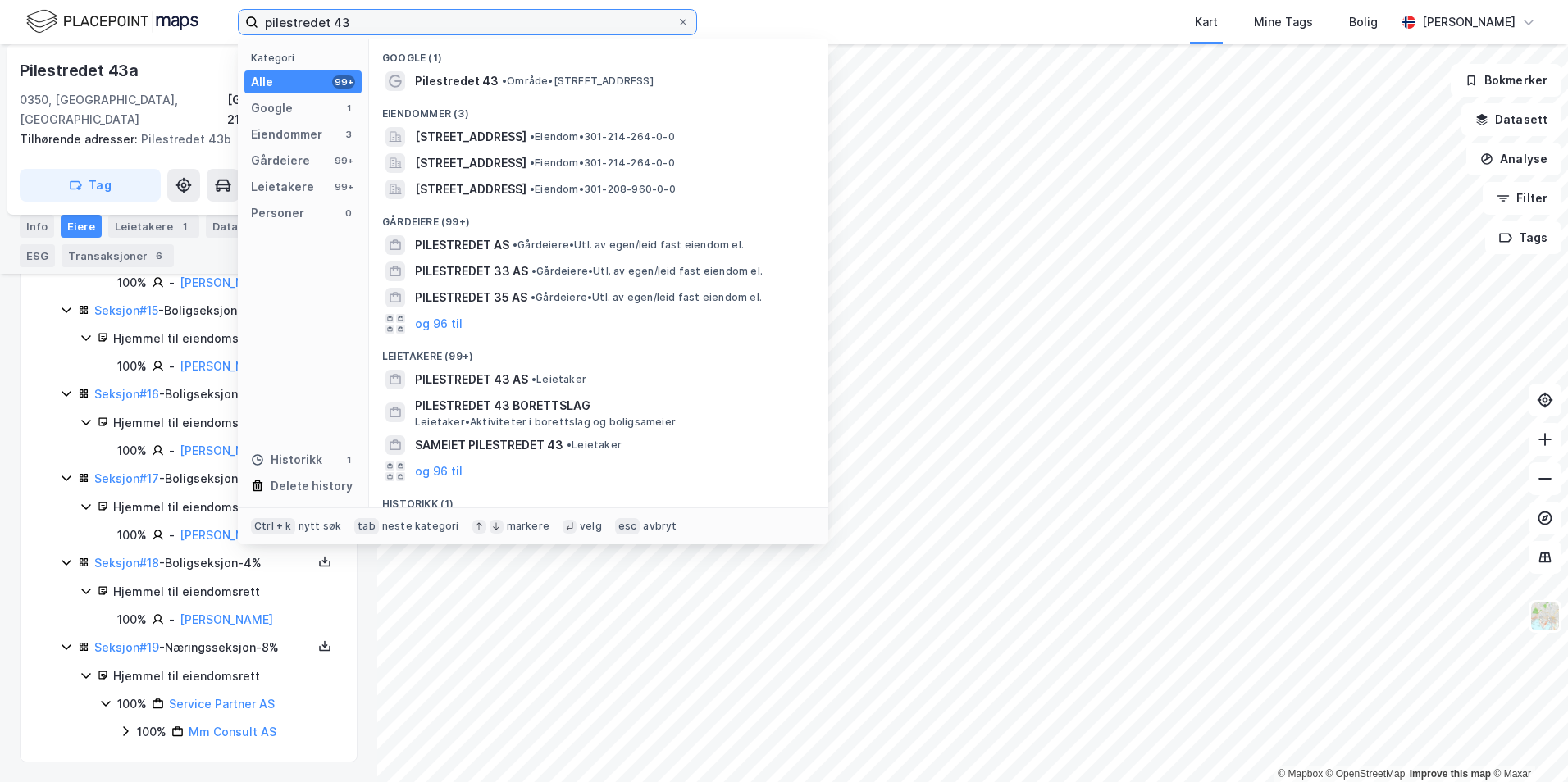
click at [351, 17] on input "pilestredet 43" at bounding box center [467, 22] width 418 height 25
click at [351, 18] on input "pilestredet 43" at bounding box center [467, 22] width 418 height 25
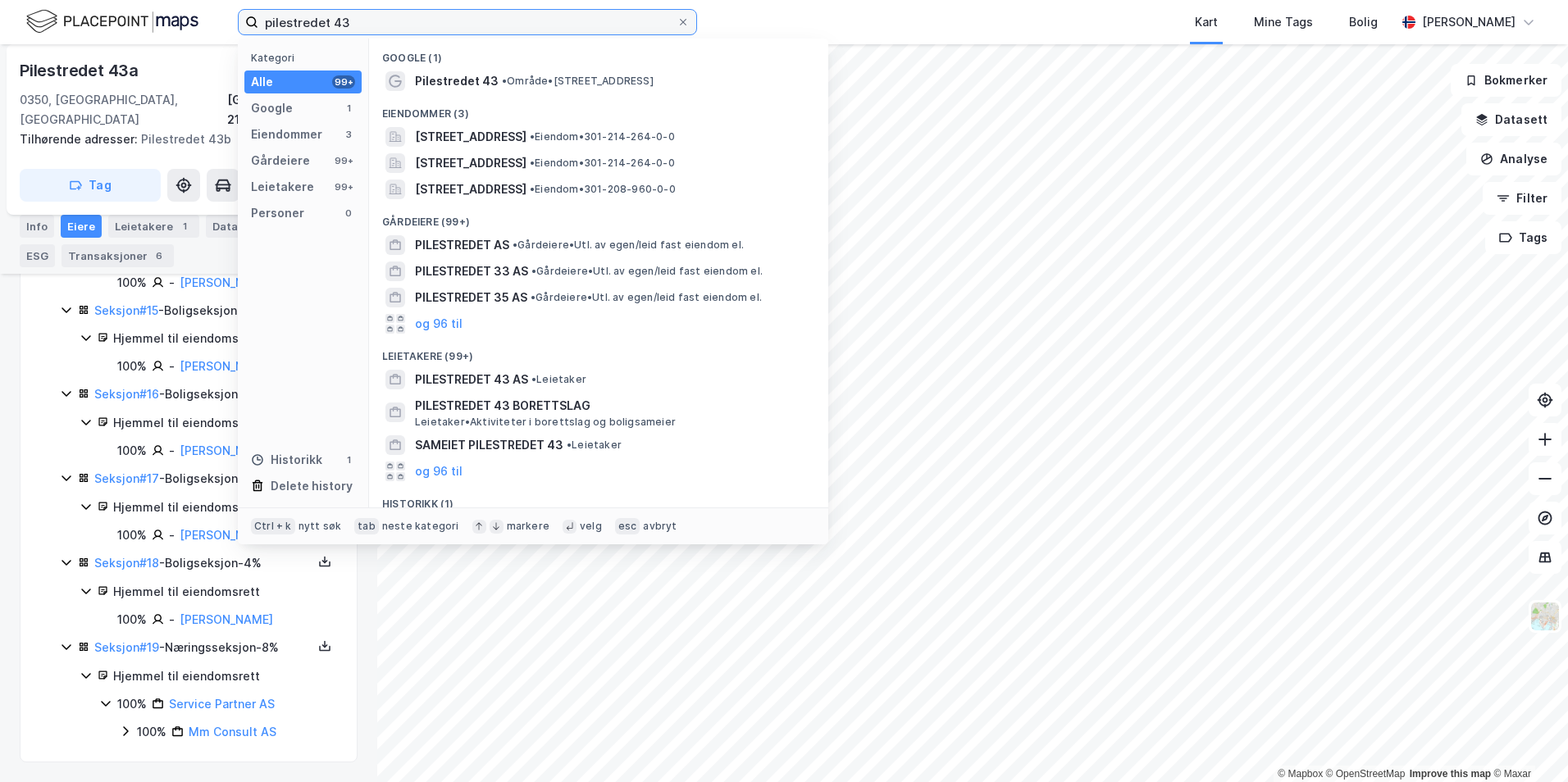
click at [351, 18] on input "pilestredet 43" at bounding box center [467, 22] width 418 height 25
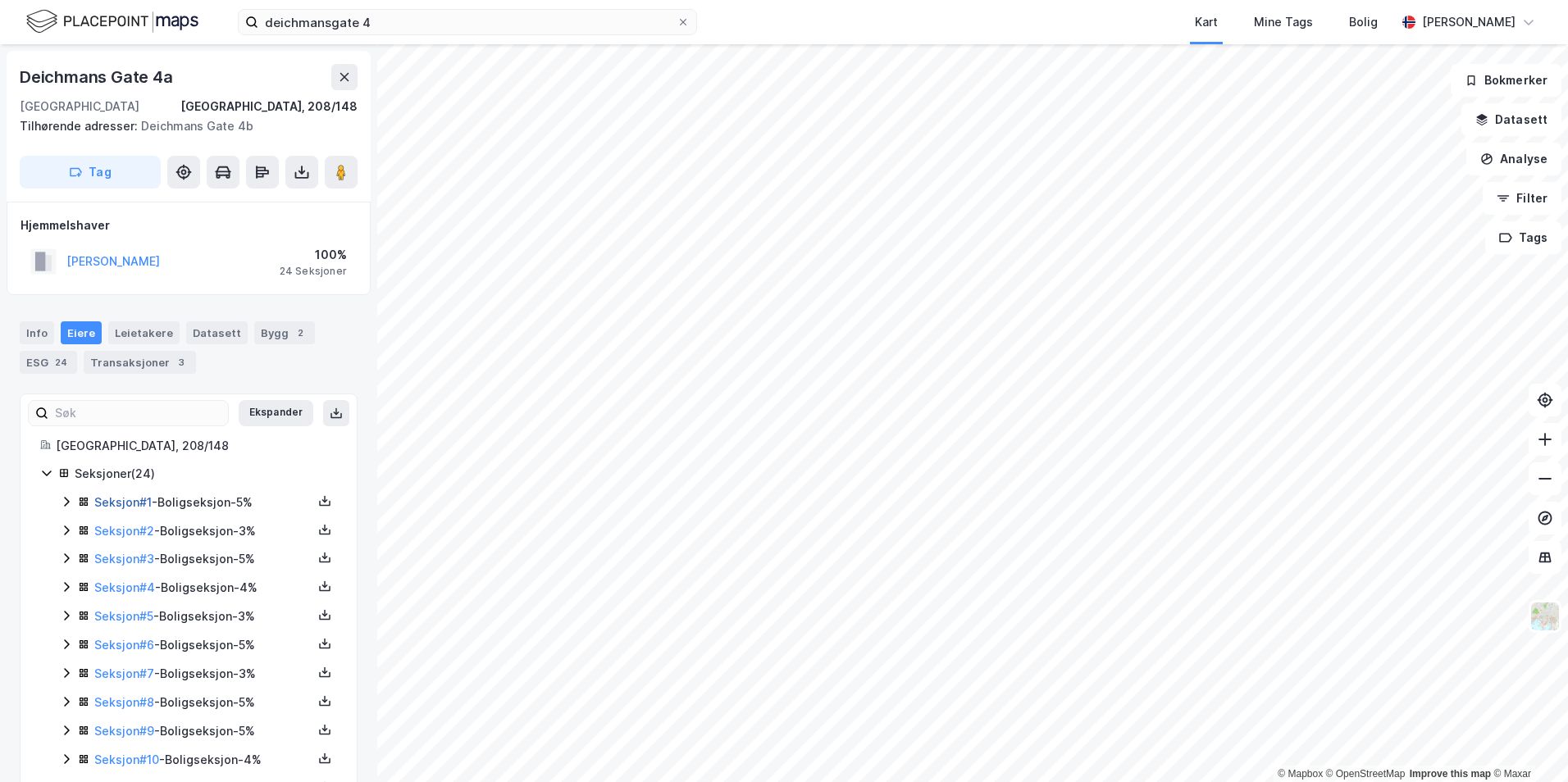
click at [127, 500] on link "Seksjon # 1" at bounding box center [122, 501] width 57 height 14
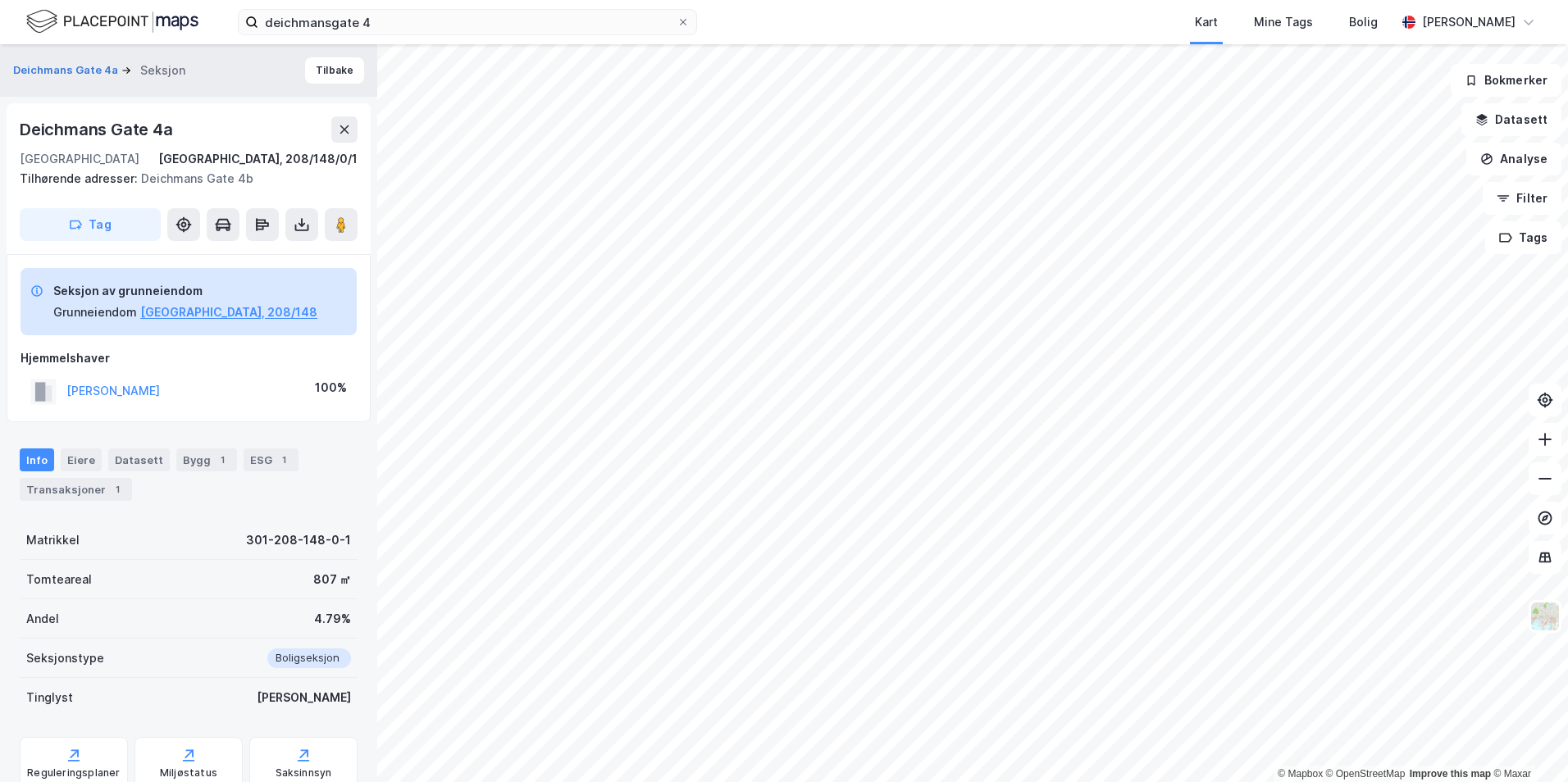
scroll to position [4, 0]
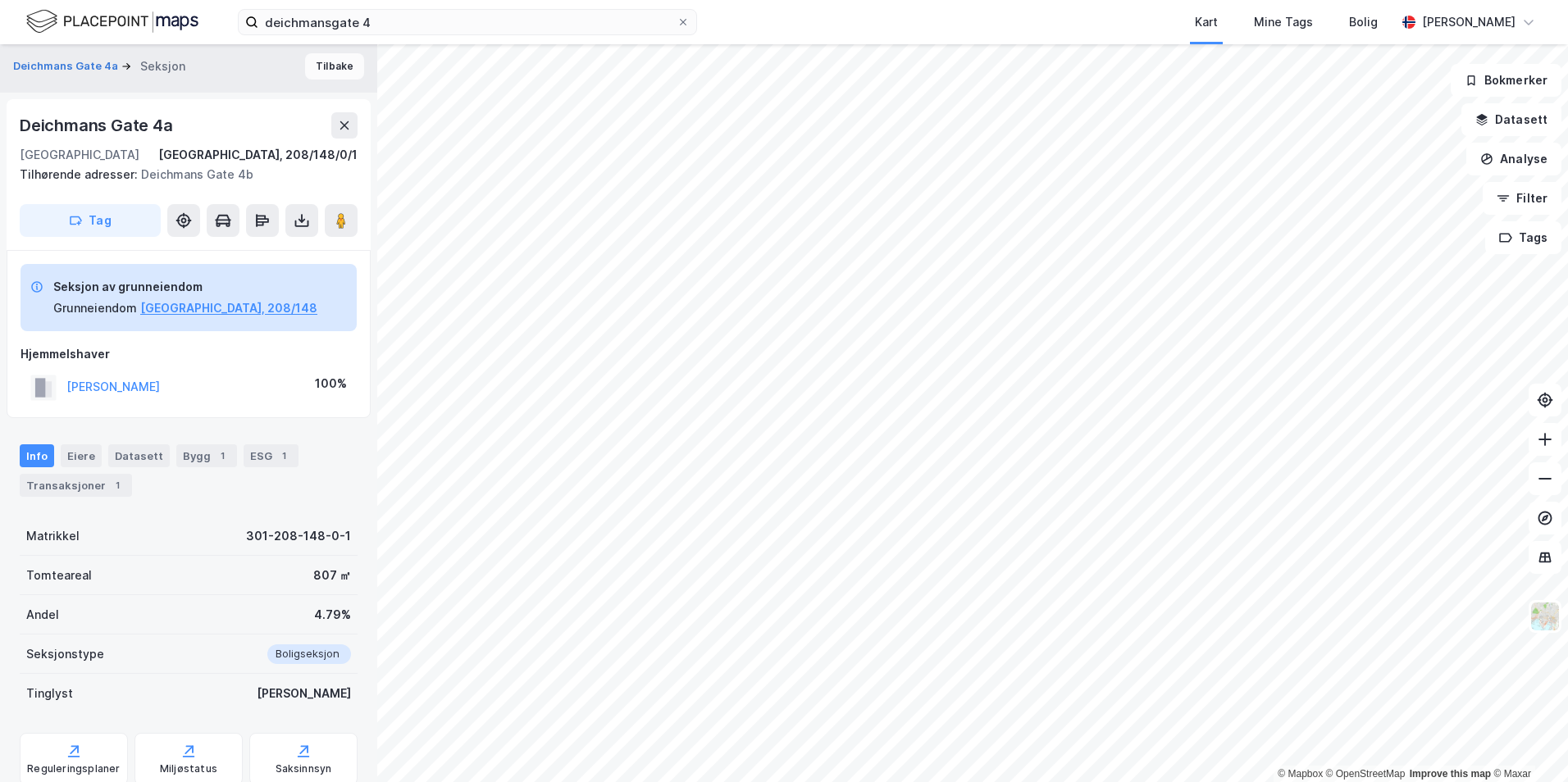
click at [324, 68] on button "Tilbake" at bounding box center [335, 66] width 59 height 26
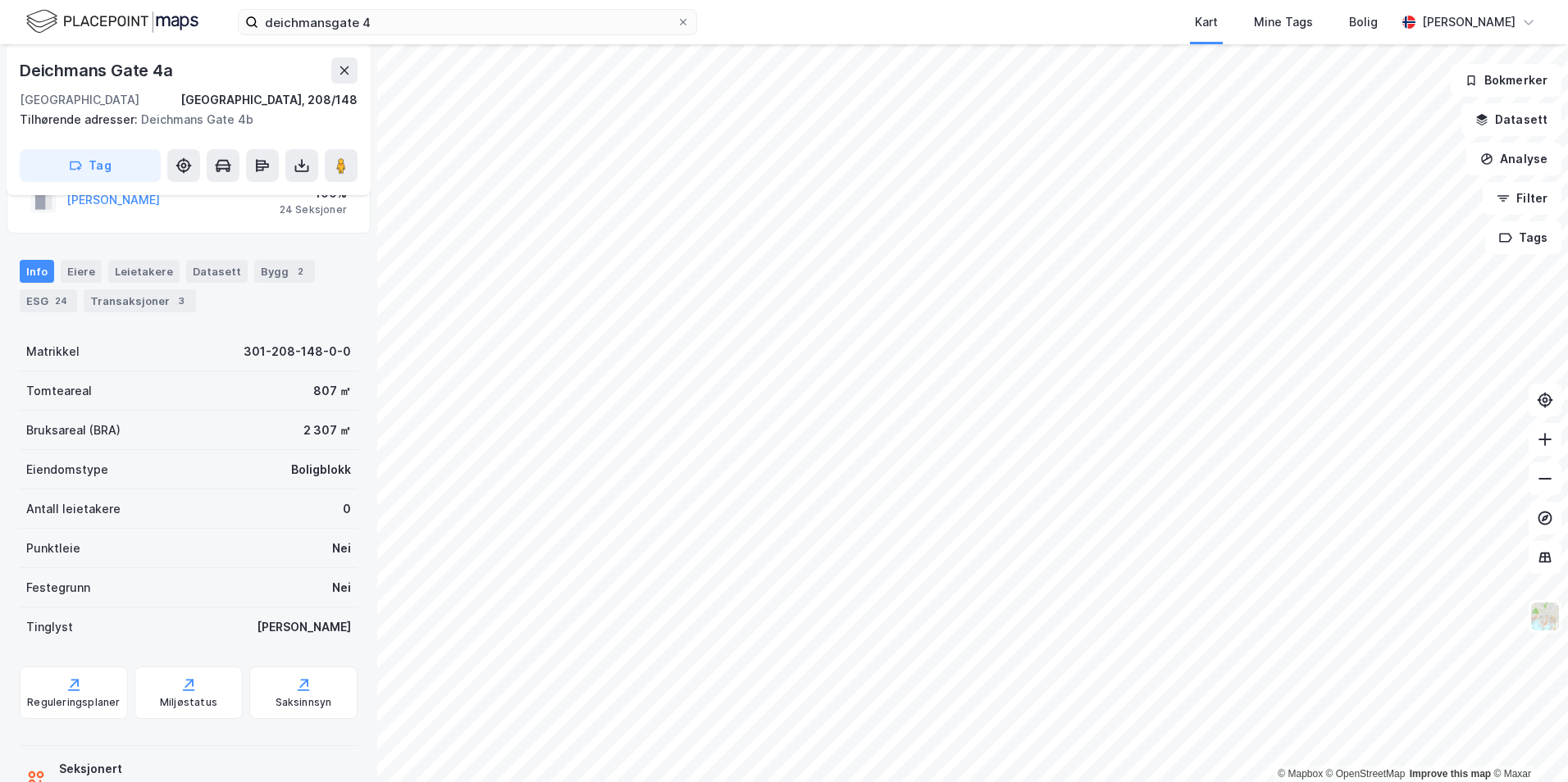
scroll to position [36, 0]
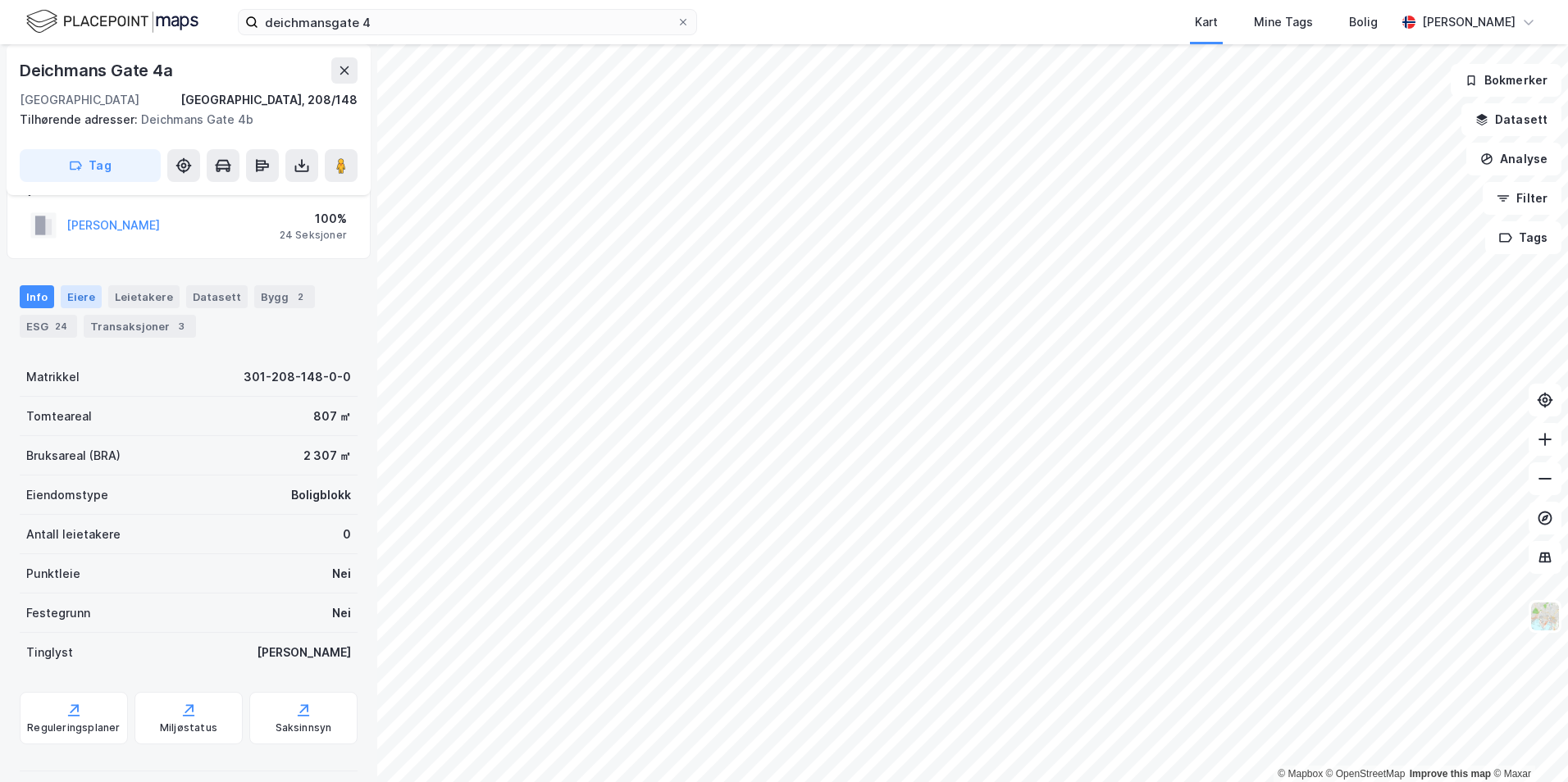
click at [66, 298] on div "Eiere" at bounding box center [81, 296] width 41 height 23
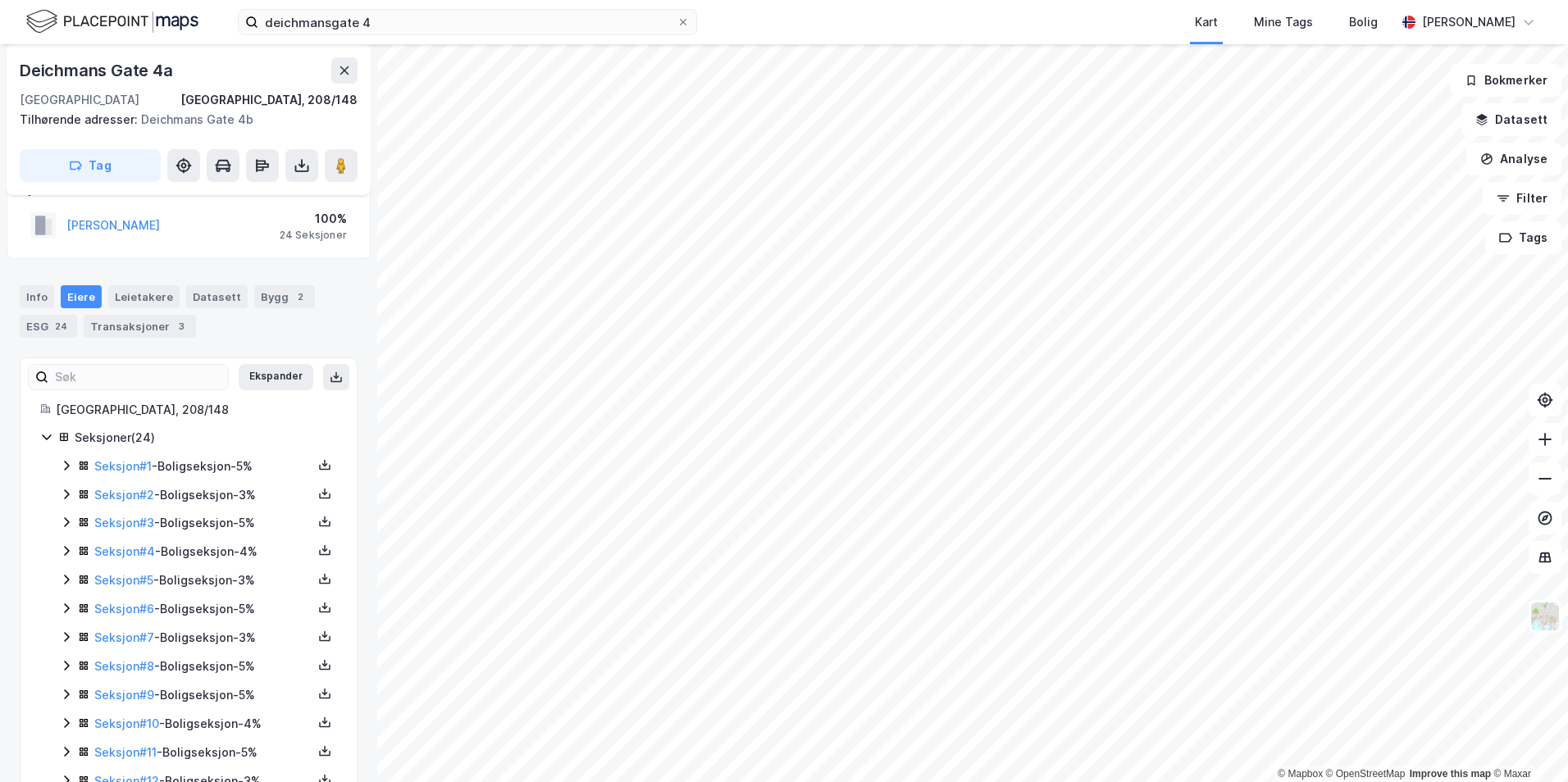
click at [63, 468] on icon at bounding box center [67, 466] width 13 height 13
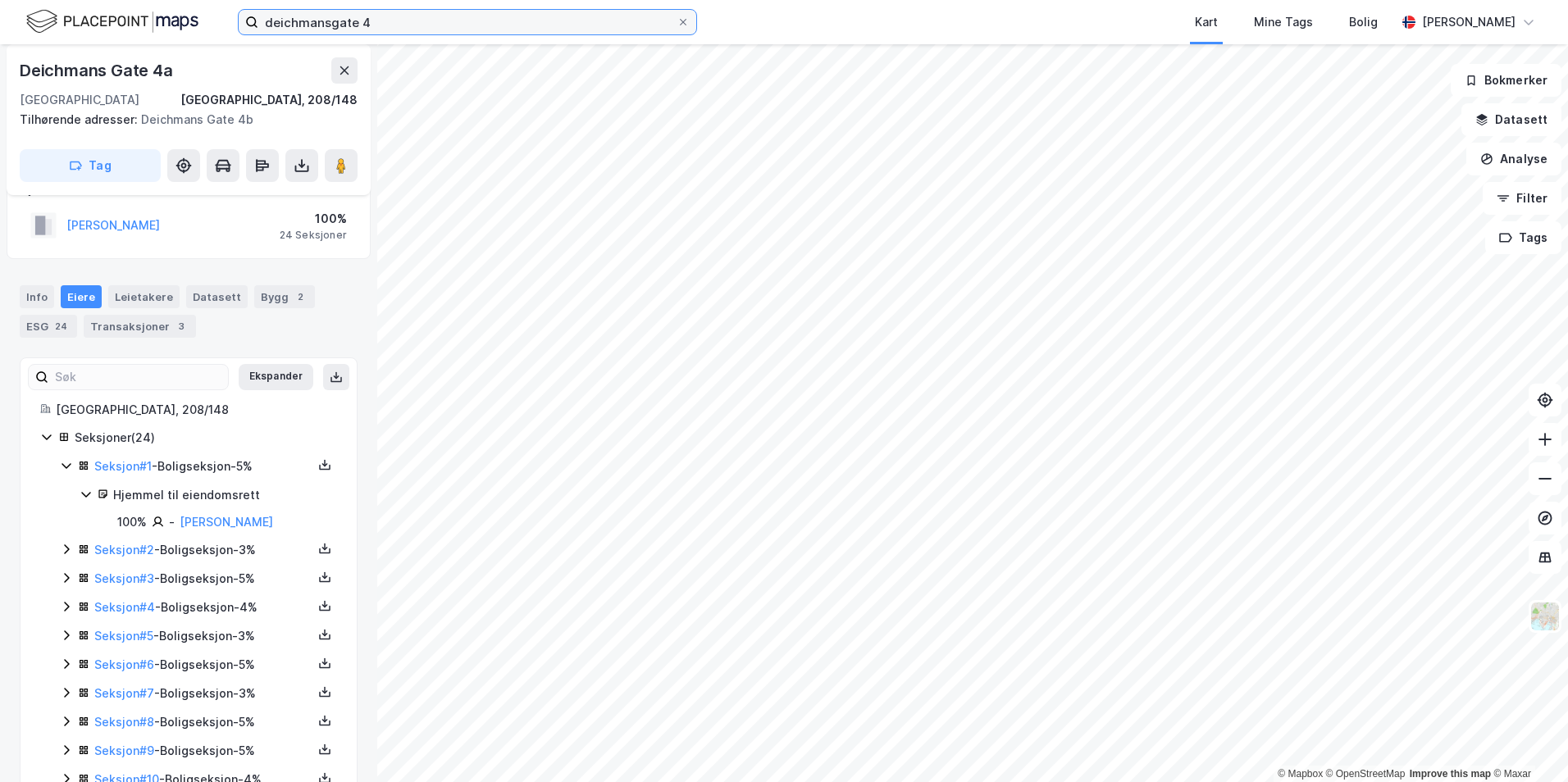
click at [377, 21] on input "deichmansgate 4" at bounding box center [467, 22] width 418 height 25
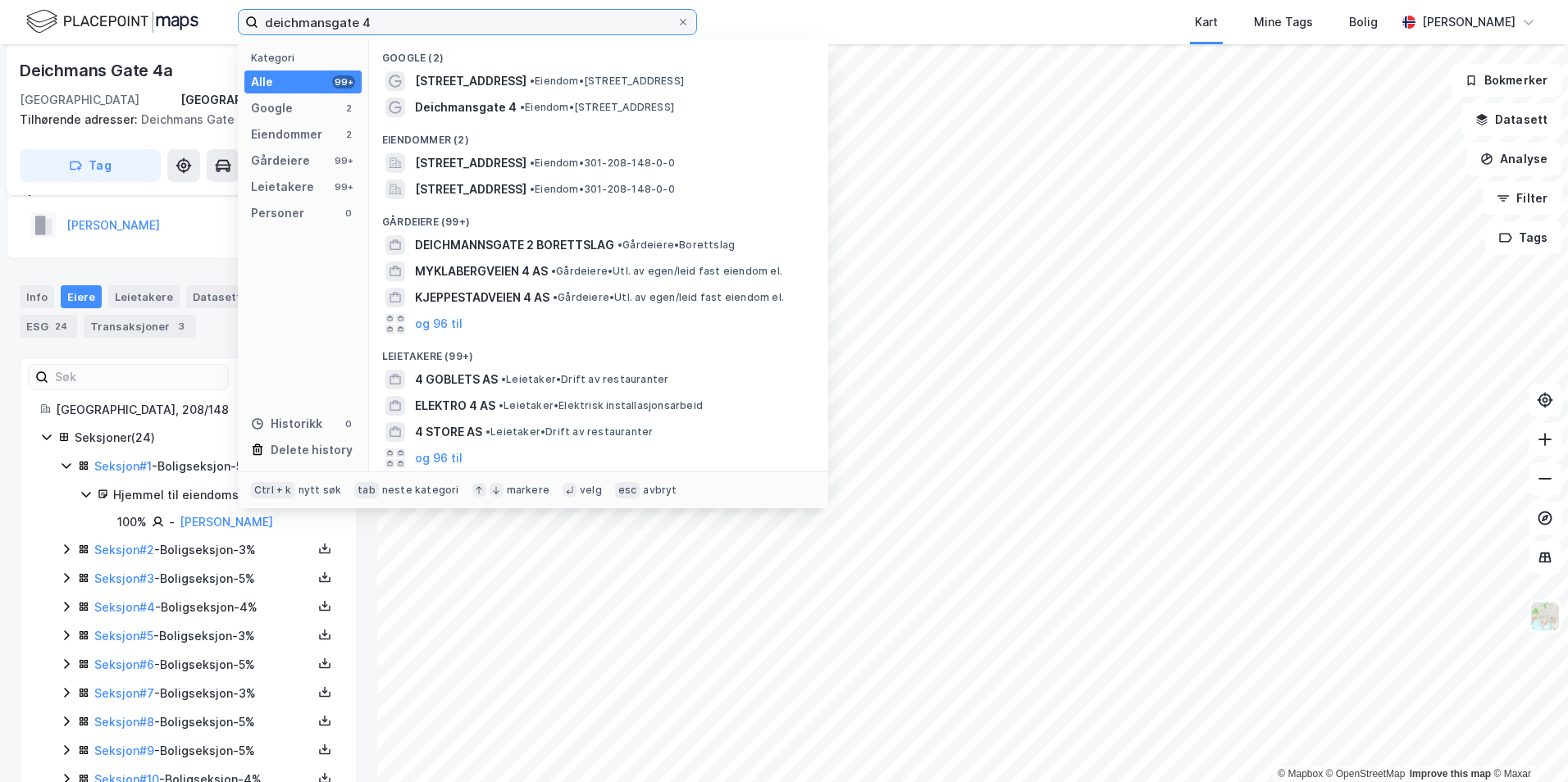
click at [377, 21] on input "deichmansgate 4" at bounding box center [467, 22] width 418 height 25
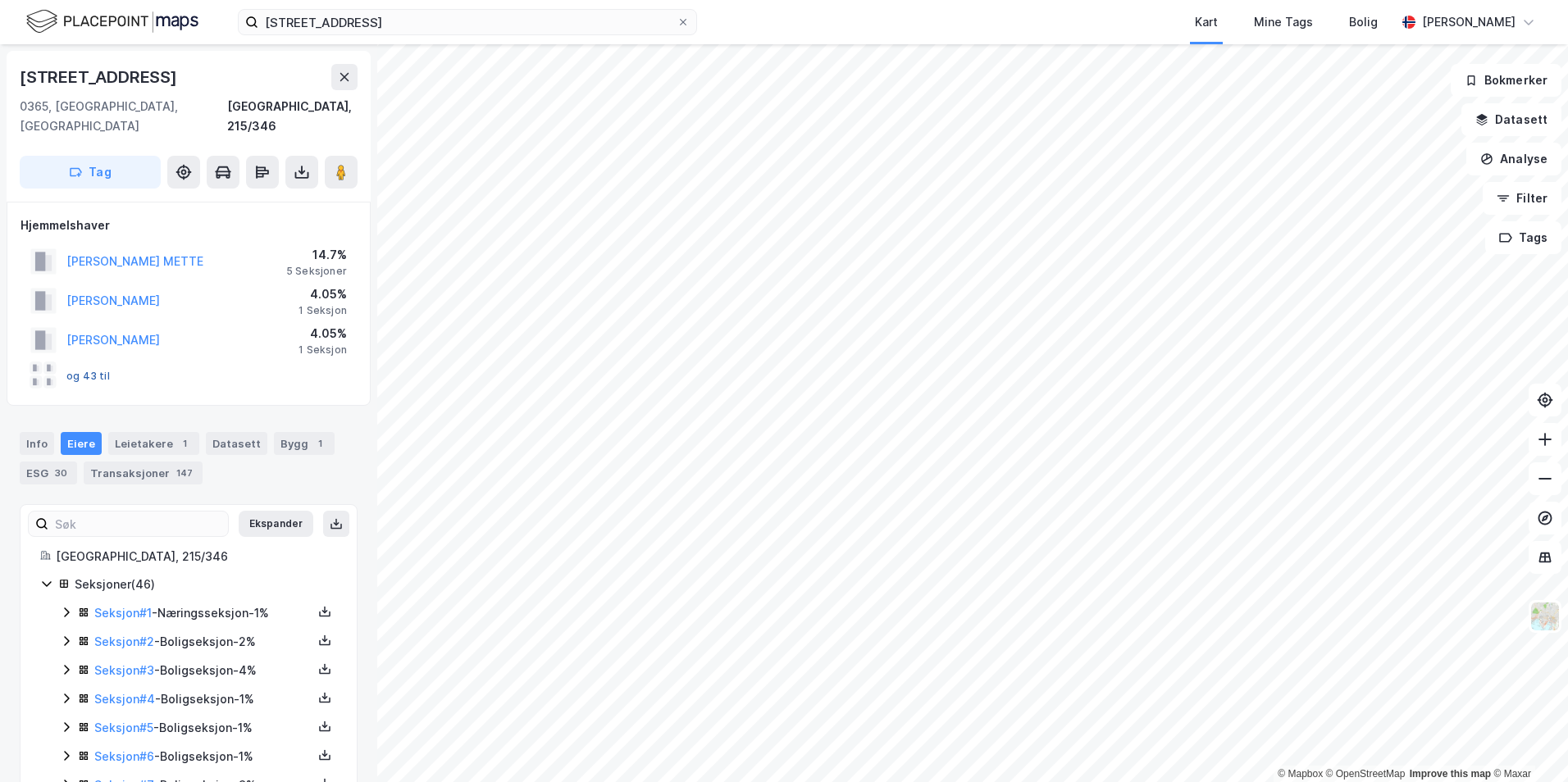
click at [0, 0] on button "og 43 til" at bounding box center [0, 0] width 0 height 0
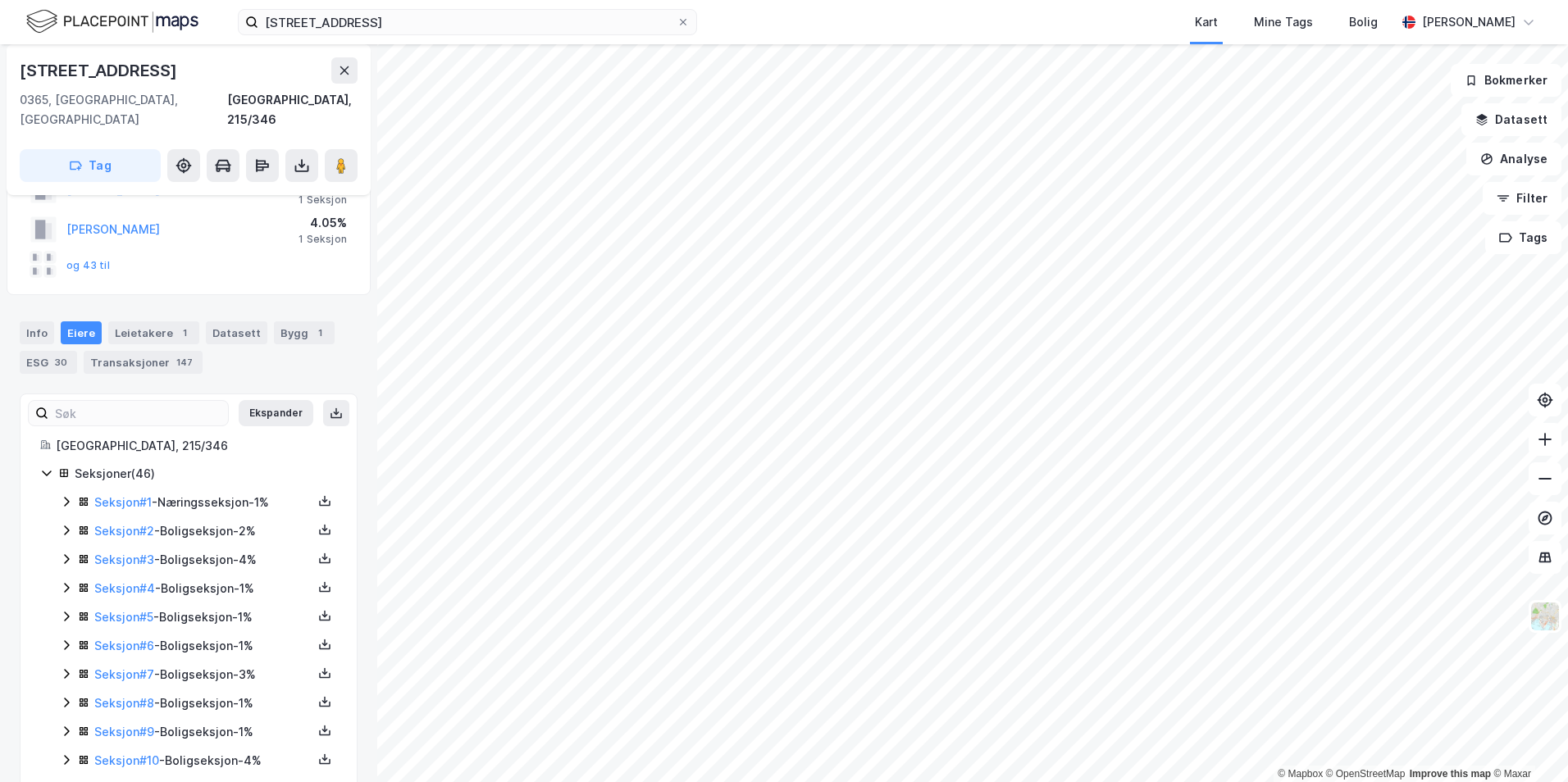
scroll to position [105, 0]
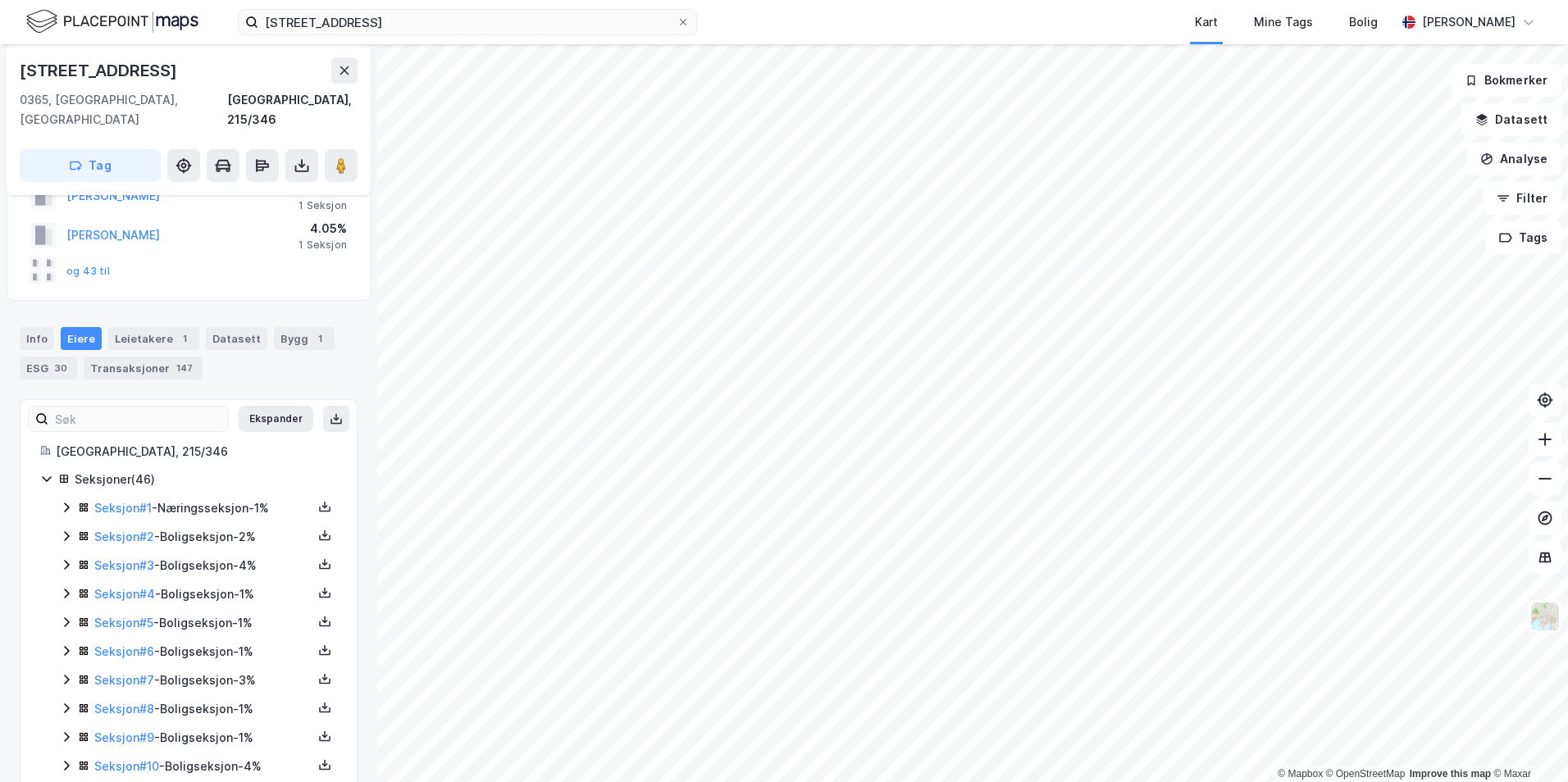
click at [69, 501] on icon at bounding box center [67, 508] width 13 height 13
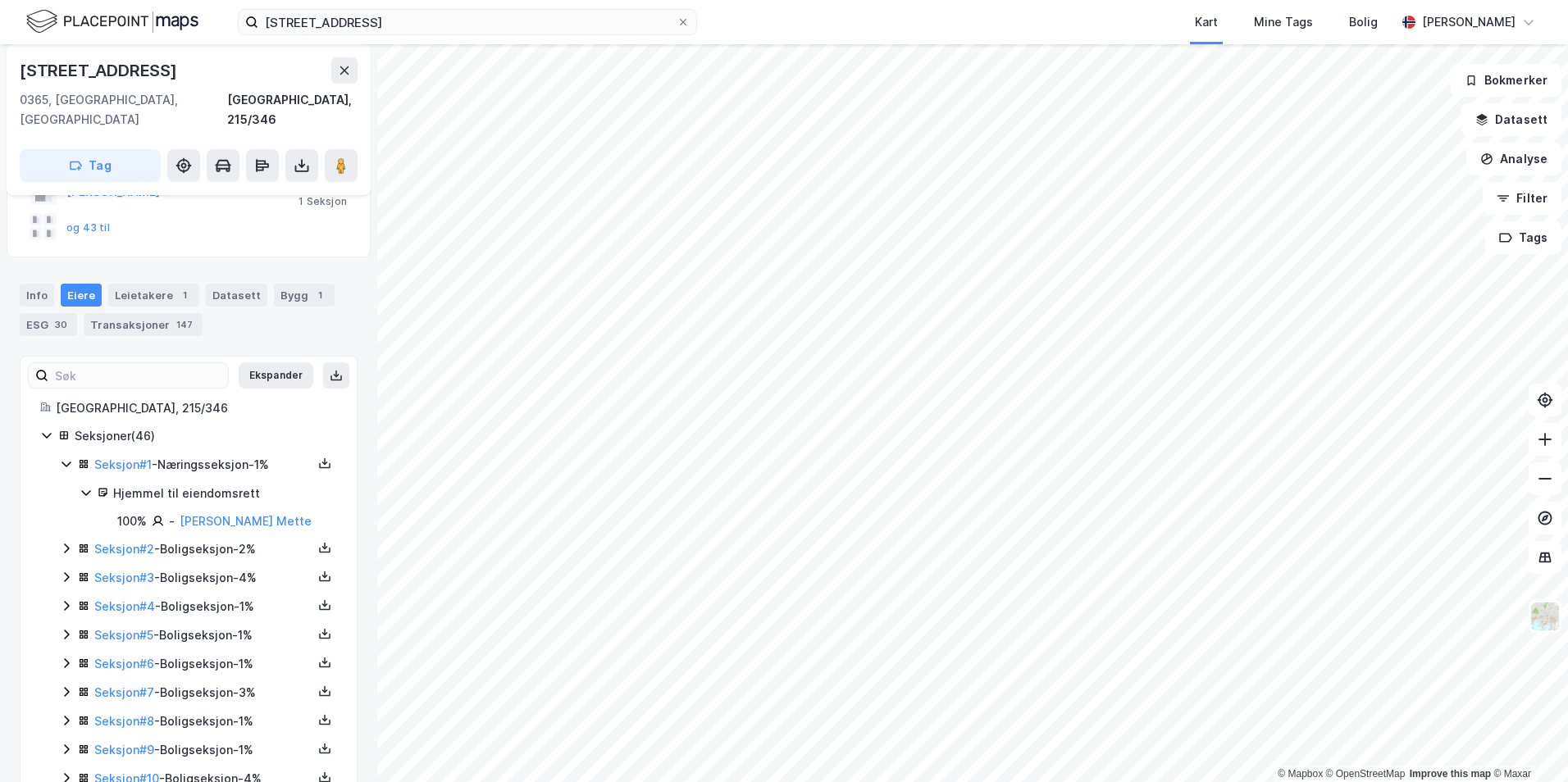
scroll to position [187, 0]
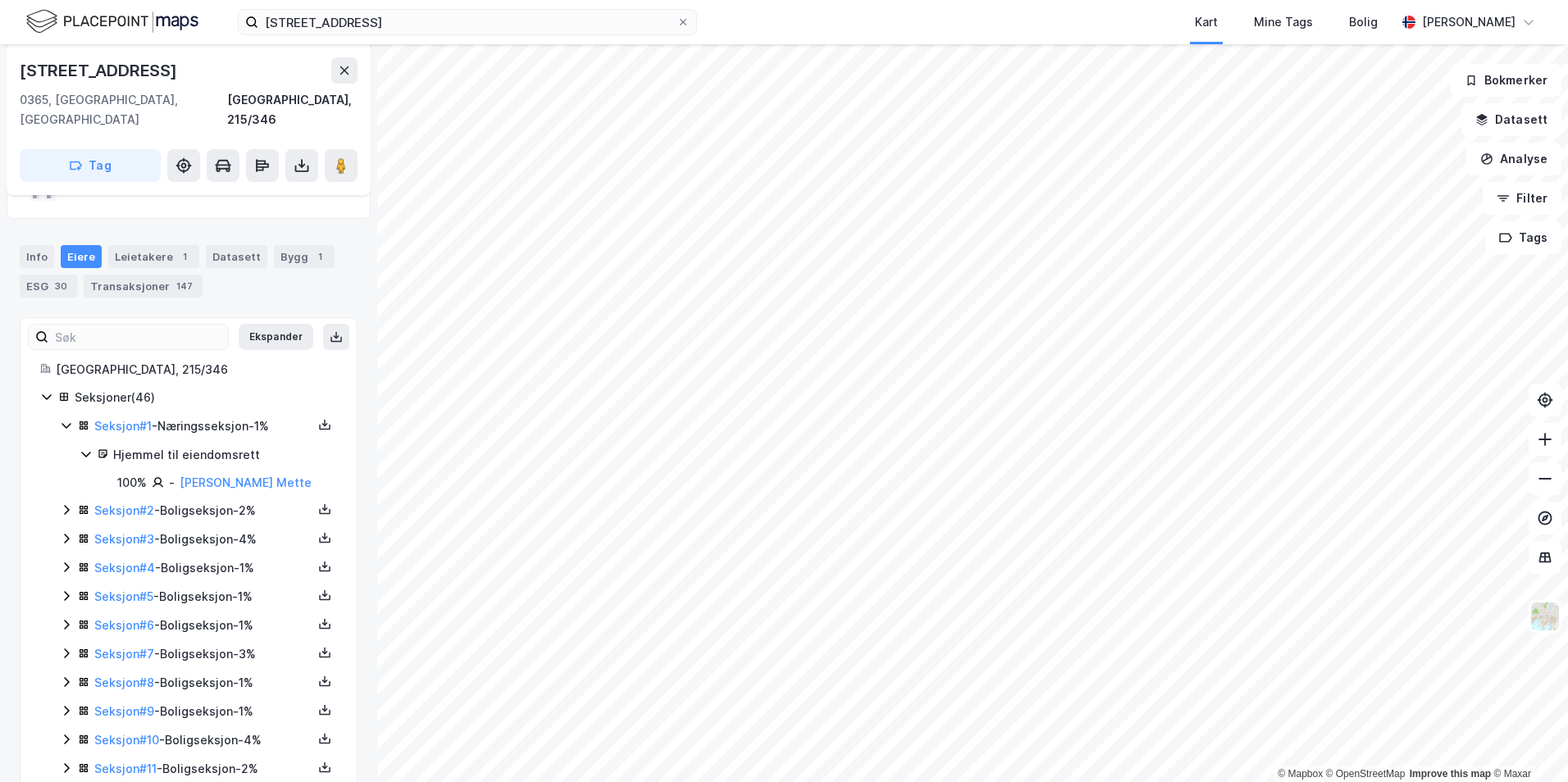
click at [67, 503] on icon at bounding box center [67, 509] width 13 height 13
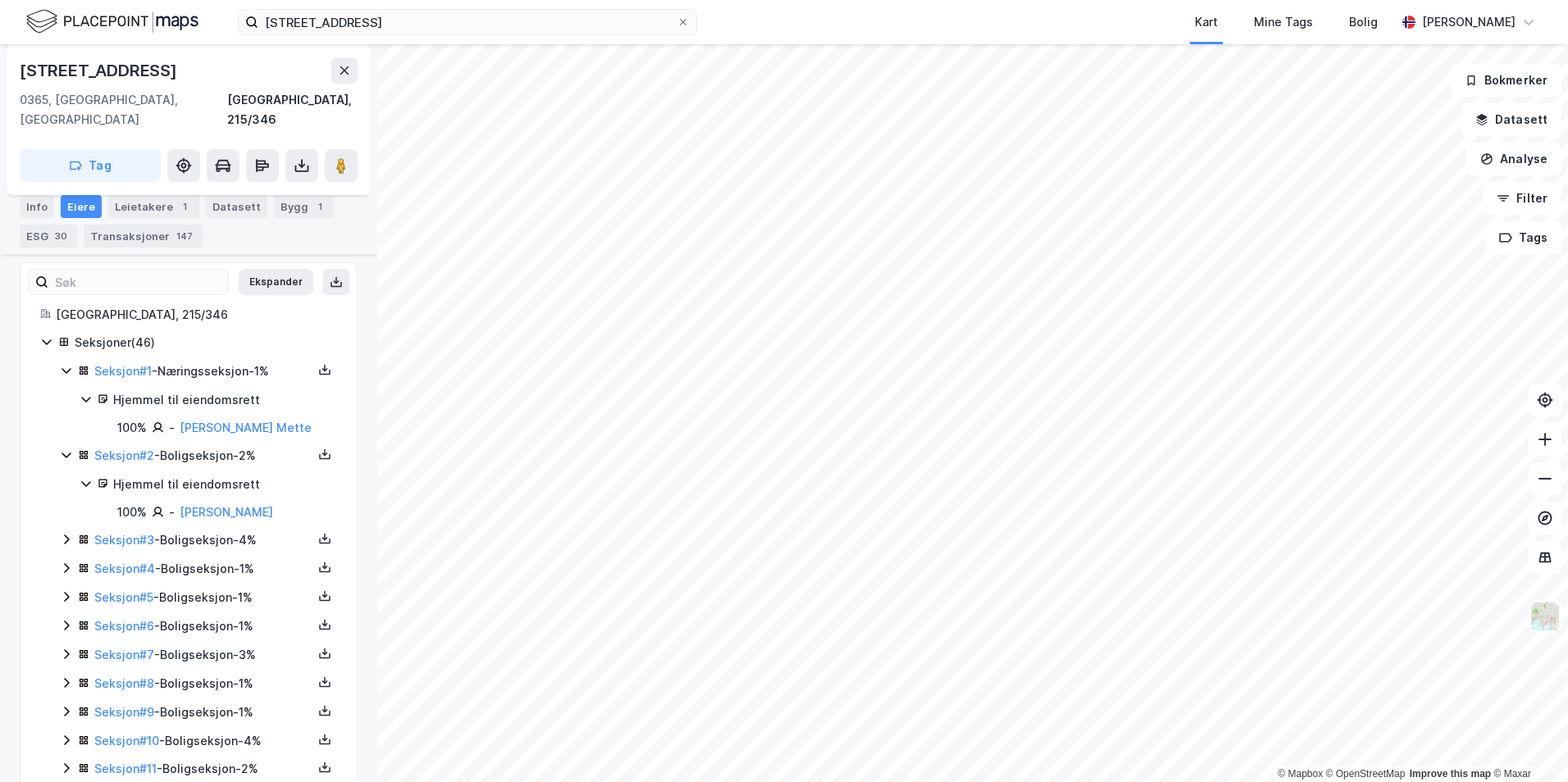
scroll to position [269, 0]
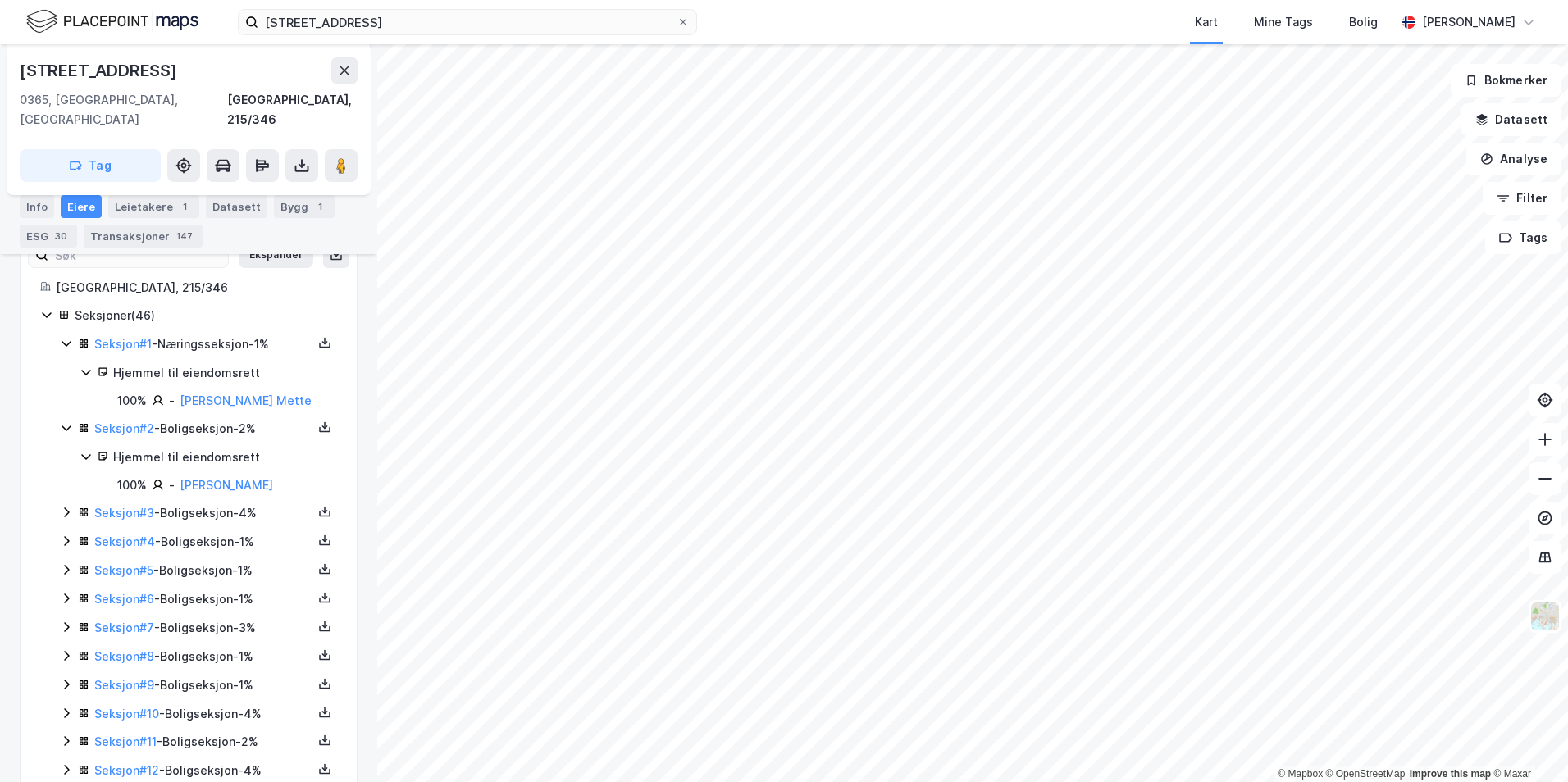
click at [66, 508] on icon at bounding box center [66, 512] width 5 height 10
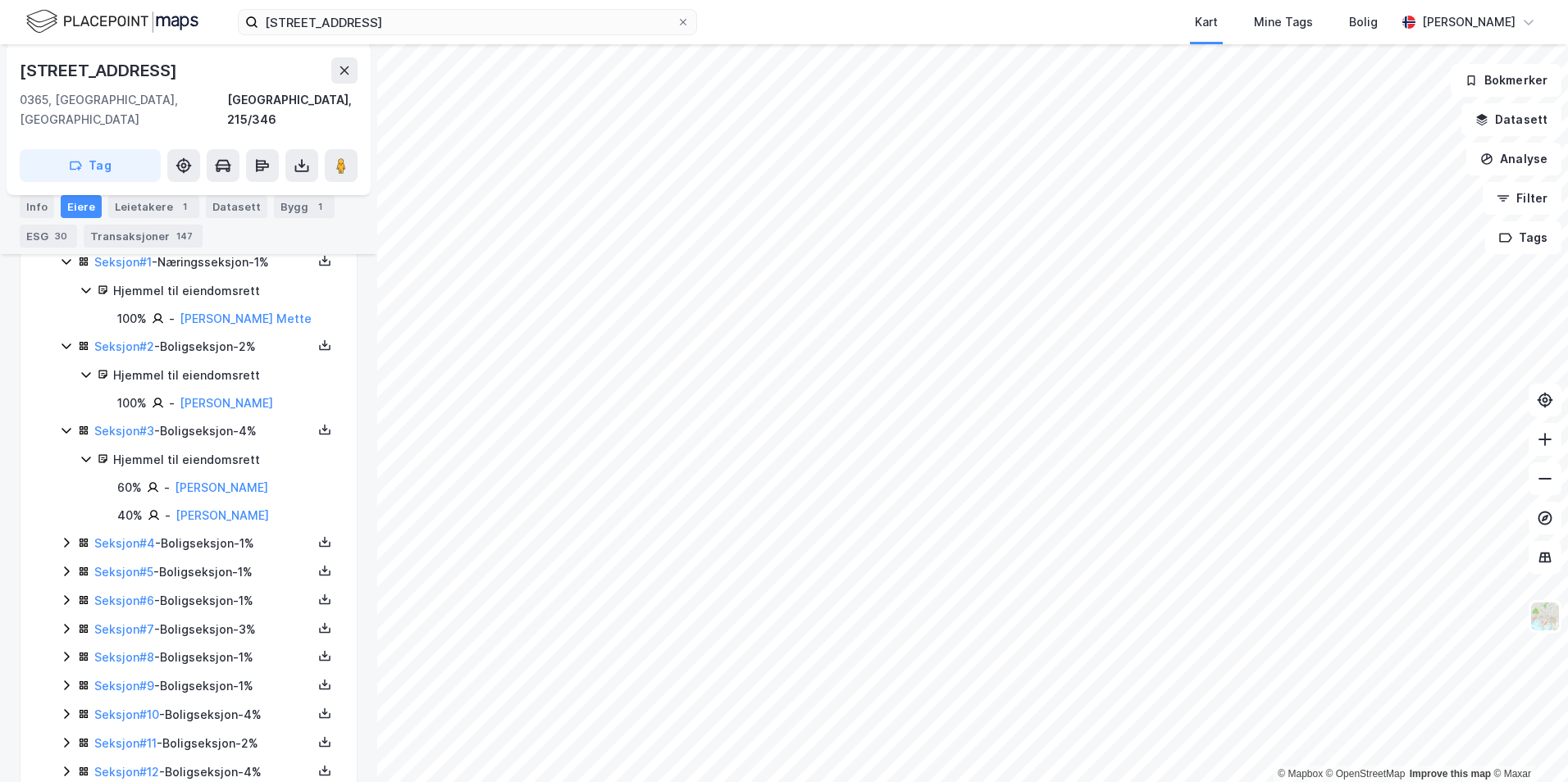
click at [65, 503] on div "Seksjon # 3 - Boligseksjon - 4% Hjemmel til eiendomsrett 60% - Nyhus Haakon 40%…" at bounding box center [199, 473] width 277 height 104
click at [65, 538] on icon at bounding box center [66, 542] width 5 height 10
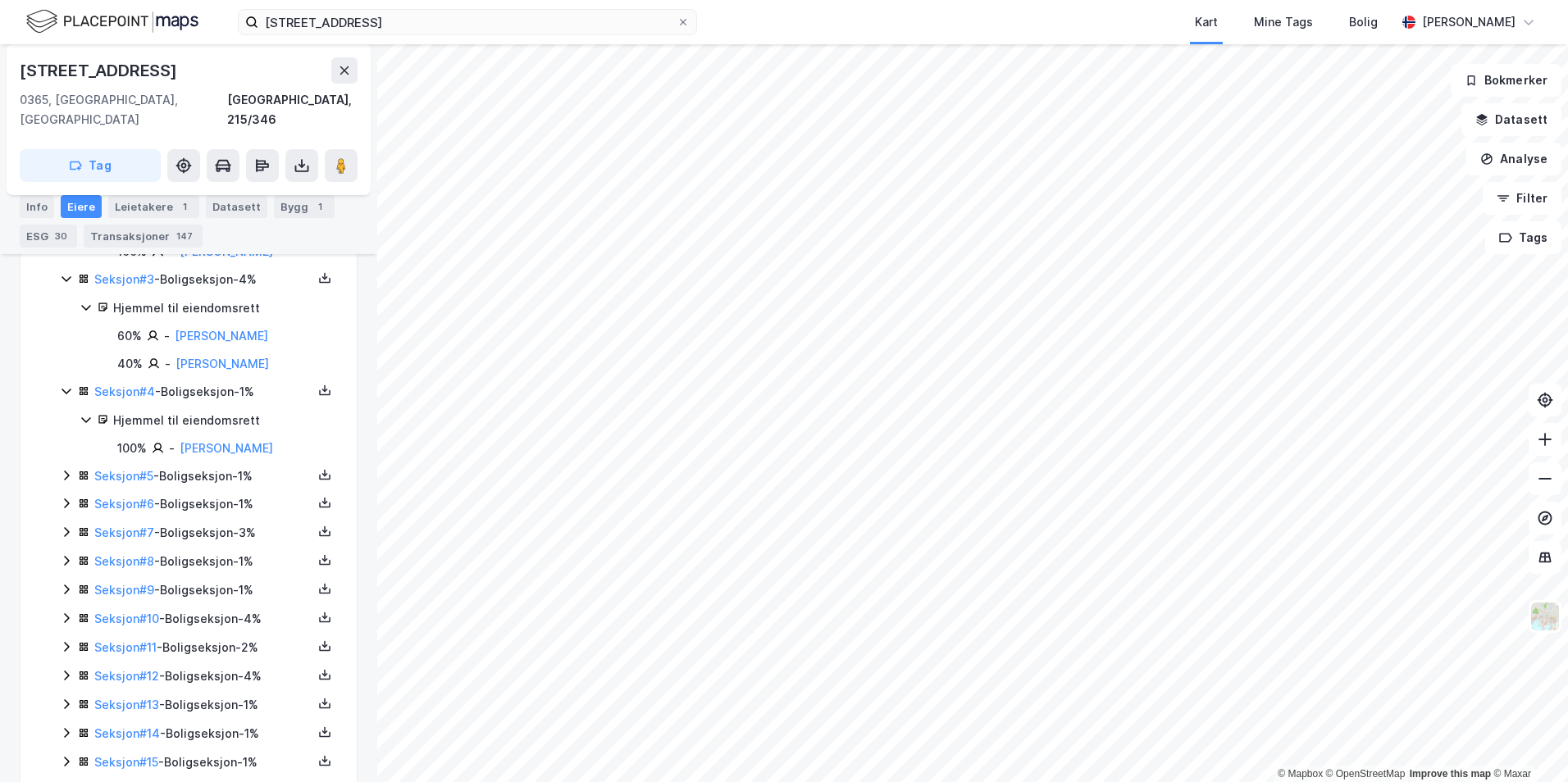
scroll to position [515, 0]
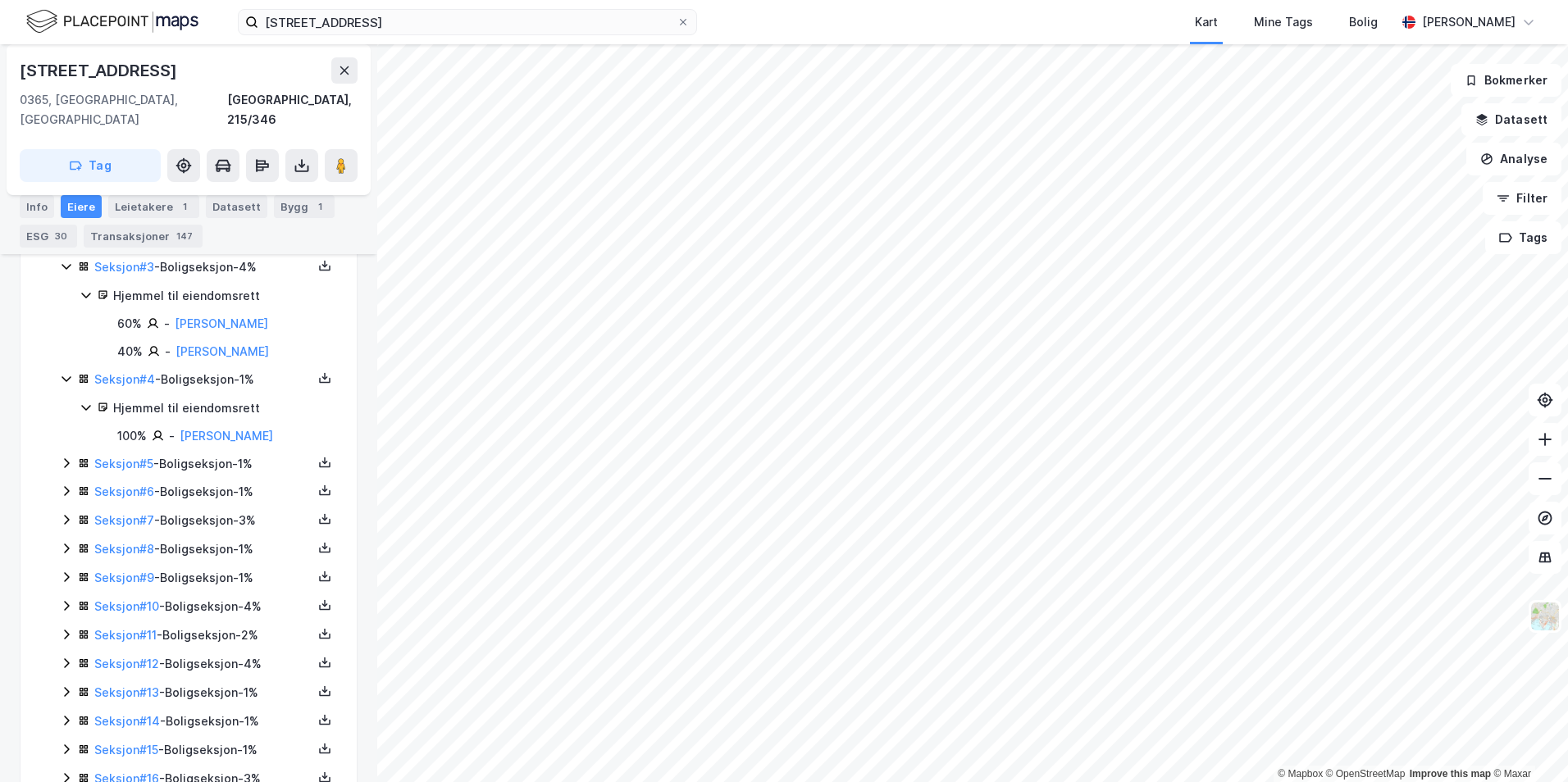
click at [61, 457] on icon at bounding box center [67, 463] width 13 height 13
click at [69, 540] on icon at bounding box center [67, 547] width 13 height 13
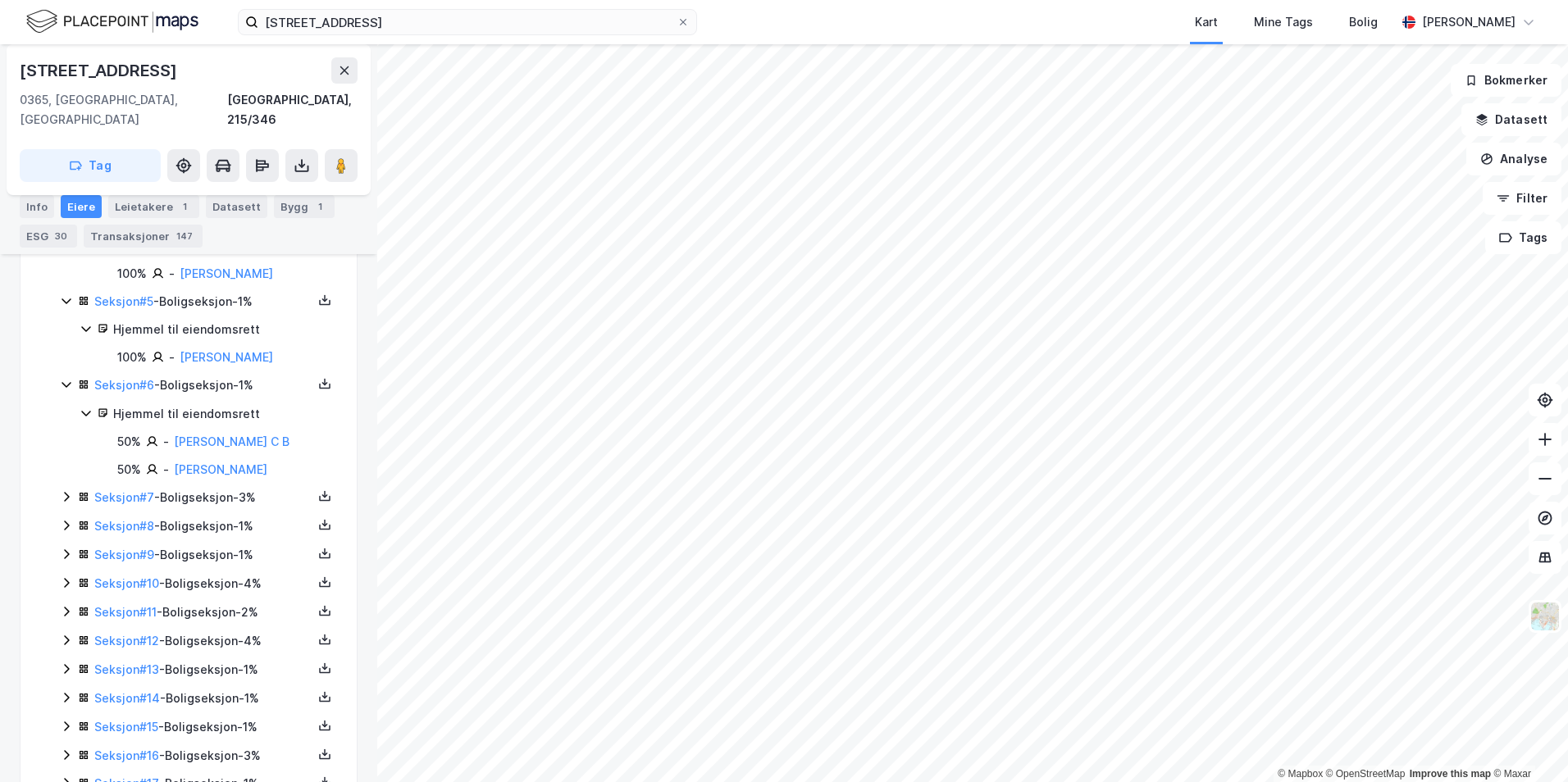
scroll to position [679, 0]
click at [61, 487] on div "Seksjon # 7 - Boligseksjon - 3%" at bounding box center [199, 497] width 277 height 20
click at [68, 493] on icon at bounding box center [66, 498] width 5 height 10
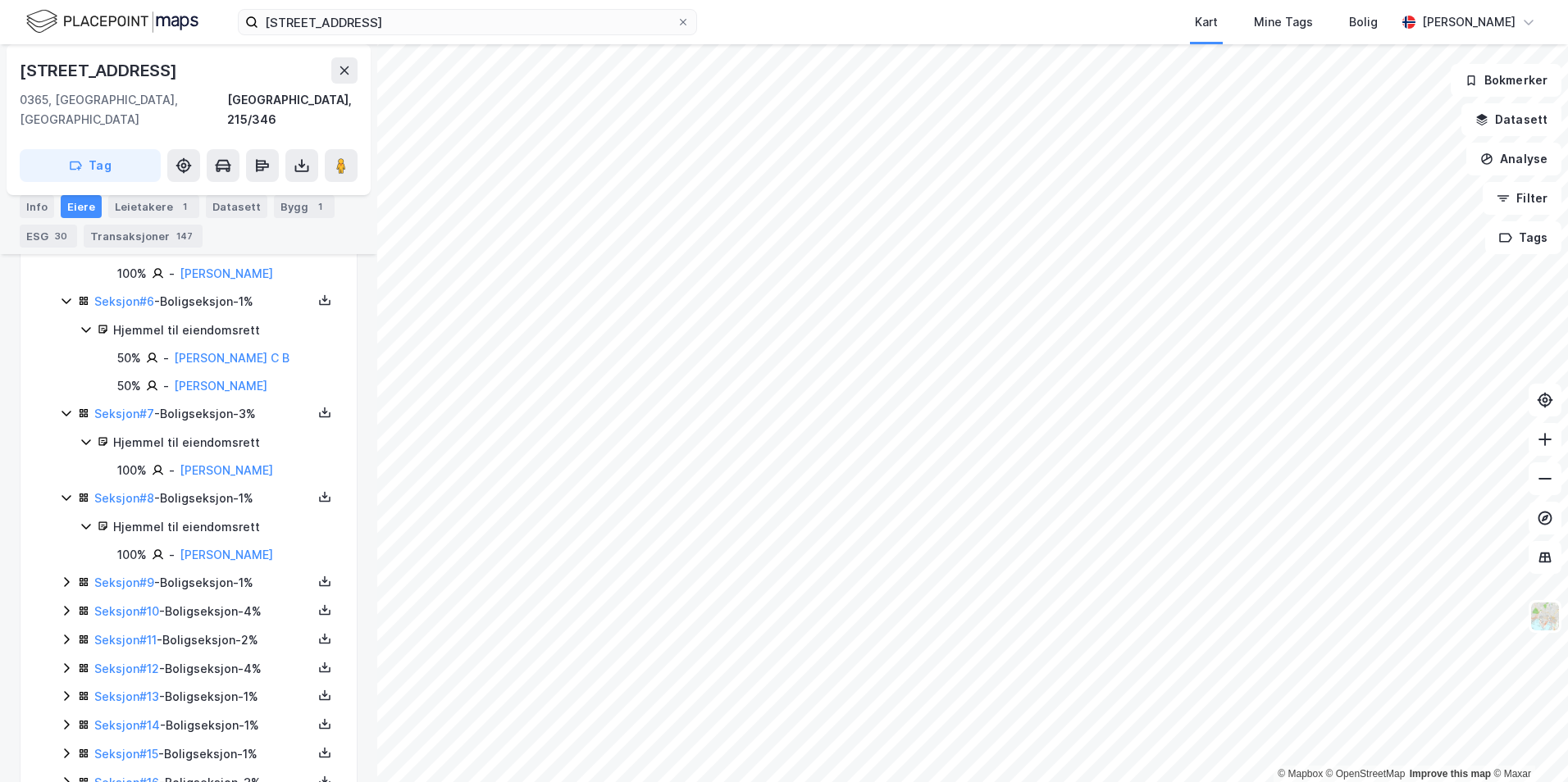
click at [67, 576] on icon at bounding box center [67, 582] width 13 height 13
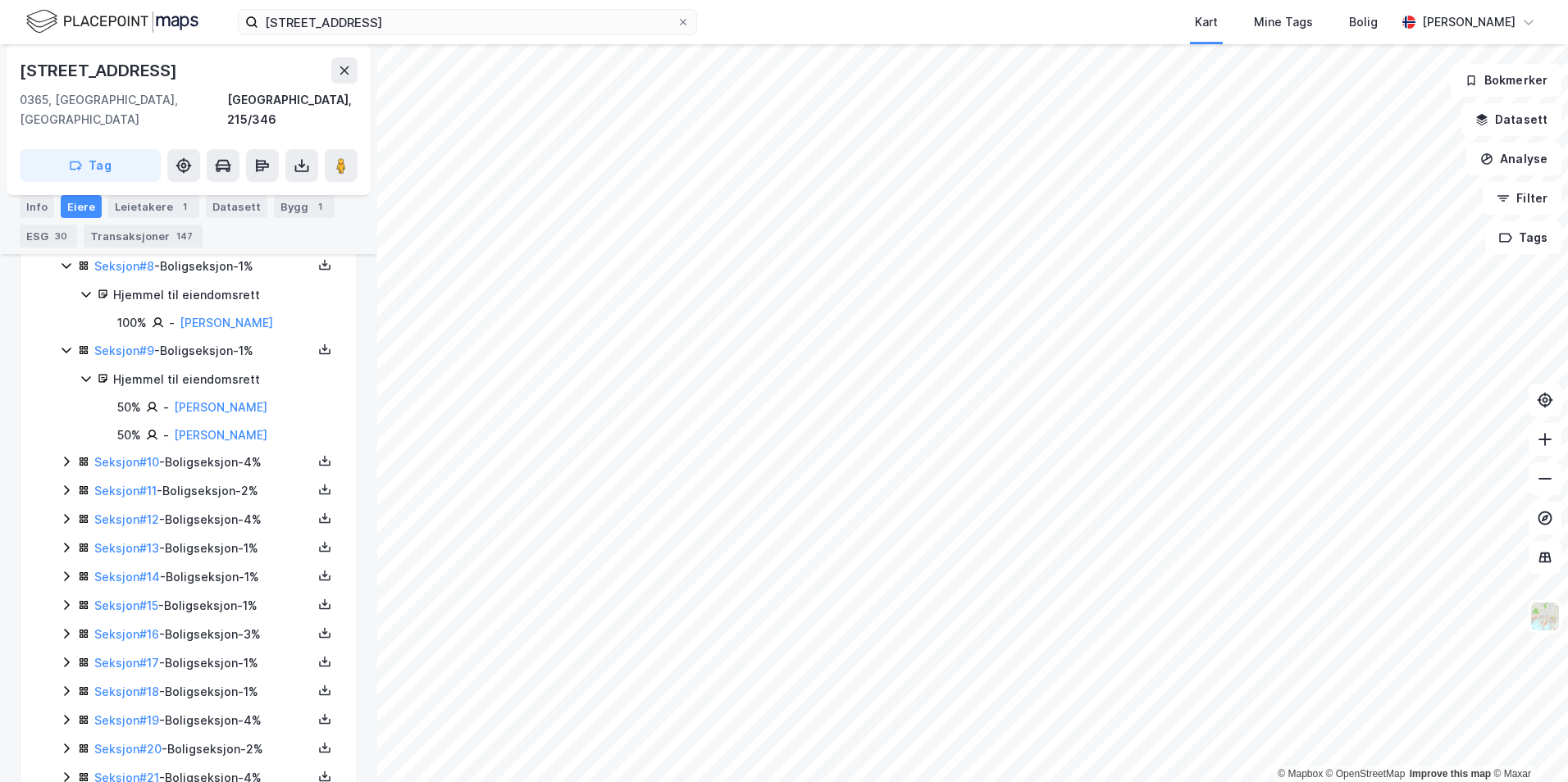
scroll to position [1007, 0]
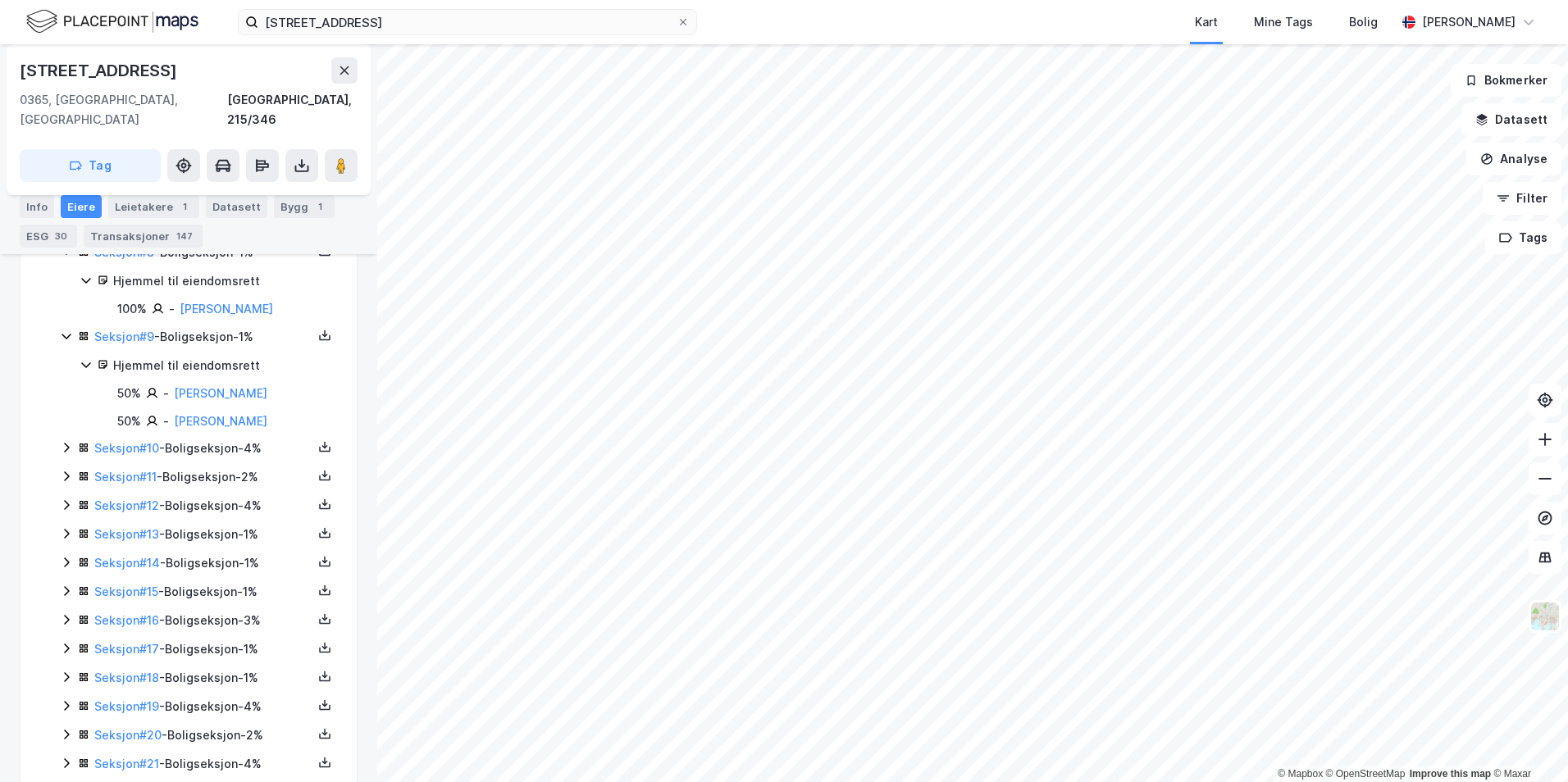
click at [67, 438] on div "Seksjon # 10 - Boligseksjon - 4%" at bounding box center [199, 448] width 277 height 20
click at [67, 441] on icon at bounding box center [67, 448] width 13 height 13
click at [69, 526] on icon at bounding box center [67, 532] width 13 height 13
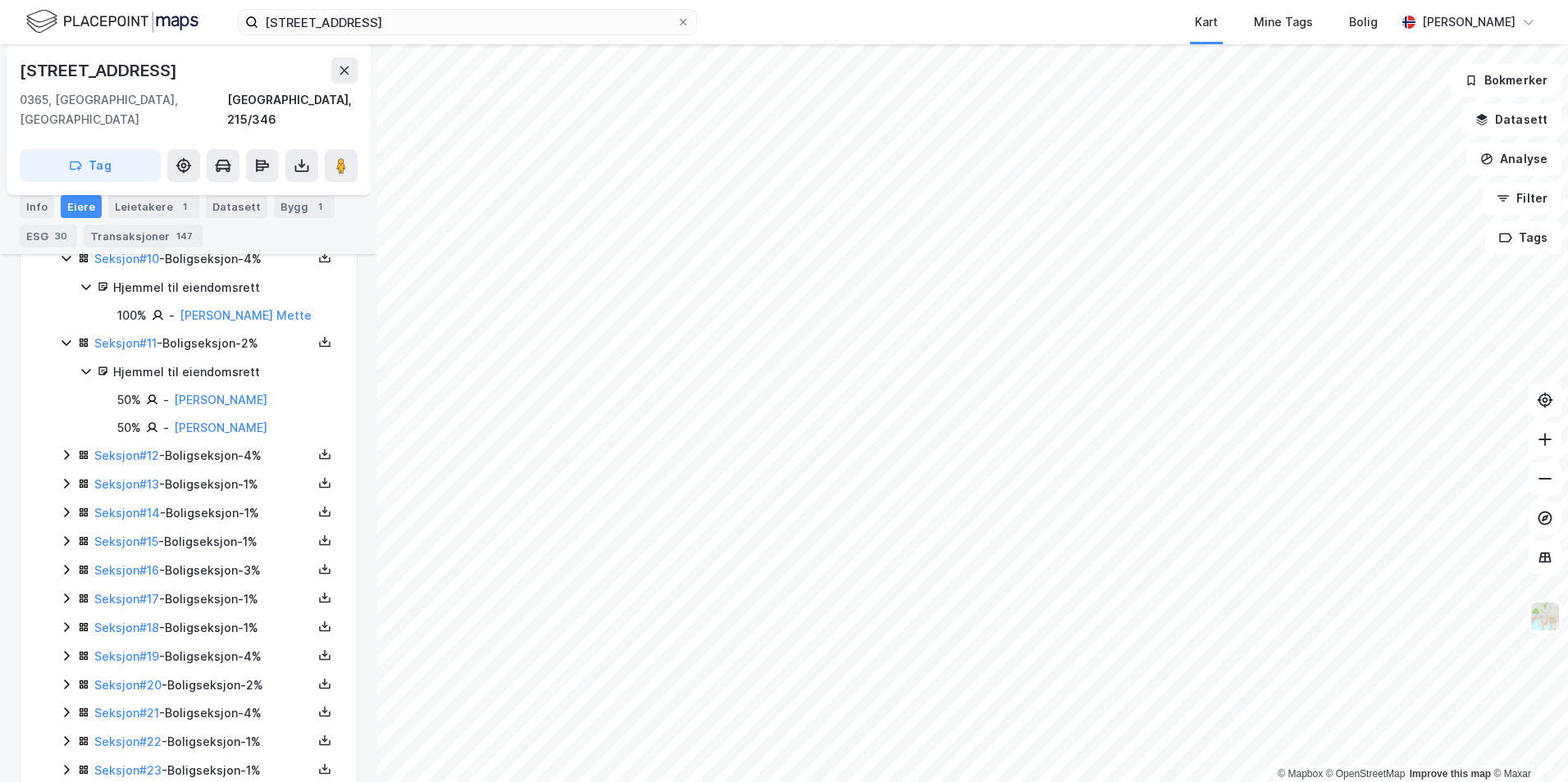
scroll to position [1253, 0]
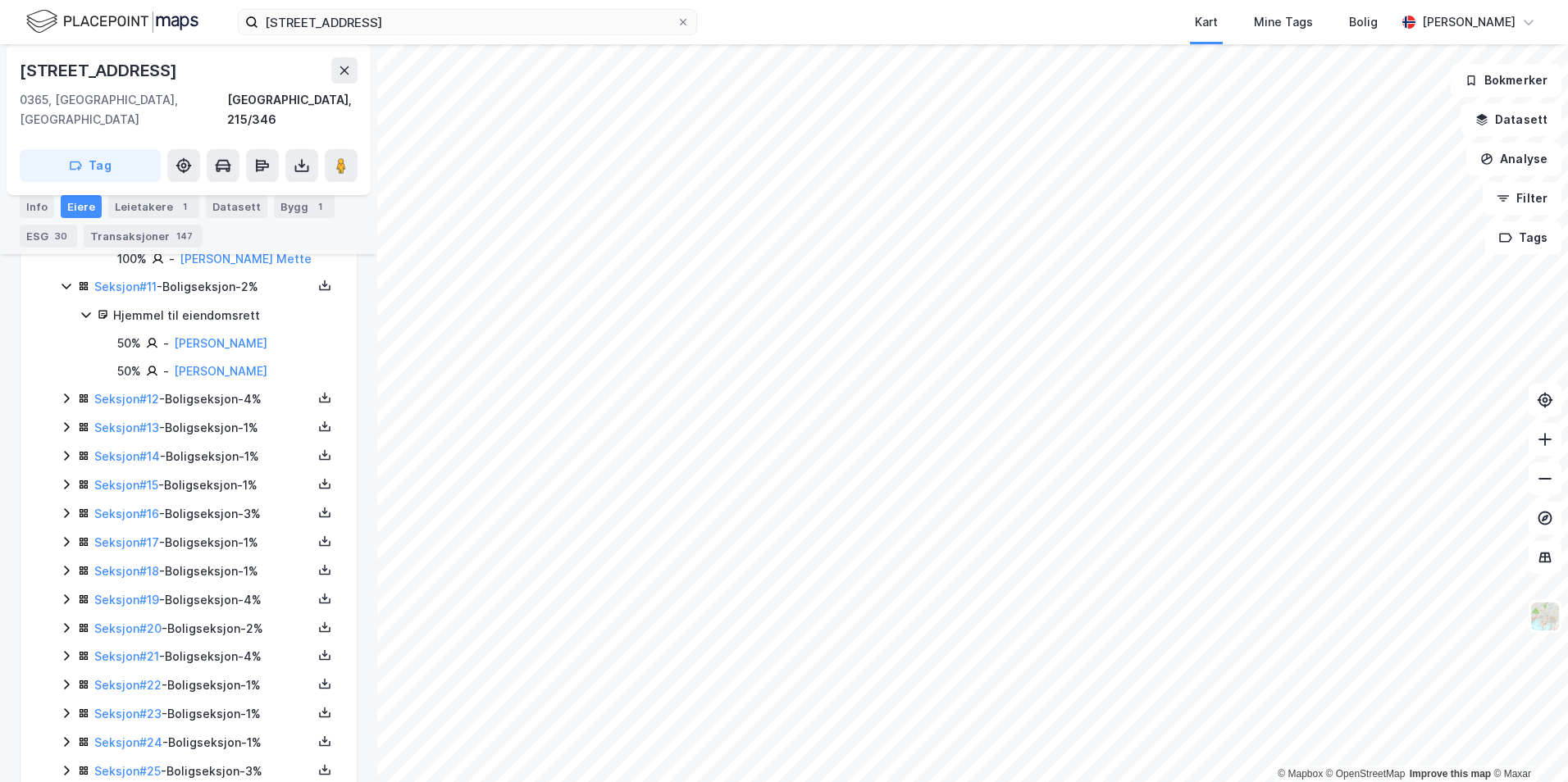
click at [61, 392] on icon at bounding box center [67, 398] width 13 height 13
click at [63, 477] on icon at bounding box center [67, 483] width 13 height 13
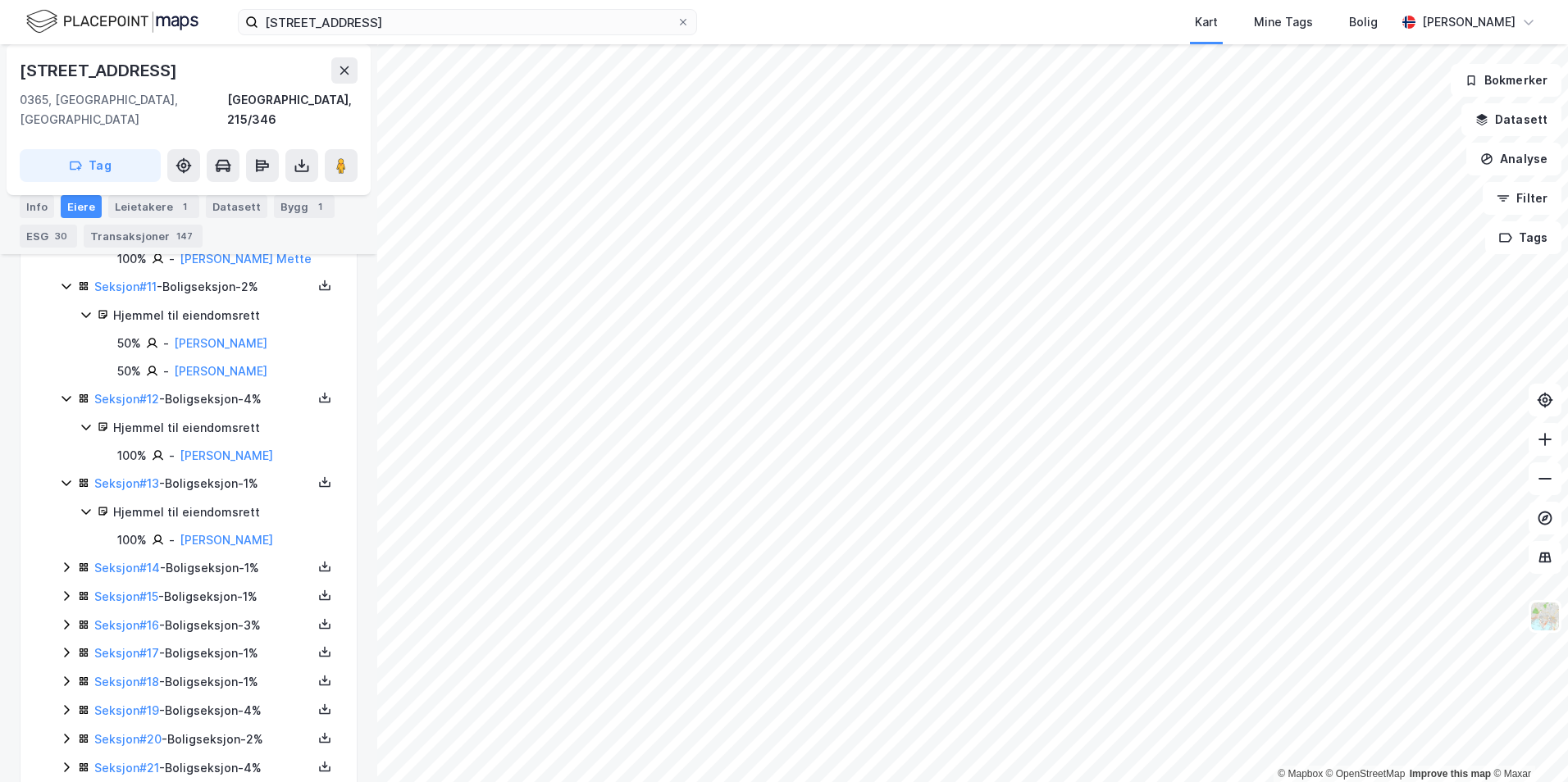
drag, startPoint x: 160, startPoint y: 84, endPoint x: 253, endPoint y: 112, distance: 97.1
click at [160, 84] on div "Sorgenfrigata 34 0365, Oslo, Oslo Oslo, 215/346" at bounding box center [189, 93] width 338 height 72
click at [530, 28] on input "sorgenfrigata 34" at bounding box center [467, 22] width 418 height 25
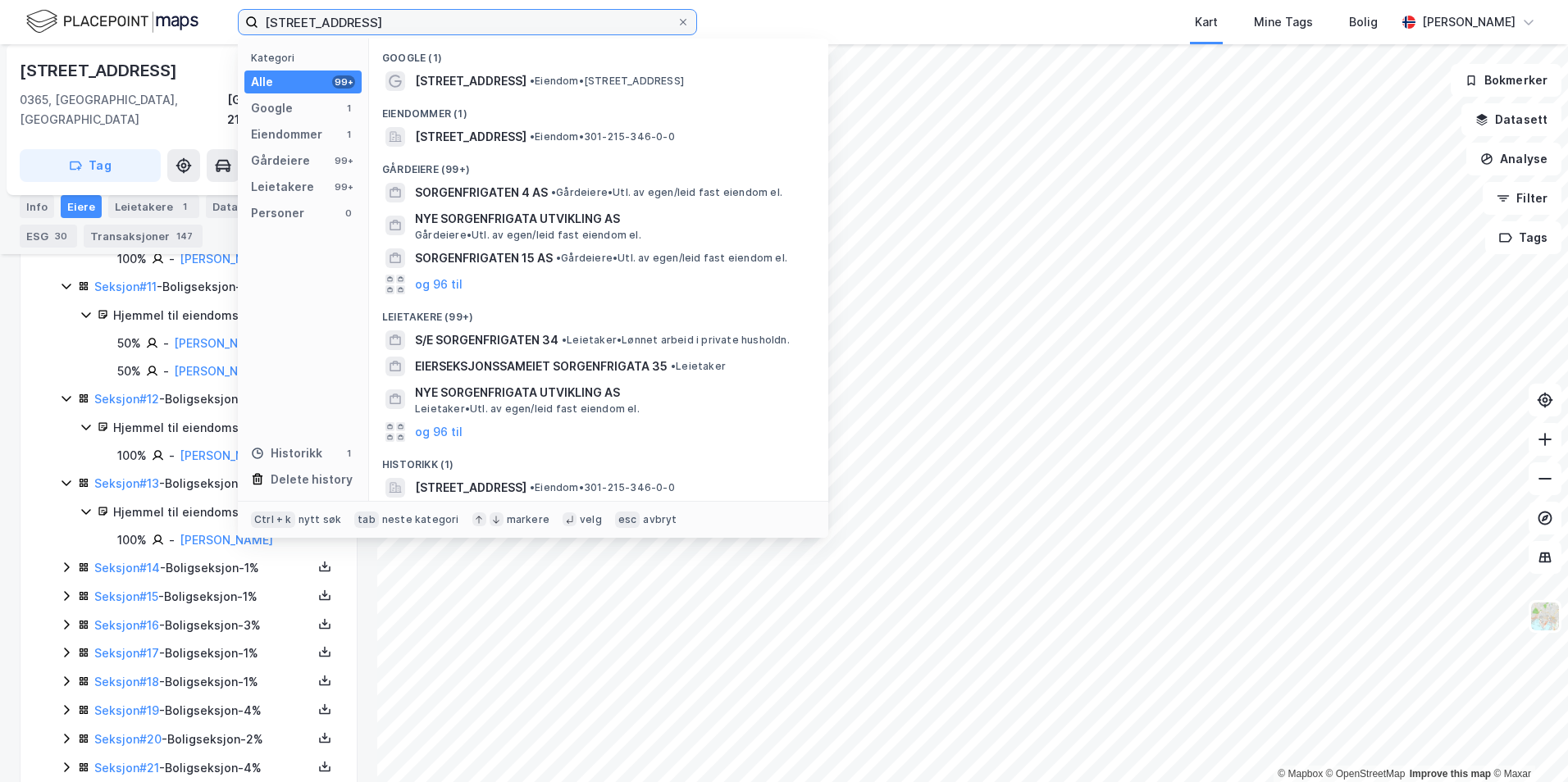
click at [530, 28] on input "sorgenfrigata 34" at bounding box center [467, 22] width 418 height 25
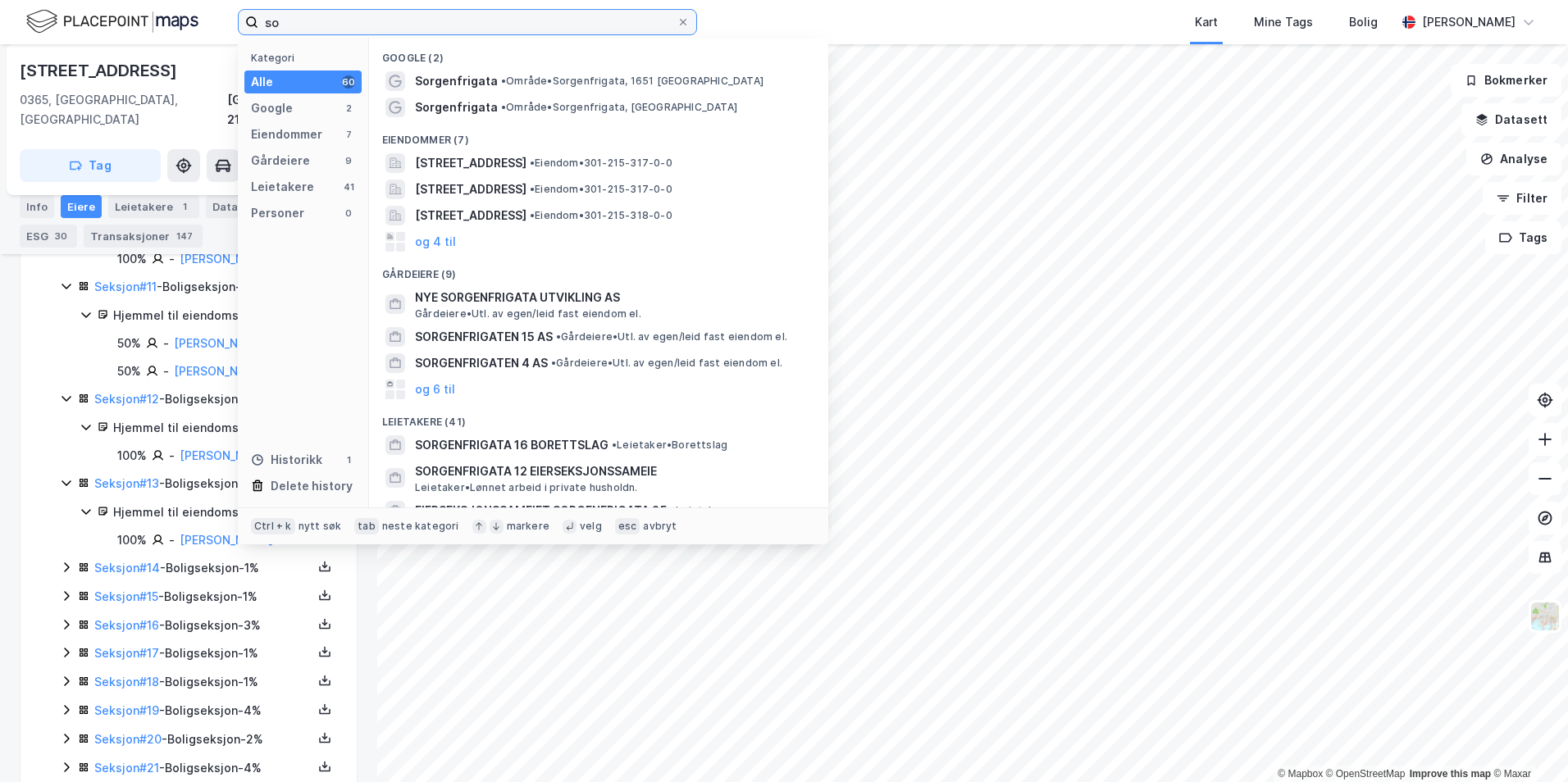
type input "s"
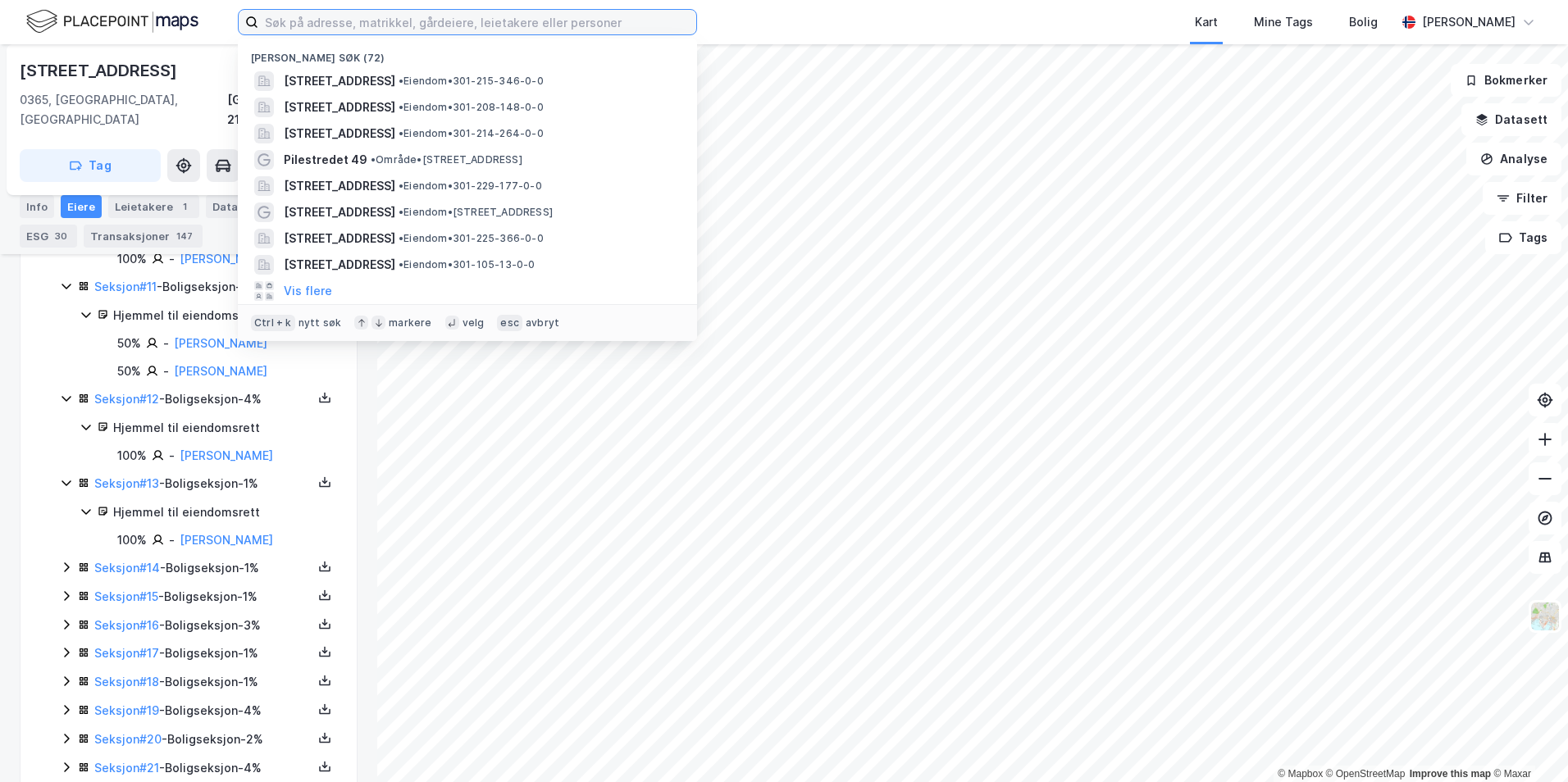
paste input "ECKERSBERGS GATE 3"
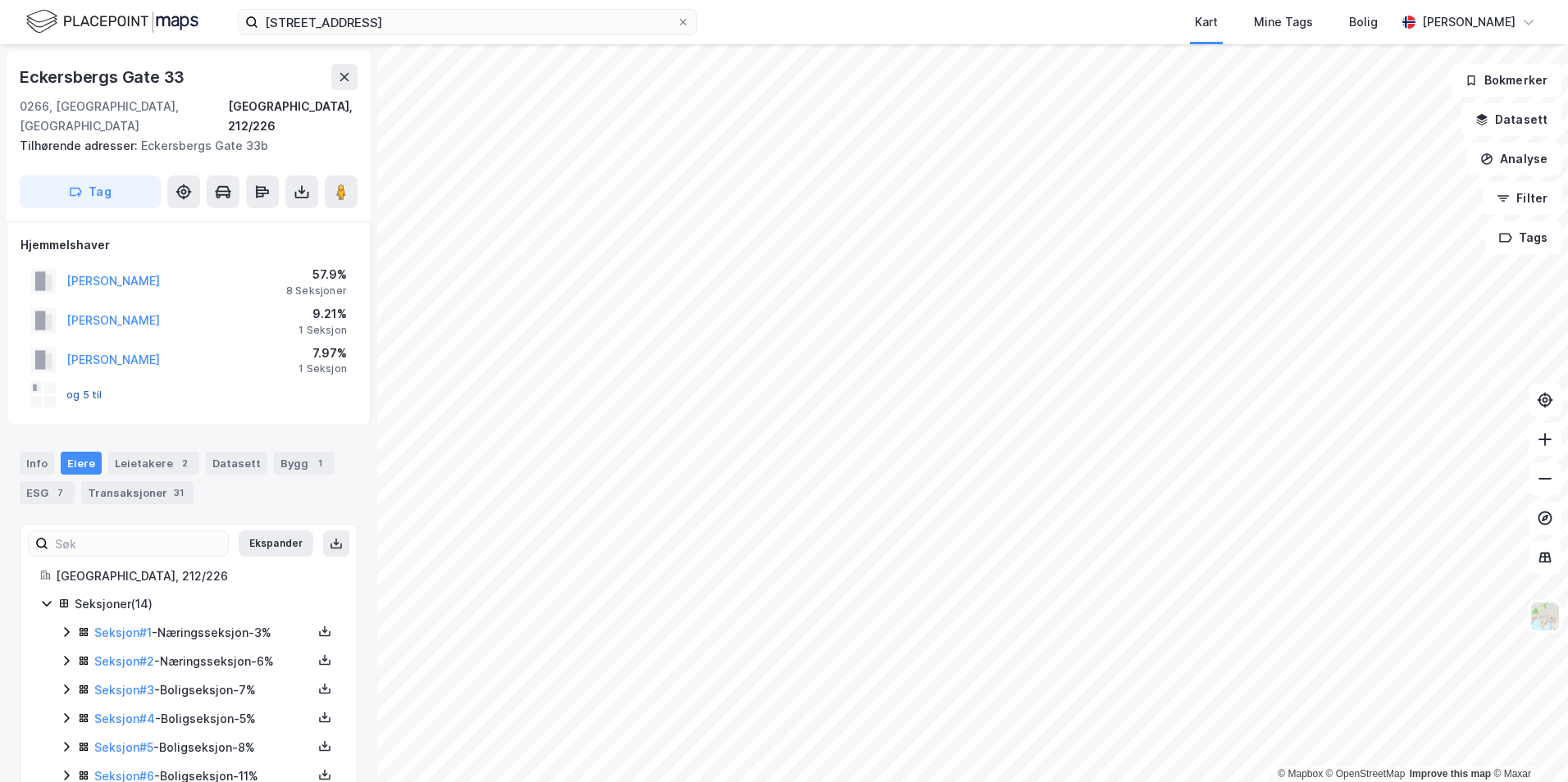
click at [0, 0] on button "og 5 til" at bounding box center [0, 0] width 0 height 0
click at [32, 452] on div "Info" at bounding box center [37, 463] width 35 height 23
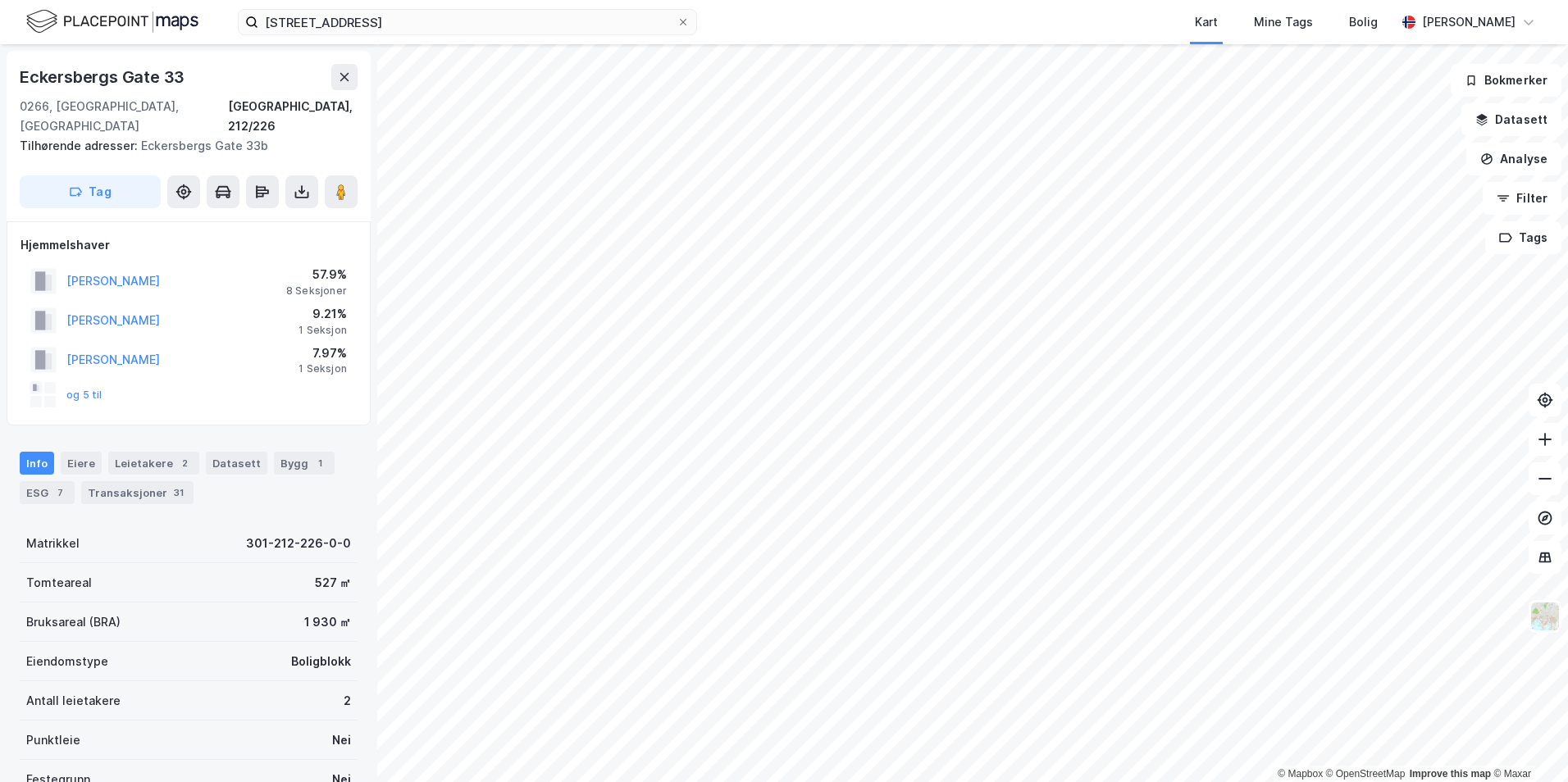
click at [99, 382] on div "og 5 til" at bounding box center [66, 395] width 72 height 26
click at [0, 0] on button "og 5 til" at bounding box center [0, 0] width 0 height 0
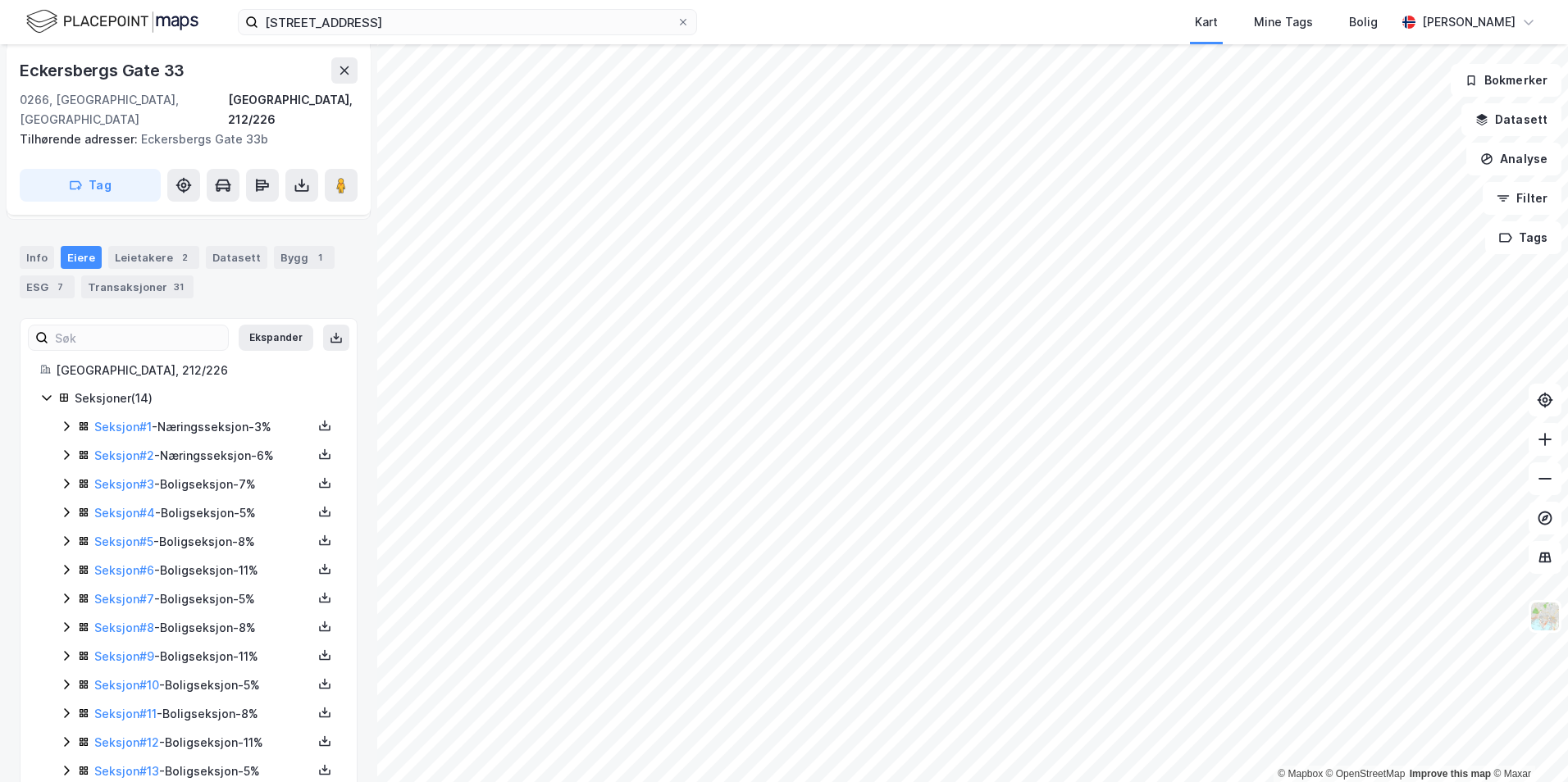
scroll to position [254, 0]
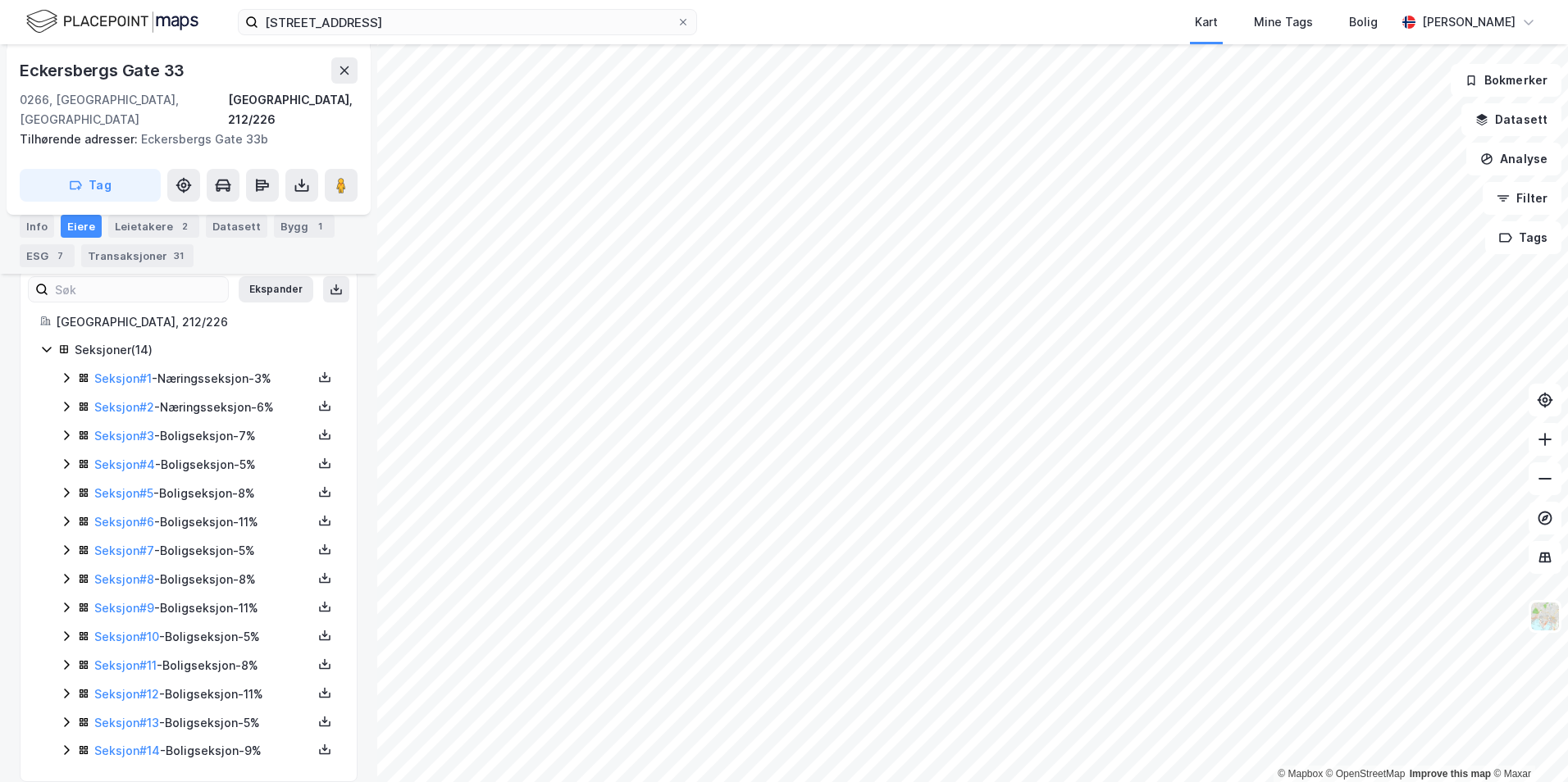
click at [60, 372] on icon at bounding box center [67, 378] width 13 height 13
click at [69, 456] on icon at bounding box center [67, 462] width 13 height 13
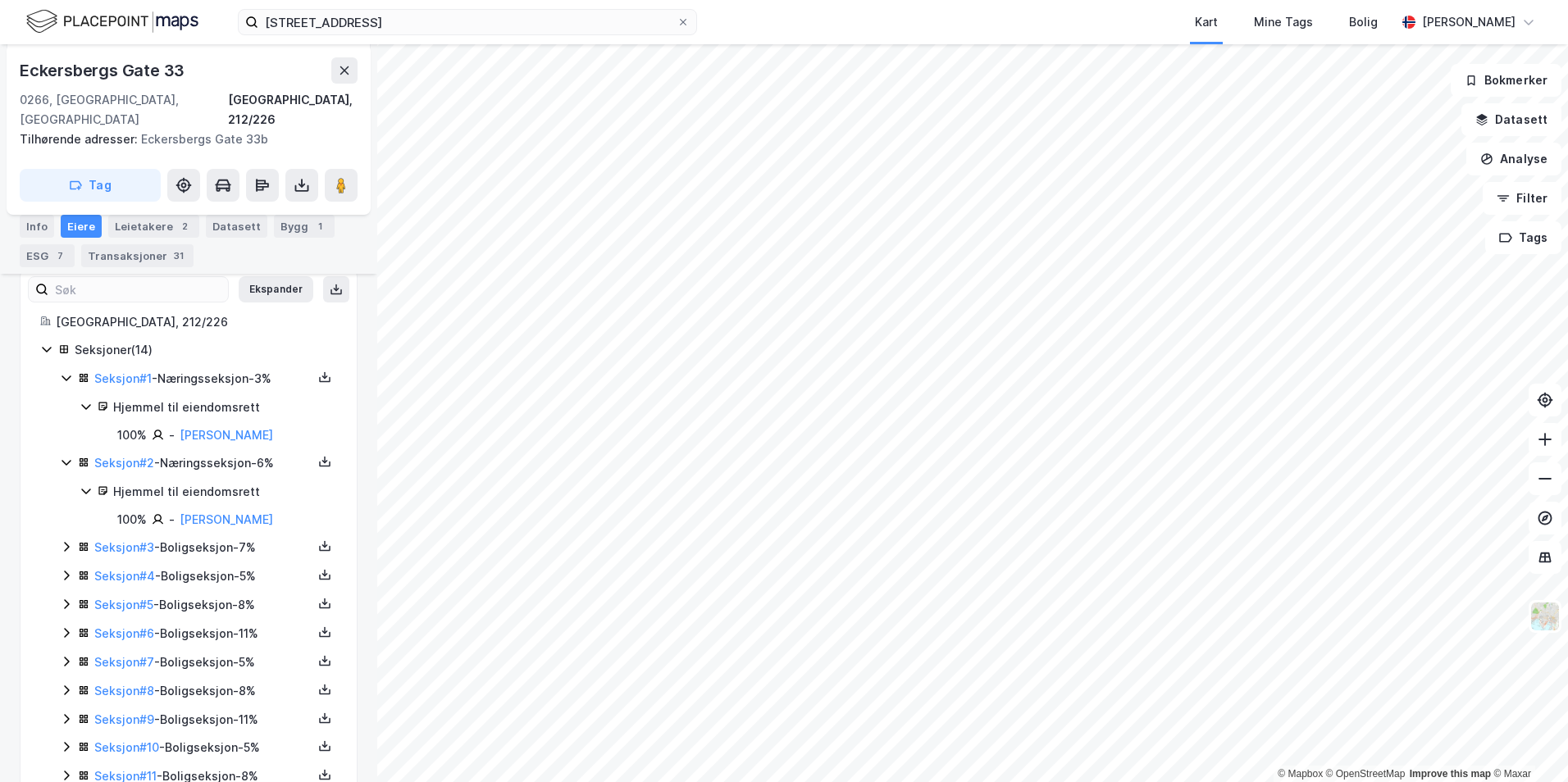
click at [56, 525] on div "Seksjoner ( 14 ) Seksjon # 1 - Næringsseksjon - 3% Hjemmel til eiendomsrett 100…" at bounding box center [189, 606] width 297 height 533
click at [61, 540] on icon at bounding box center [67, 547] width 13 height 13
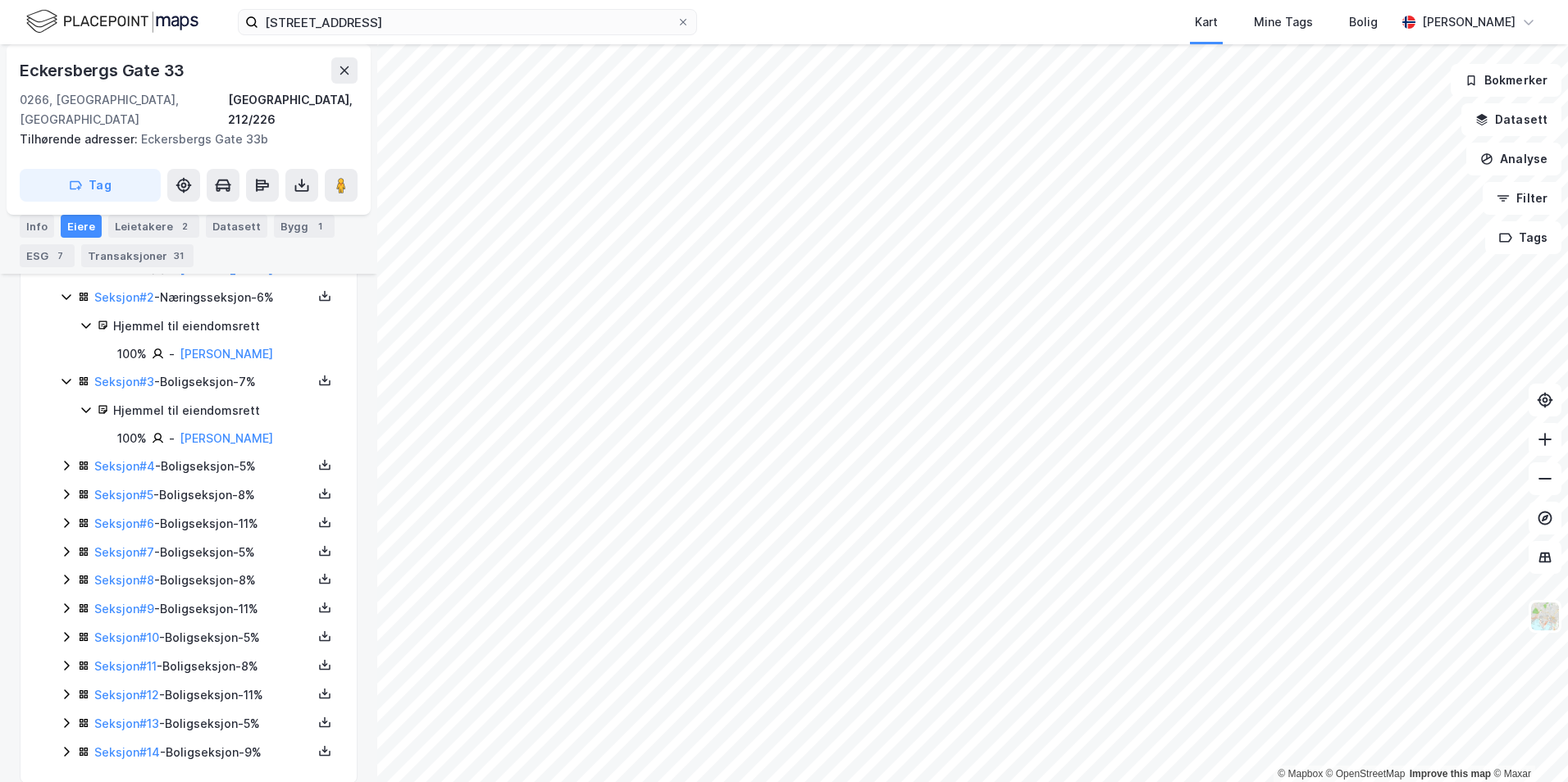
scroll to position [421, 0]
click at [67, 458] on icon at bounding box center [67, 464] width 13 height 13
click at [61, 542] on icon at bounding box center [67, 549] width 13 height 13
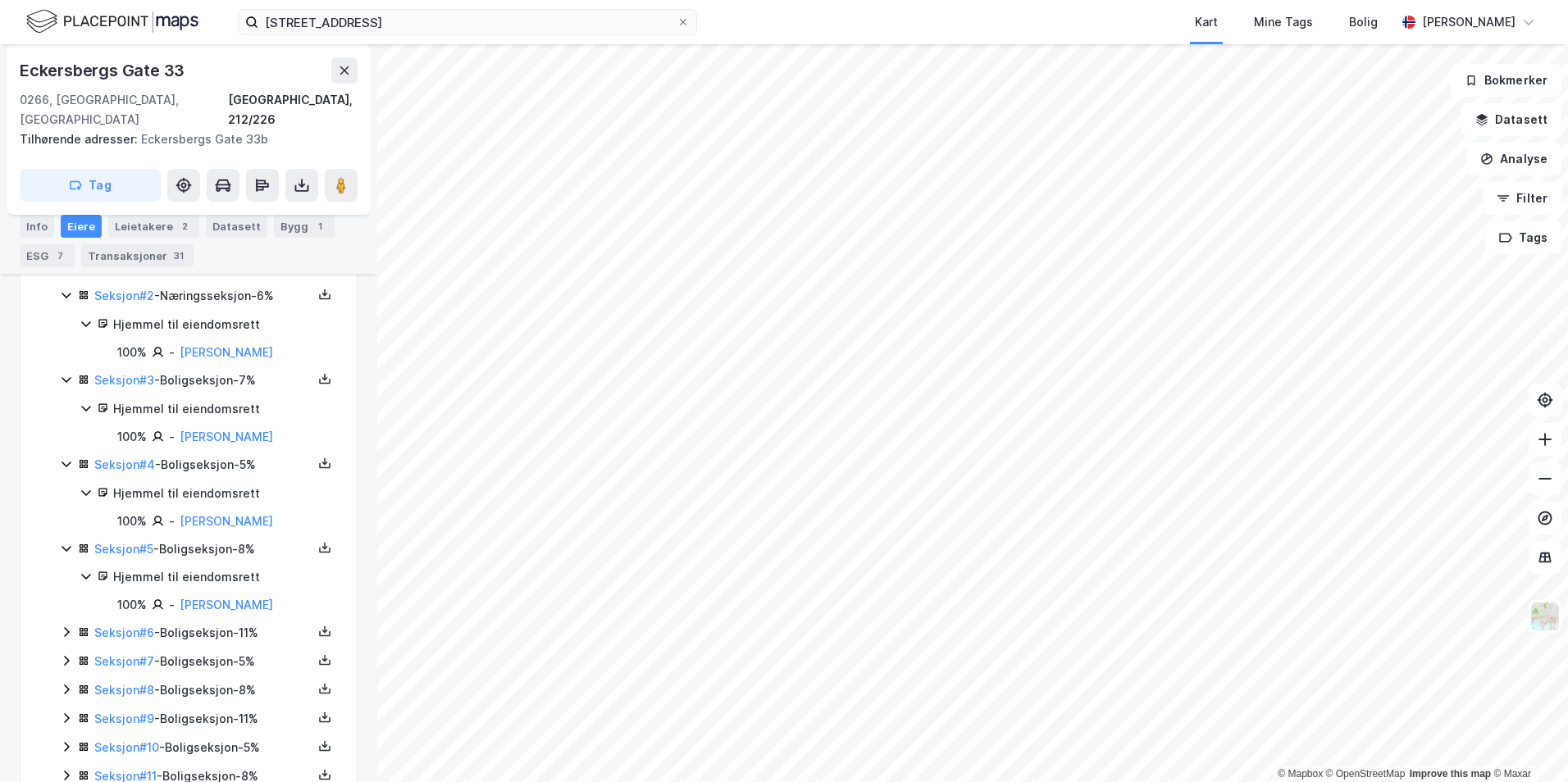
click at [67, 625] on icon at bounding box center [67, 632] width 13 height 13
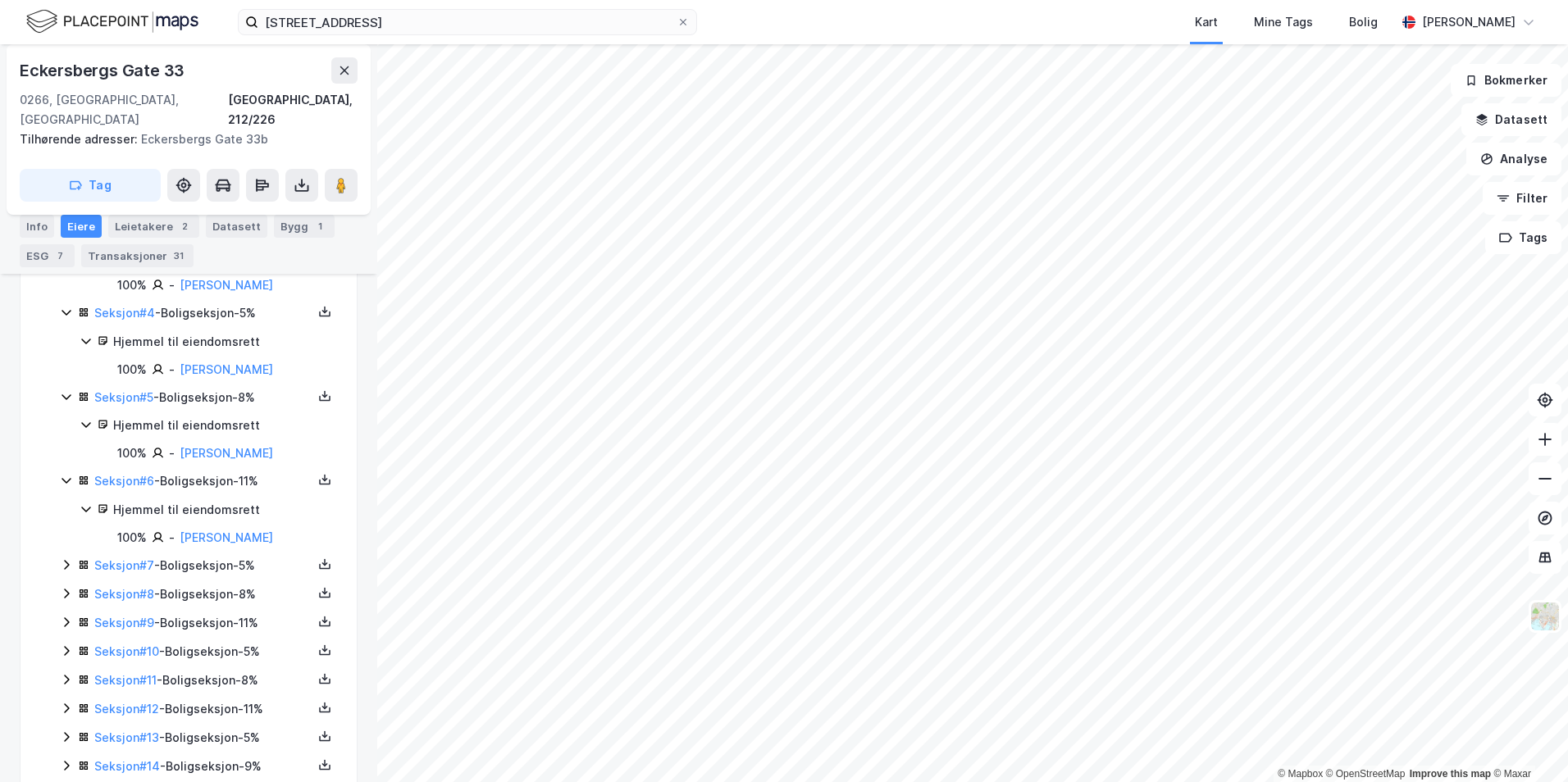
scroll to position [585, 0]
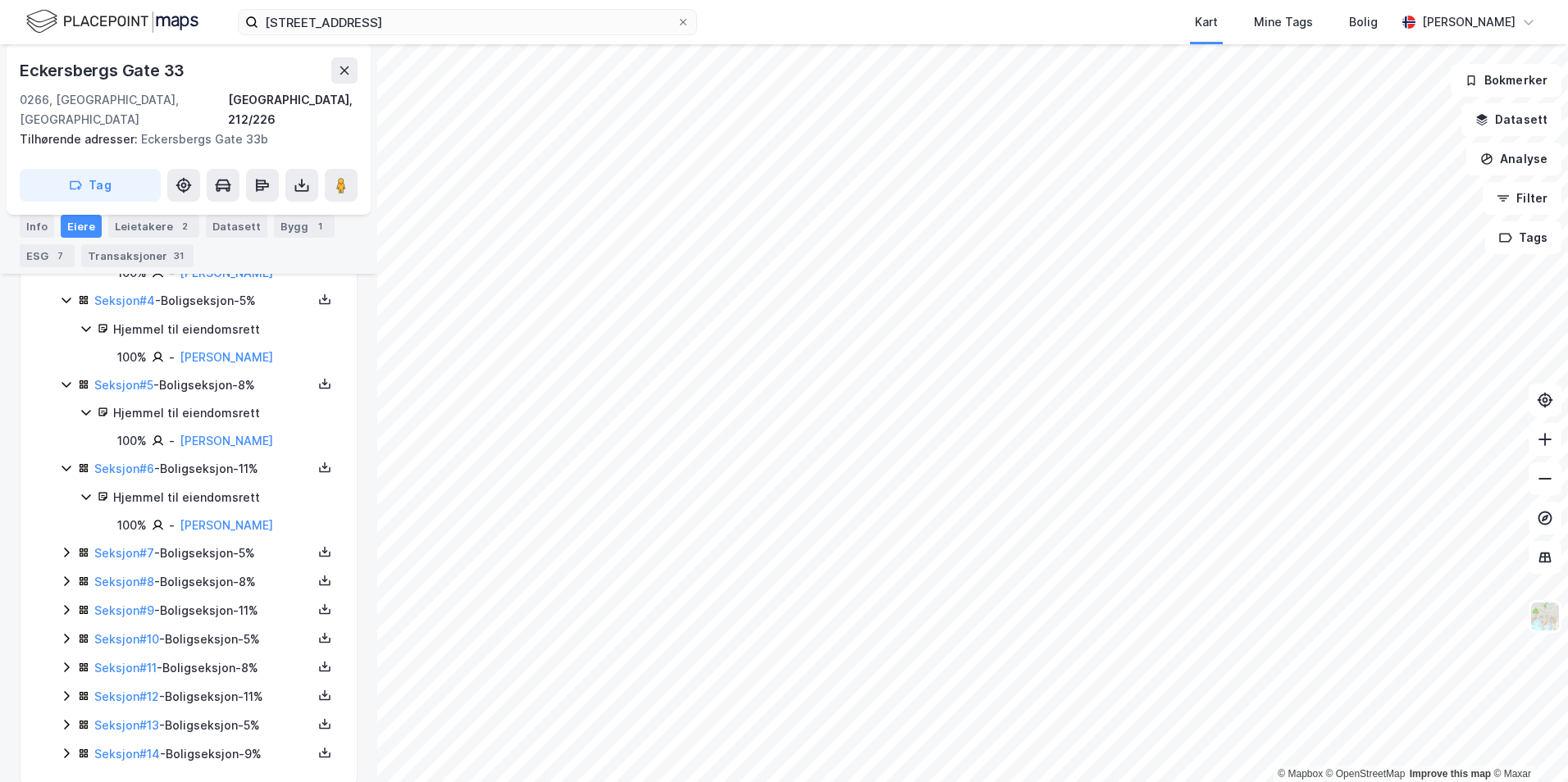
click at [67, 548] on icon at bounding box center [66, 552] width 5 height 10
click at [63, 631] on icon at bounding box center [67, 637] width 13 height 13
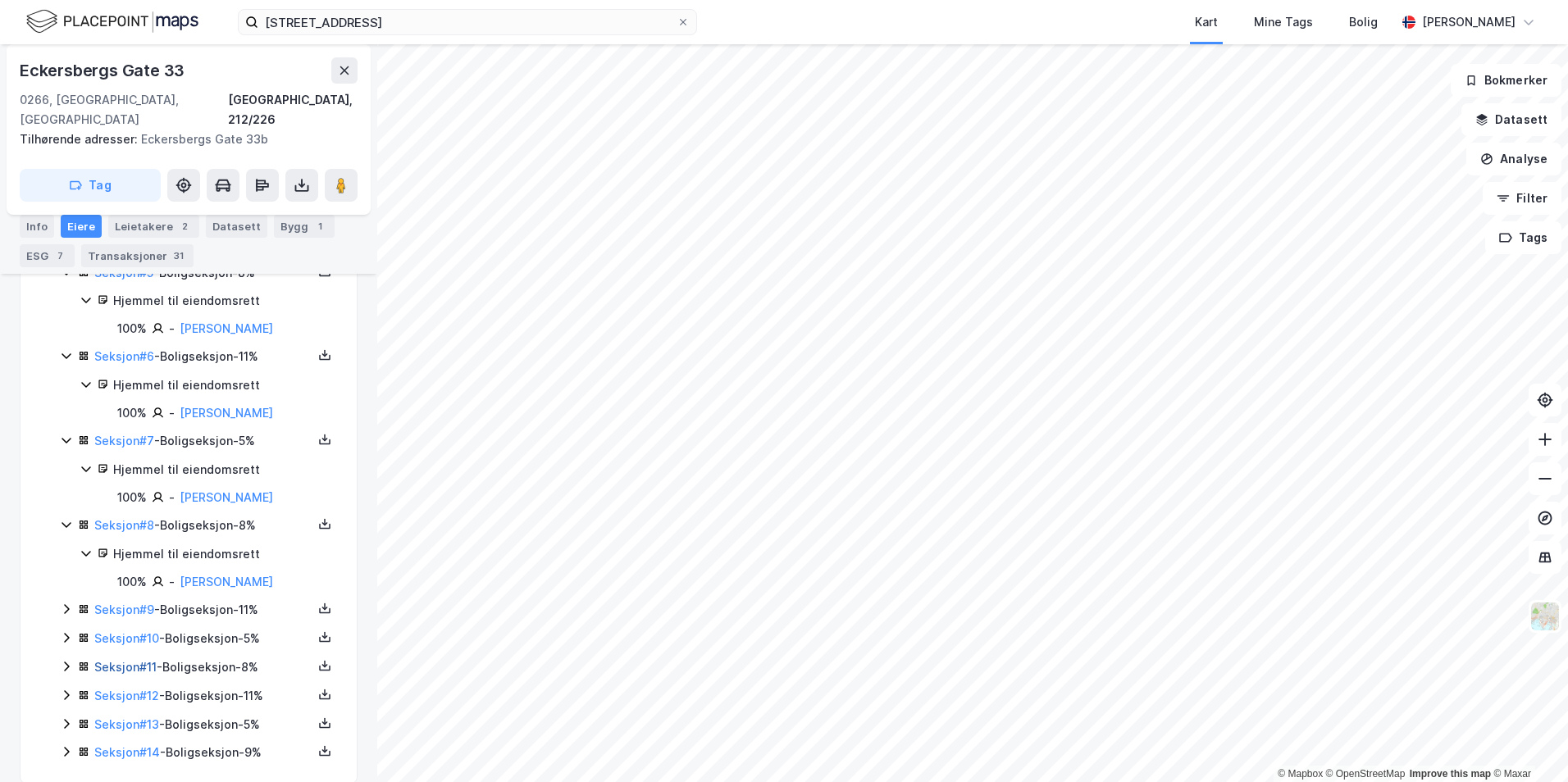
scroll to position [699, 0]
click at [63, 601] on icon at bounding box center [67, 607] width 13 height 13
click at [69, 685] on icon at bounding box center [67, 692] width 13 height 13
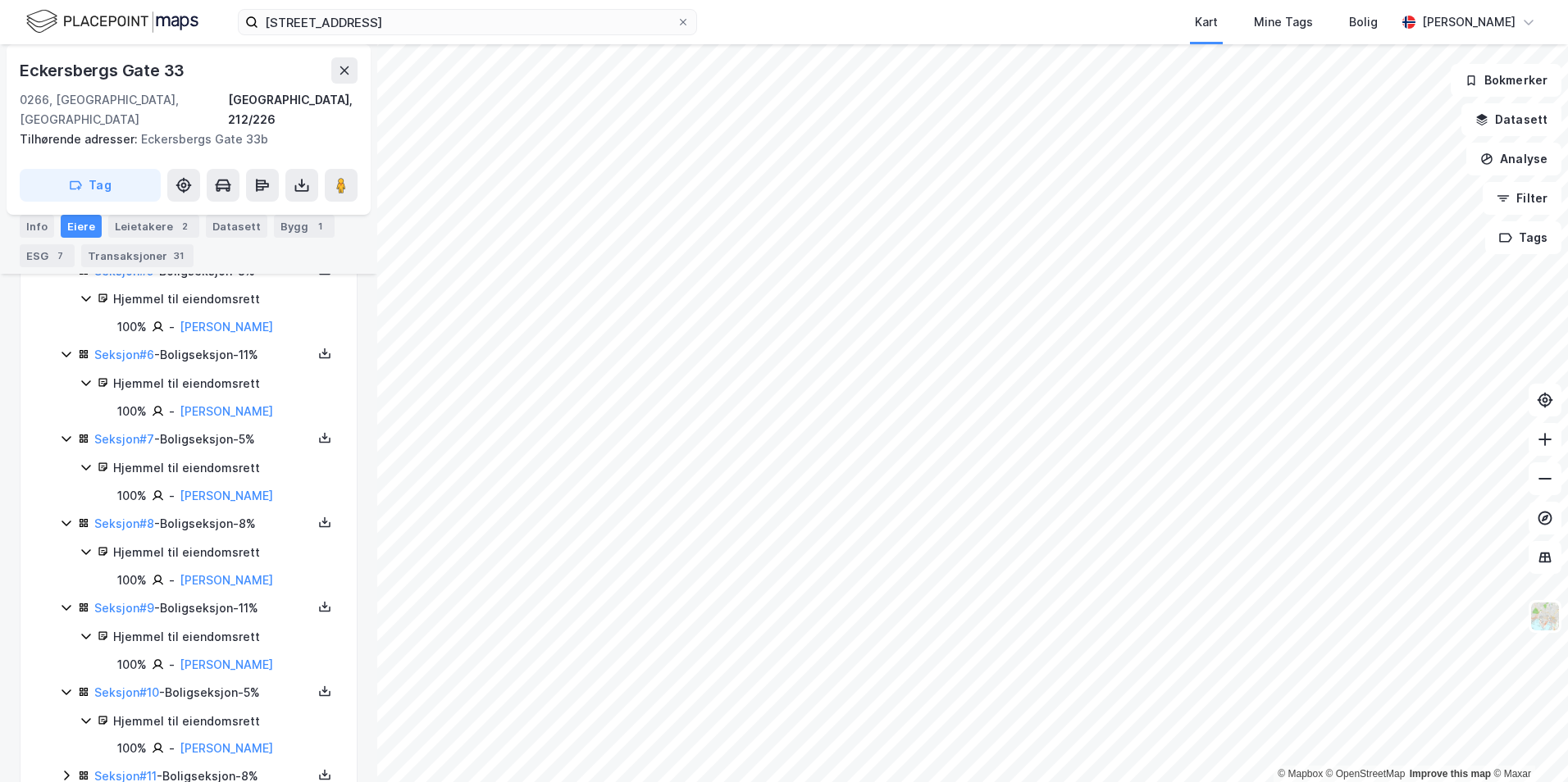
scroll to position [811, 0]
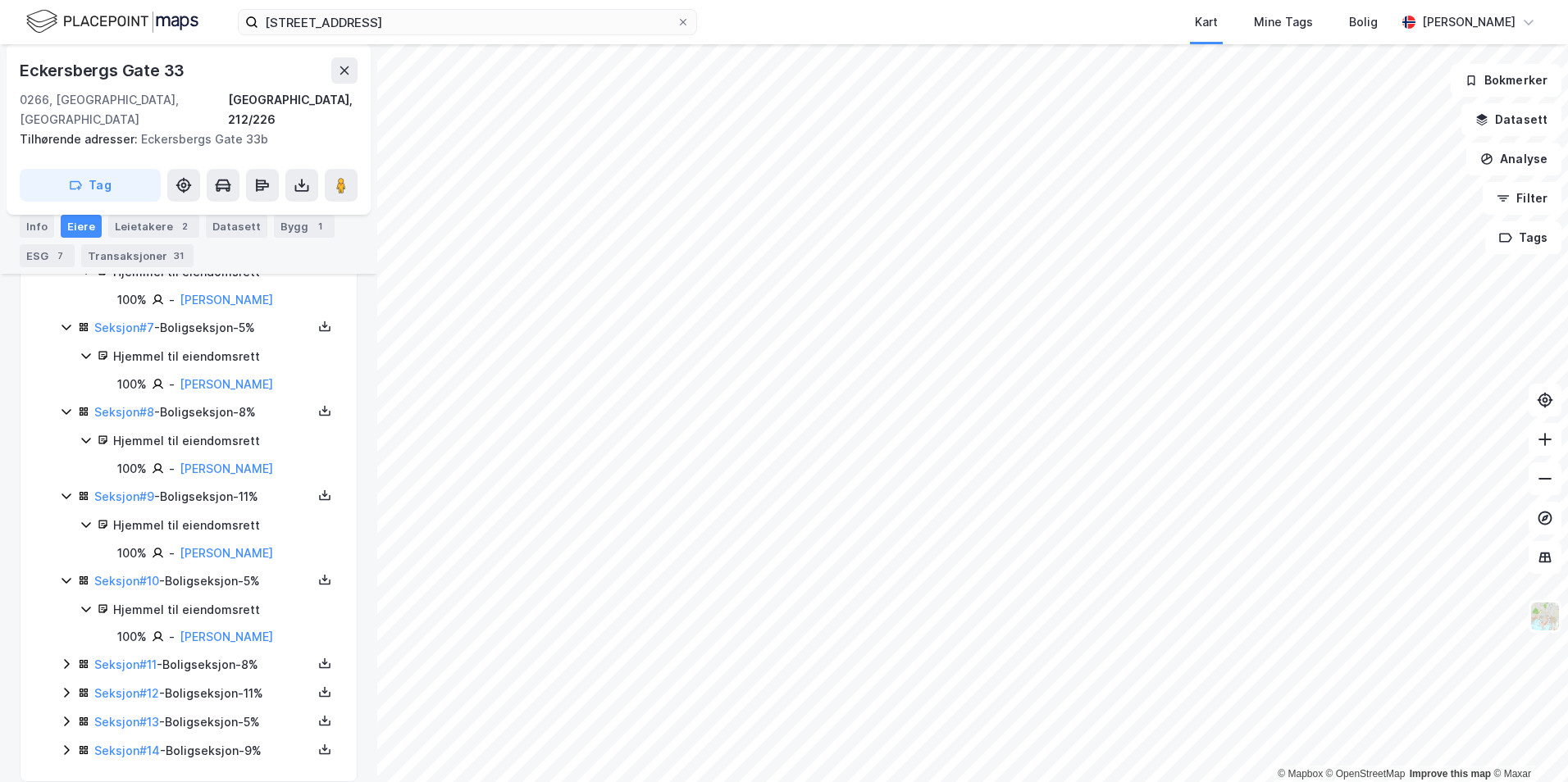
click at [66, 658] on icon at bounding box center [67, 664] width 13 height 13
click at [63, 742] on icon at bounding box center [67, 748] width 13 height 13
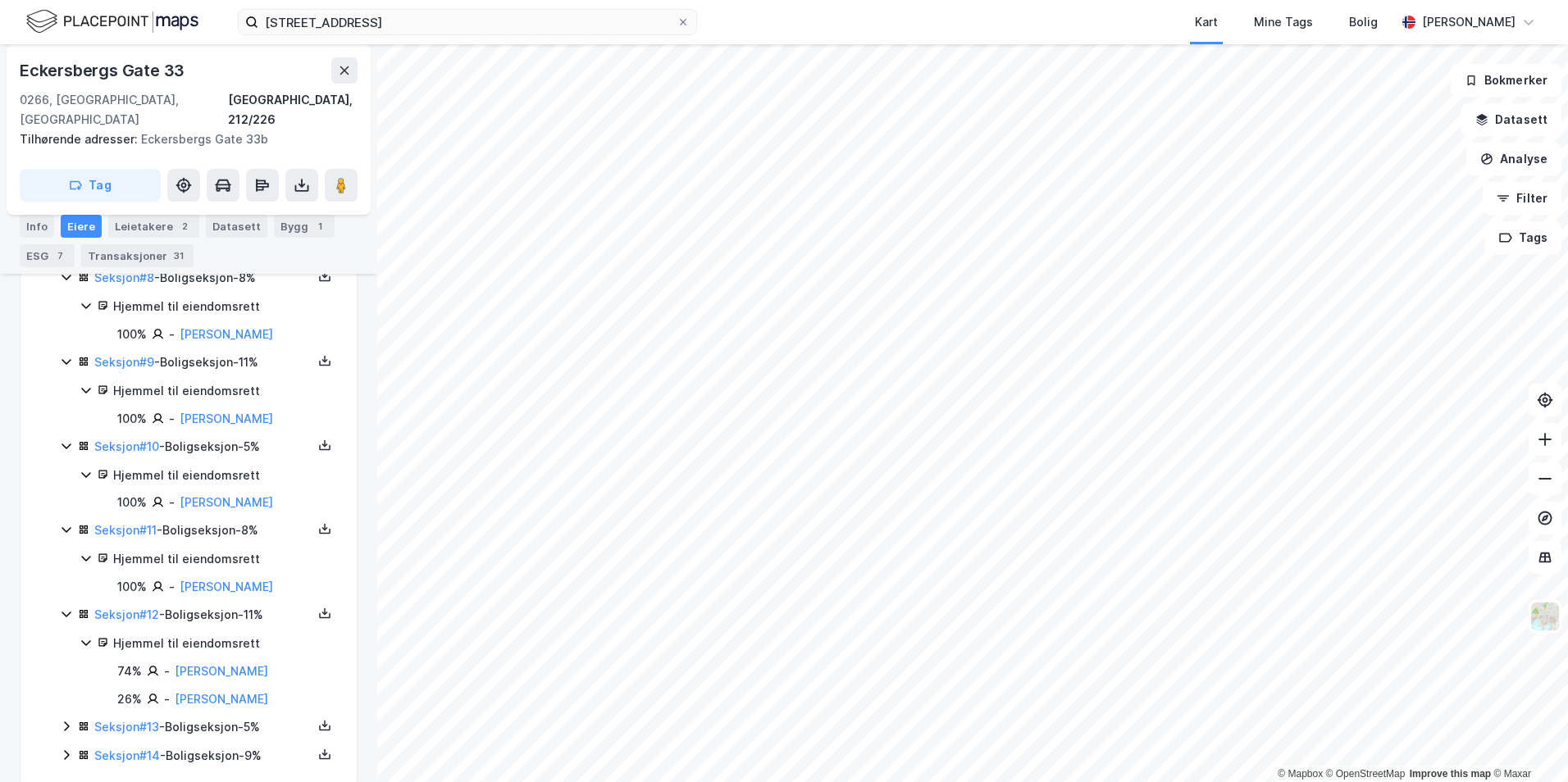
scroll to position [951, 0]
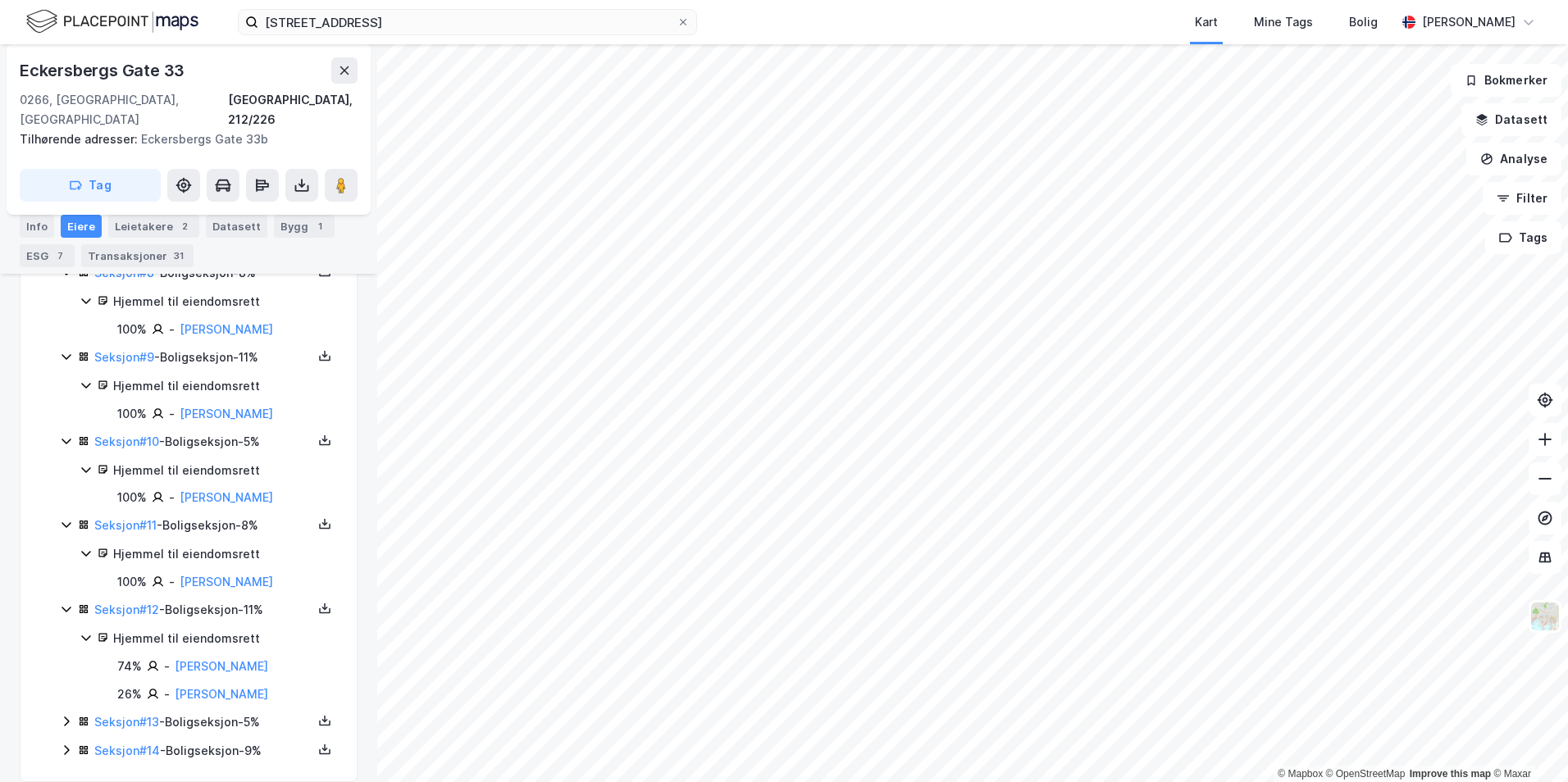
click at [69, 715] on icon at bounding box center [67, 722] width 13 height 13
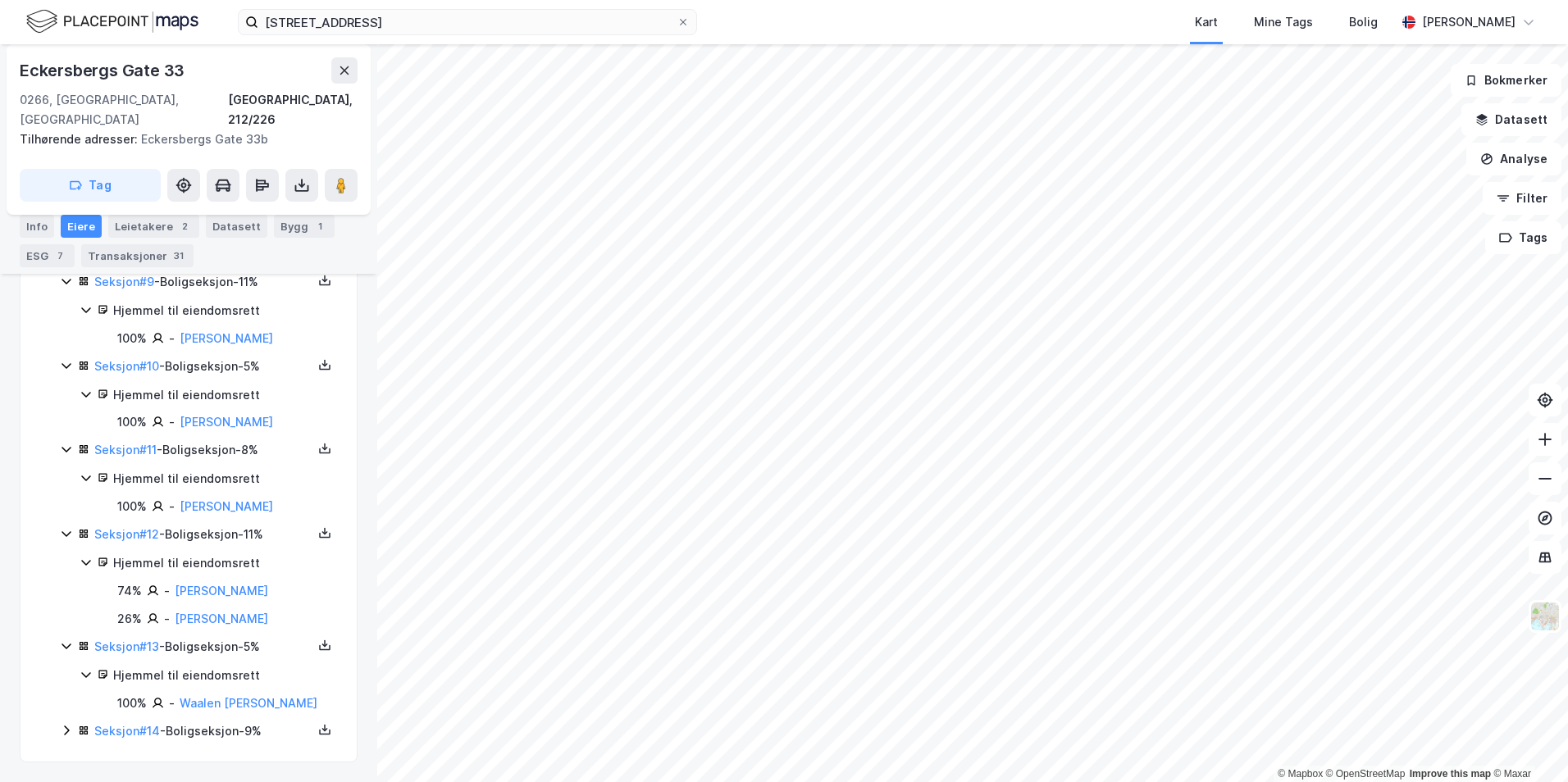
click at [61, 729] on icon at bounding box center [67, 730] width 13 height 13
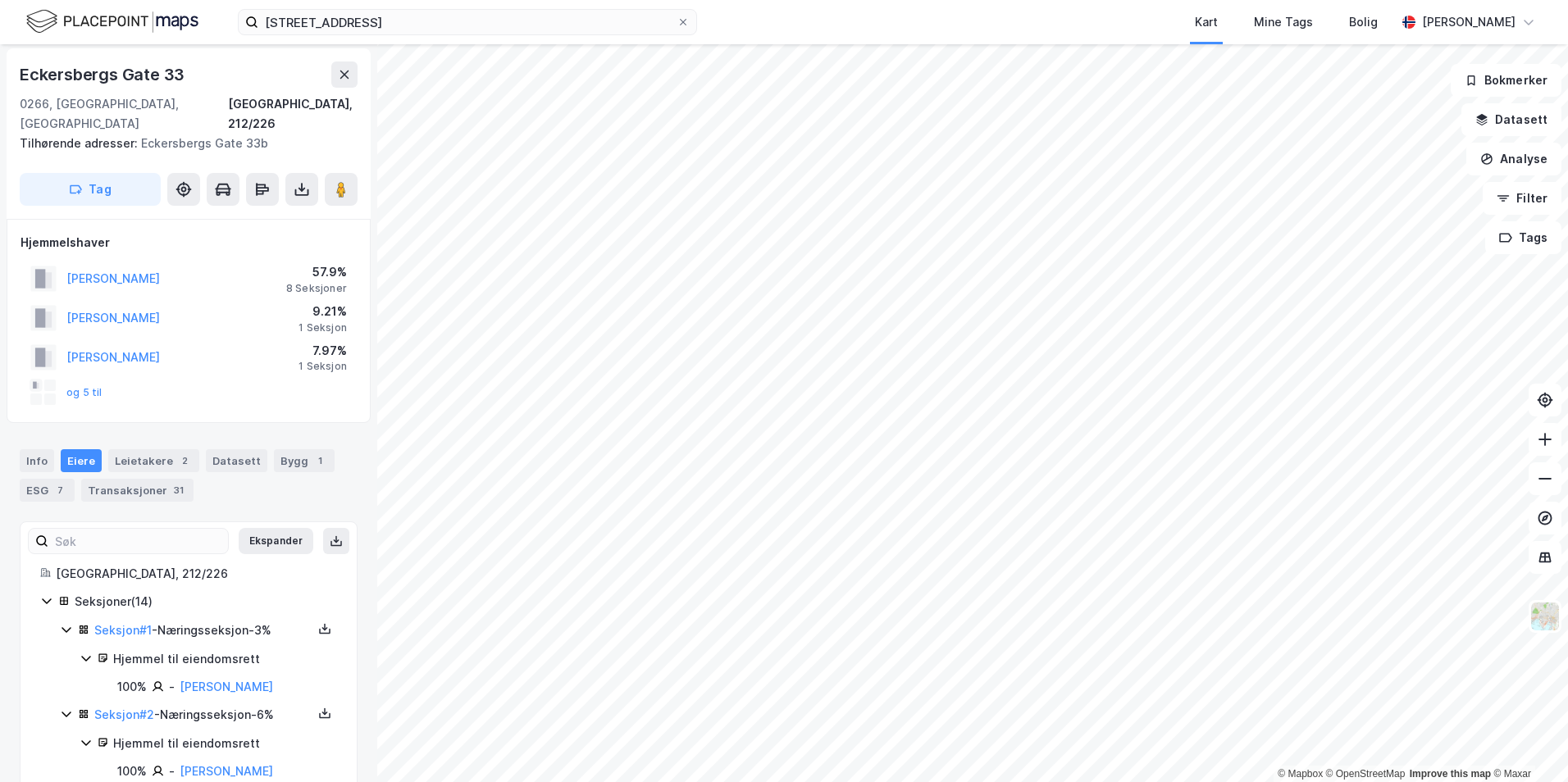
scroll to position [0, 0]
click at [40, 452] on div "Info" at bounding box center [37, 463] width 35 height 23
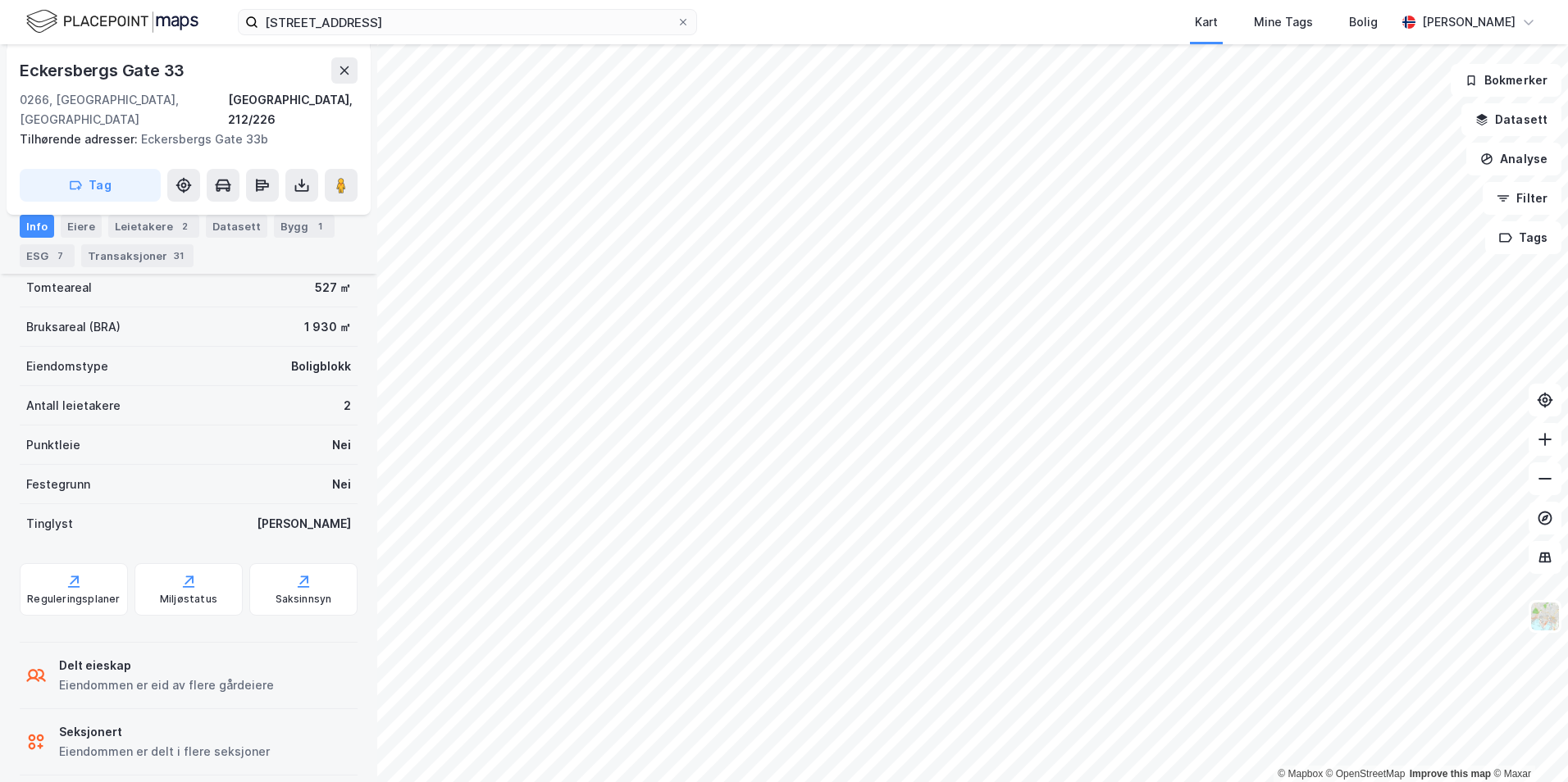
scroll to position [213, 0]
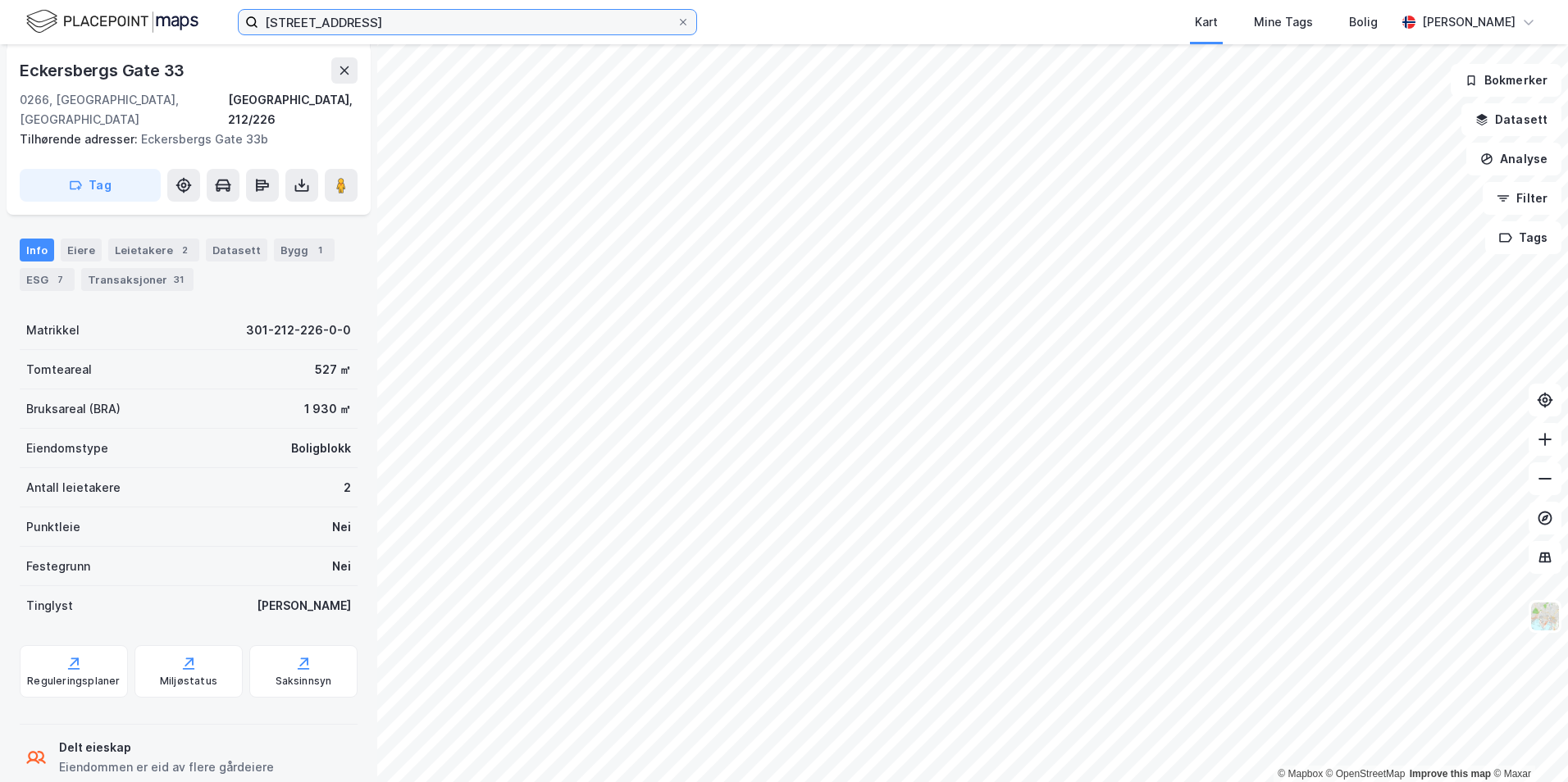
click at [444, 31] on input "ECKERSBERGS GATE 33" at bounding box center [467, 22] width 418 height 25
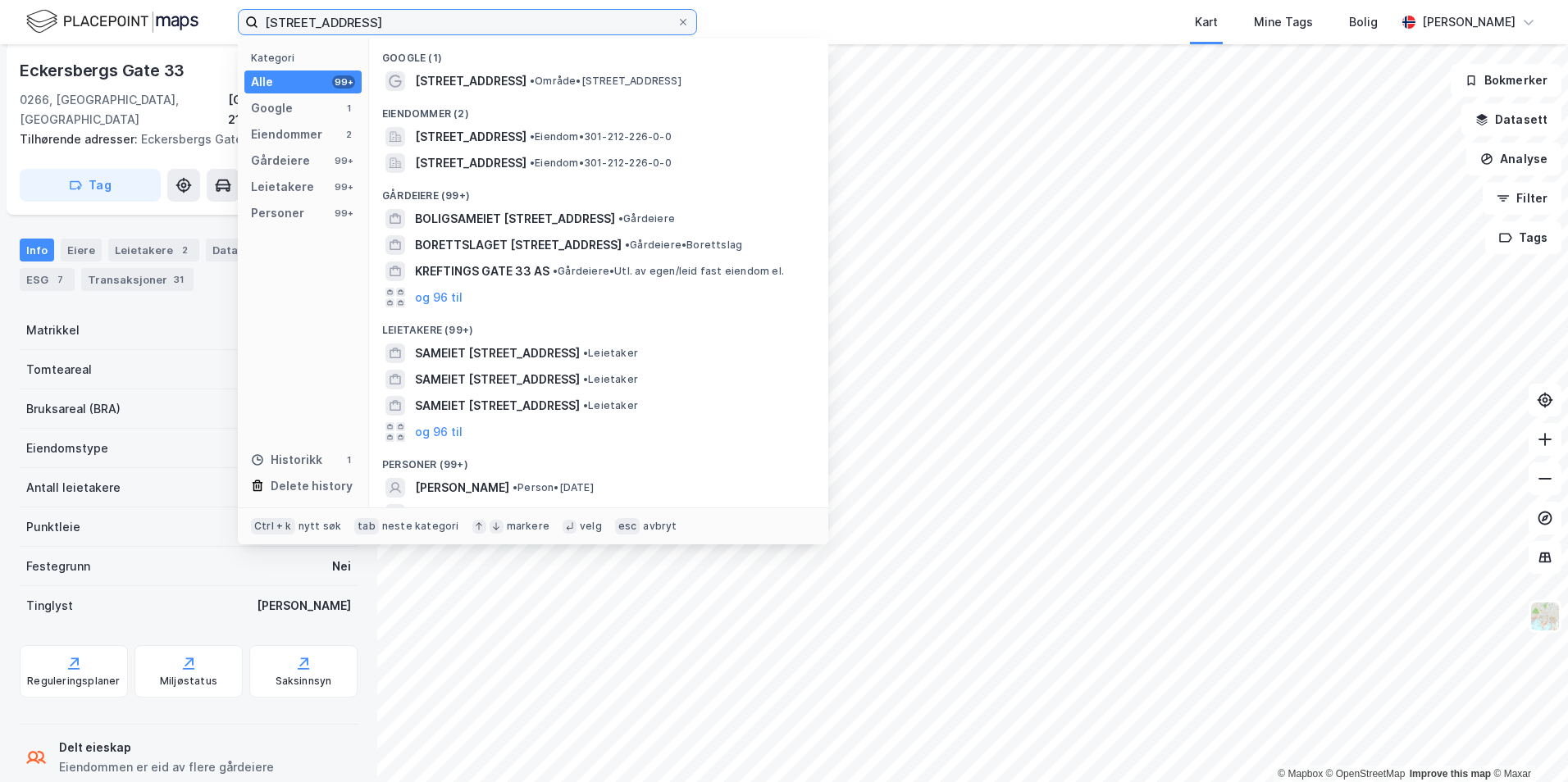
click at [444, 31] on input "ECKERSBERGS GATE 33" at bounding box center [467, 22] width 418 height 25
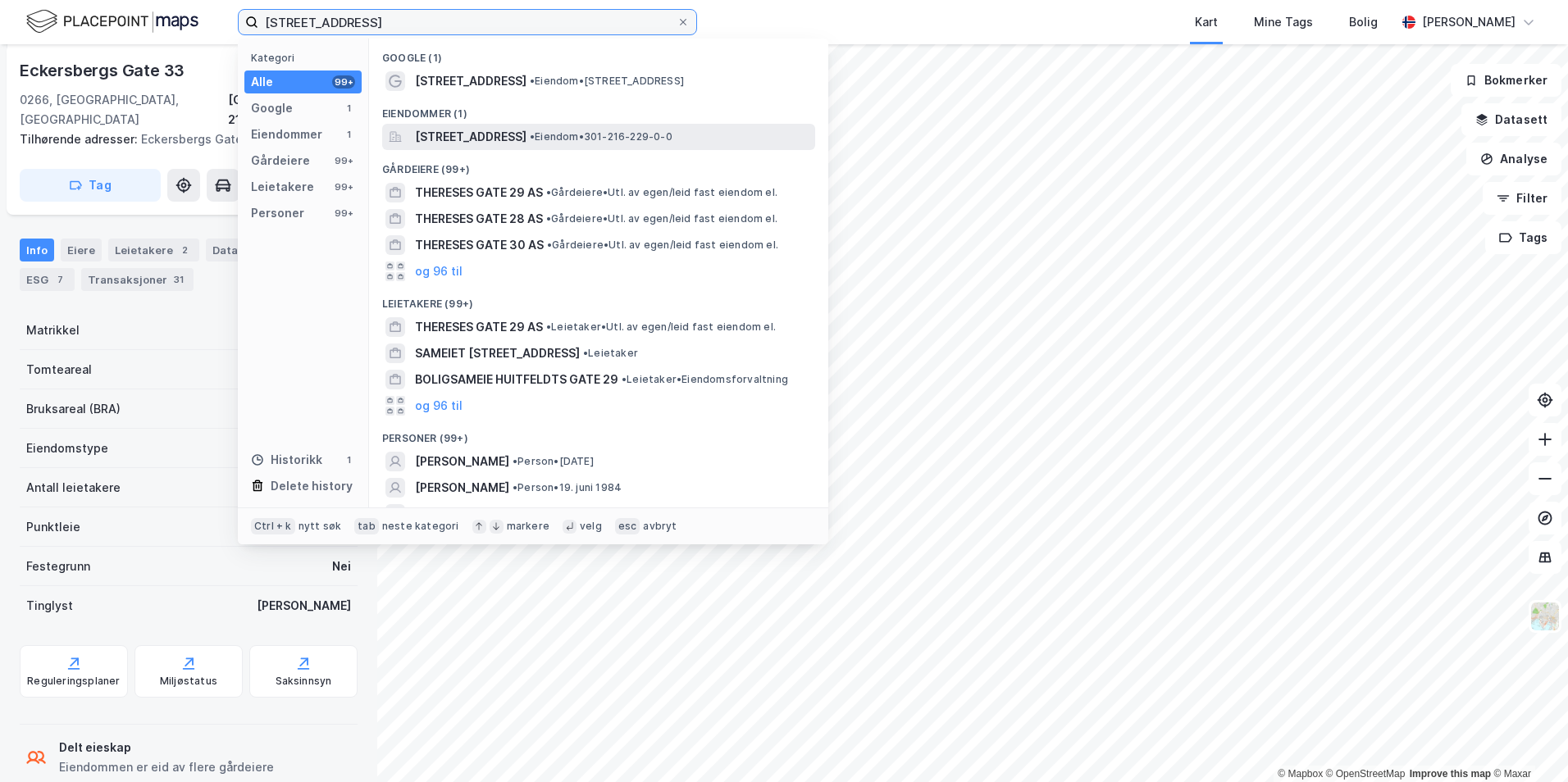
type input "thereses gate 29"
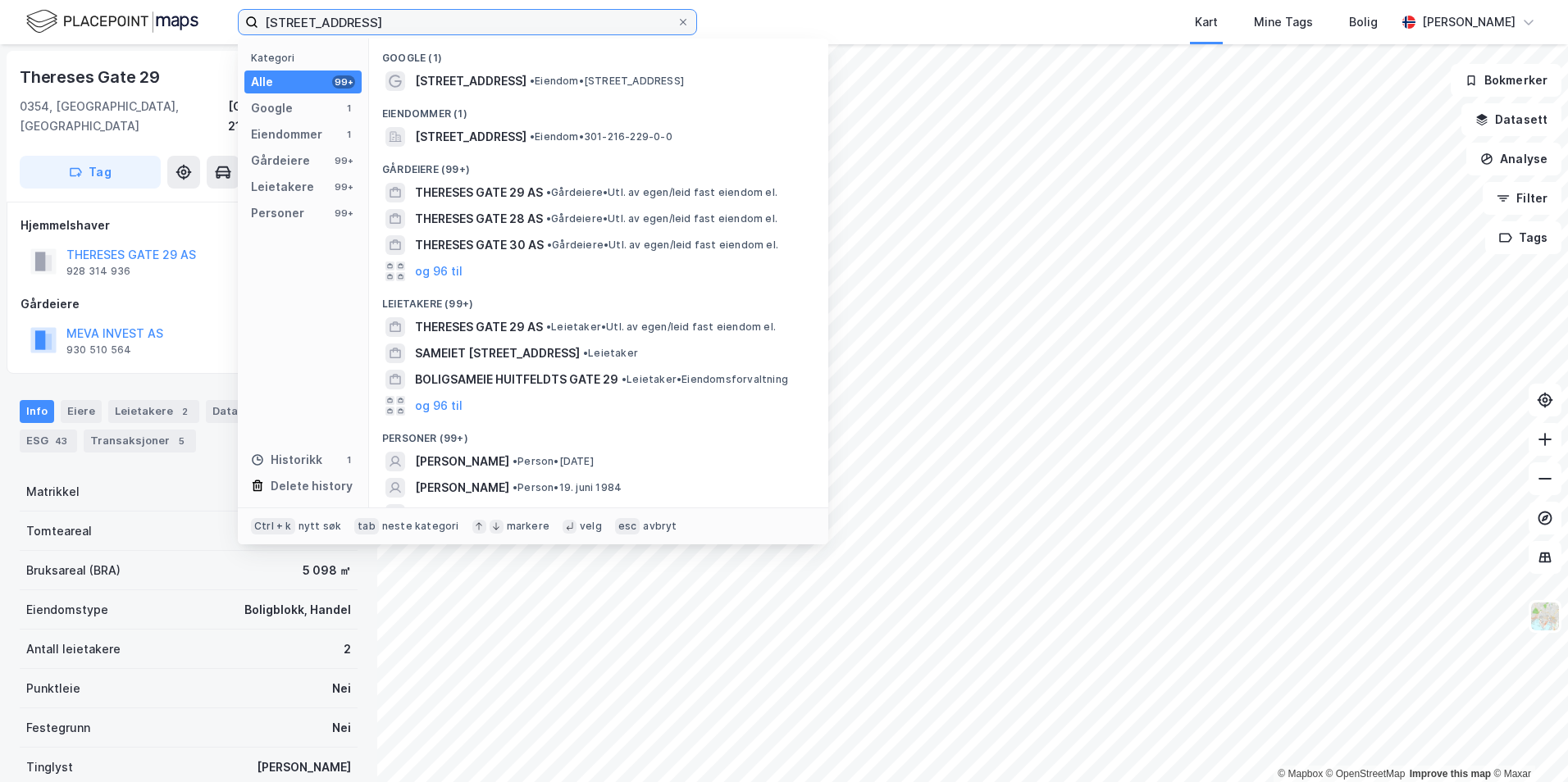
click at [407, 26] on input "thereses gate 29" at bounding box center [467, 22] width 418 height 25
click at [407, 26] on input "thereses gate 29" at bounding box center [467, 22] width 418 height 25
paste input "FAUCHALDS GATE 5"
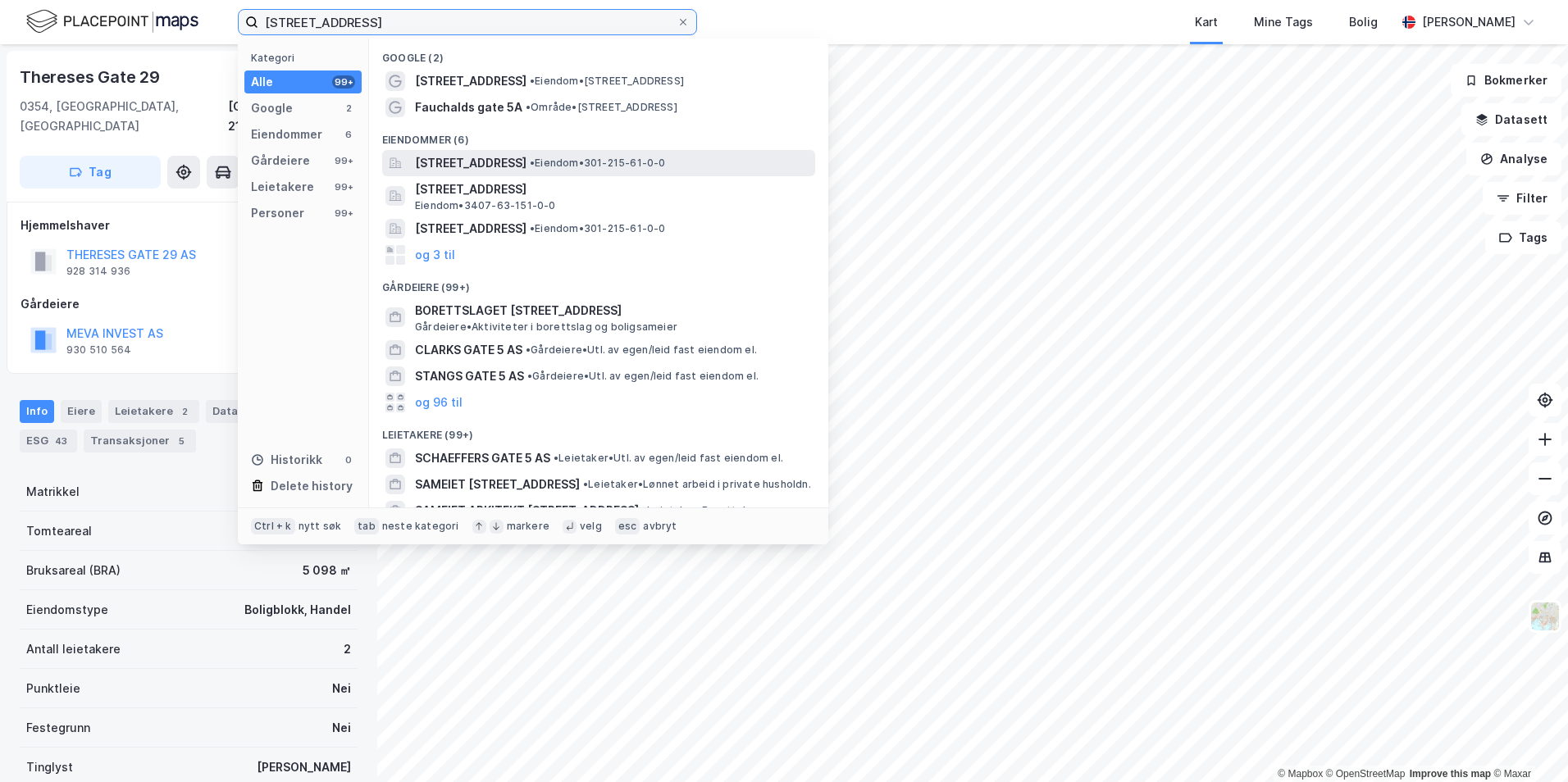
type input "FAUCHALDS GATE 5"
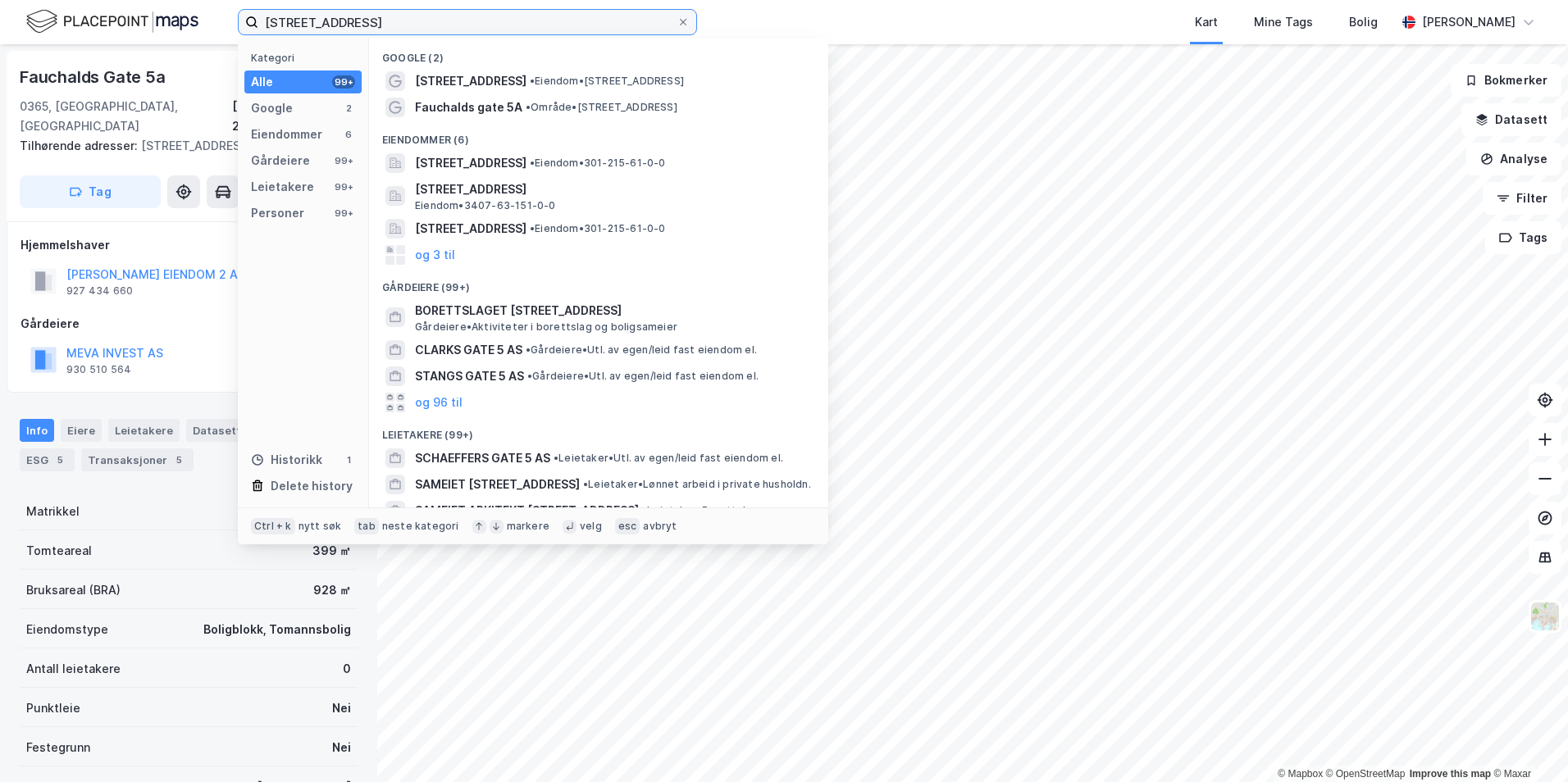
click at [396, 20] on input "FAUCHALDS GATE 5" at bounding box center [467, 22] width 418 height 25
paste input "MYKLEGARDSGATE 4"
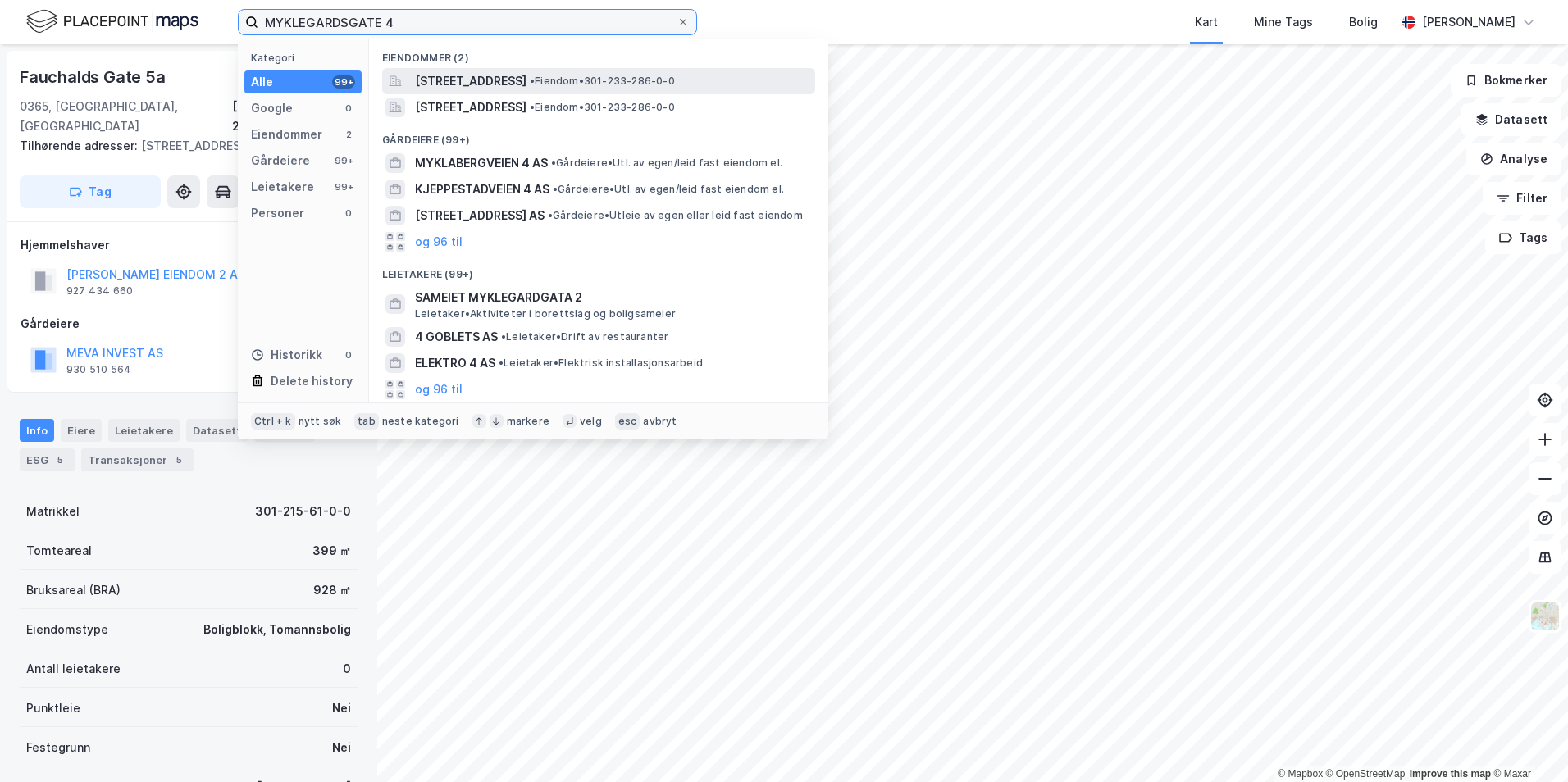
type input "MYKLEGARDSGATE 4"
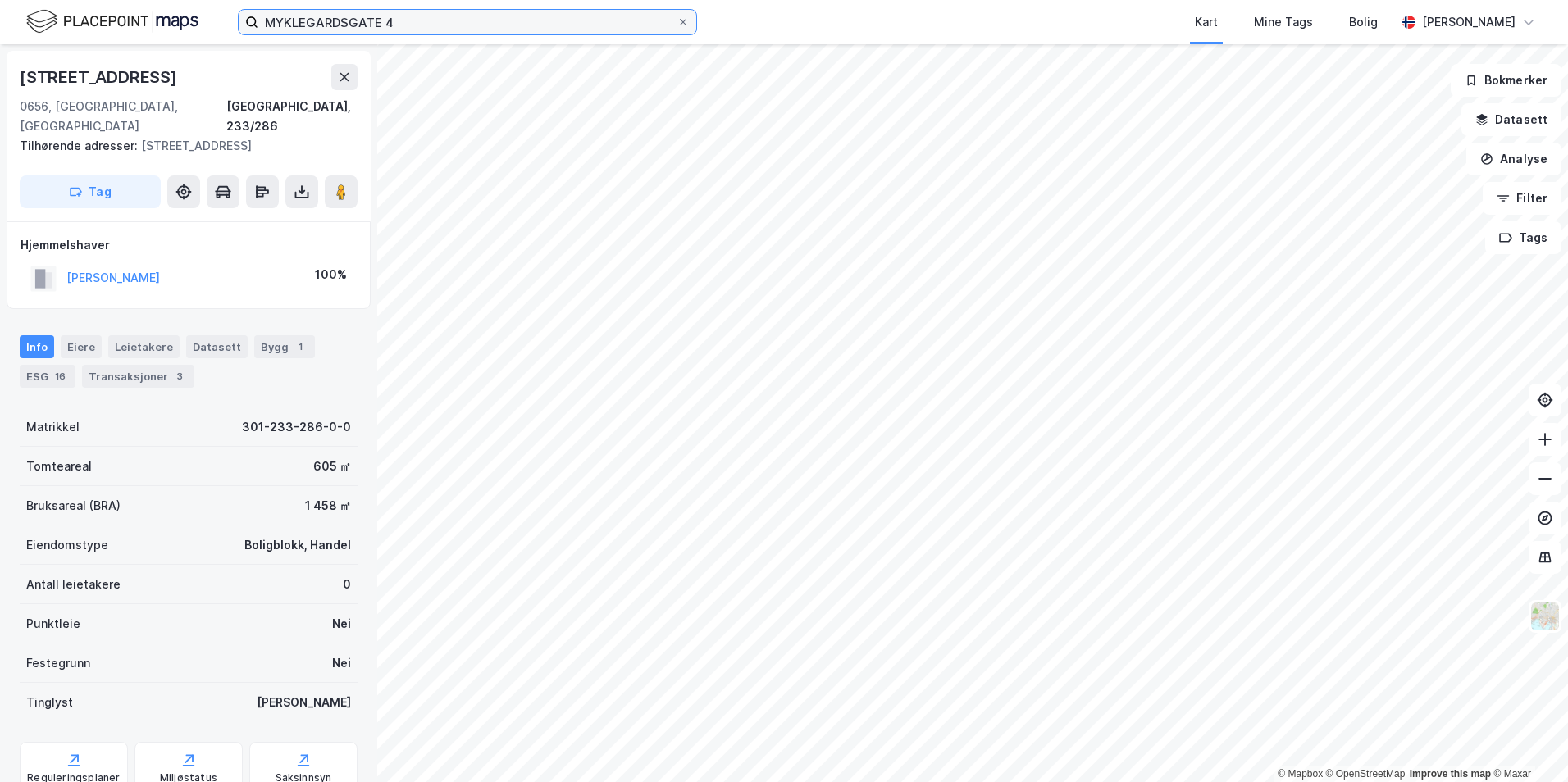
scroll to position [1, 0]
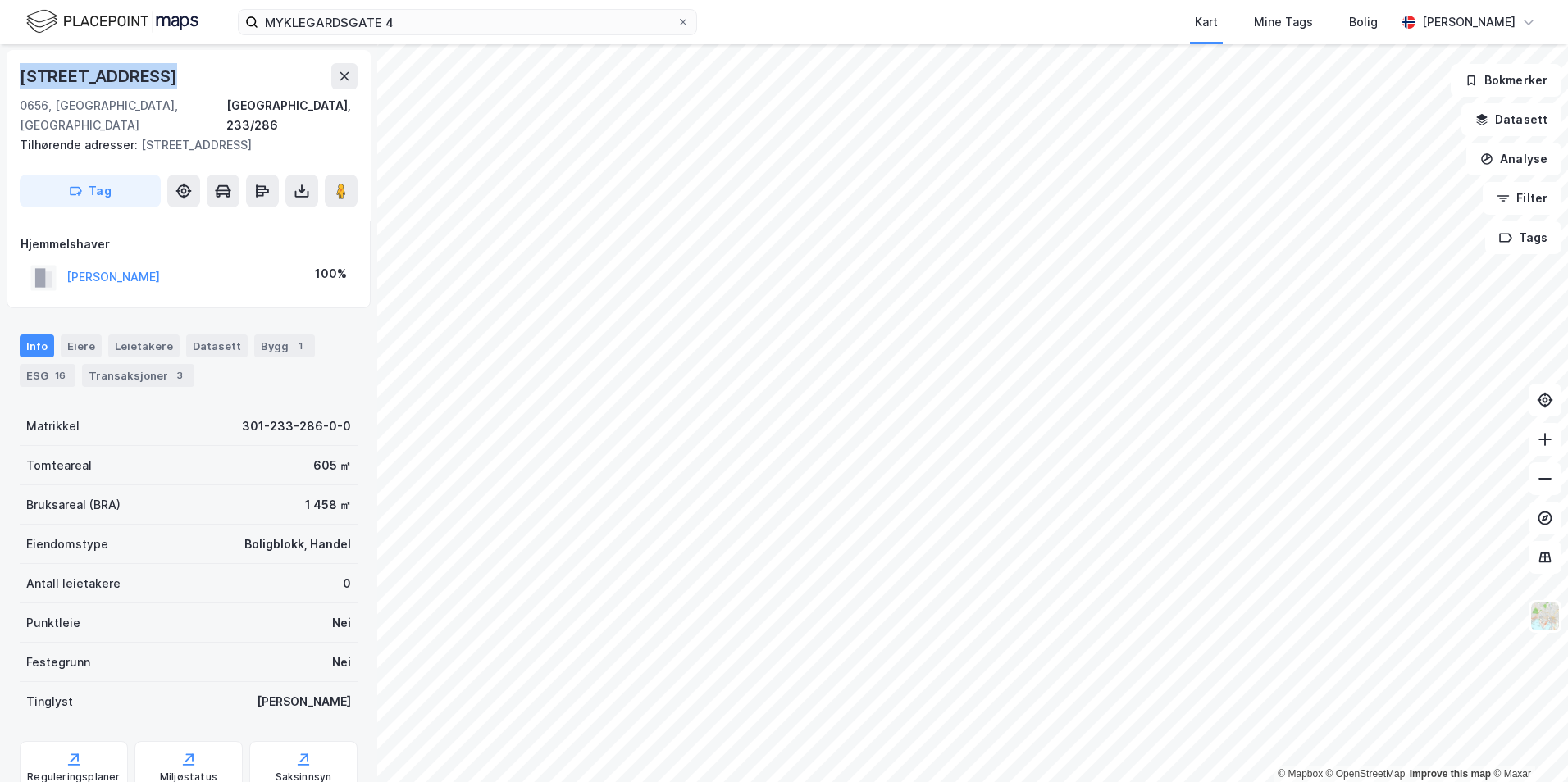
drag, startPoint x: 161, startPoint y: 72, endPoint x: 24, endPoint y: 68, distance: 137.1
click at [24, 68] on div "Myklegardgata 4a" at bounding box center [100, 76] width 160 height 26
copy div "Myklegardgata 4a"
click at [143, 335] on div "Leietakere" at bounding box center [144, 346] width 71 height 23
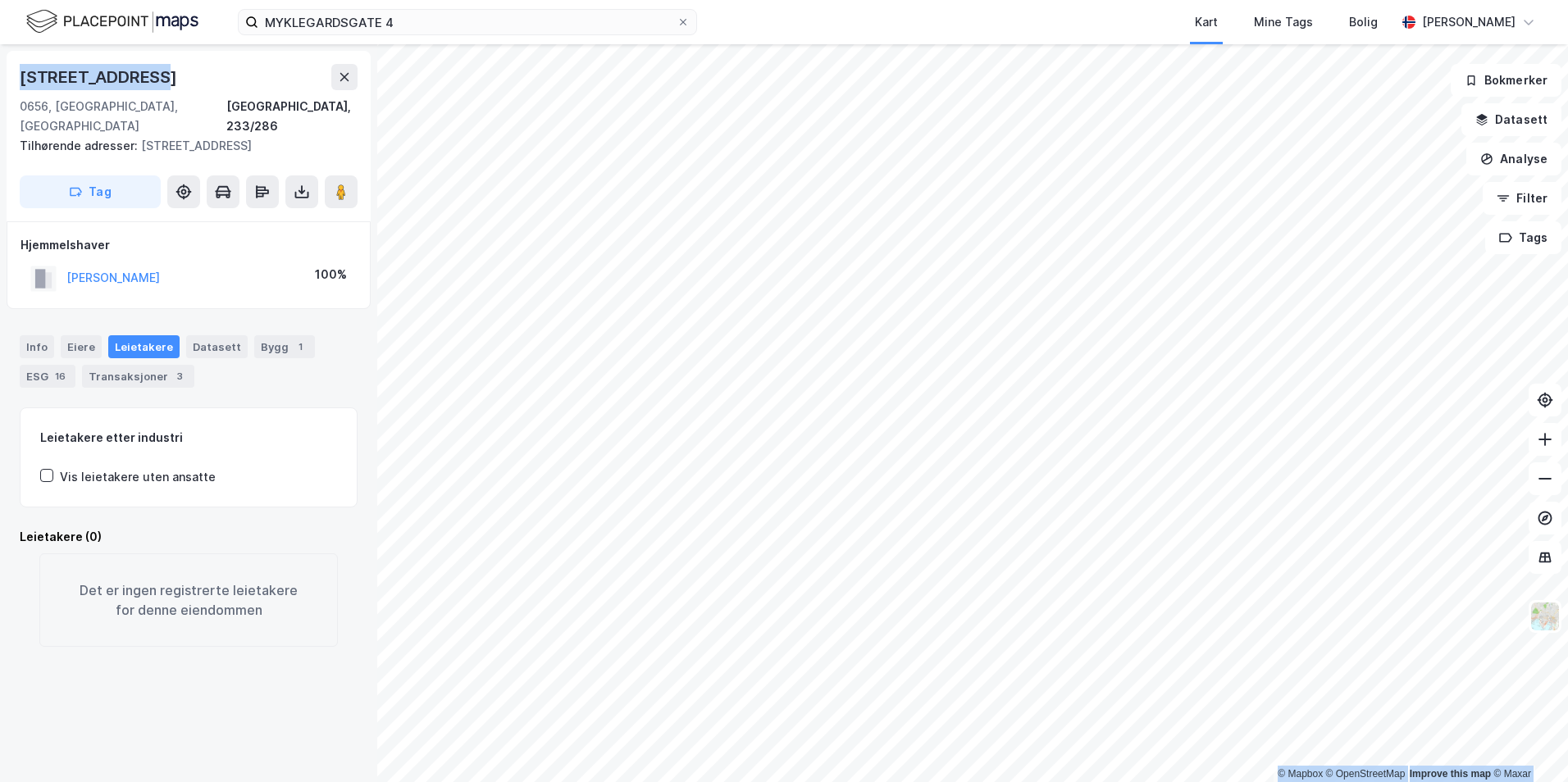
drag, startPoint x: 150, startPoint y: 77, endPoint x: -23, endPoint y: 77, distance: 173.0
click at [0, 77] on html "MYKLEGARDSGATE 4 Kart Mine Tags Bolig Caroline Bakken © Mapbox © OpenStreetMap …" at bounding box center [784, 391] width 1568 height 782
copy div "© Mapbox © OpenStreetMap Improve this map © Maxar Myklegardgata 4"
click at [370, 26] on input "MYKLEGARDSGATE 4" at bounding box center [467, 22] width 418 height 25
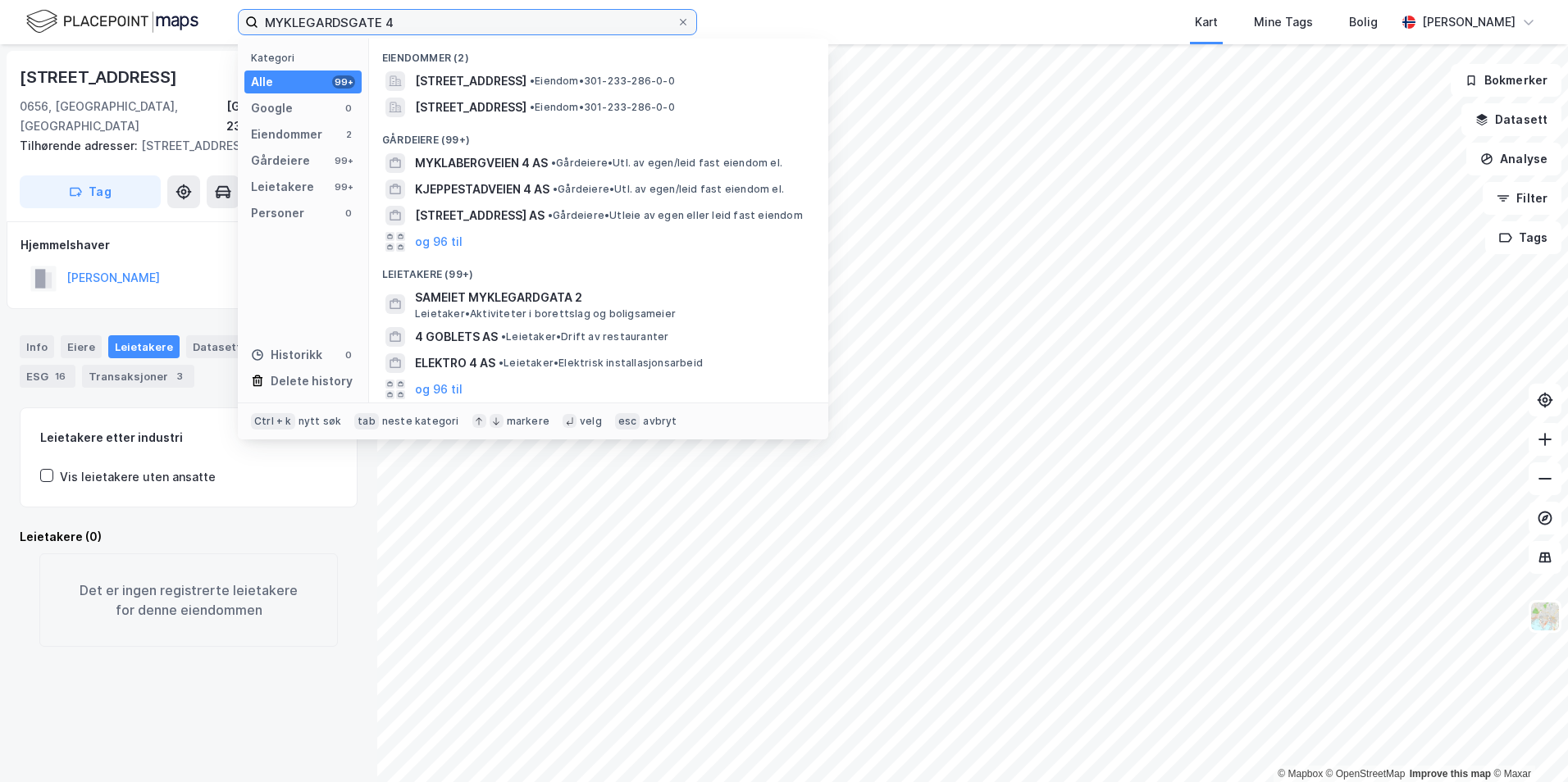
click at [370, 26] on input "MYKLEGARDSGATE 4" at bounding box center [467, 22] width 418 height 25
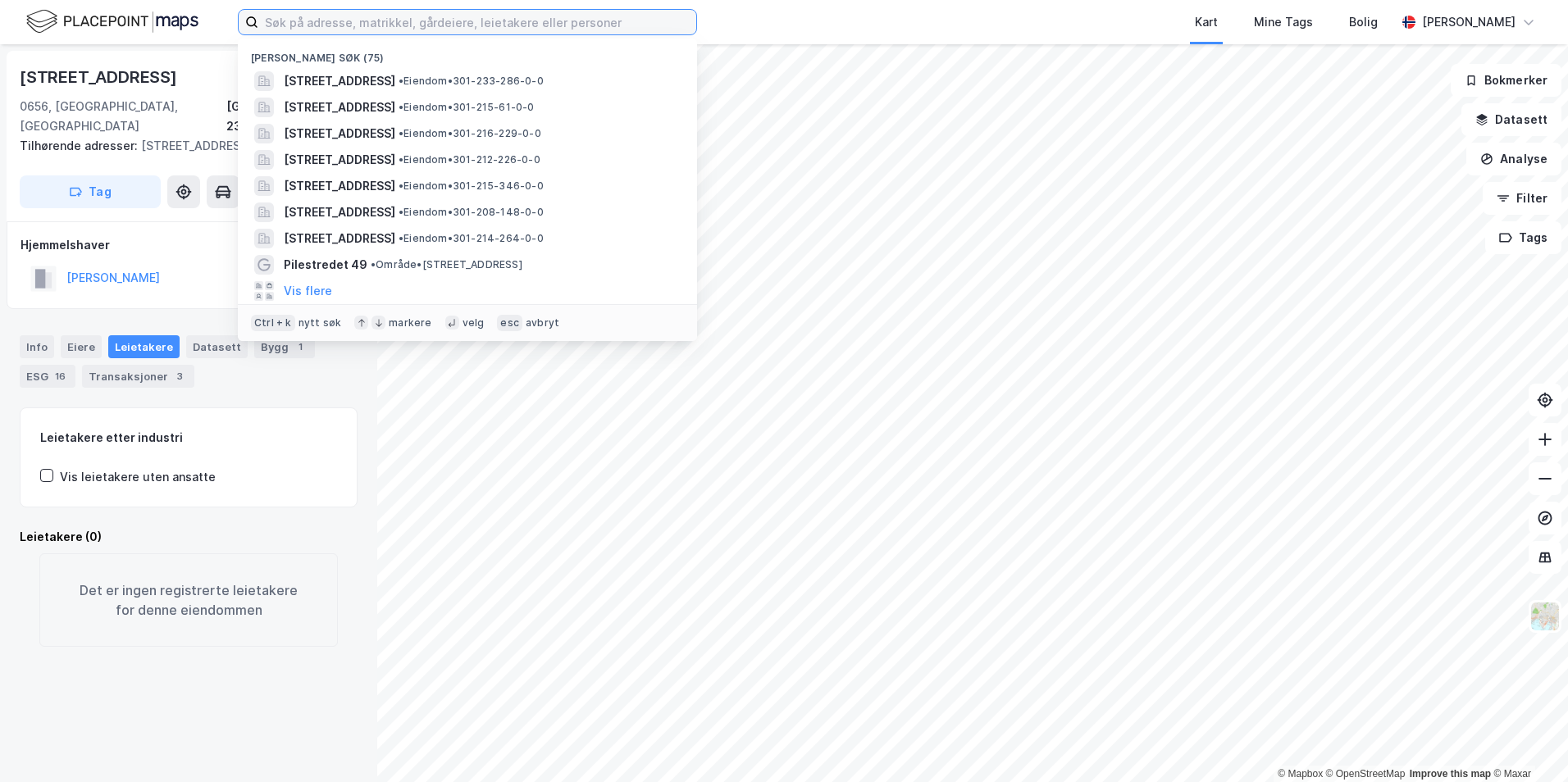
paste input "GRORUDVEIEN 55"
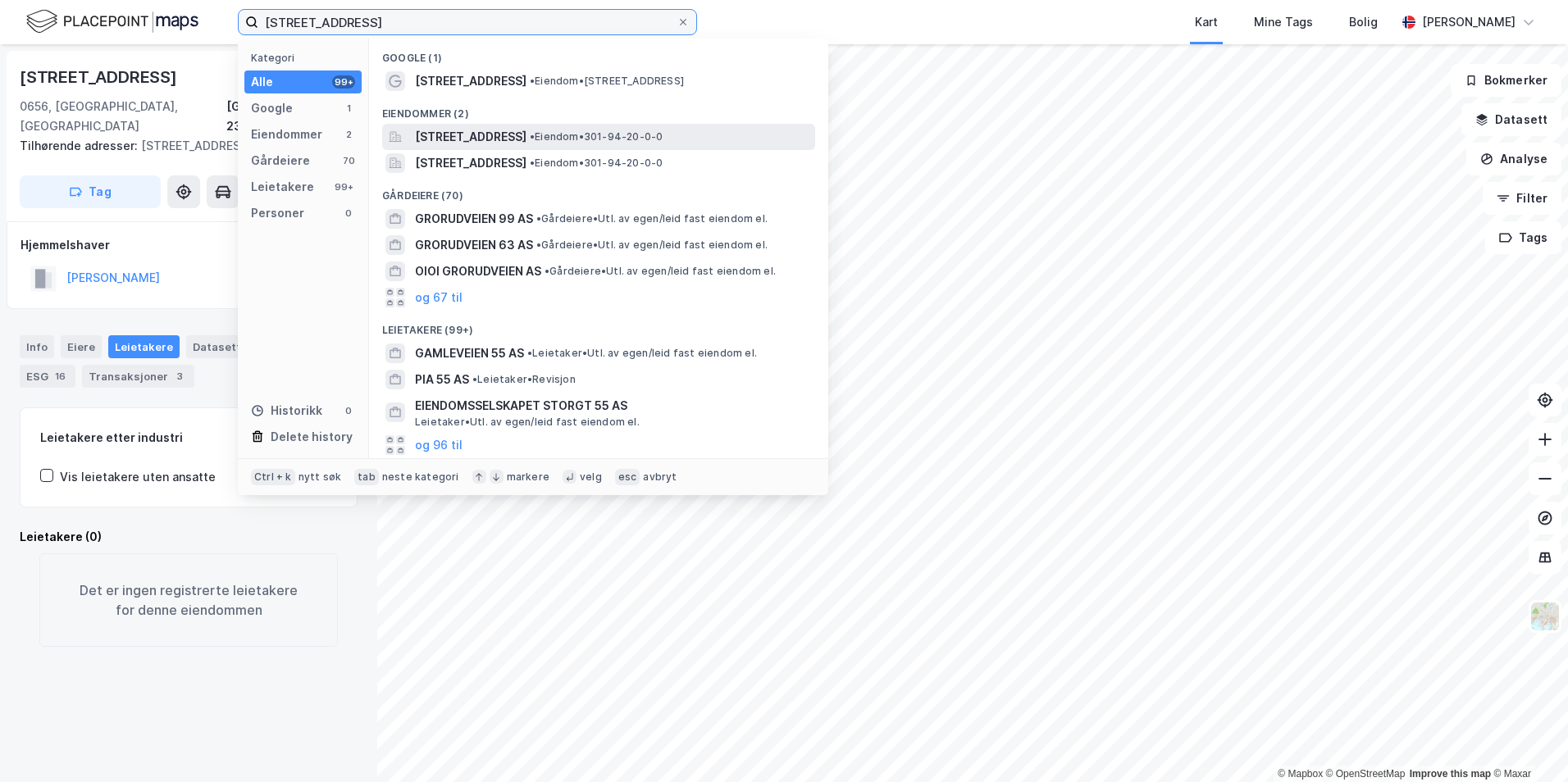
type input "GRORUDVEIEN 55"
click at [527, 143] on span "Grorudveien 55, 0976, OSLO, OSLO" at bounding box center [470, 137] width 111 height 20
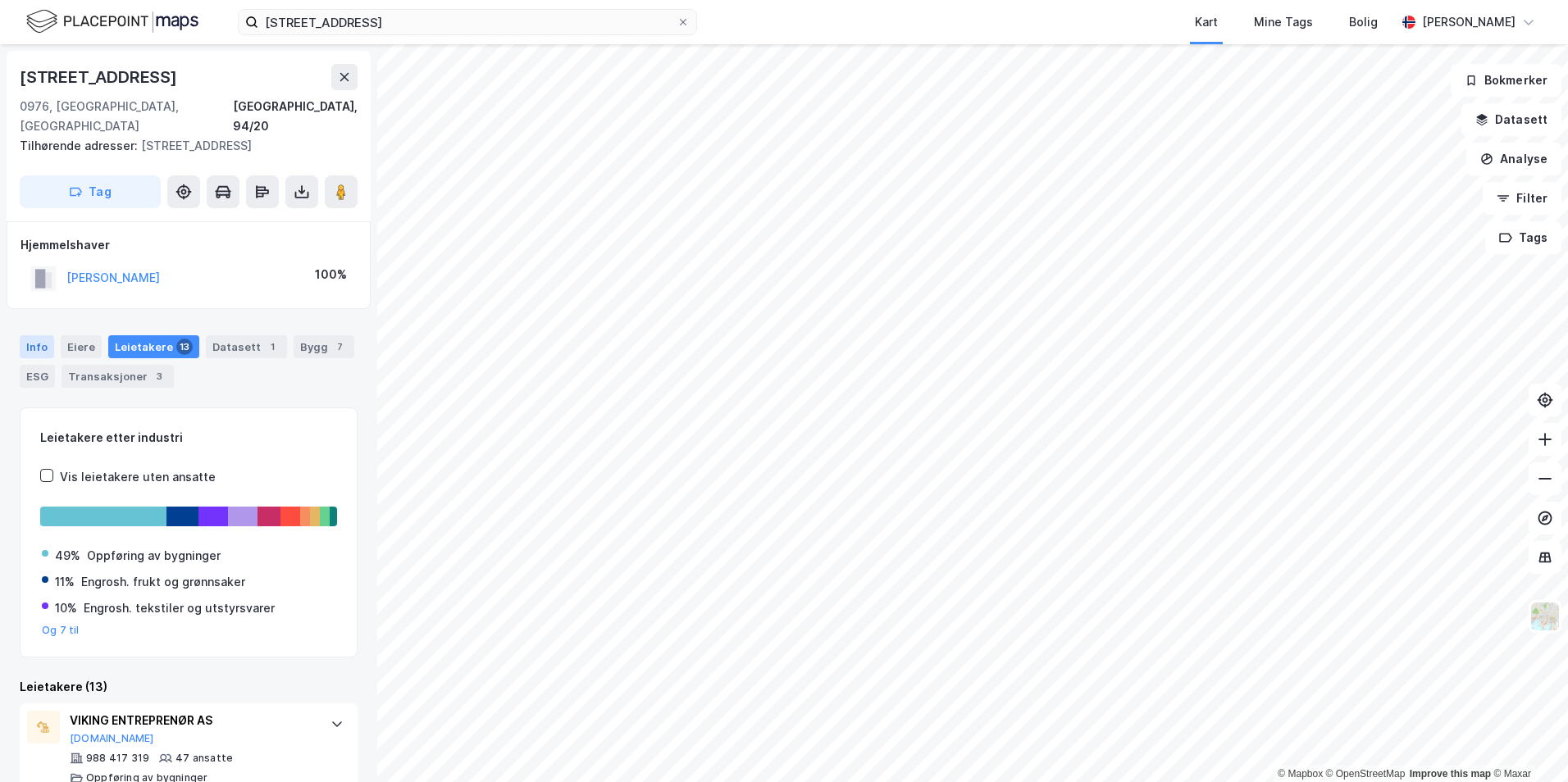
click at [36, 335] on div "Info" at bounding box center [37, 346] width 35 height 23
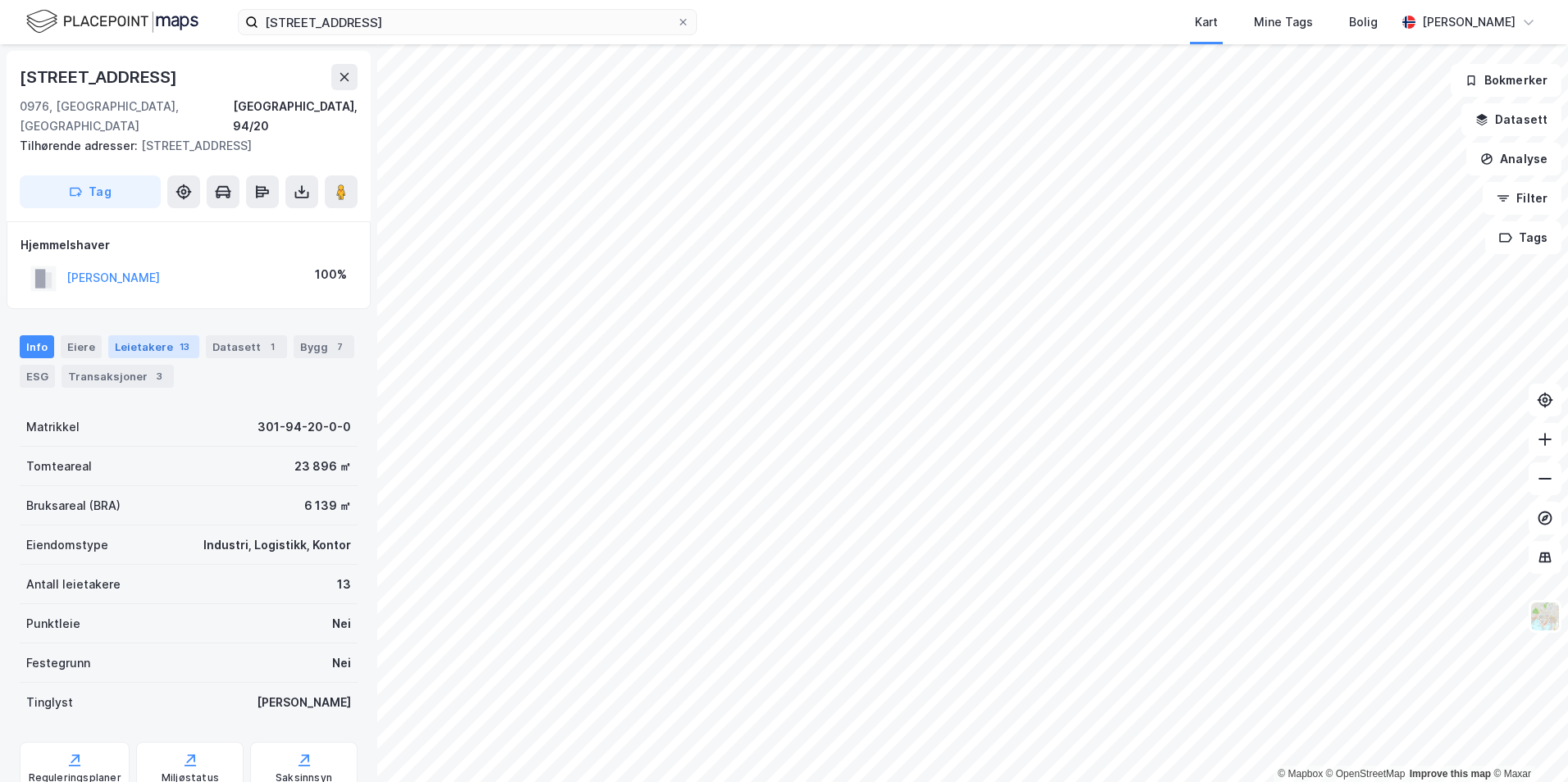
click at [181, 339] on div "13" at bounding box center [184, 347] width 16 height 16
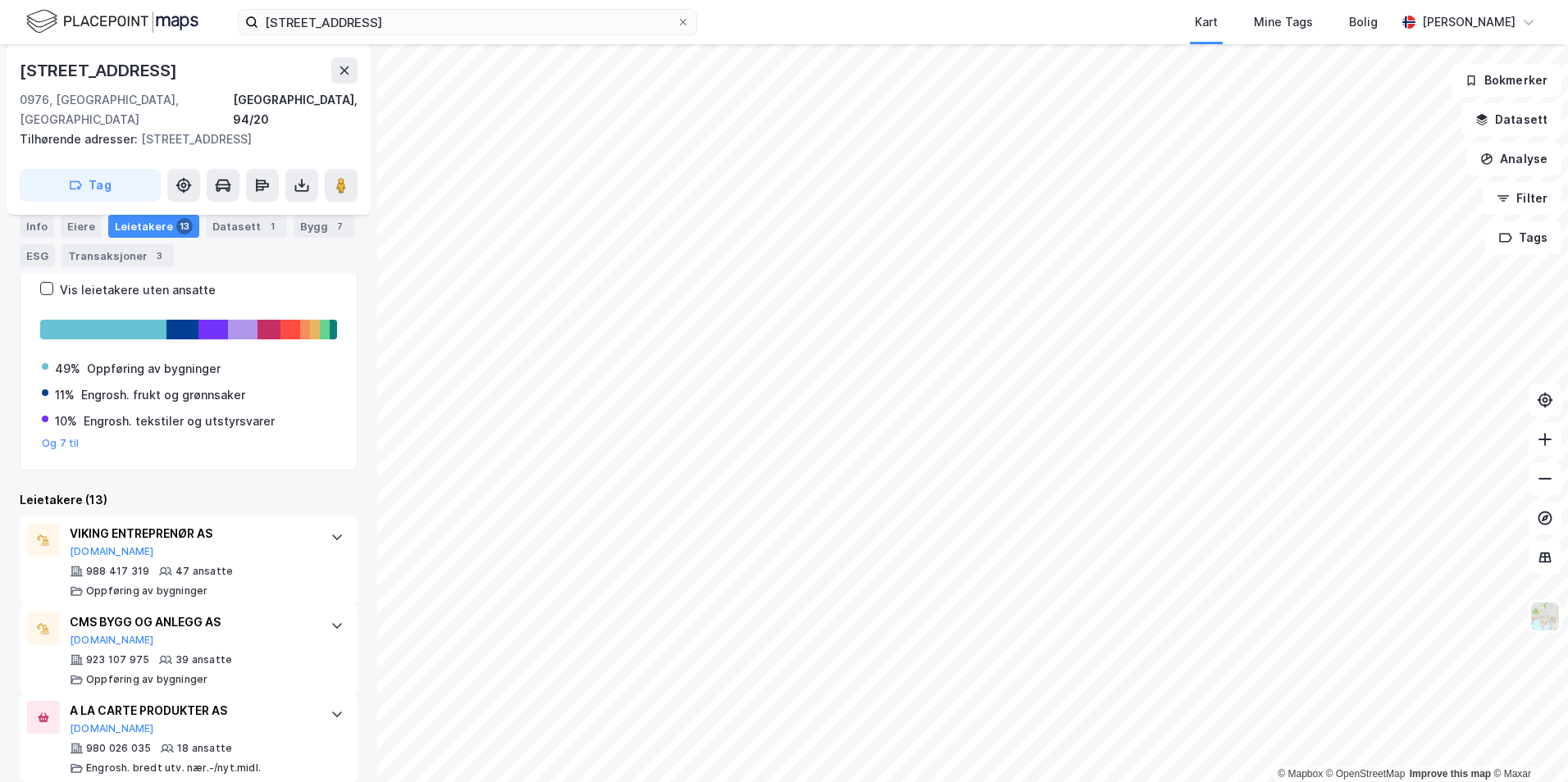
scroll to position [246, 0]
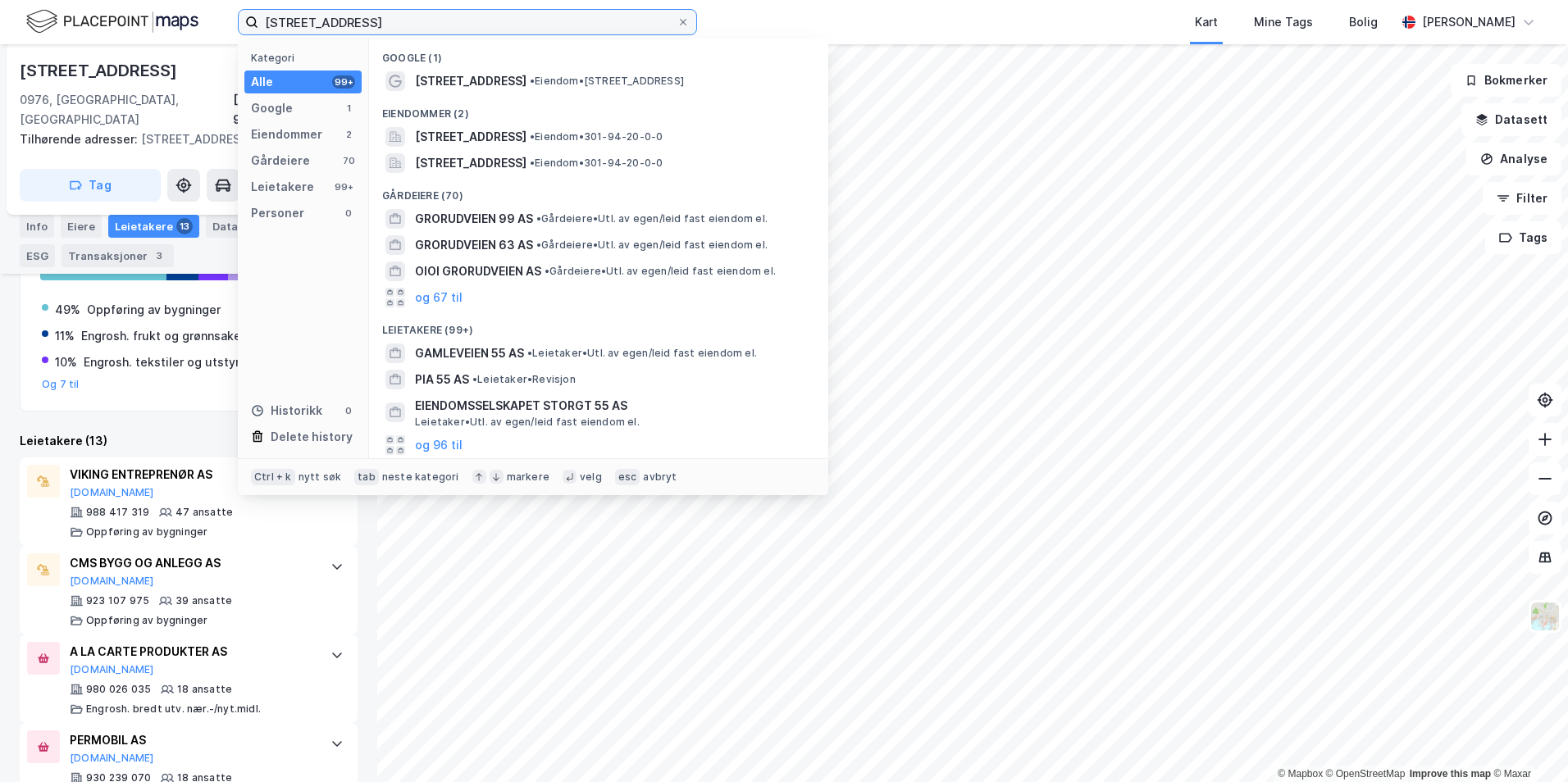
click at [510, 29] on input "GRORUDVEIEN 55" at bounding box center [467, 22] width 418 height 25
paste input "KRISTINELUNDVEIEN 6"
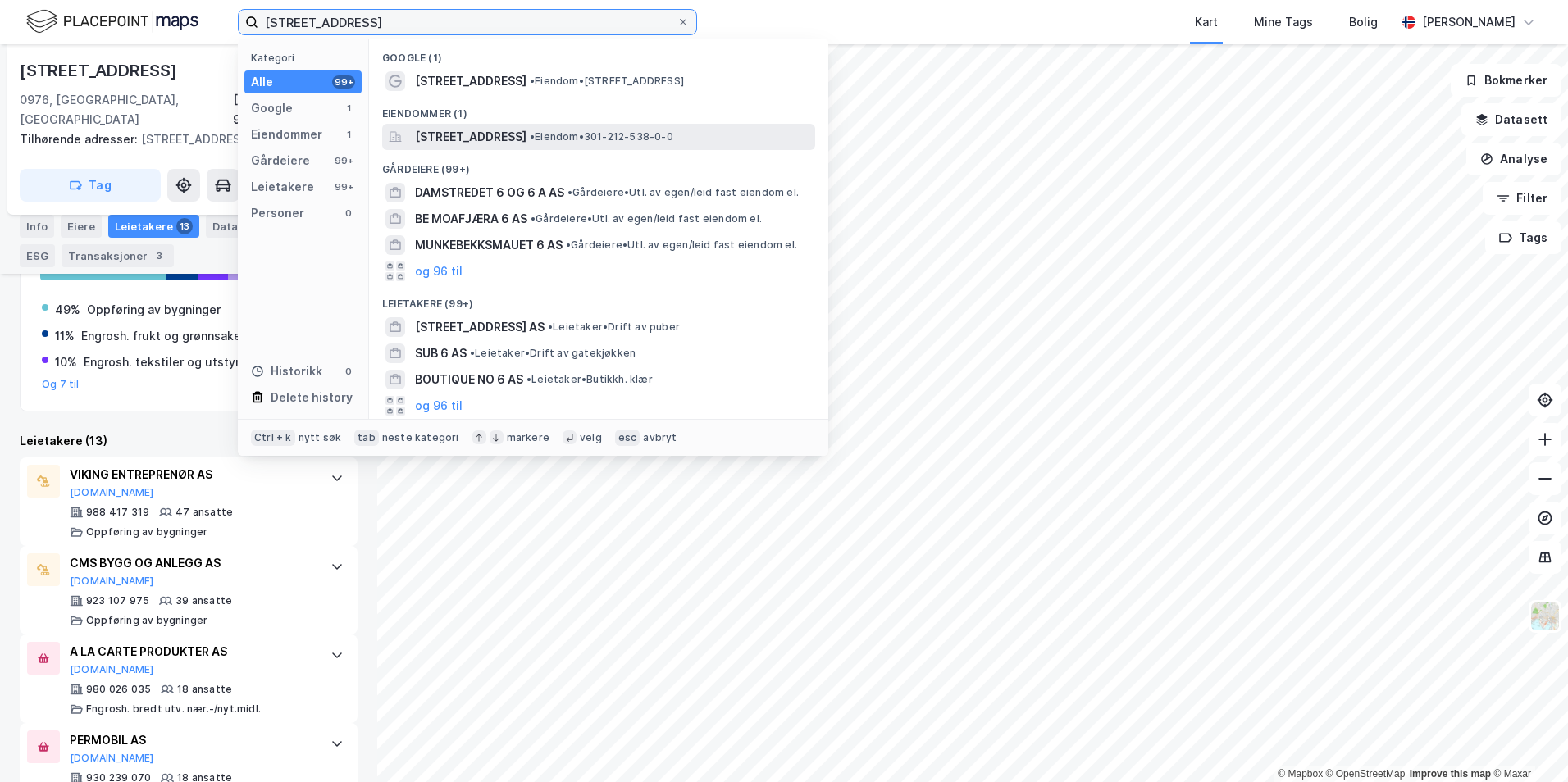
type input "KRISTINELUNDVEIEN 6"
click at [527, 142] on span "Kristinelundveien 6, 0268, OSLO, OSLO" at bounding box center [470, 137] width 111 height 20
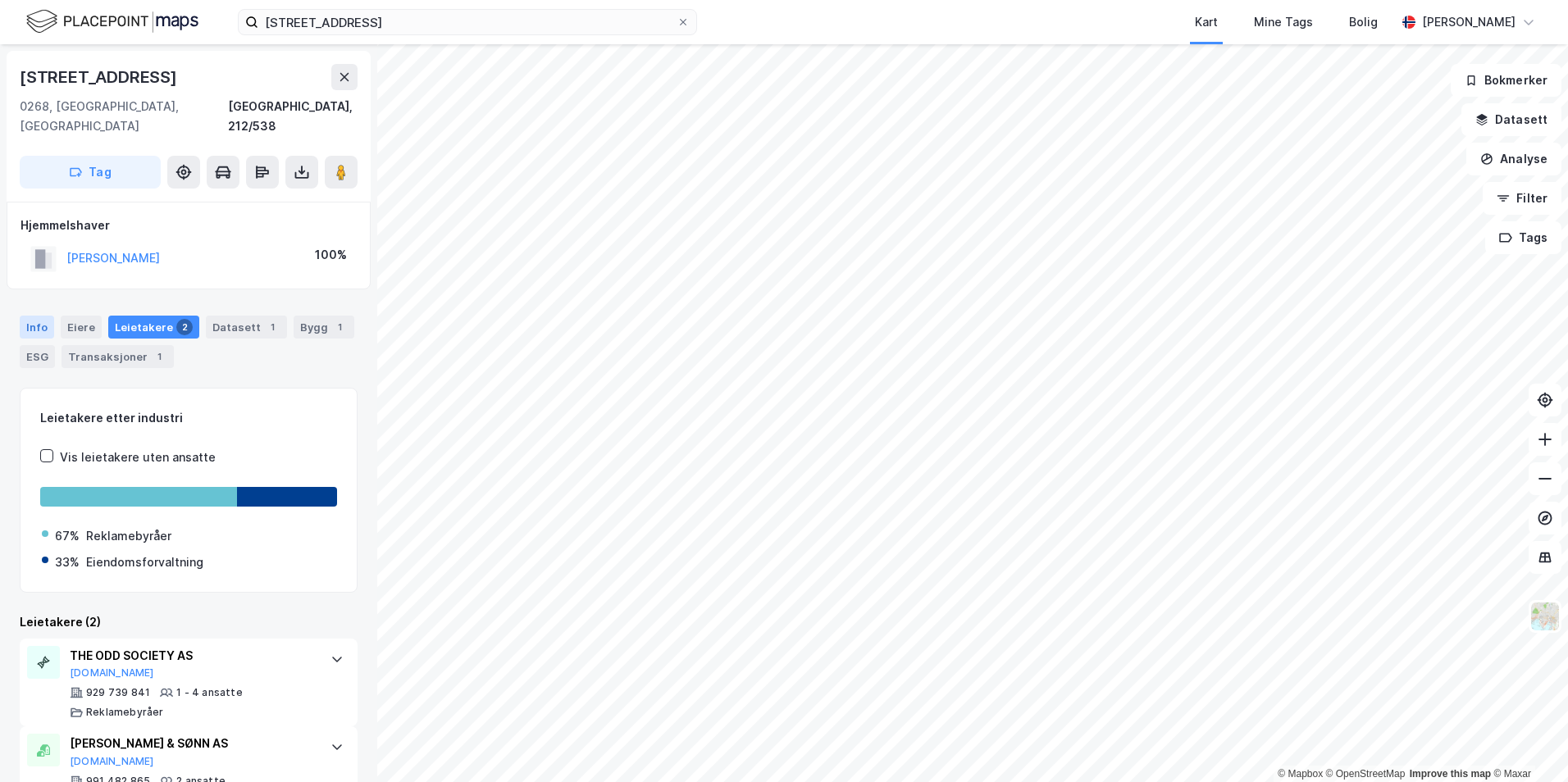
click at [39, 315] on div "Info" at bounding box center [37, 326] width 35 height 23
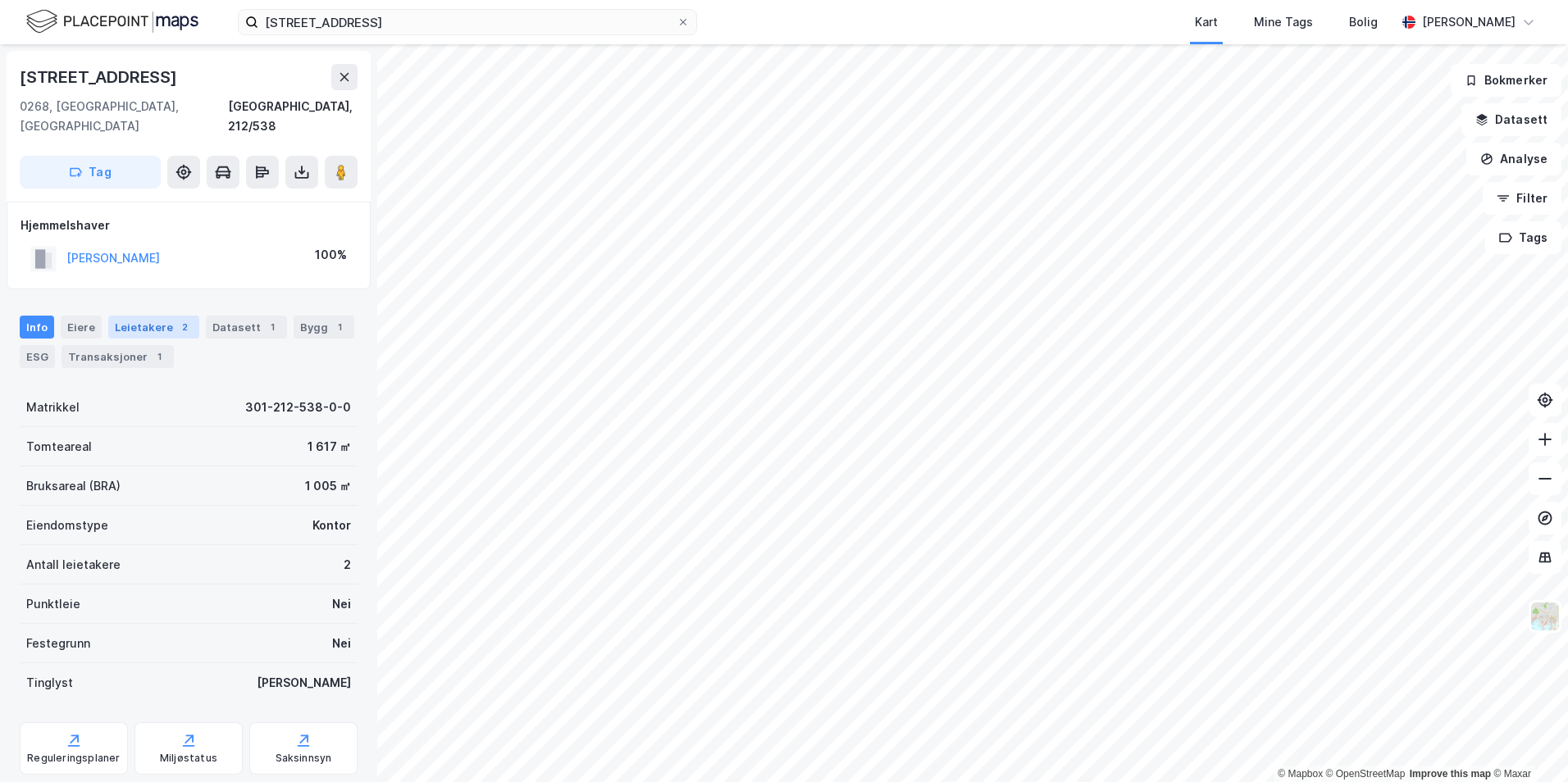
click at [180, 319] on div "2" at bounding box center [184, 327] width 16 height 16
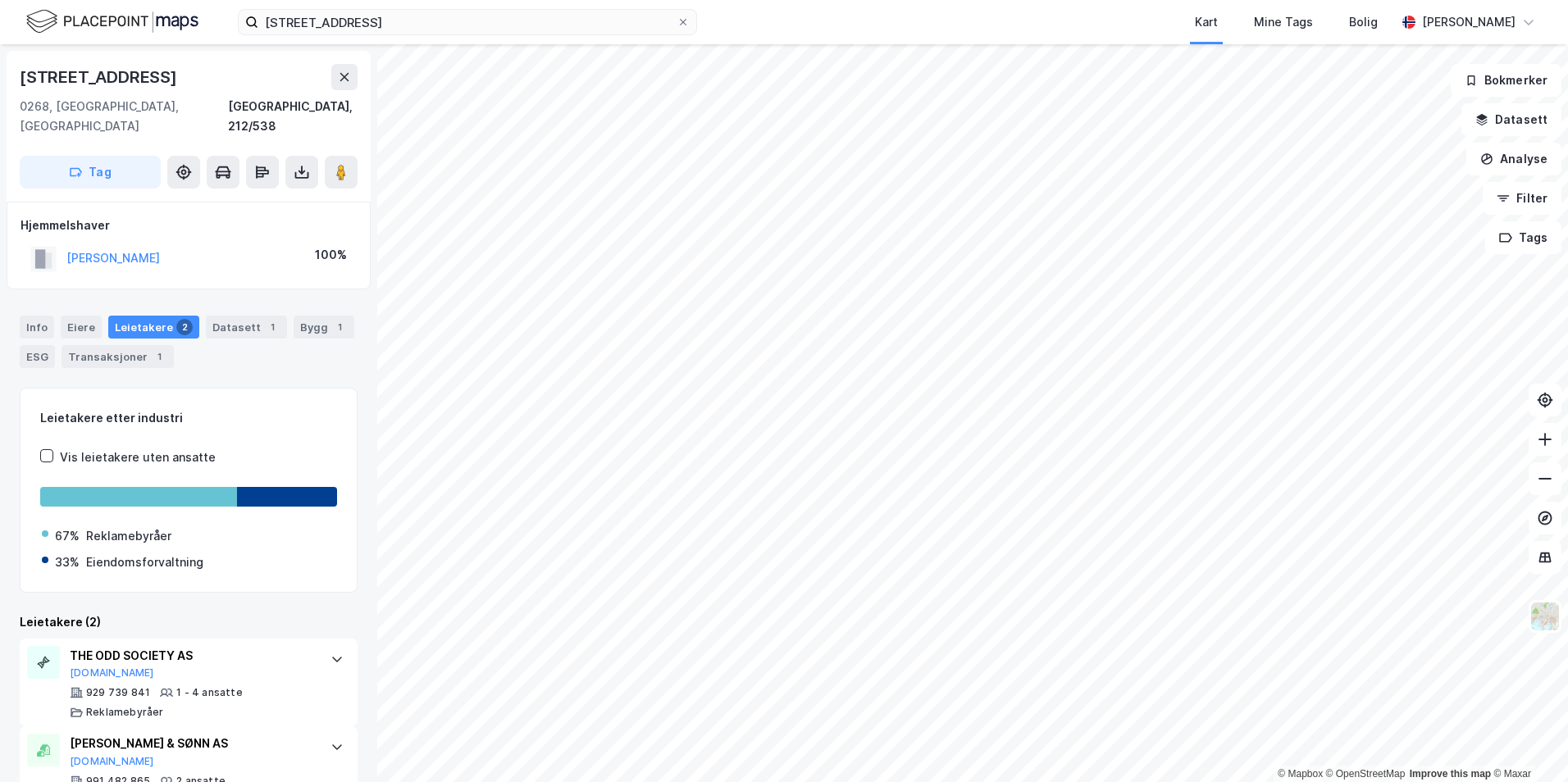
scroll to position [34, 0]
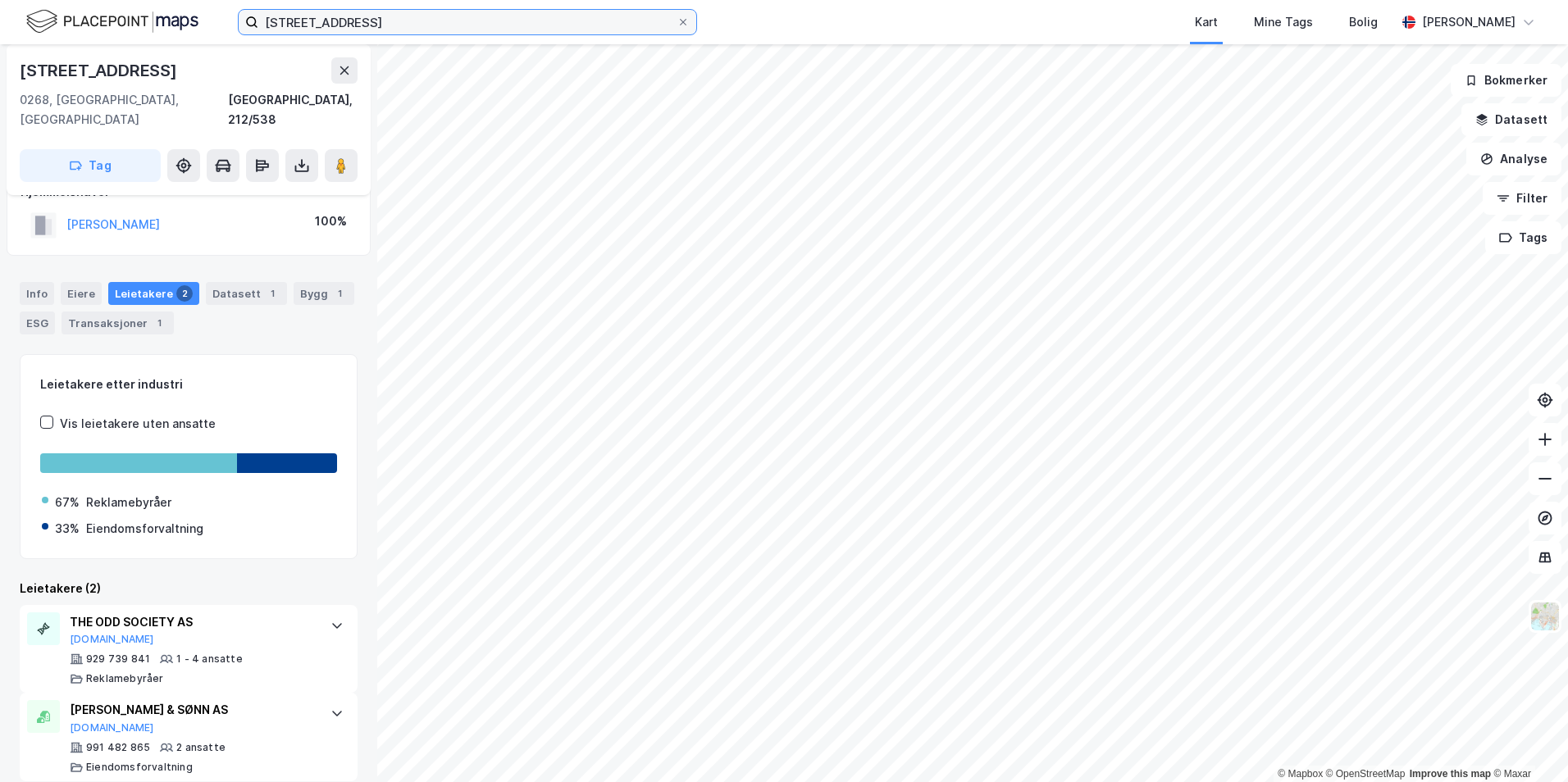
click at [433, 20] on input "KRISTINELUNDVEIEN 6" at bounding box center [467, 22] width 418 height 25
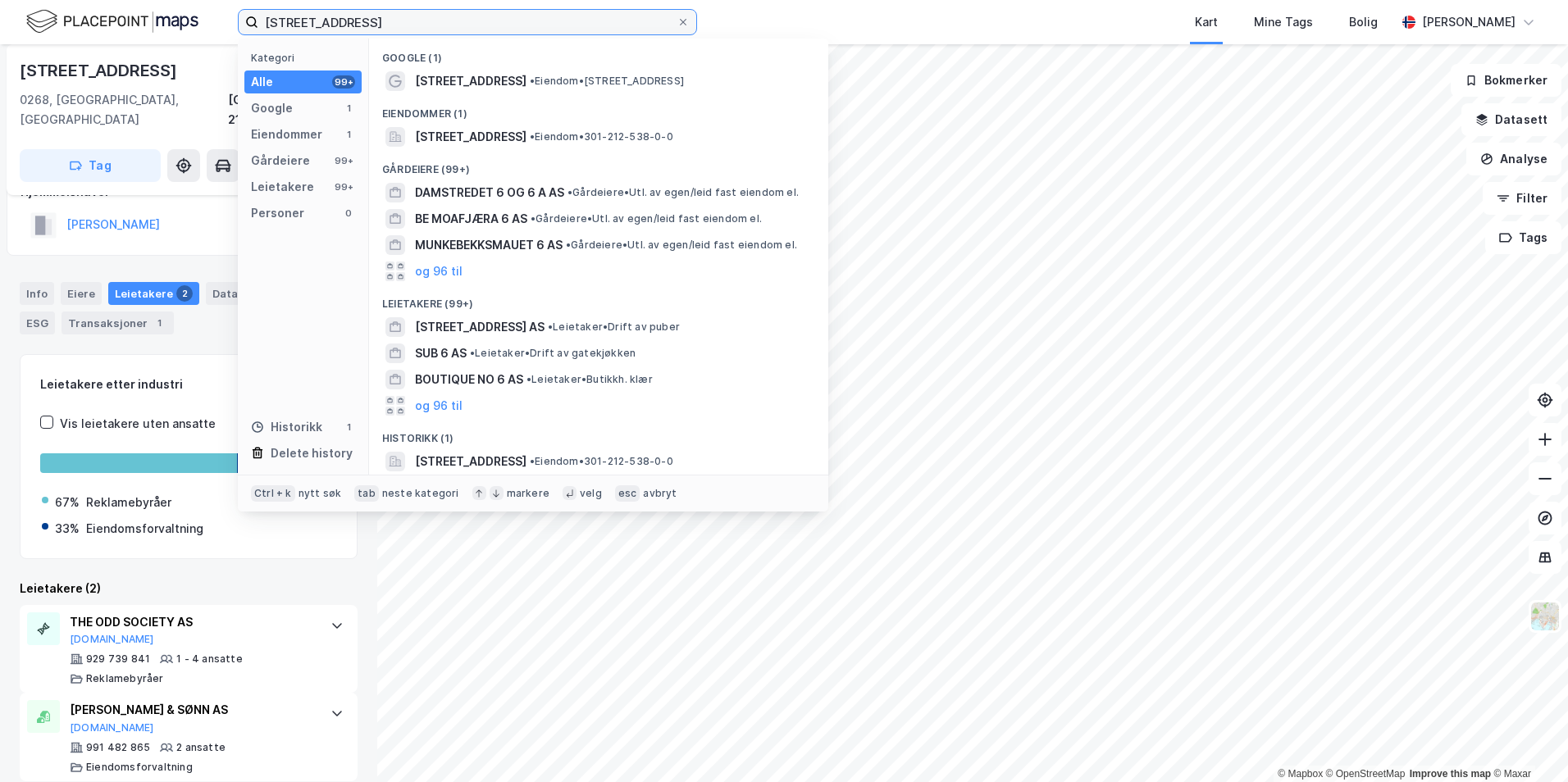
click at [433, 20] on input "KRISTINELUNDVEIEN 6" at bounding box center [467, 22] width 418 height 25
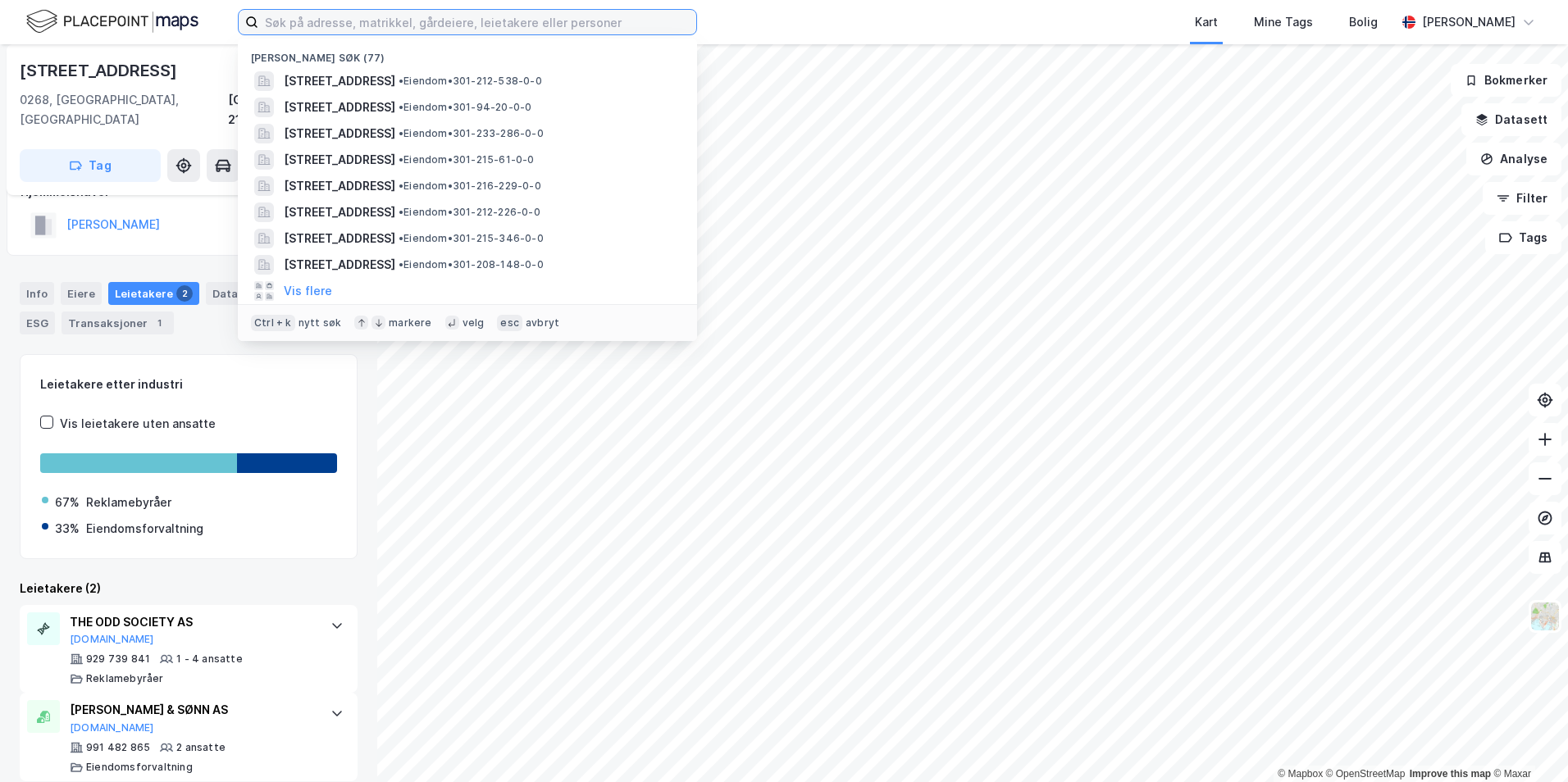
paste input "PLATOUS GATE 14-16"
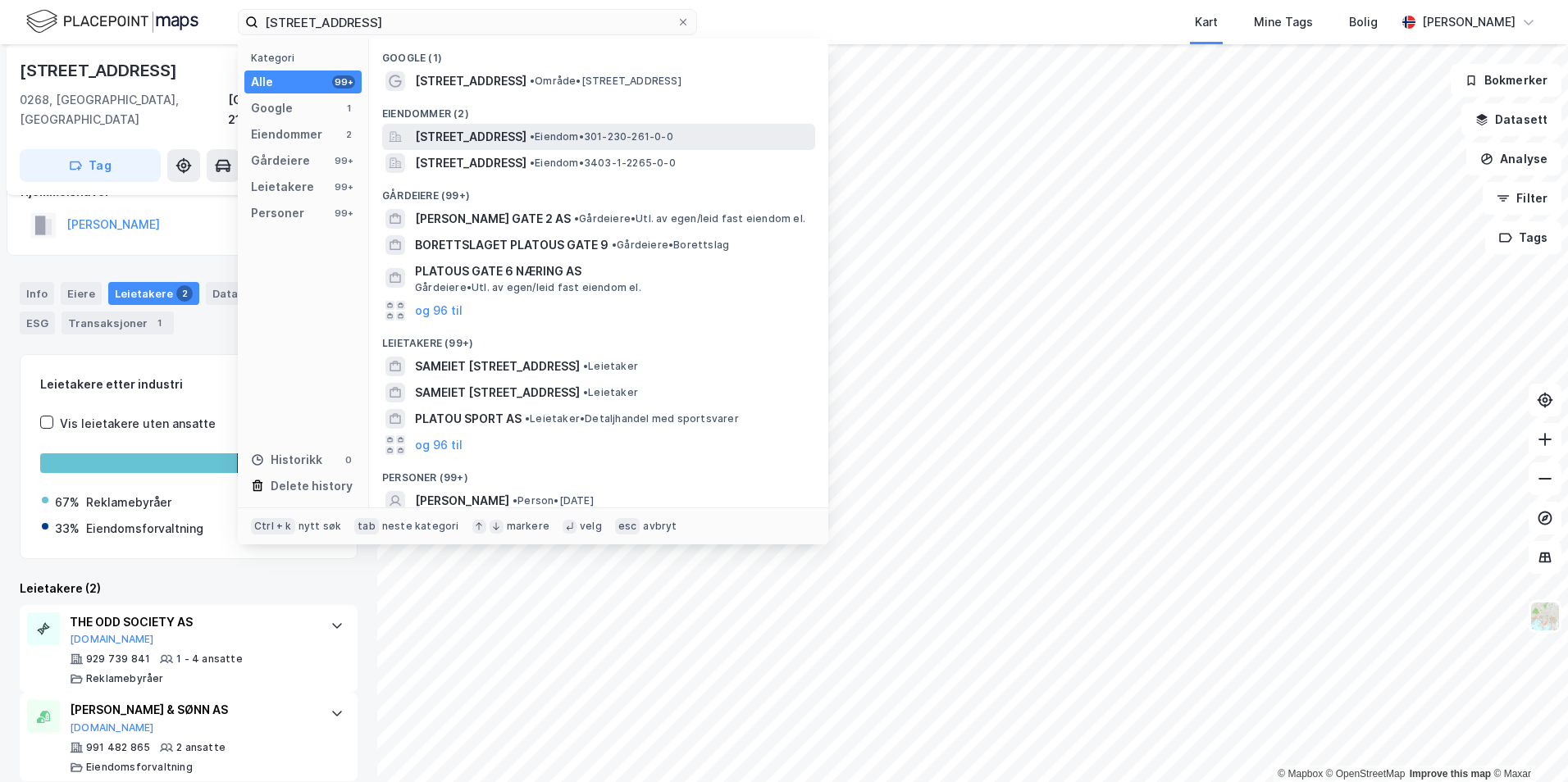
click at [527, 132] on span "Platous gate 14, 0190, OSLO, OSLO" at bounding box center [470, 137] width 111 height 20
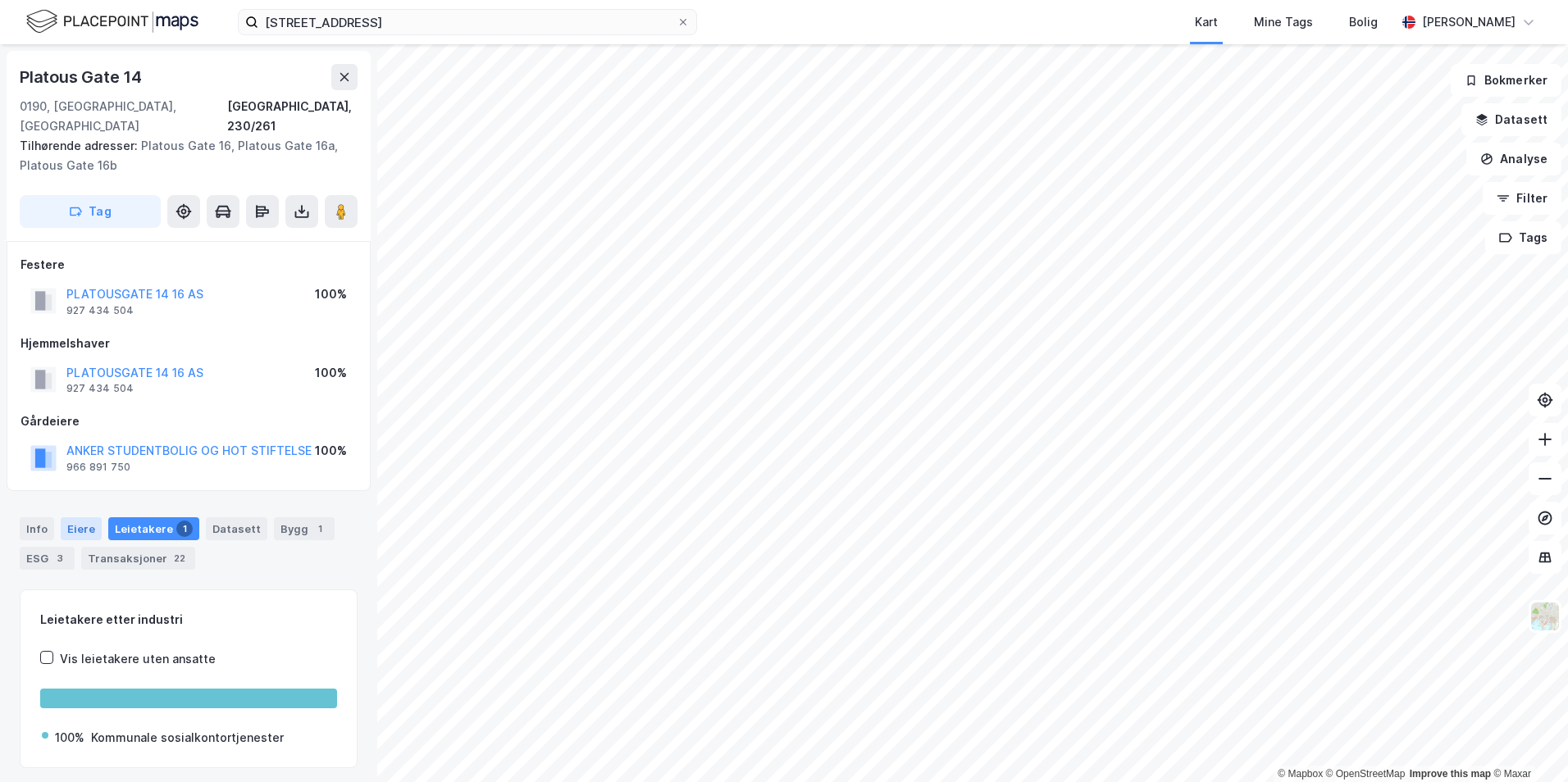
click at [86, 518] on div "Eiere" at bounding box center [81, 529] width 41 height 23
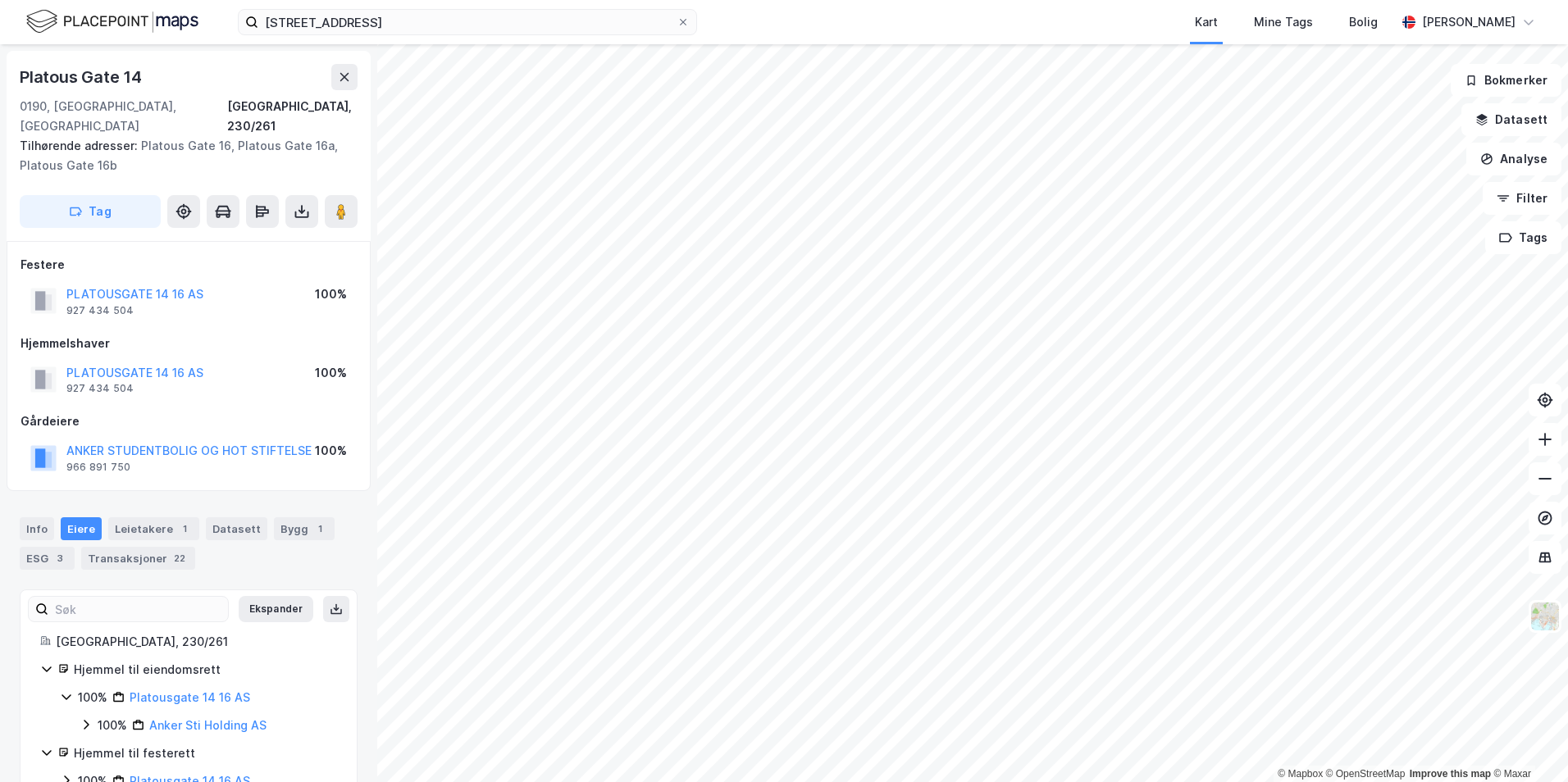
scroll to position [29, 0]
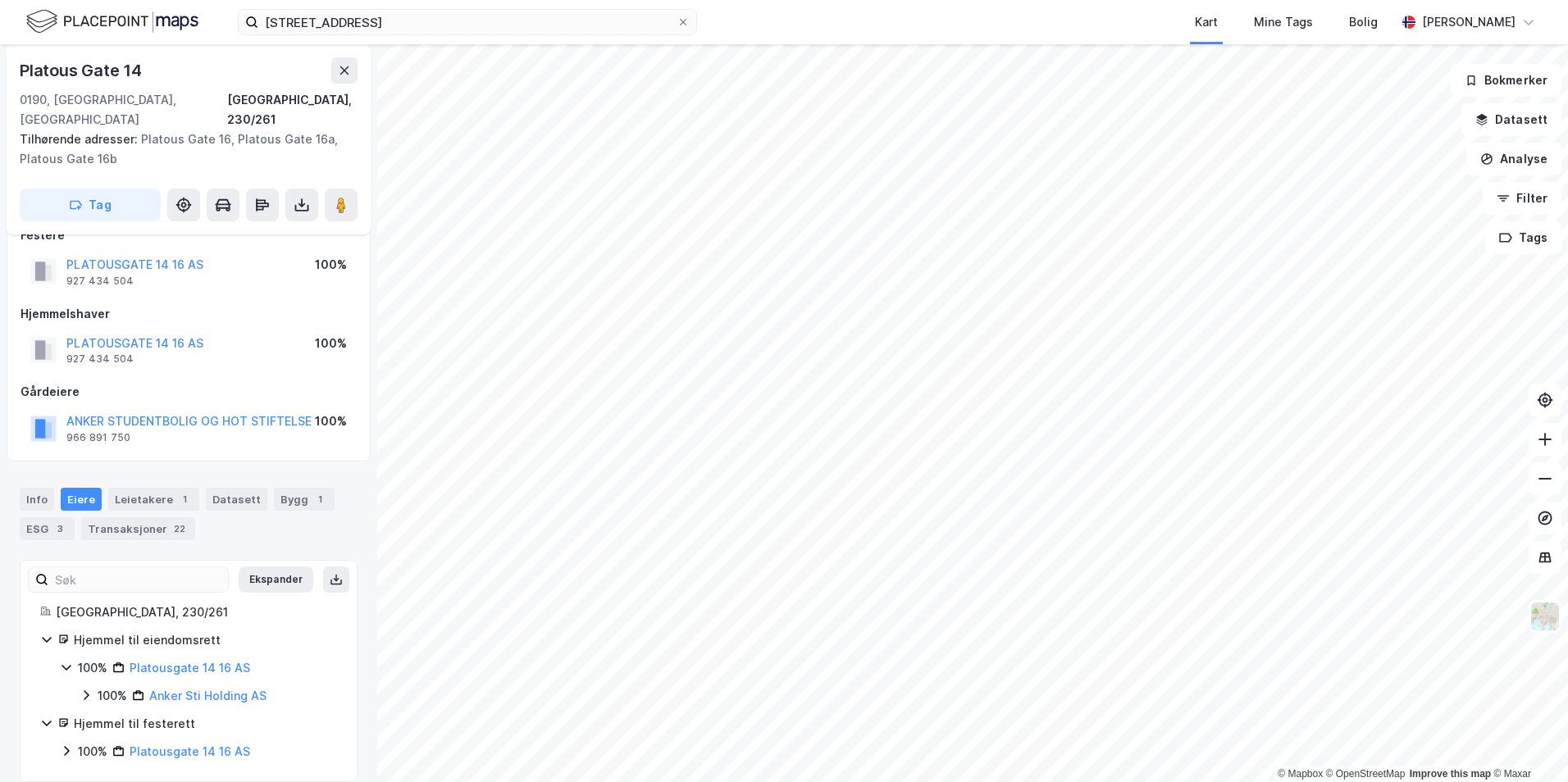
click at [88, 689] on icon at bounding box center [86, 695] width 13 height 13
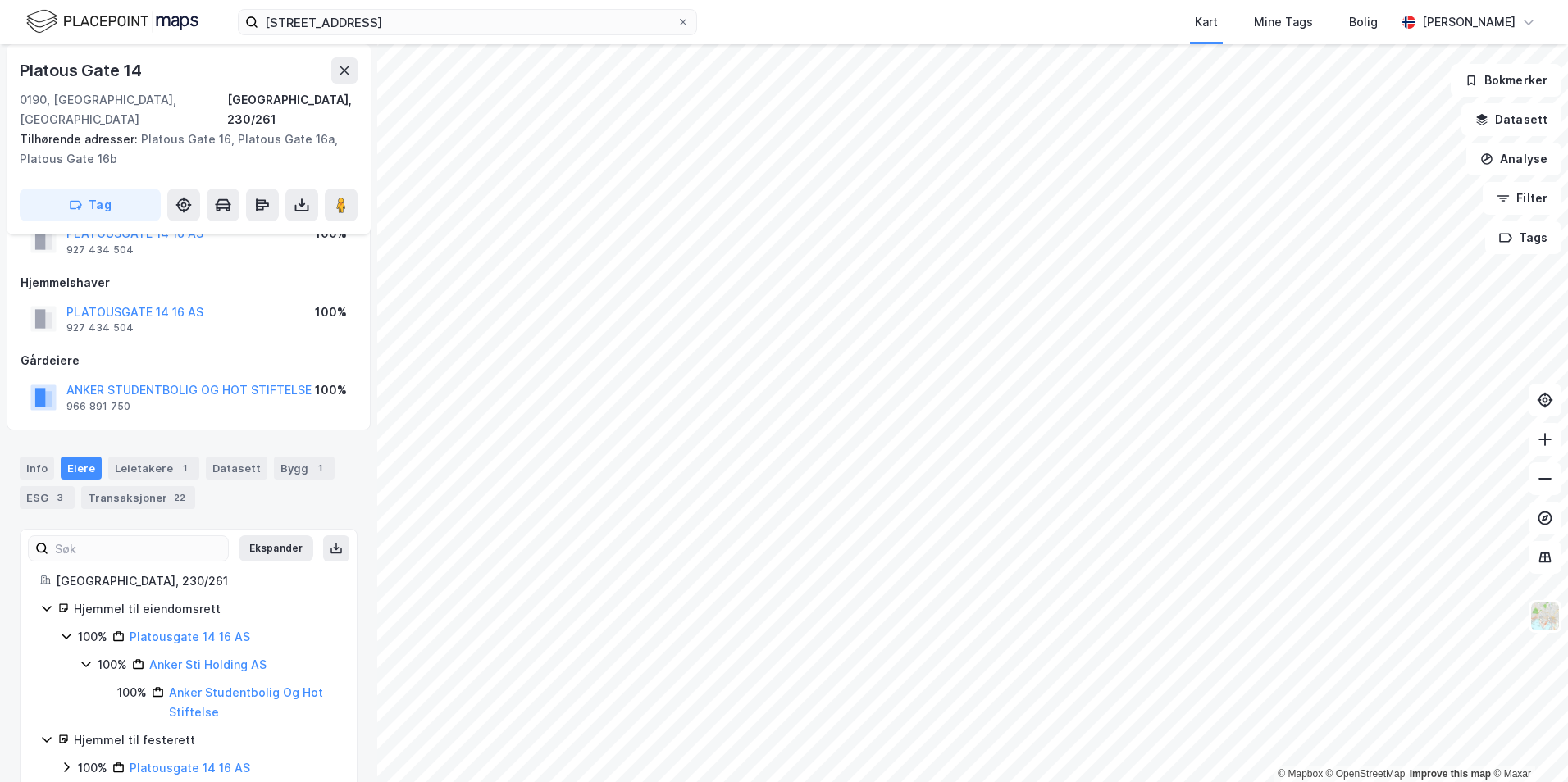
scroll to position [77, 0]
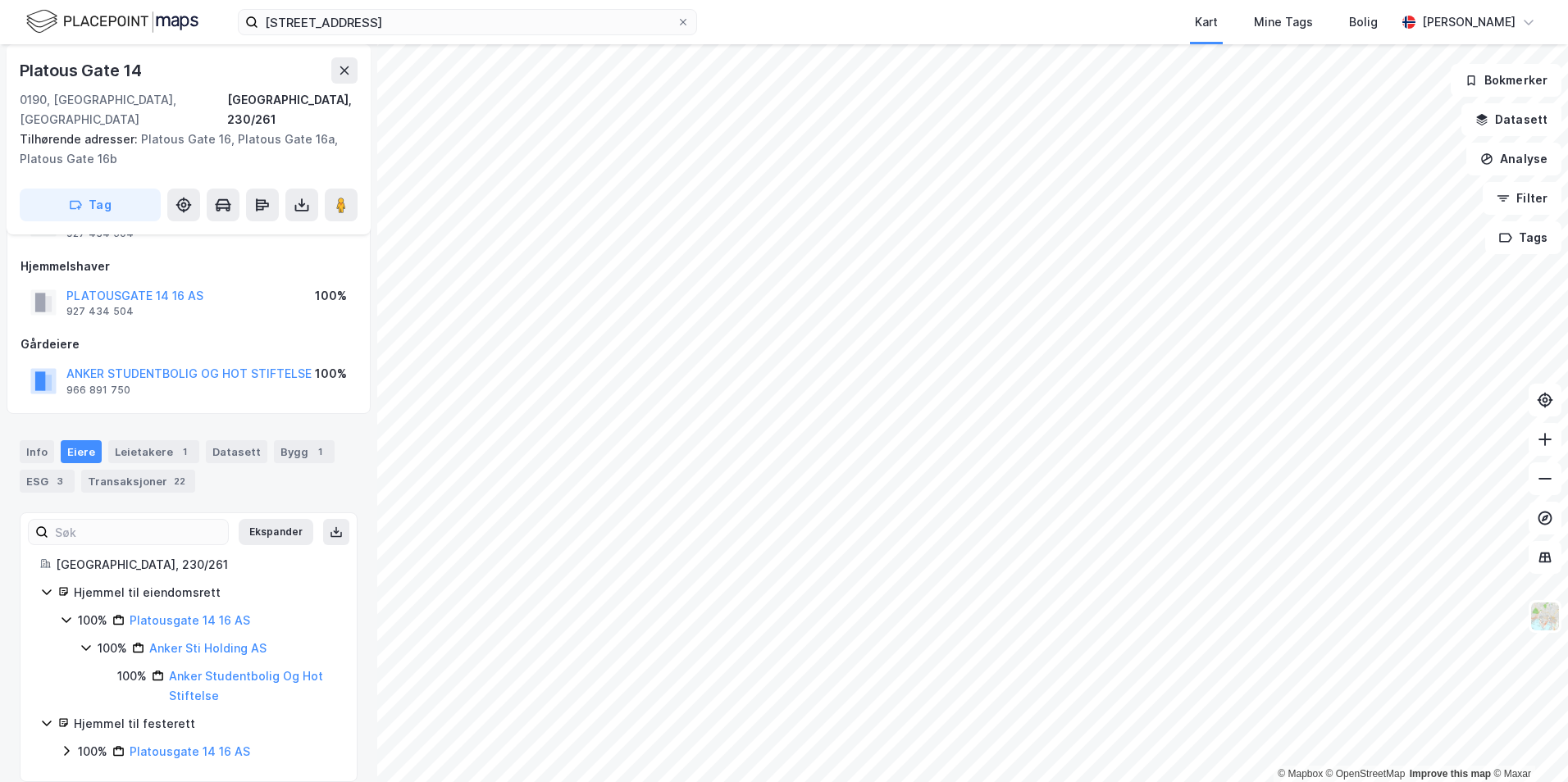
click at [148, 448] on div "Info Eiere Leietakere 1 Datasett Bygg 1 ESG 3 Transaksjoner 22" at bounding box center [189, 467] width 338 height 53
click at [147, 470] on div "Transaksjoner 22" at bounding box center [138, 481] width 114 height 23
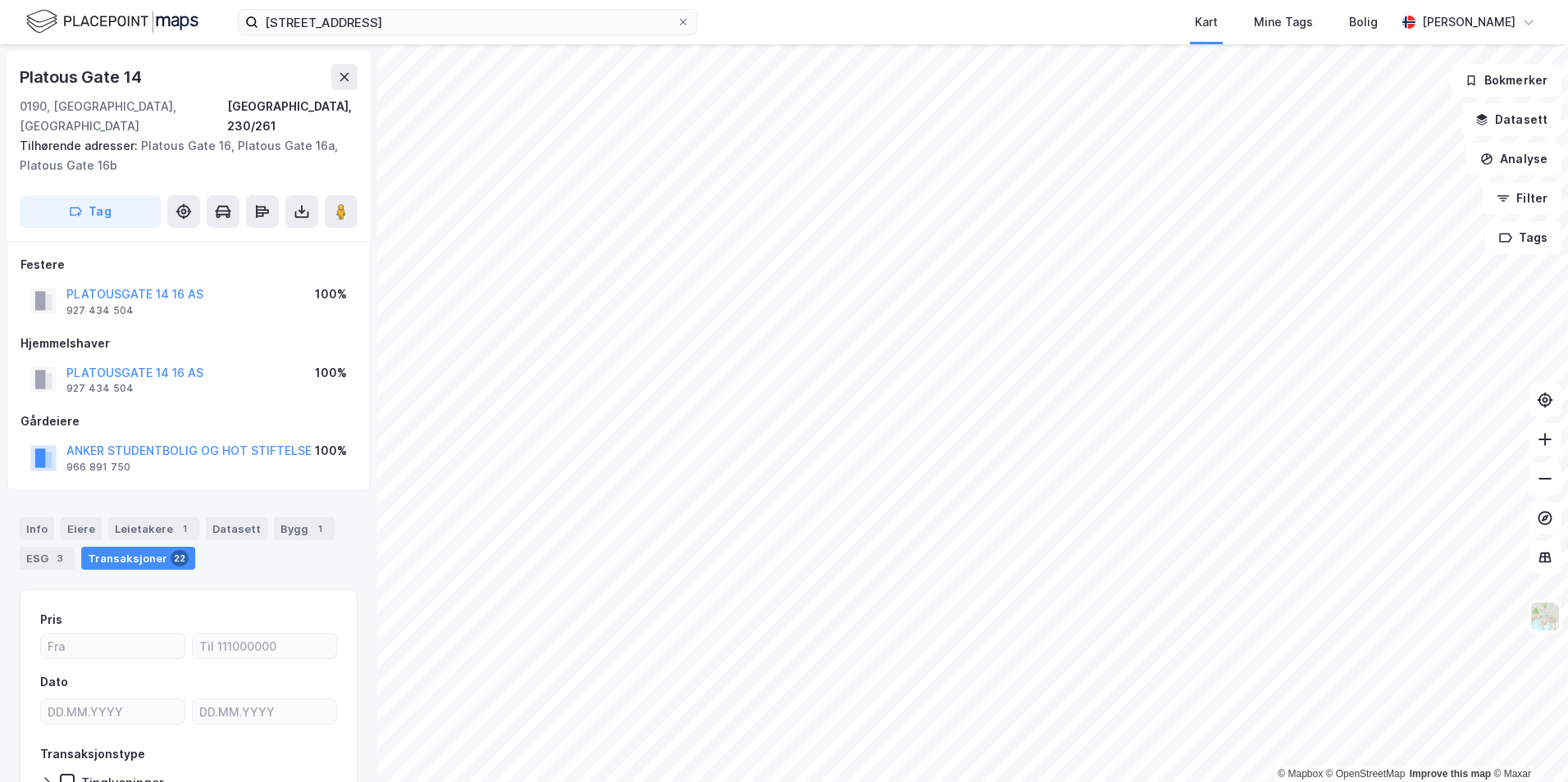
click at [374, 8] on div "PLATOUS GATE 14 Kart Mine Tags Bolig Caroline Bakken" at bounding box center [784, 22] width 1568 height 45
click at [377, 18] on input "PLATOUS GATE 14" at bounding box center [467, 22] width 418 height 25
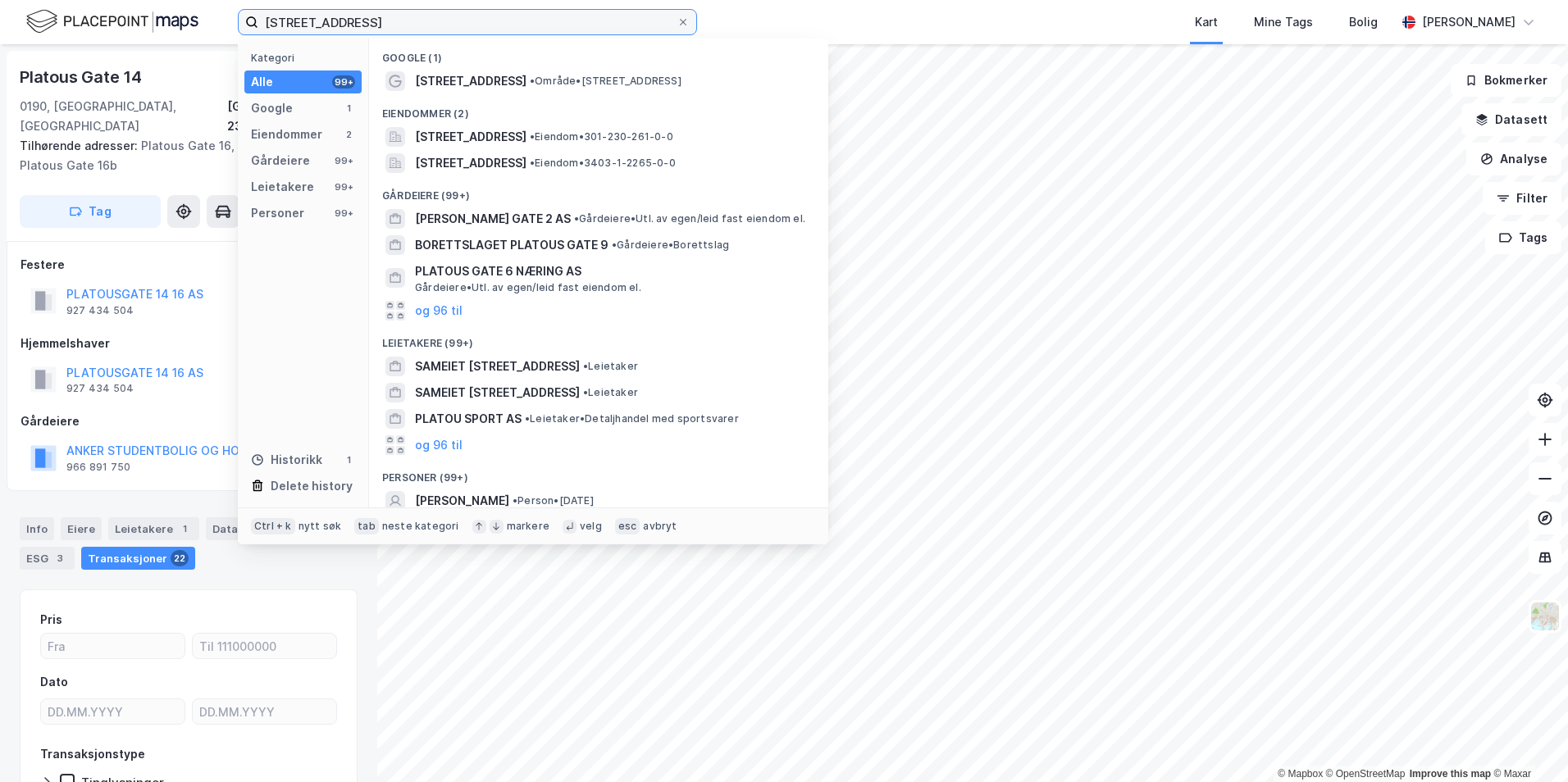
click at [378, 18] on input "PLATOUS GATE 14" at bounding box center [467, 22] width 418 height 25
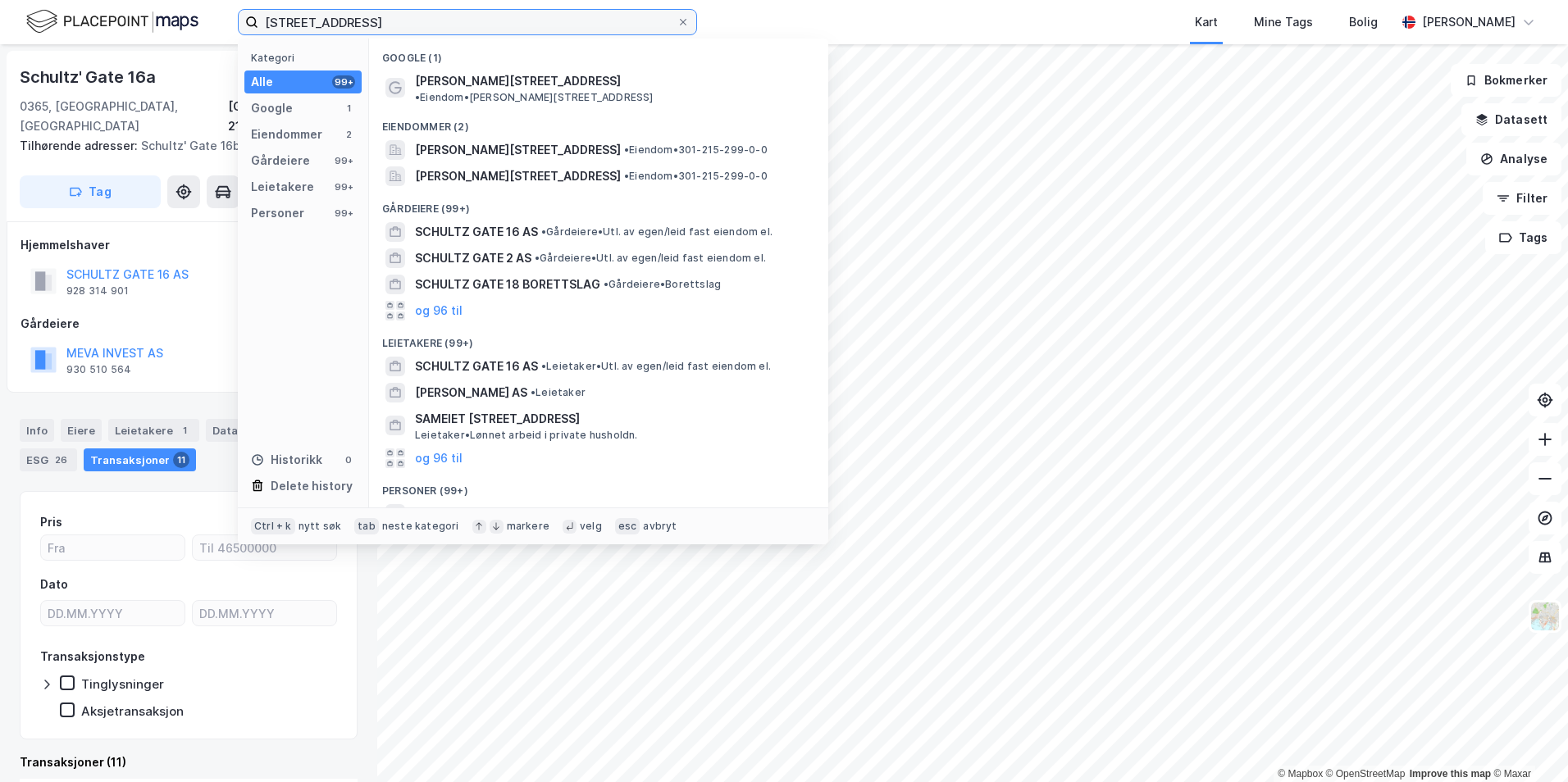
click at [454, 17] on input "schultz gate 16" at bounding box center [467, 22] width 418 height 25
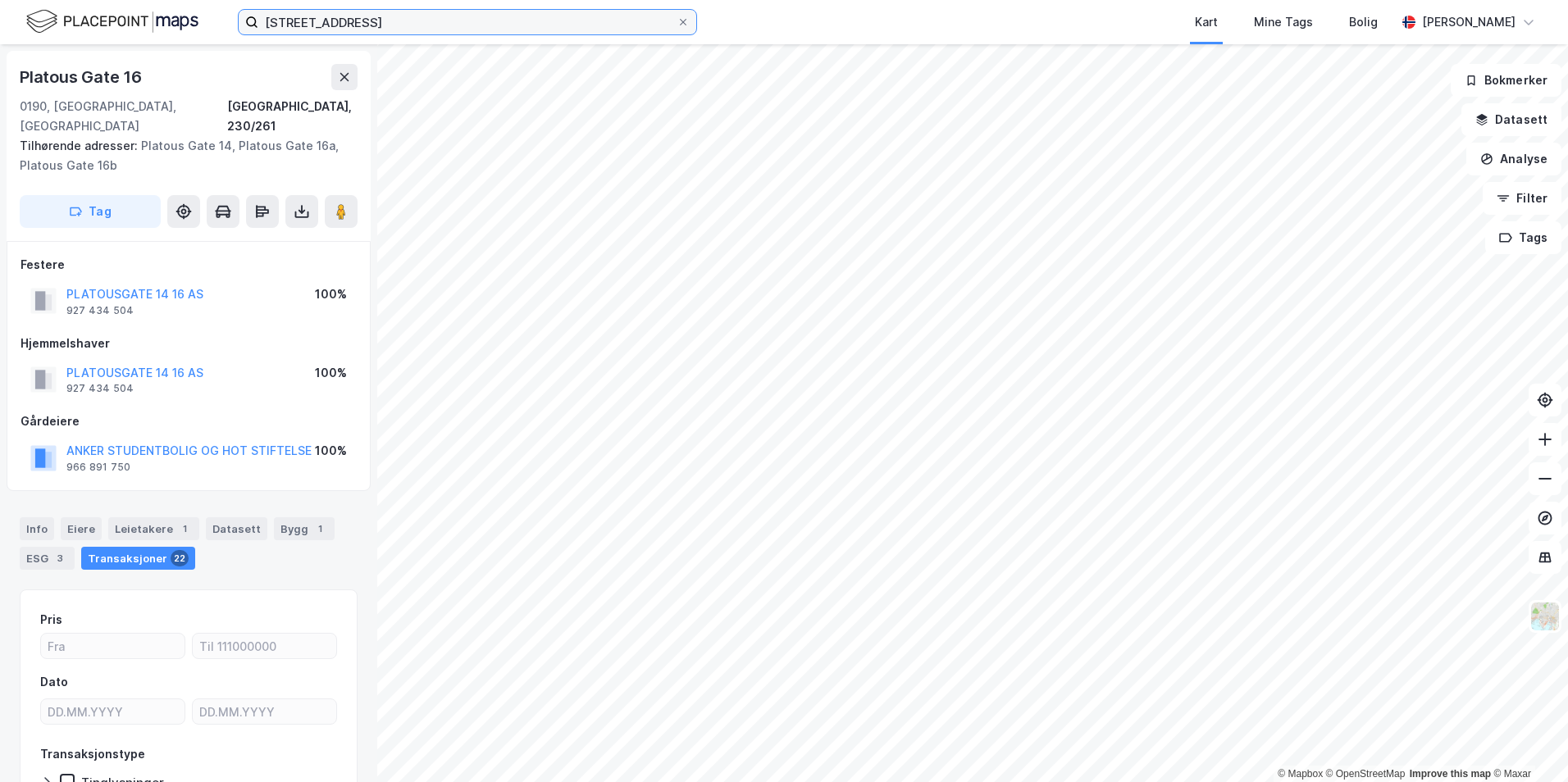
scroll to position [2, 0]
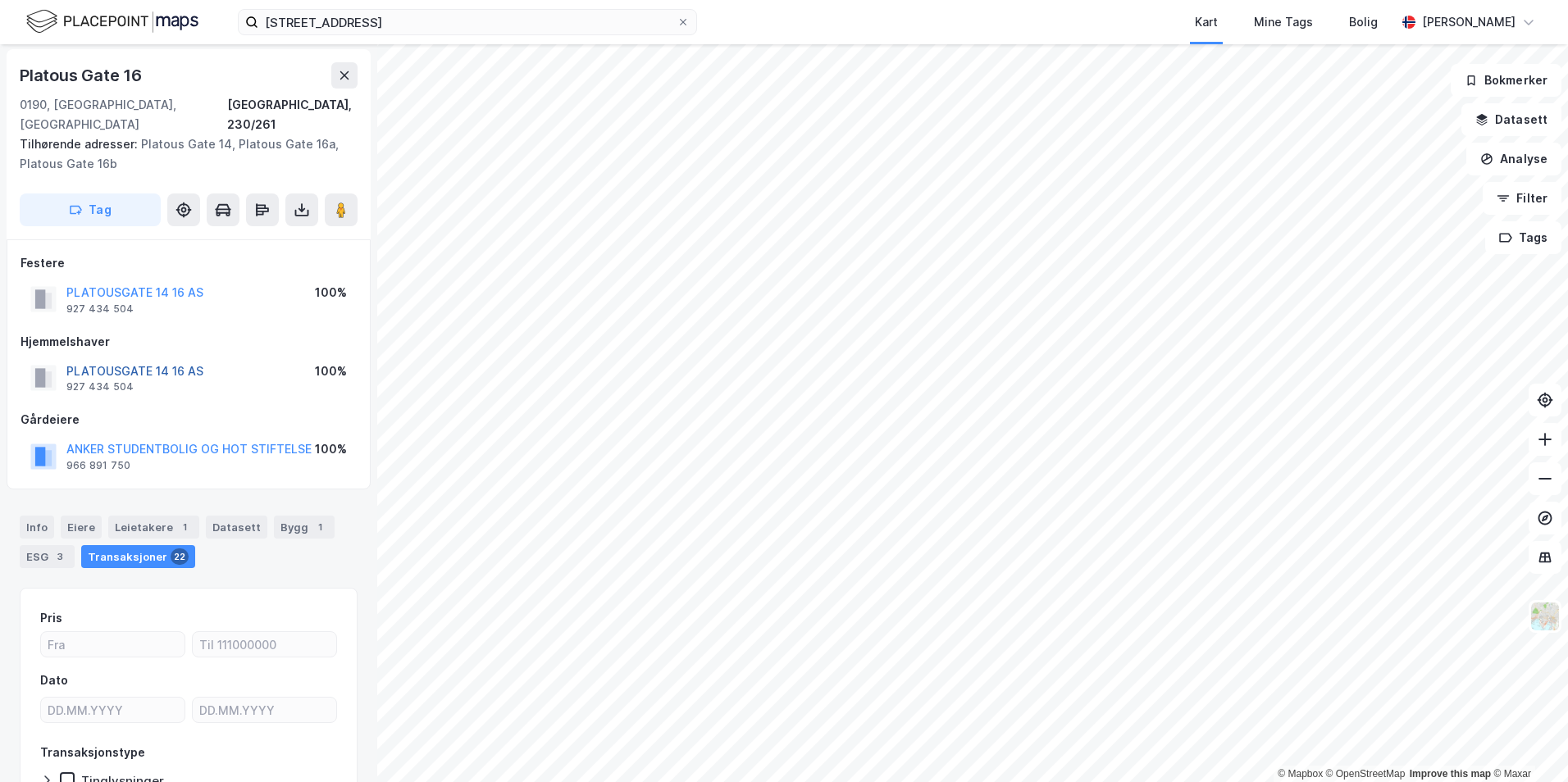
click at [0, 0] on button "PLATOUSGATE 14 16 AS" at bounding box center [0, 0] width 0 height 0
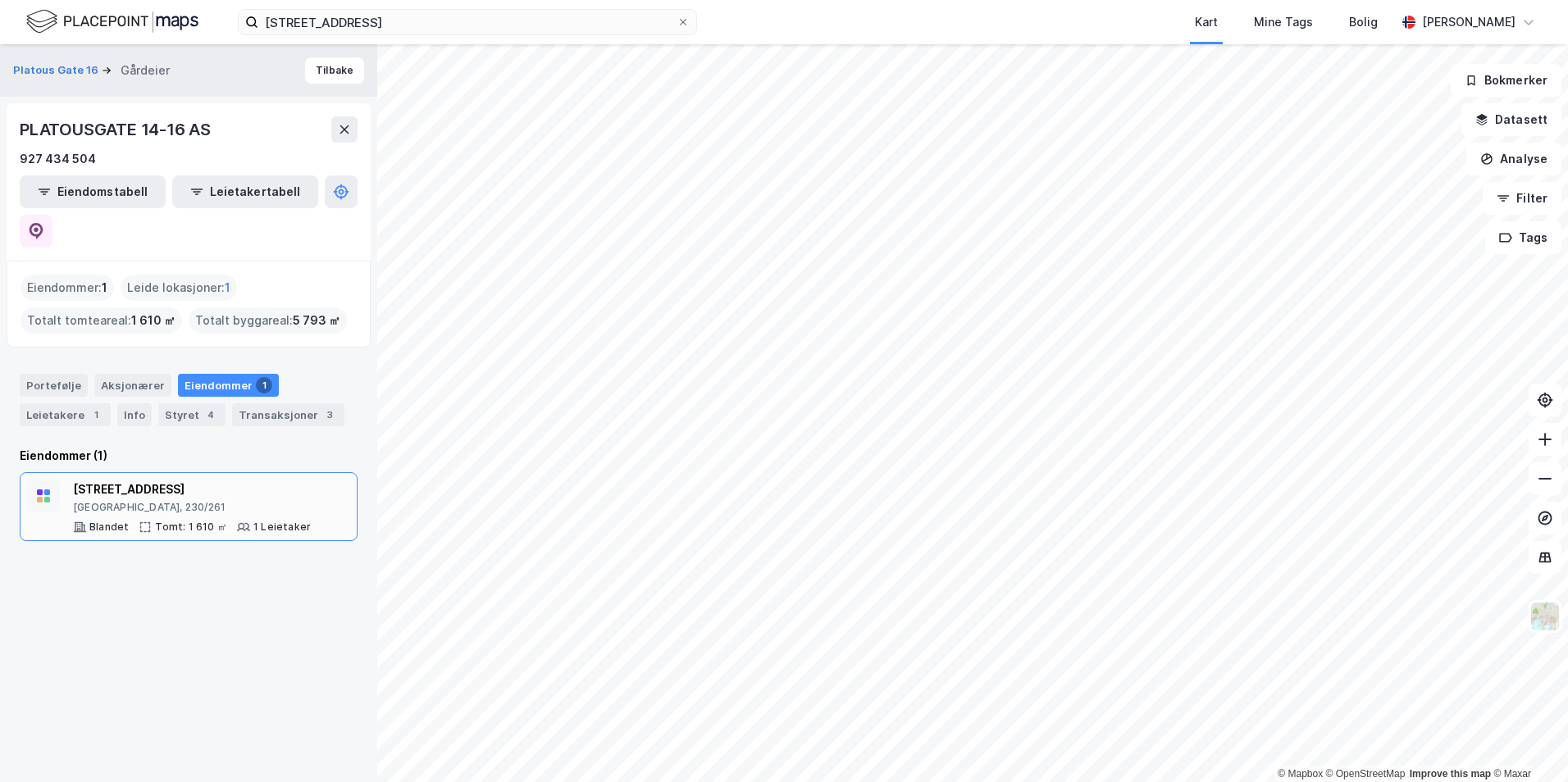
click at [225, 479] on div "Platous gate 14 Oslo, 230/261" at bounding box center [191, 497] width 238 height 35
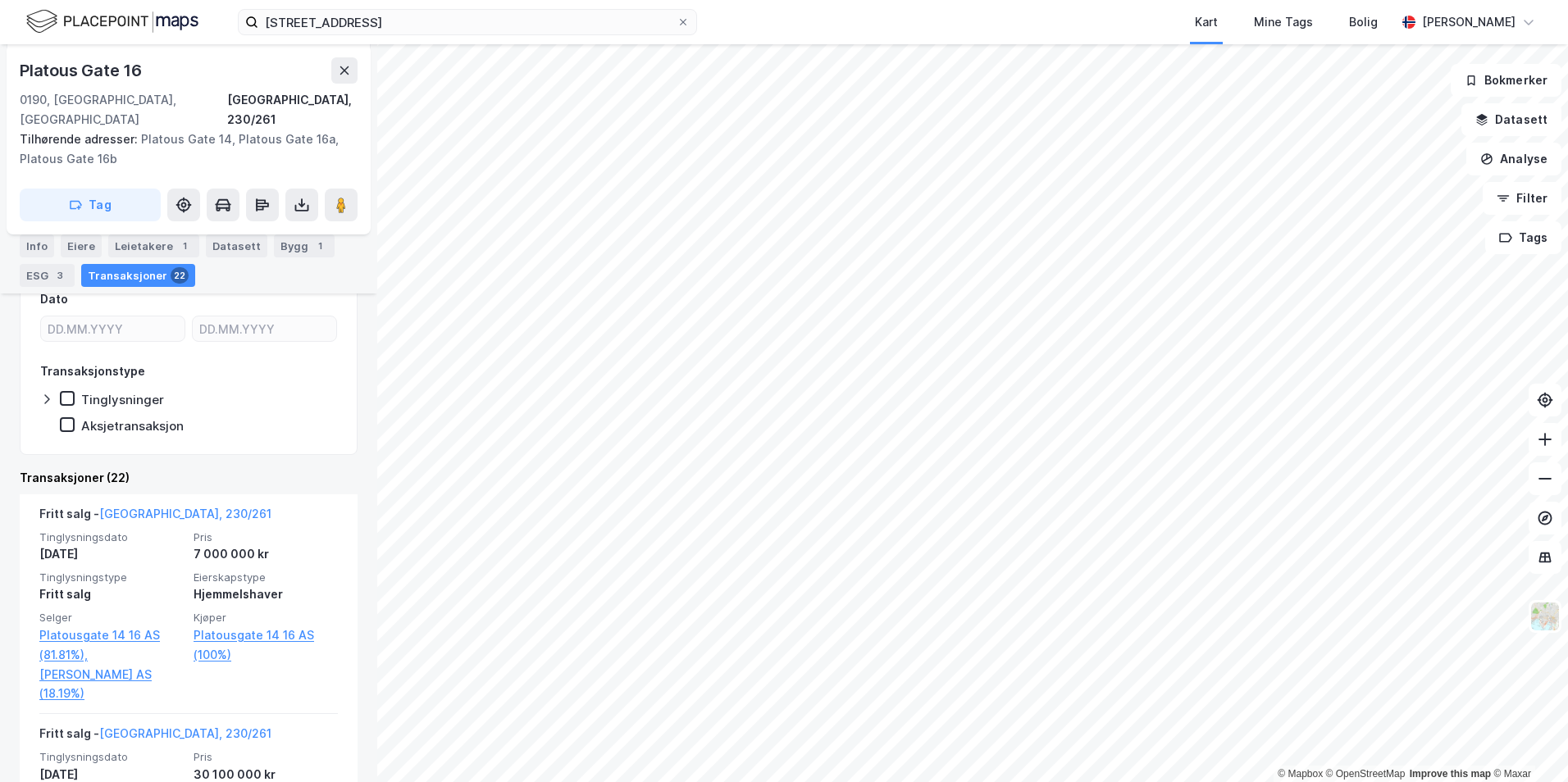
scroll to position [410, 0]
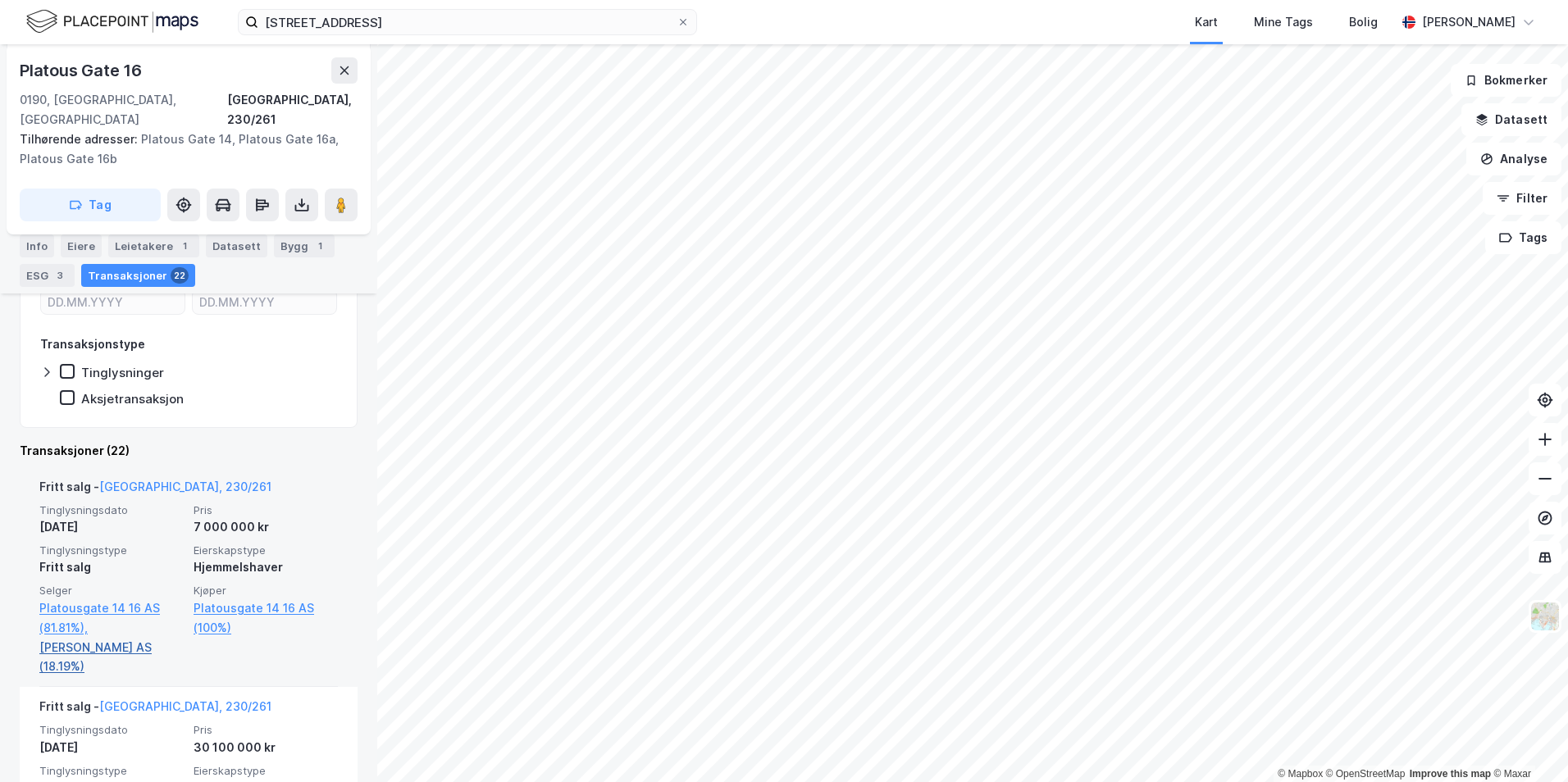
click at [143, 638] on link "Stormgård AS (18.19%)" at bounding box center [111, 657] width 144 height 39
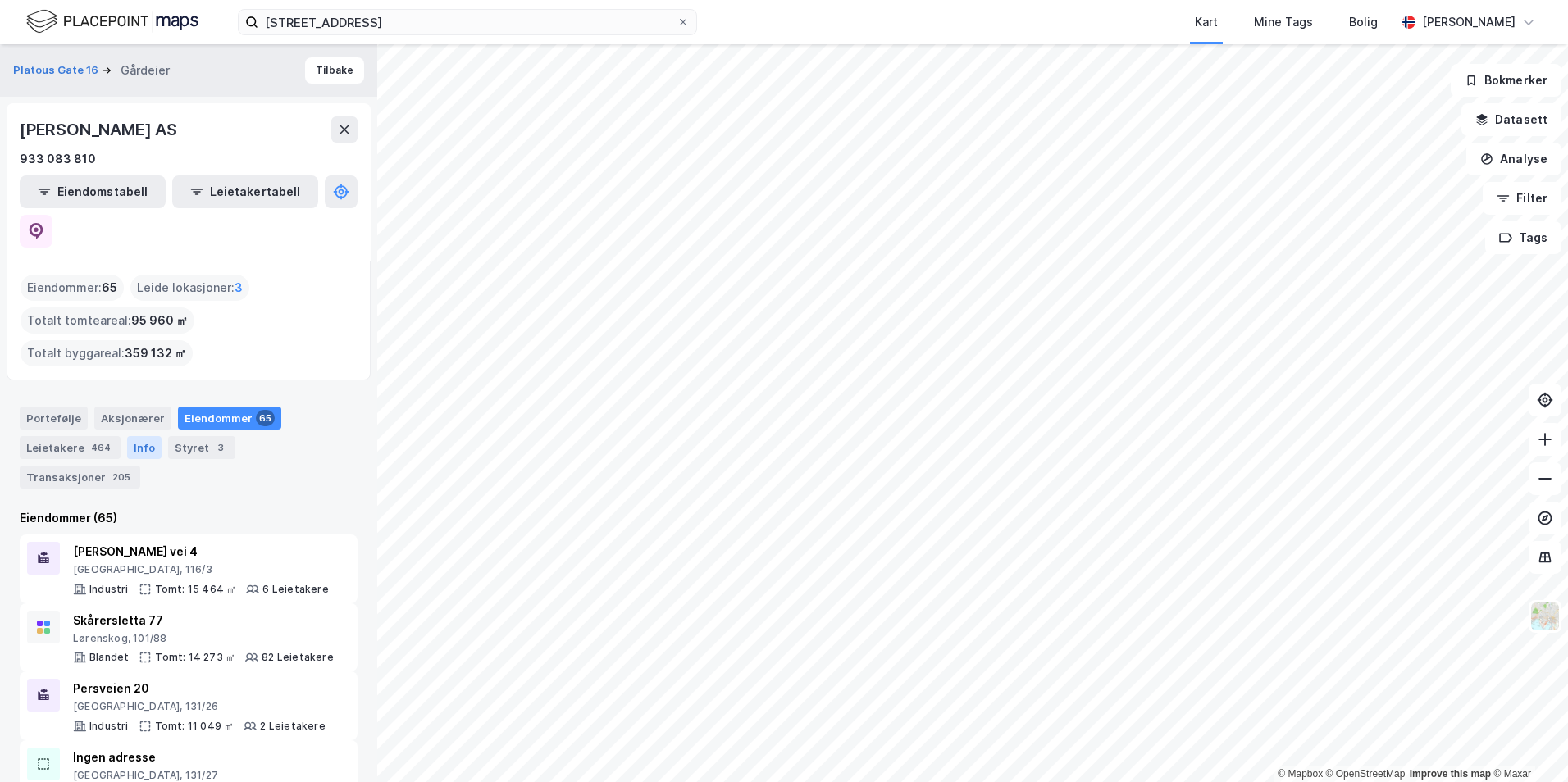
click at [143, 437] on div "Info" at bounding box center [144, 448] width 35 height 23
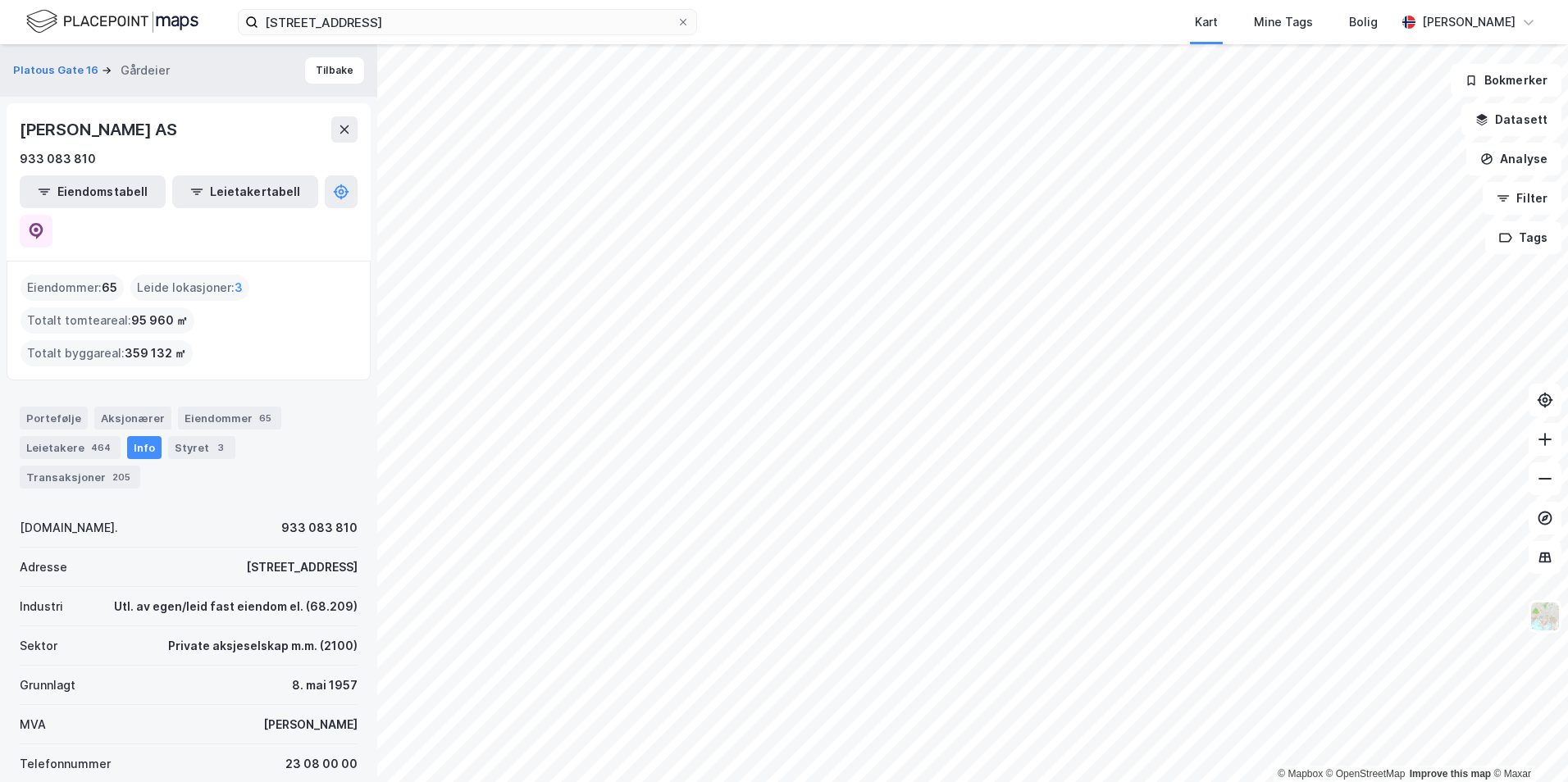
click at [116, 129] on div "STORMGÅRD AS" at bounding box center [100, 129] width 160 height 26
click at [53, 215] on button at bounding box center [36, 232] width 33 height 33
click at [305, 72] on button "Tilbake" at bounding box center [335, 70] width 59 height 26
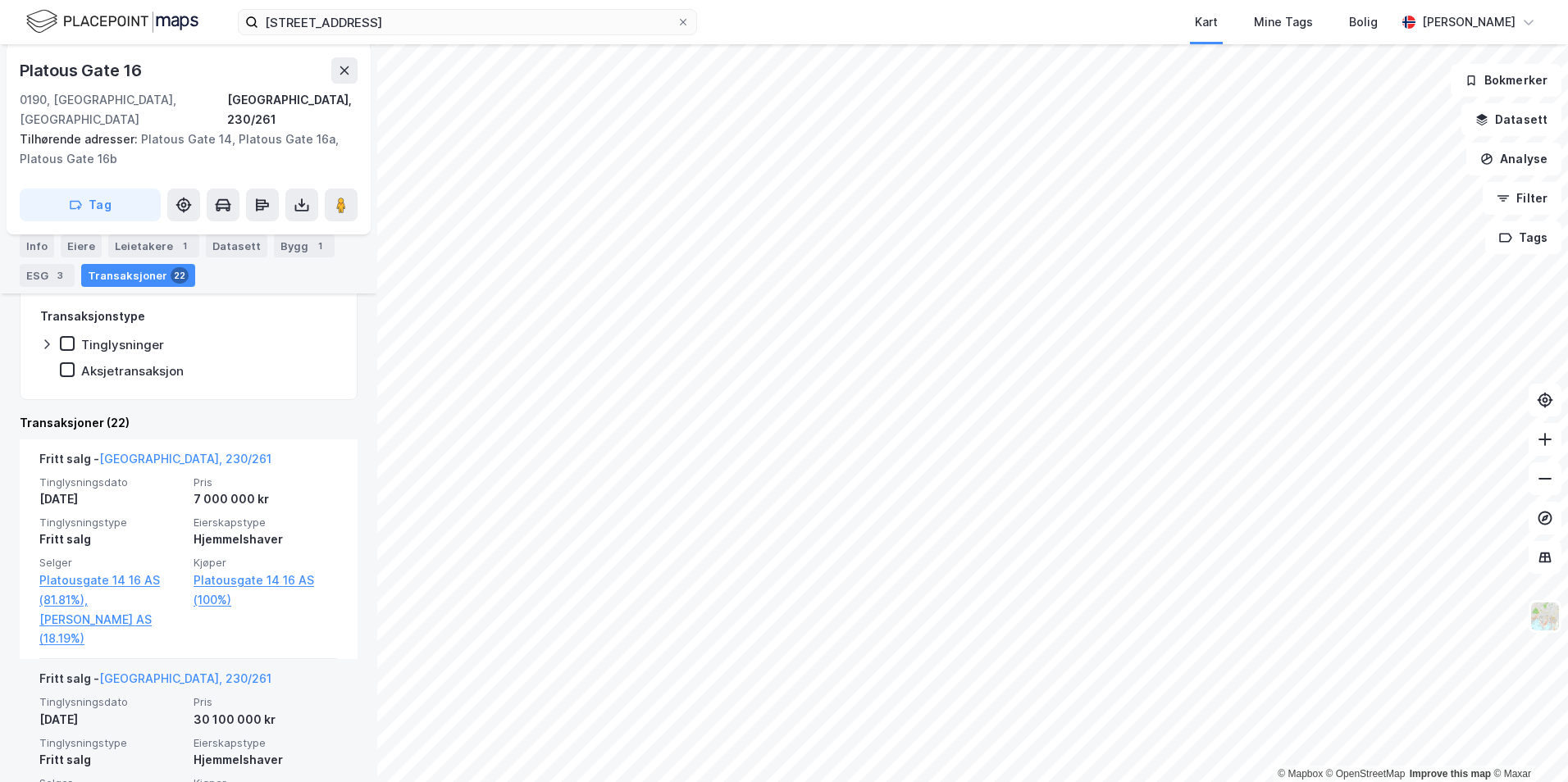
scroll to position [423, 0]
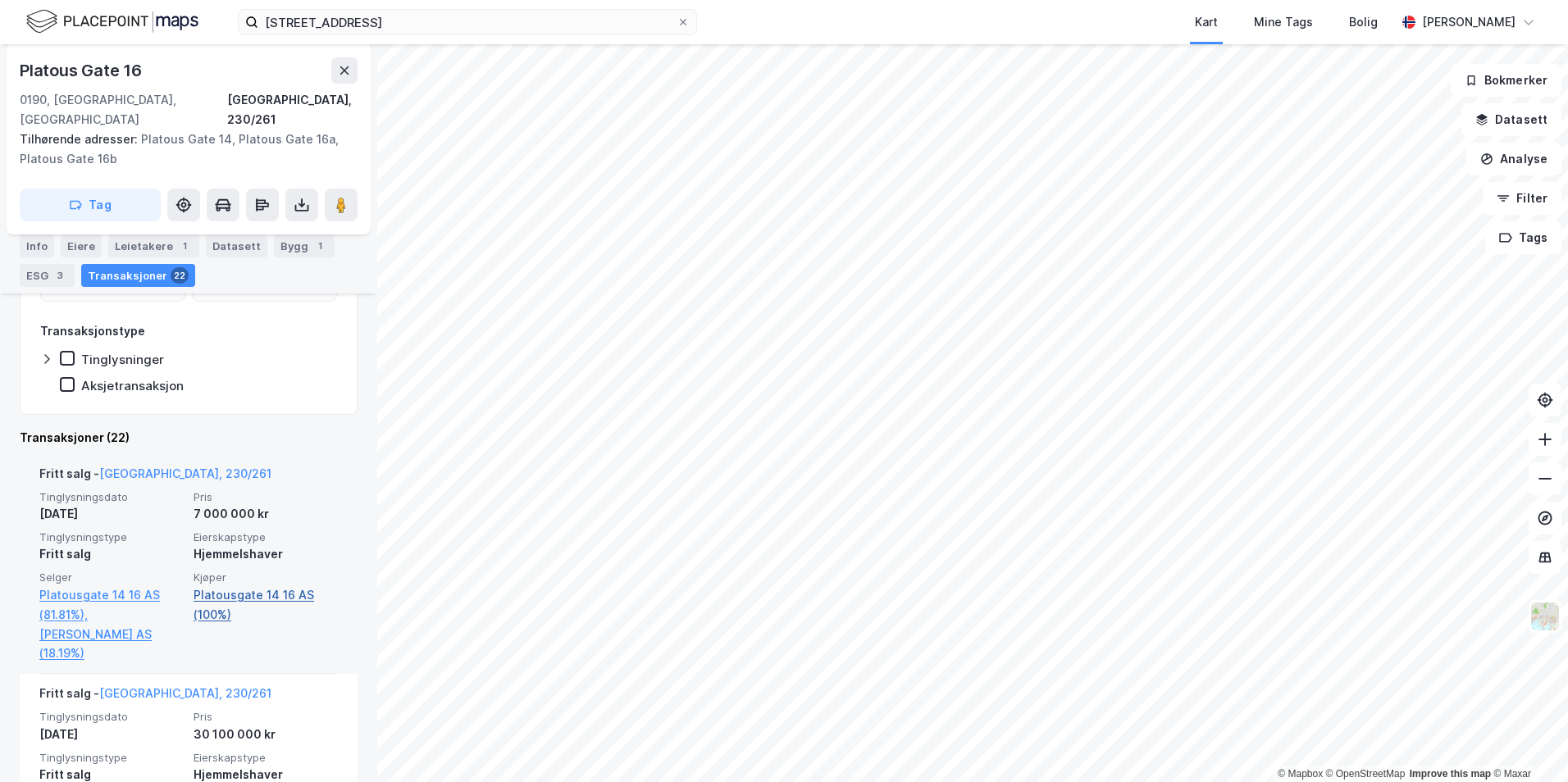
click at [212, 585] on link "Platousgate 14 16 AS (100%)" at bounding box center [265, 604] width 144 height 39
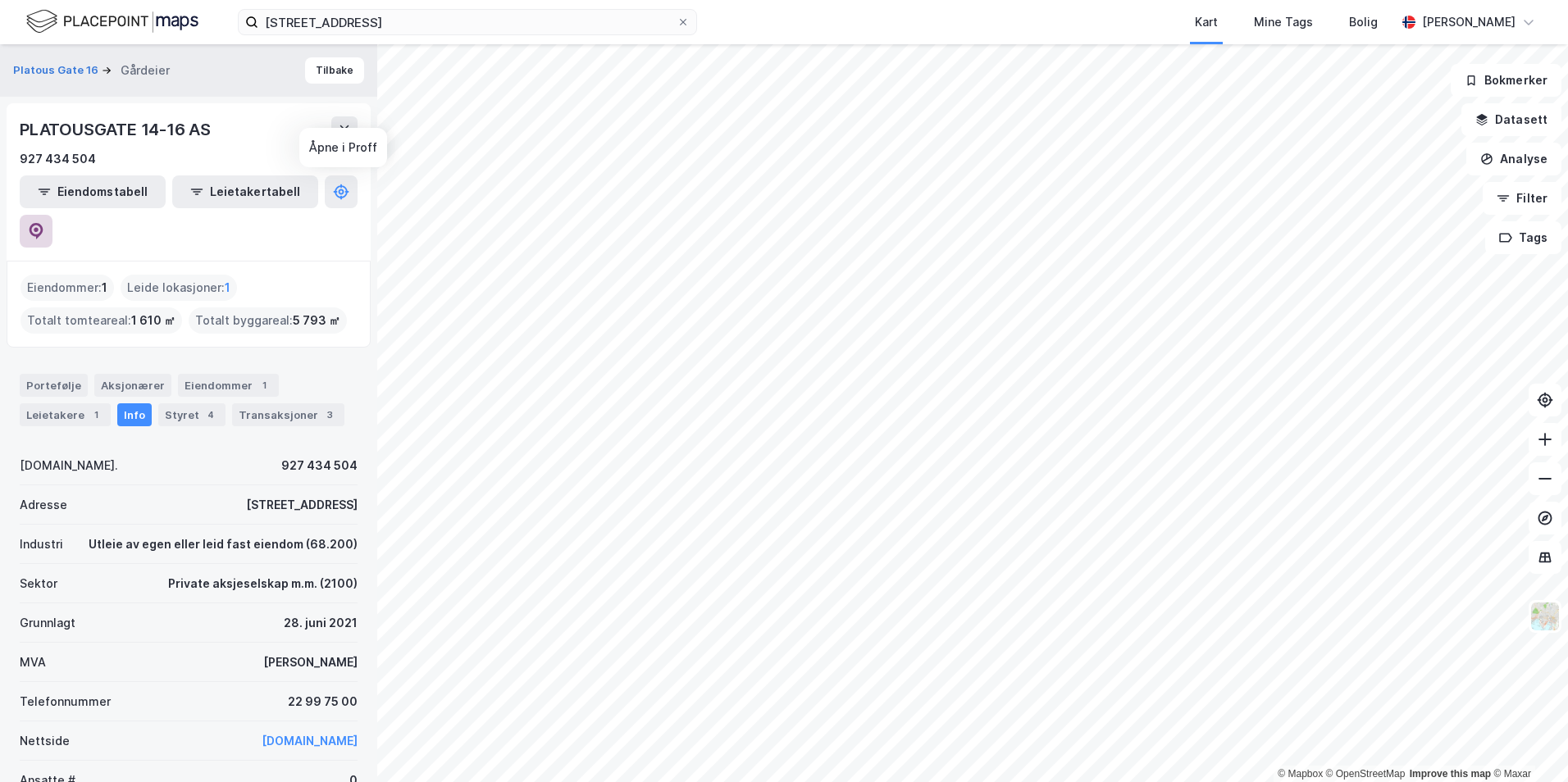
click at [45, 223] on icon at bounding box center [36, 232] width 16 height 16
click at [304, 24] on input "platous gate 16" at bounding box center [467, 22] width 418 height 25
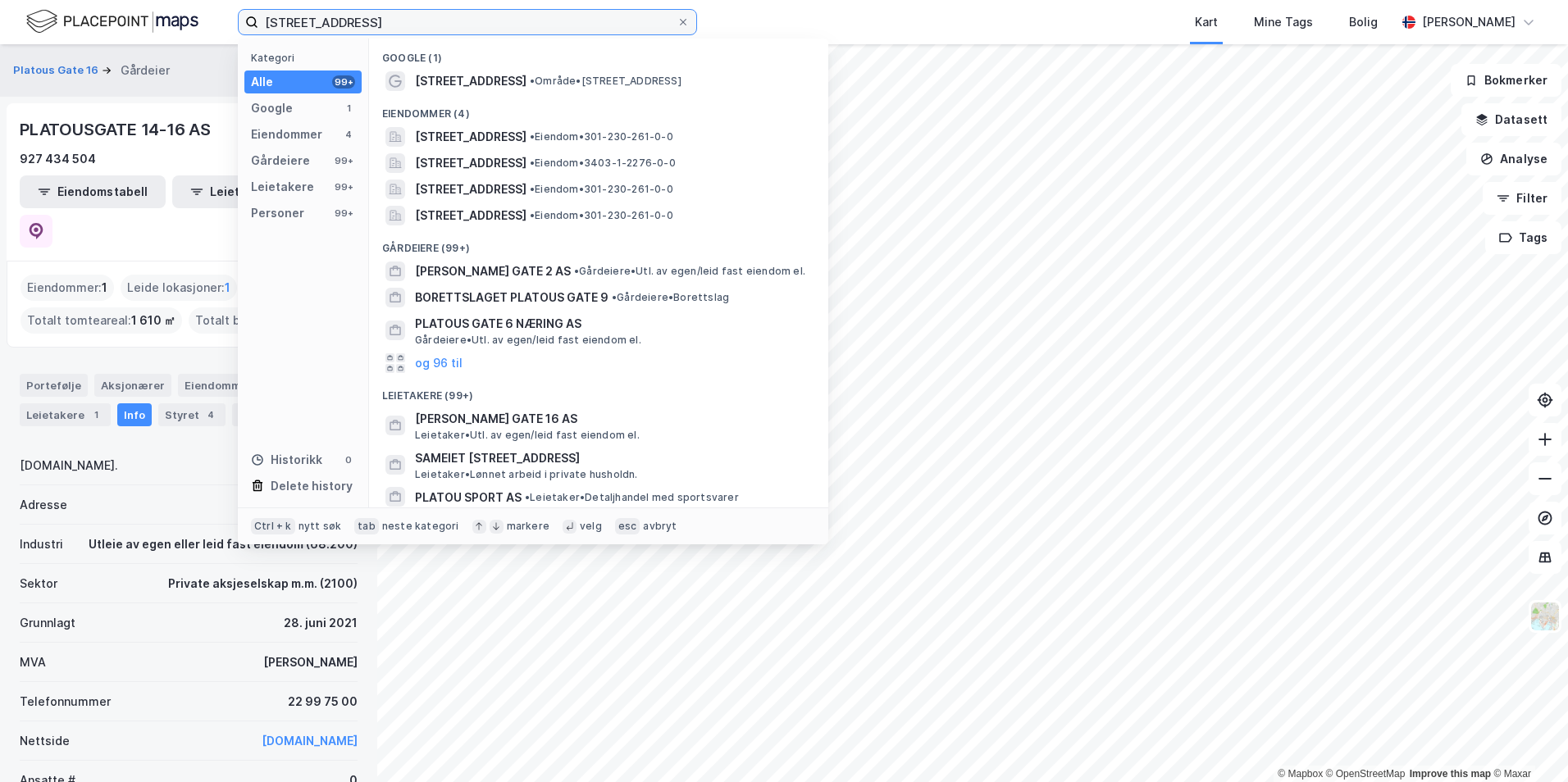
click at [304, 24] on input "platous gate 16" at bounding box center [467, 22] width 418 height 25
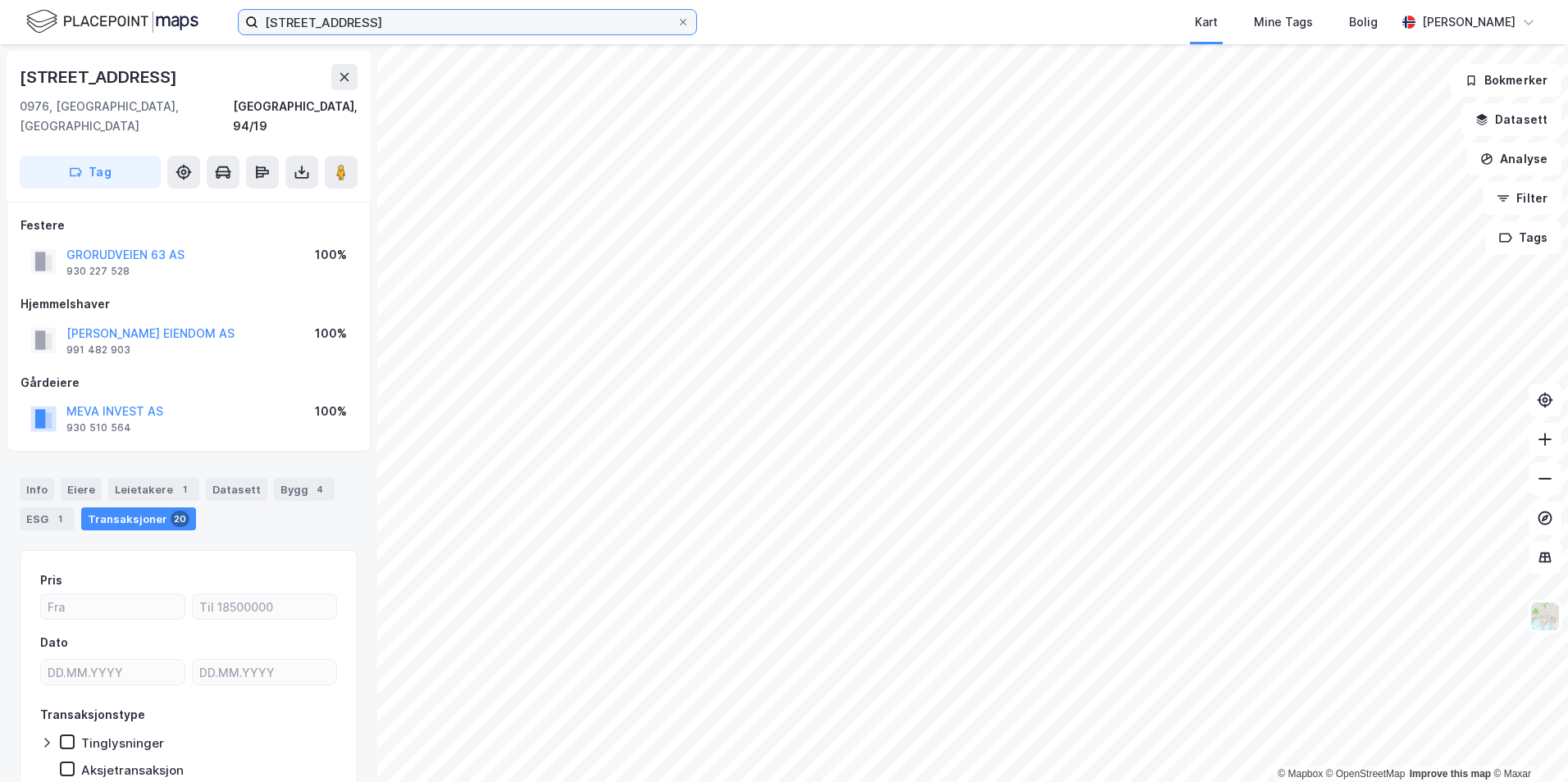
click at [376, 28] on input "grorudveien 63" at bounding box center [467, 22] width 418 height 25
click at [396, 31] on input "grorudveien 63" at bounding box center [467, 22] width 418 height 25
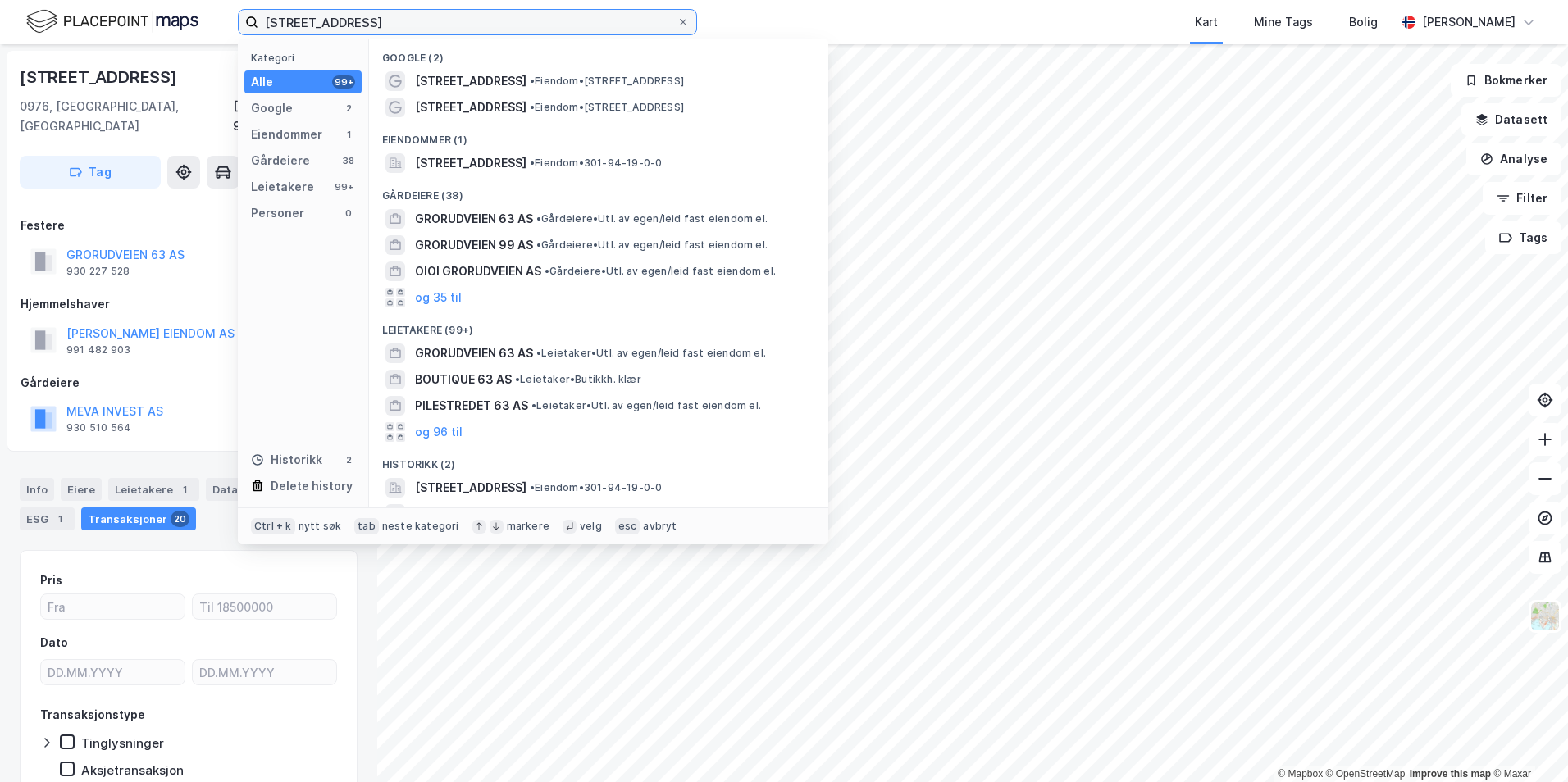
click at [394, 25] on input "grorudveien 63" at bounding box center [467, 22] width 418 height 25
click at [390, 25] on input "grorudveien 63" at bounding box center [467, 22] width 418 height 25
click at [390, 23] on input "grorudveien 63" at bounding box center [467, 22] width 418 height 25
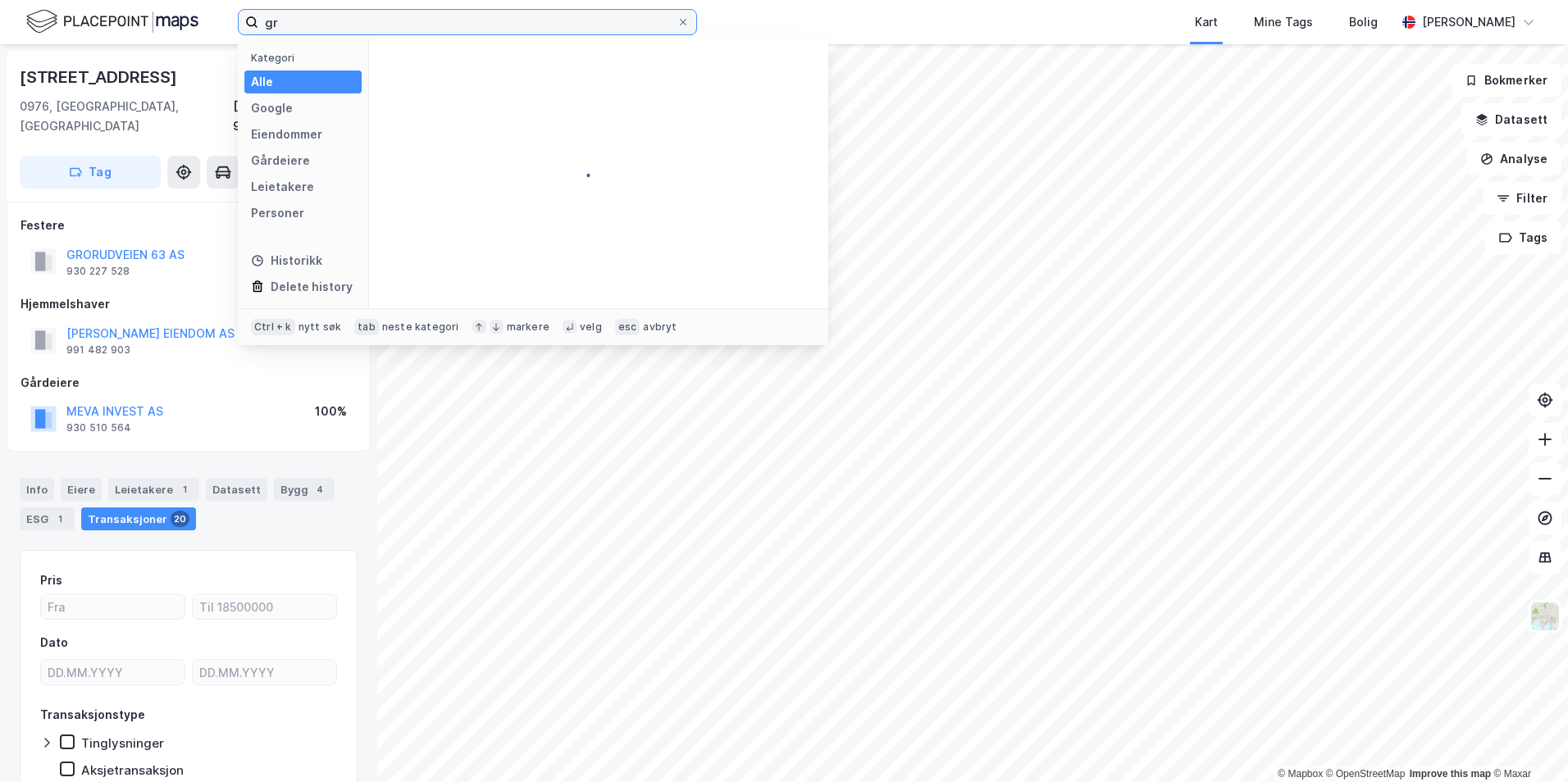
type input "g"
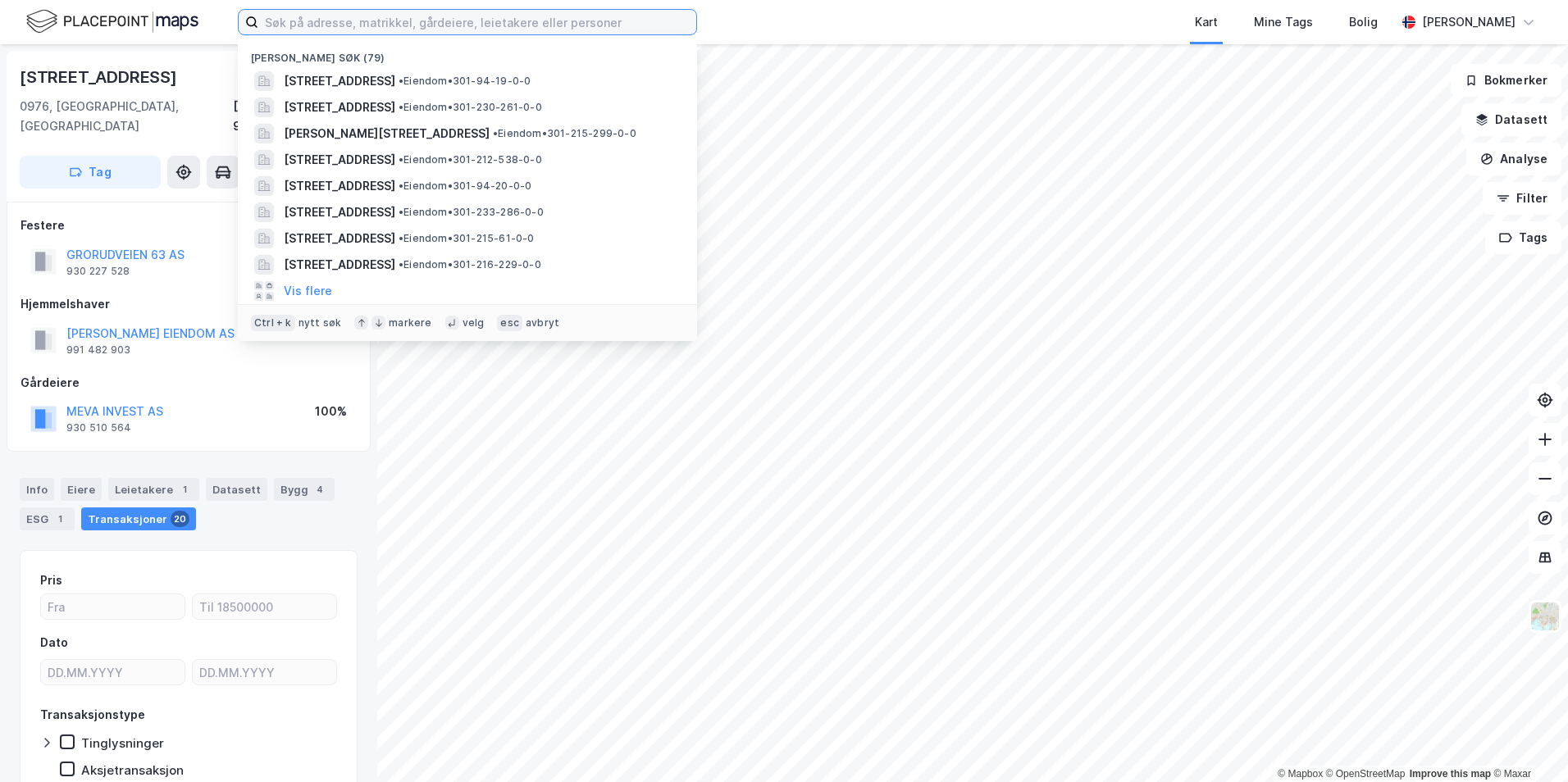
paste input "Fauchalds Gate 5"
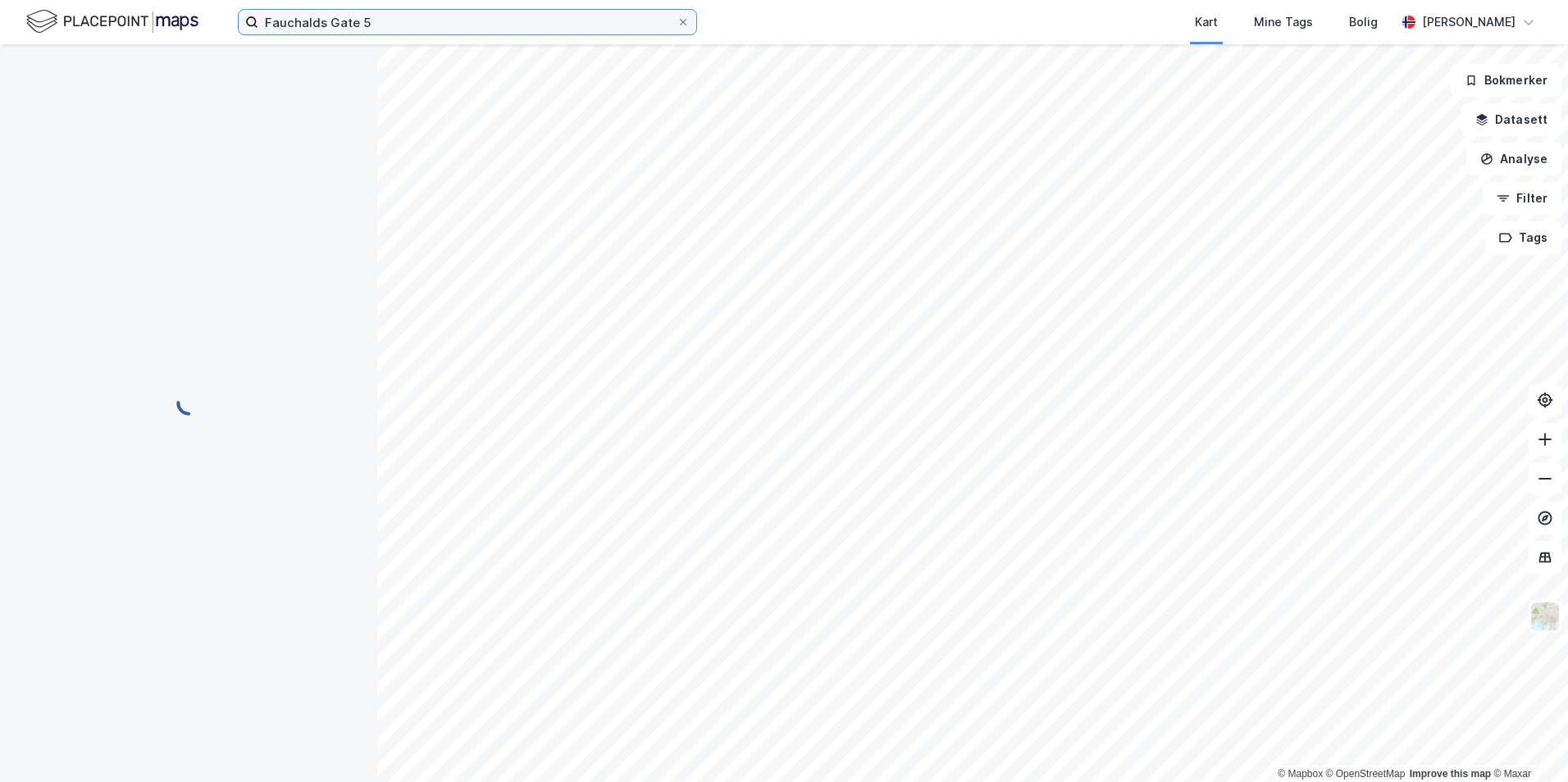
scroll to position [2, 0]
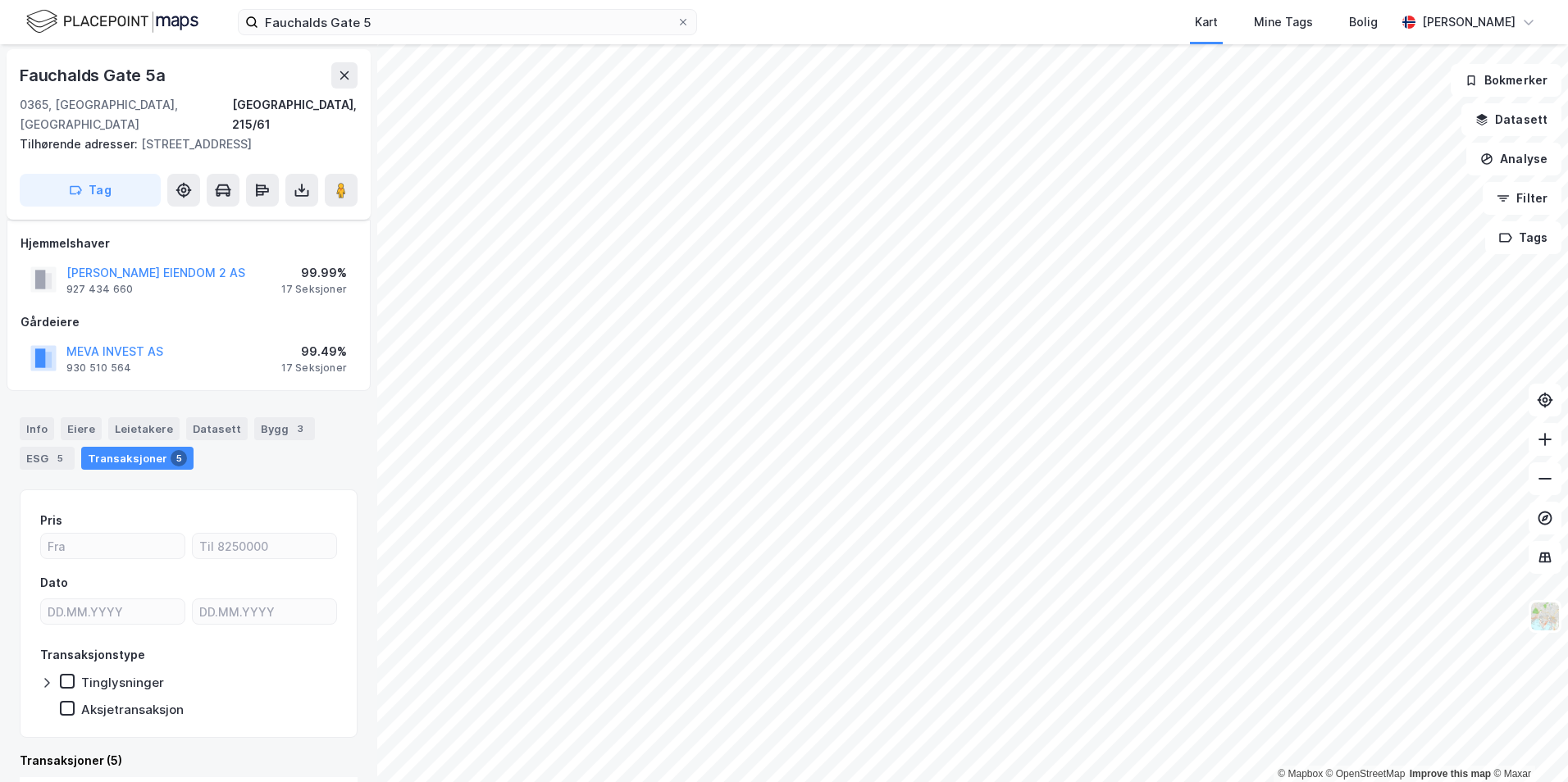
click at [329, 519] on div "Pris Dato Transaksjonstype Tinglysninger Aksjetransaksjon" at bounding box center [189, 613] width 338 height 248
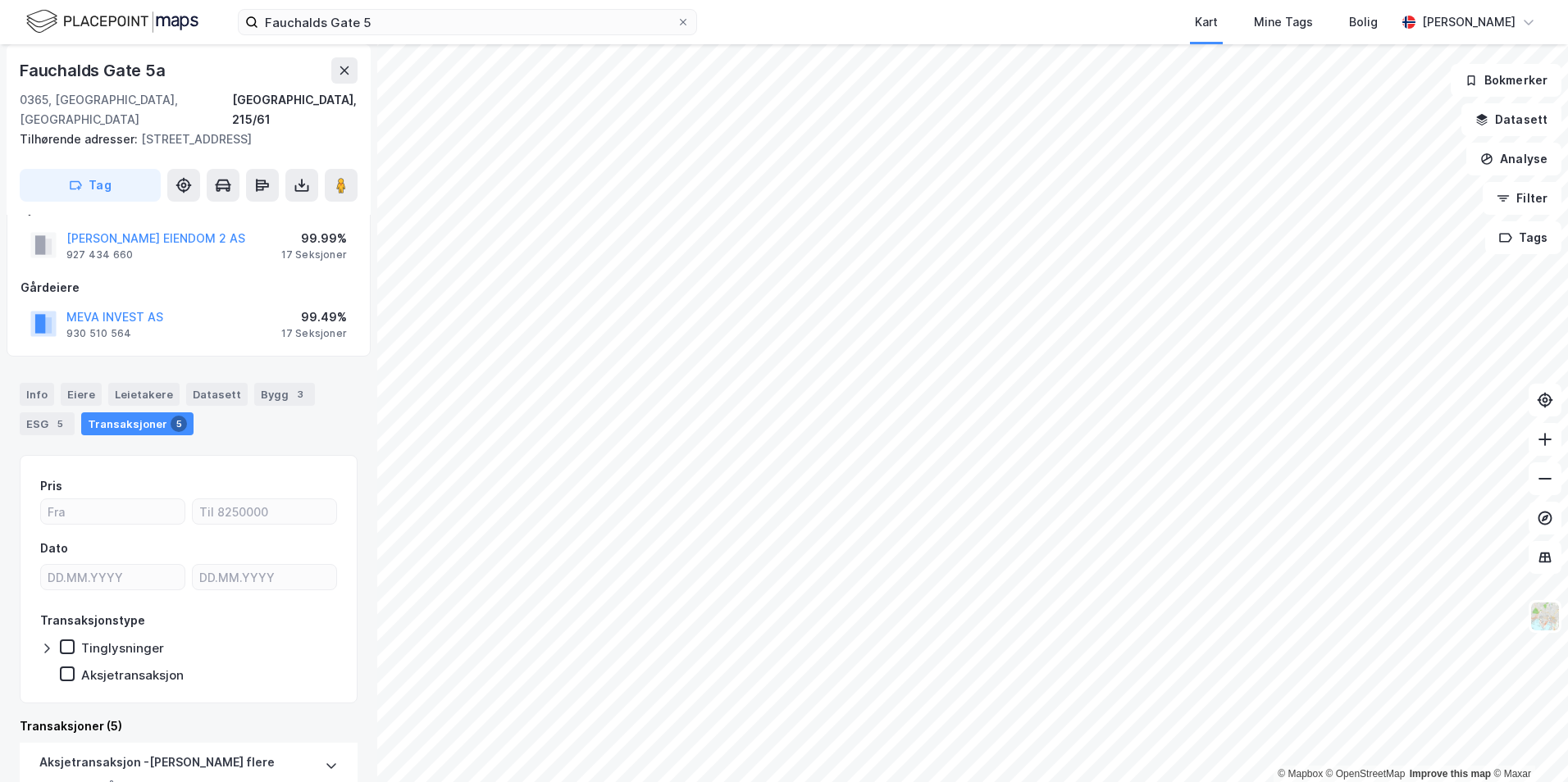
scroll to position [0, 0]
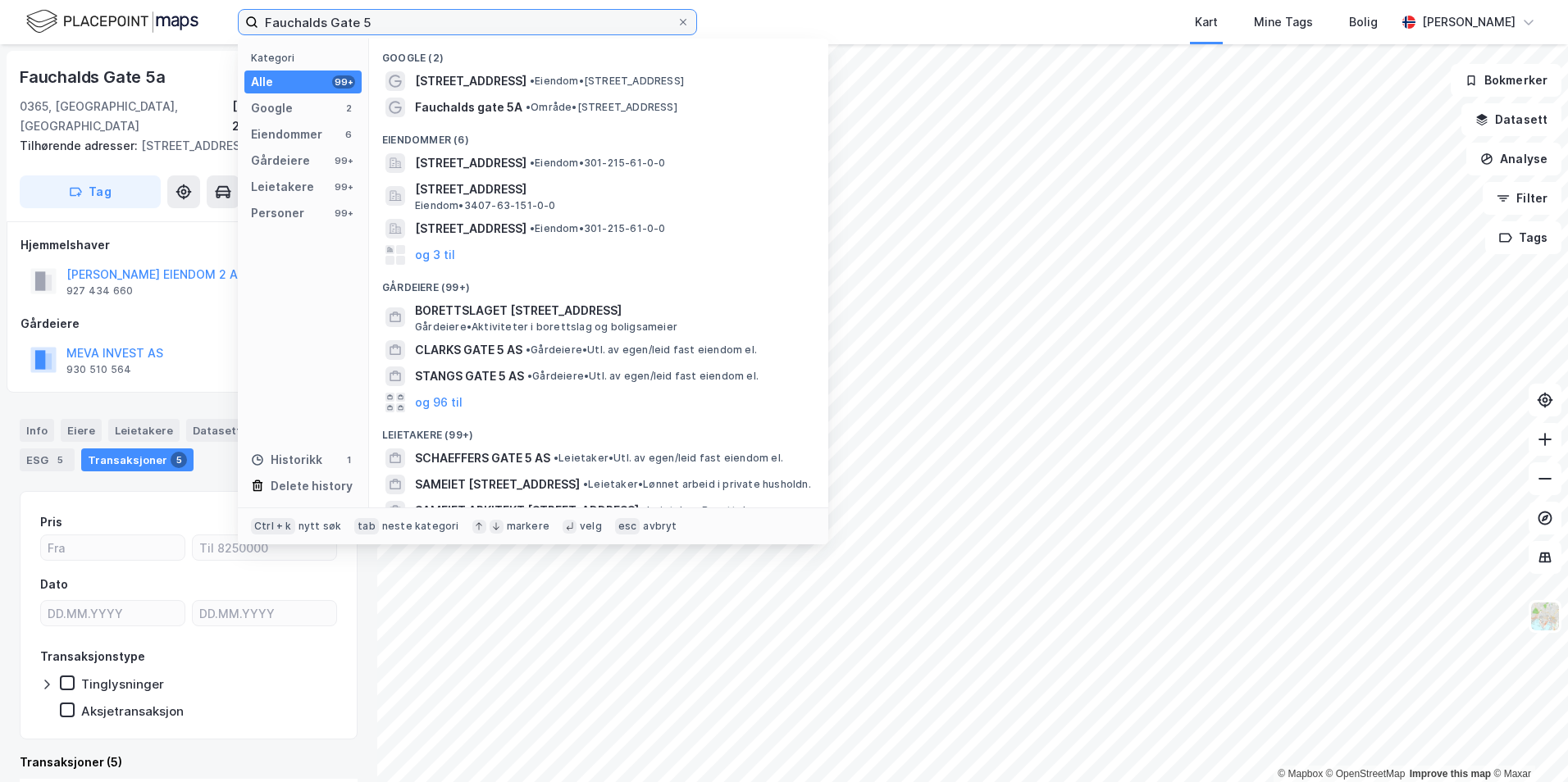
click at [404, 14] on input "Fauchalds Gate 5" at bounding box center [467, 22] width 418 height 25
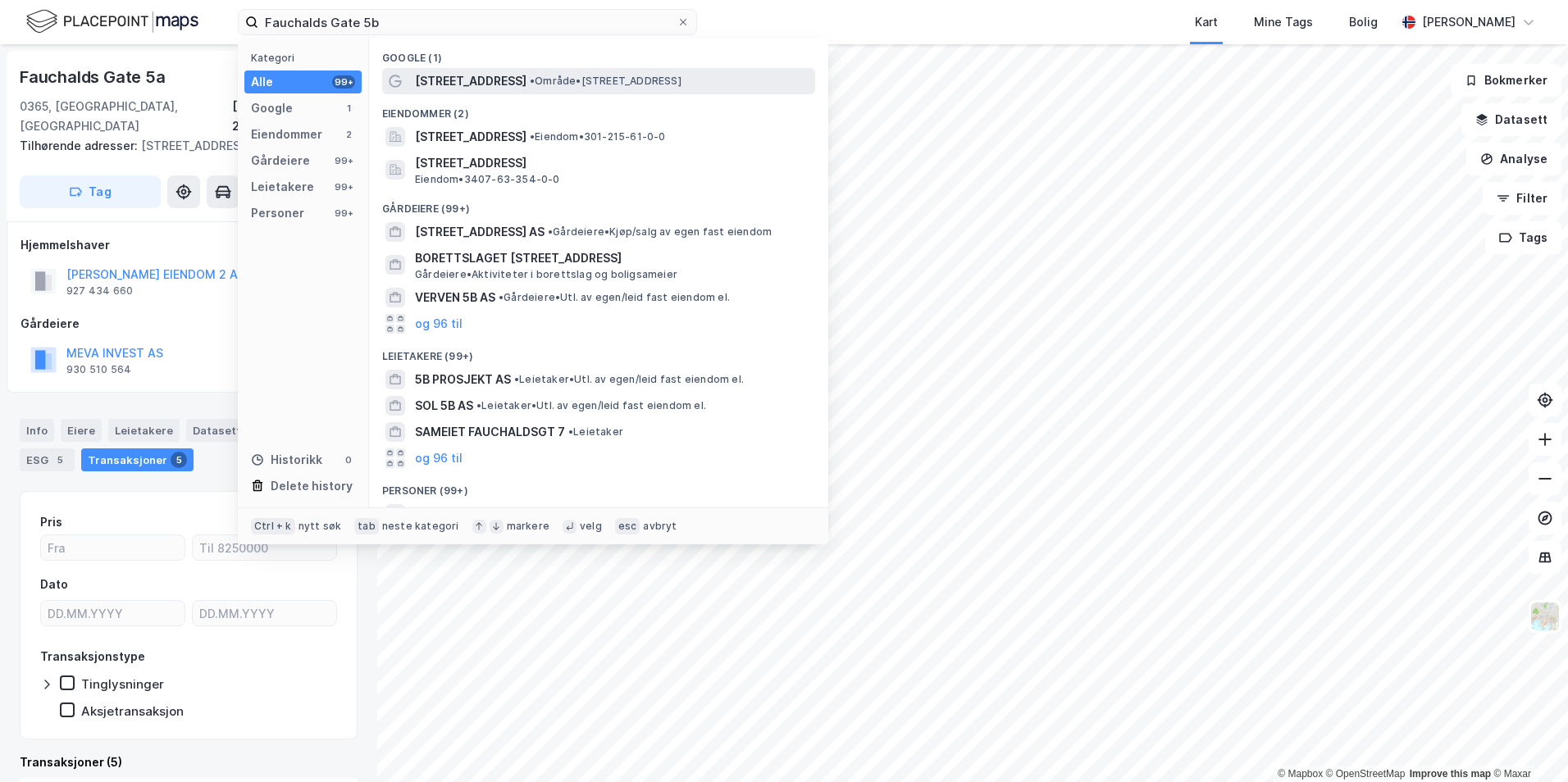
click at [535, 91] on div "Fauchalds gate 5B • Område • Fauchalds gate 5B, 0365 Oslo" at bounding box center [598, 81] width 433 height 26
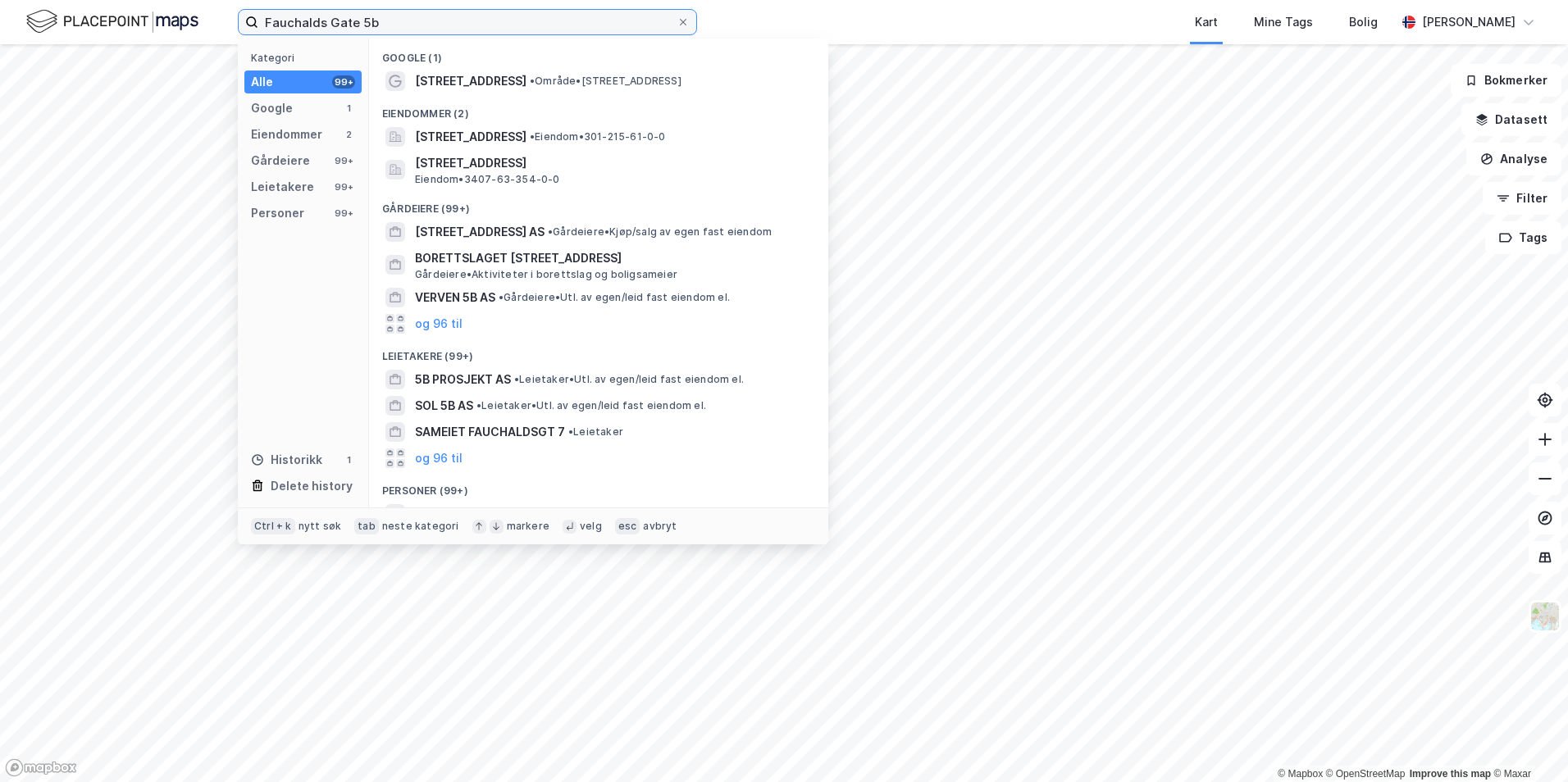
click at [455, 13] on input "Fauchalds Gate 5b" at bounding box center [467, 22] width 418 height 25
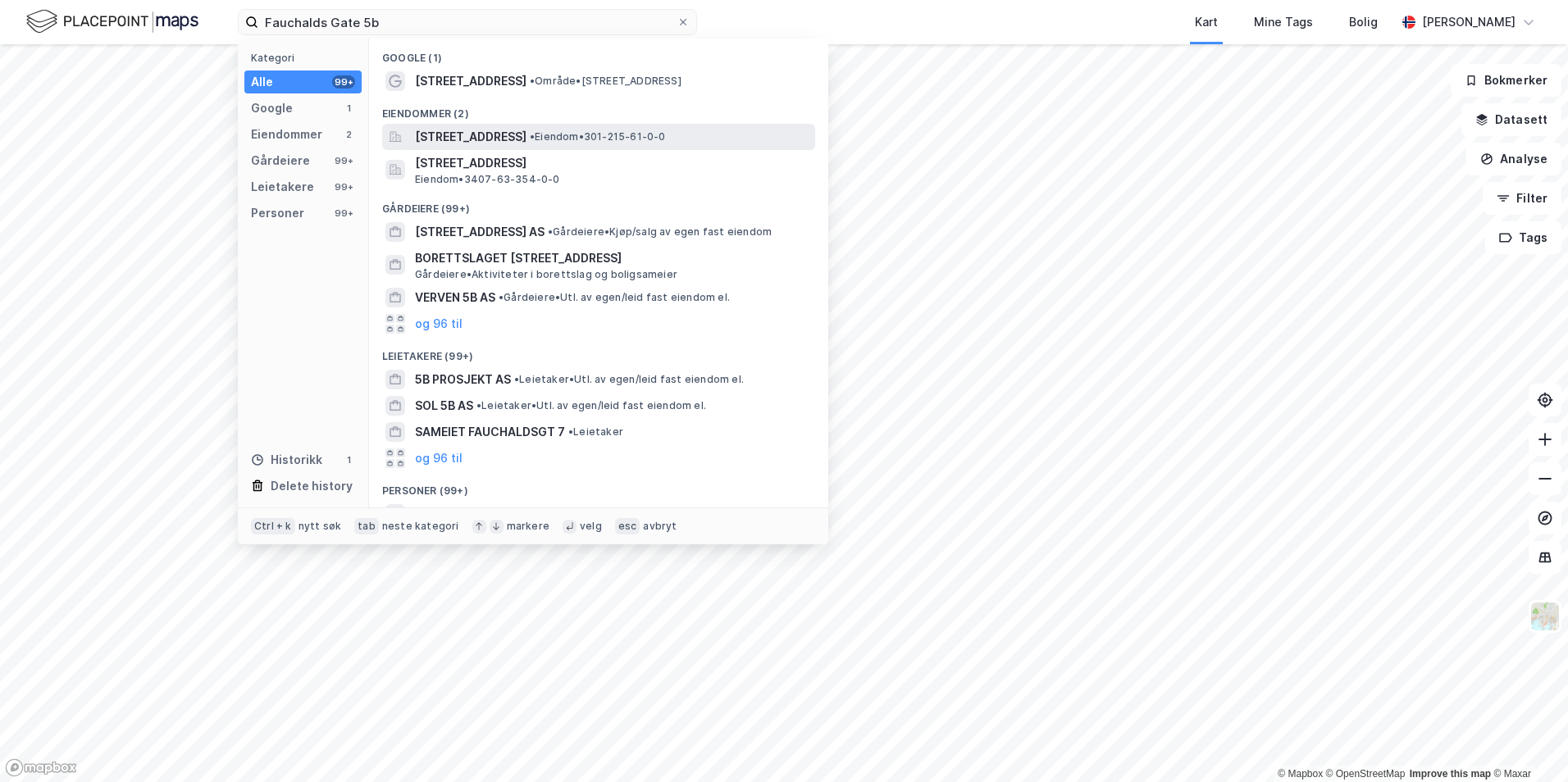
click at [527, 133] on span "Fauchalds gate 5B, 0365, OSLO, OSLO" at bounding box center [470, 137] width 111 height 20
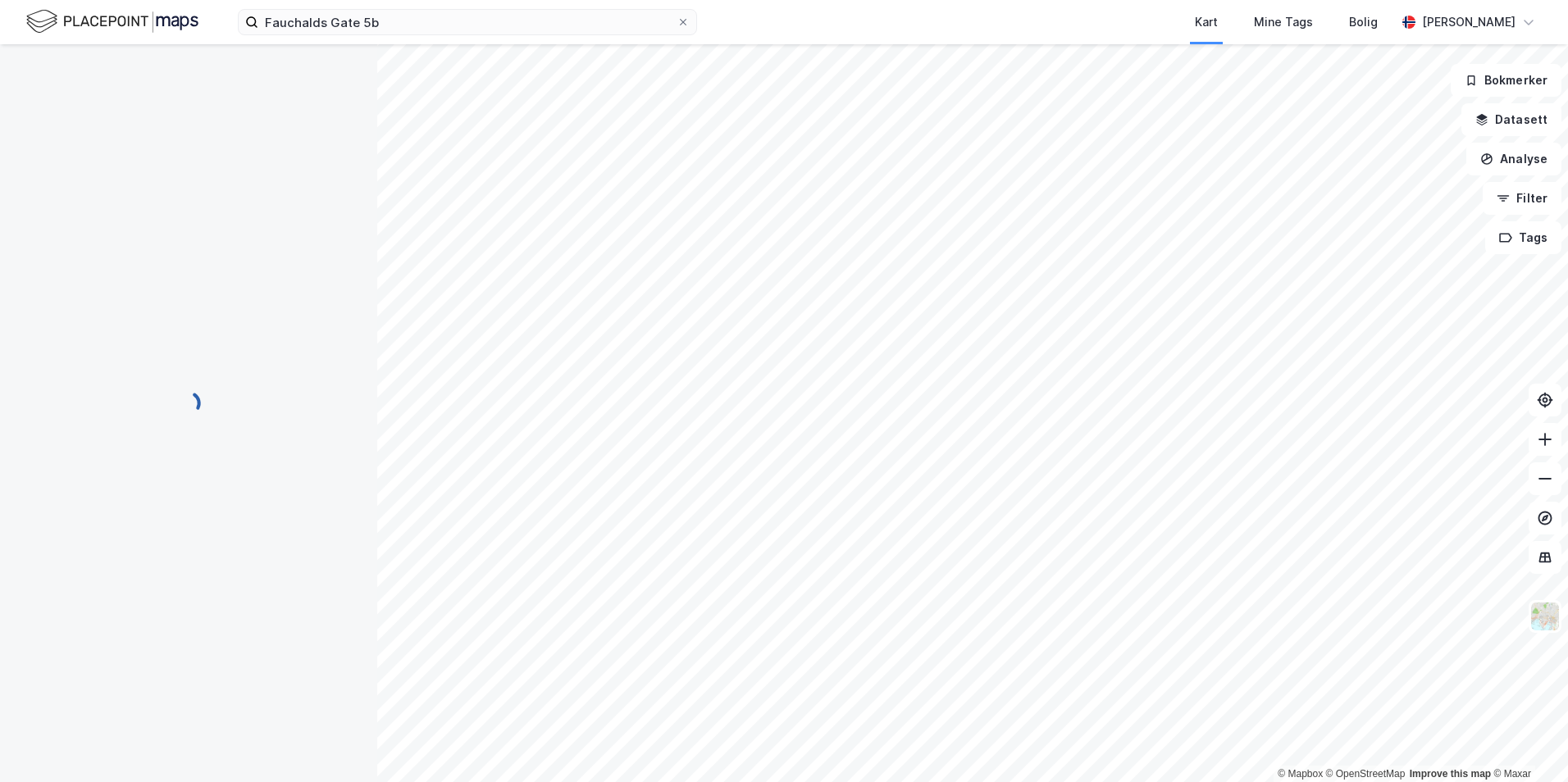
scroll to position [1, 0]
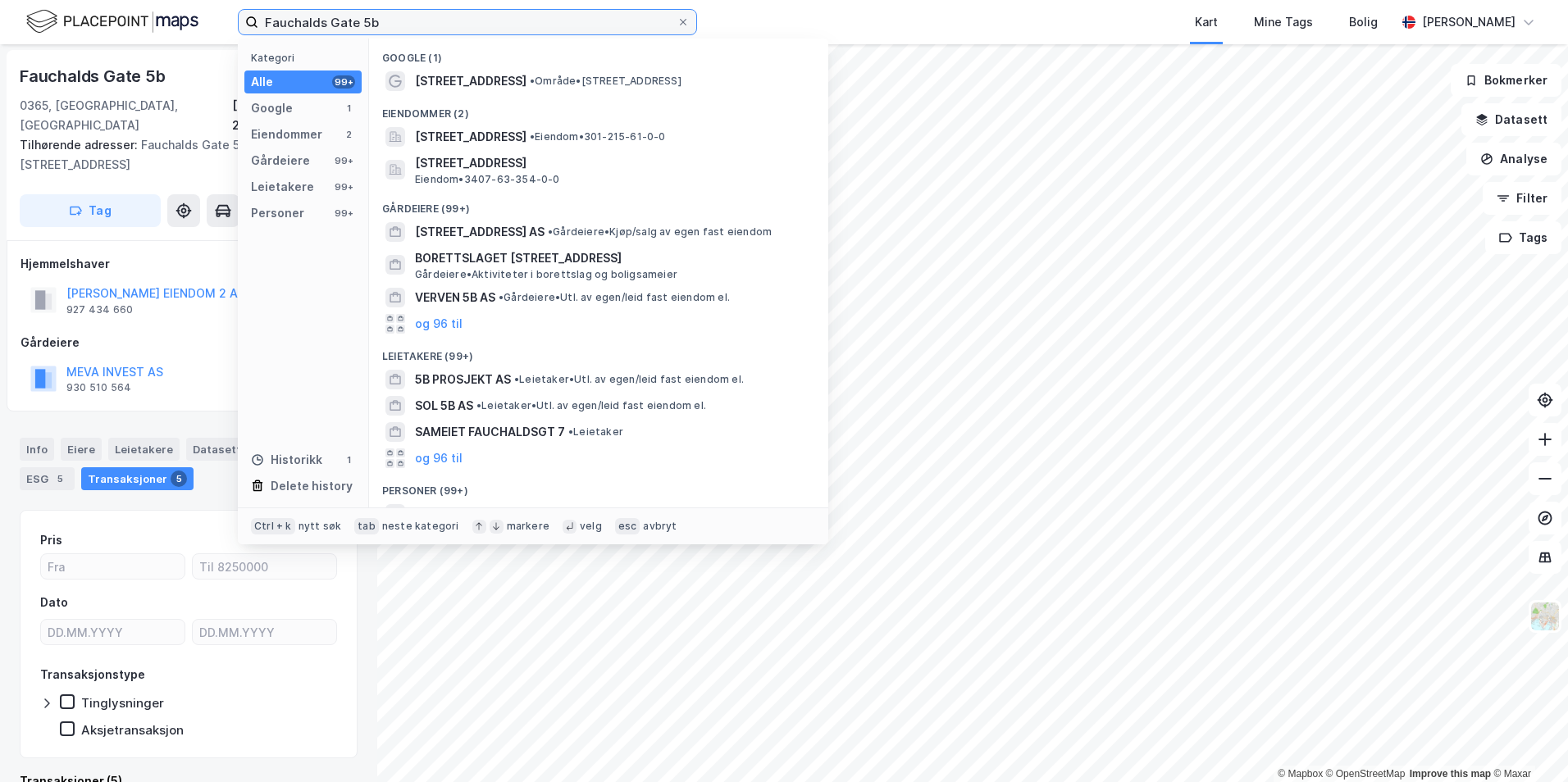
click at [393, 15] on input "Fauchalds Gate 5b" at bounding box center [467, 22] width 418 height 25
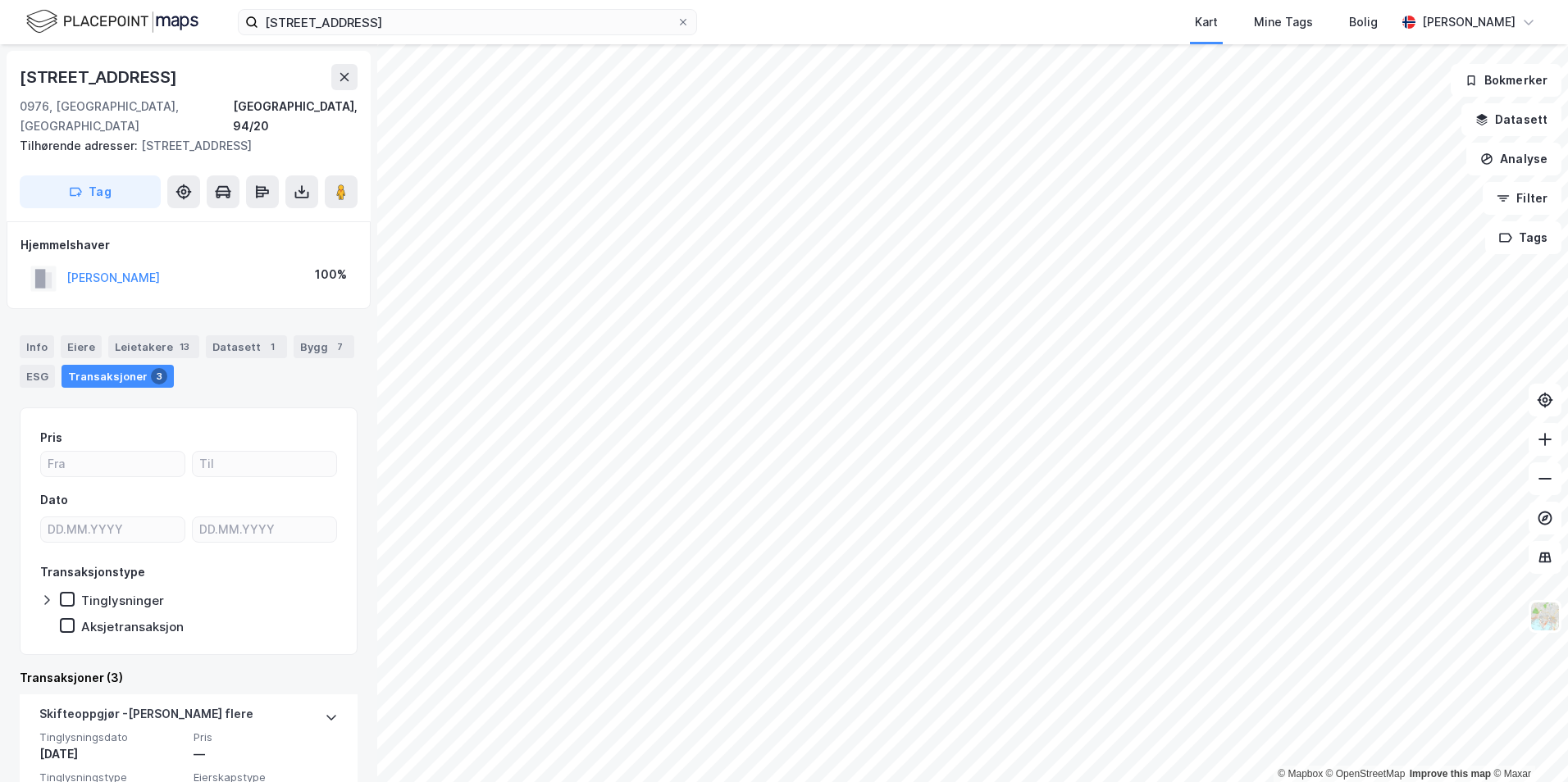
click at [392, 2] on div "grorudveien 55 Kart Mine Tags Bolig Caroline Bakken" at bounding box center [784, 22] width 1568 height 45
click at [393, 18] on input "grorudveien 55" at bounding box center [467, 22] width 418 height 25
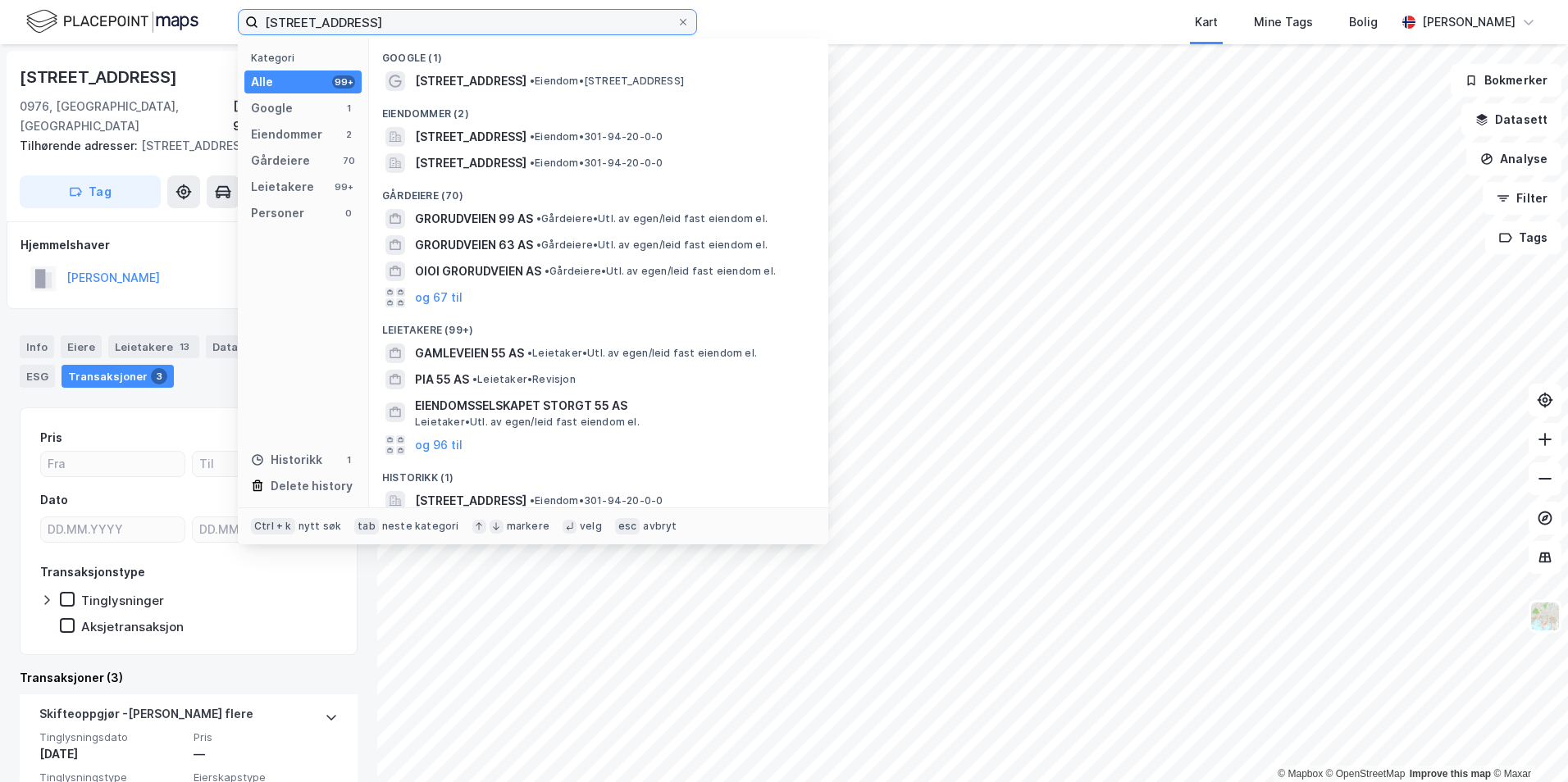
click at [393, 18] on input "grorudveien 55" at bounding box center [467, 22] width 418 height 25
click at [392, 18] on input "grorudveien 55" at bounding box center [467, 22] width 418 height 25
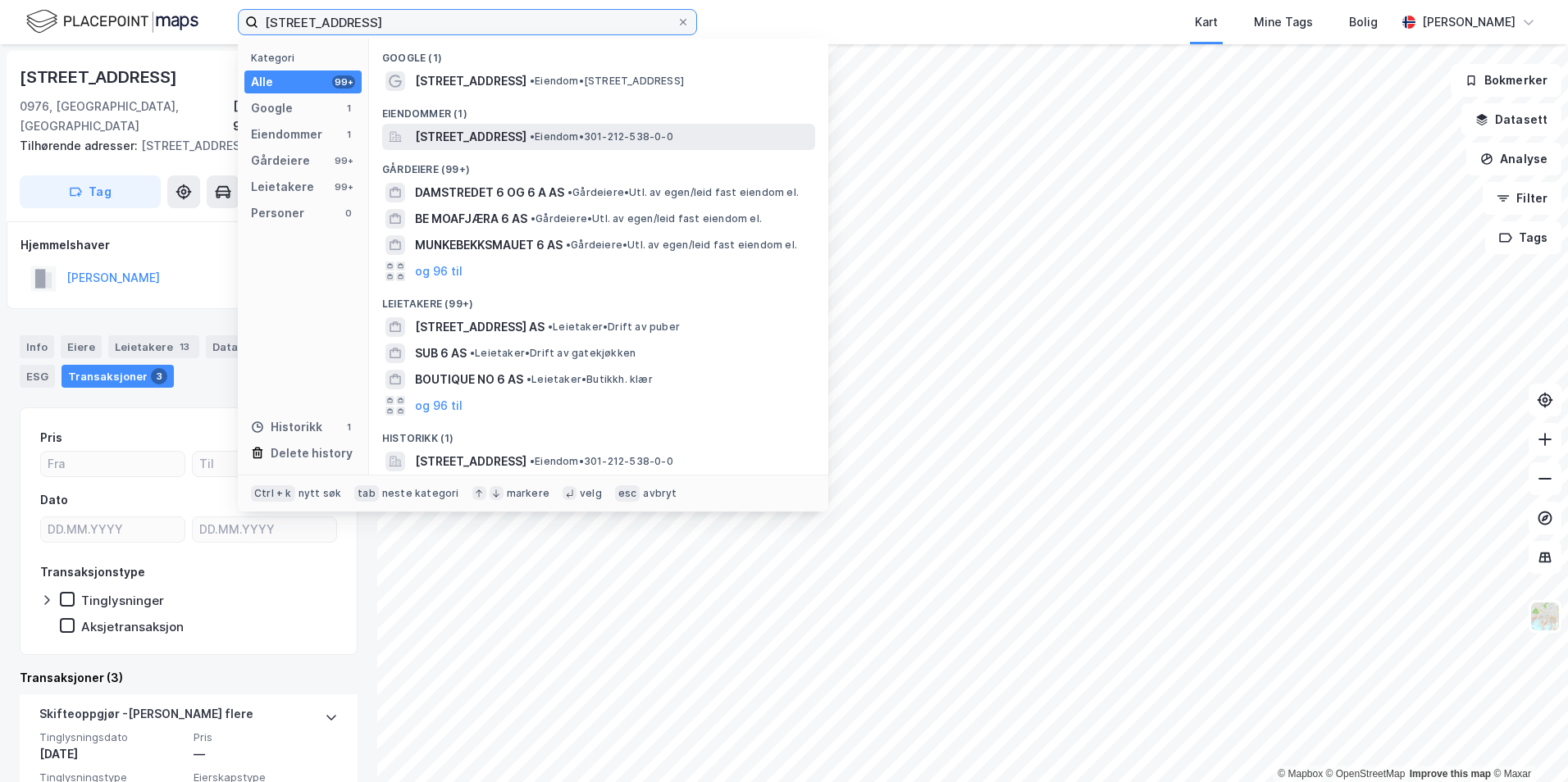
type input "kristinelundveien 6"
